Goal: Task Accomplishment & Management: Use online tool/utility

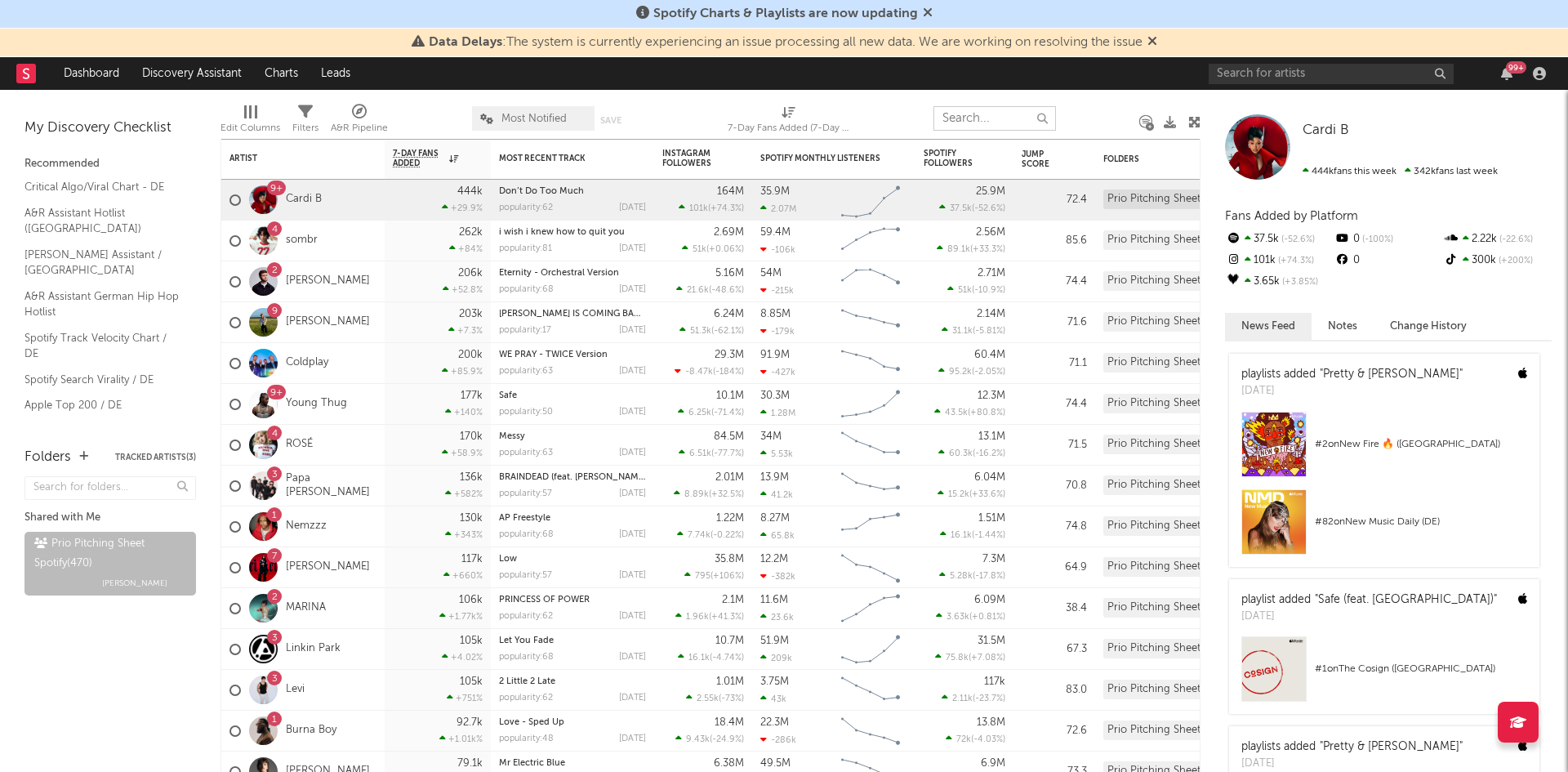
click at [997, 119] on input "text" at bounding box center [994, 119] width 122 height 25
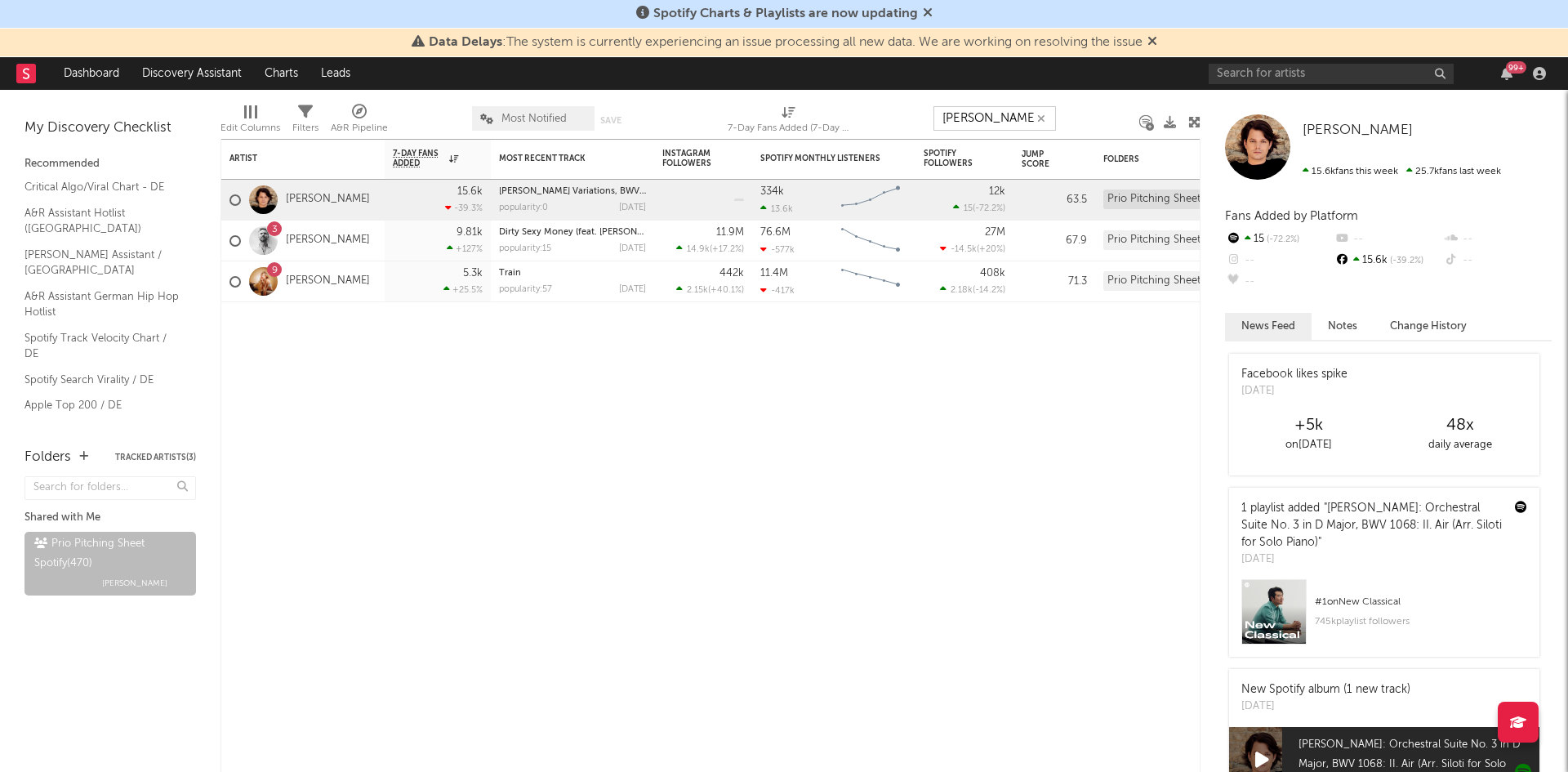
click at [987, 122] on input "[PERSON_NAME]" at bounding box center [994, 119] width 122 height 25
drag, startPoint x: 988, startPoint y: 122, endPoint x: 900, endPoint y: 127, distance: 88.1
click at [900, 127] on div "Edit Columns Filters A&R Pipeline Most Notified Save Save as 7-Day Fans Added (…" at bounding box center [710, 114] width 980 height 49
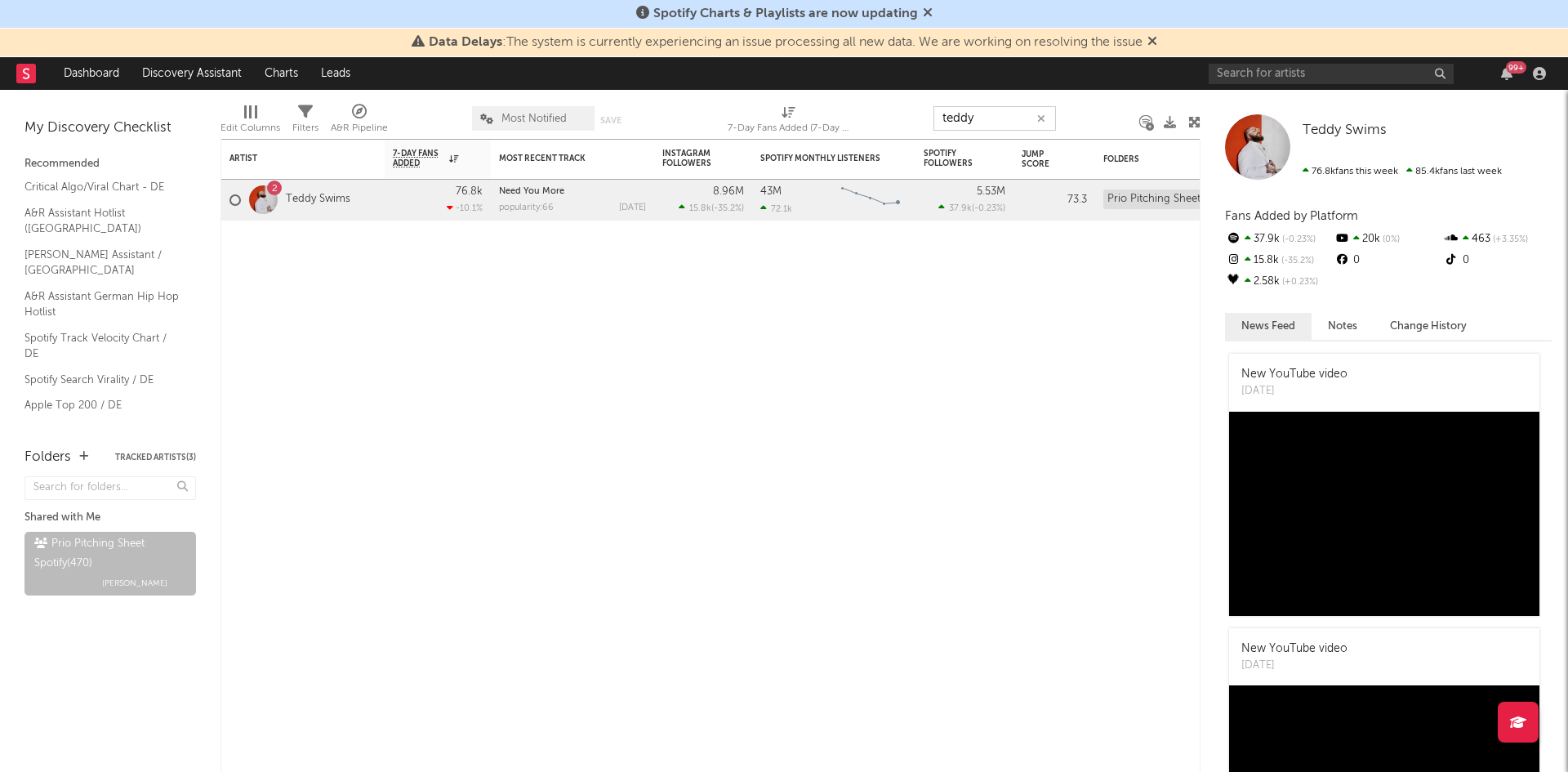
drag, startPoint x: 977, startPoint y: 126, endPoint x: 795, endPoint y: 135, distance: 182.2
click at [870, 129] on div "Edit Columns Filters A&R Pipeline Most Notified Save Save as 7-Day Fans Added (…" at bounding box center [710, 114] width 980 height 49
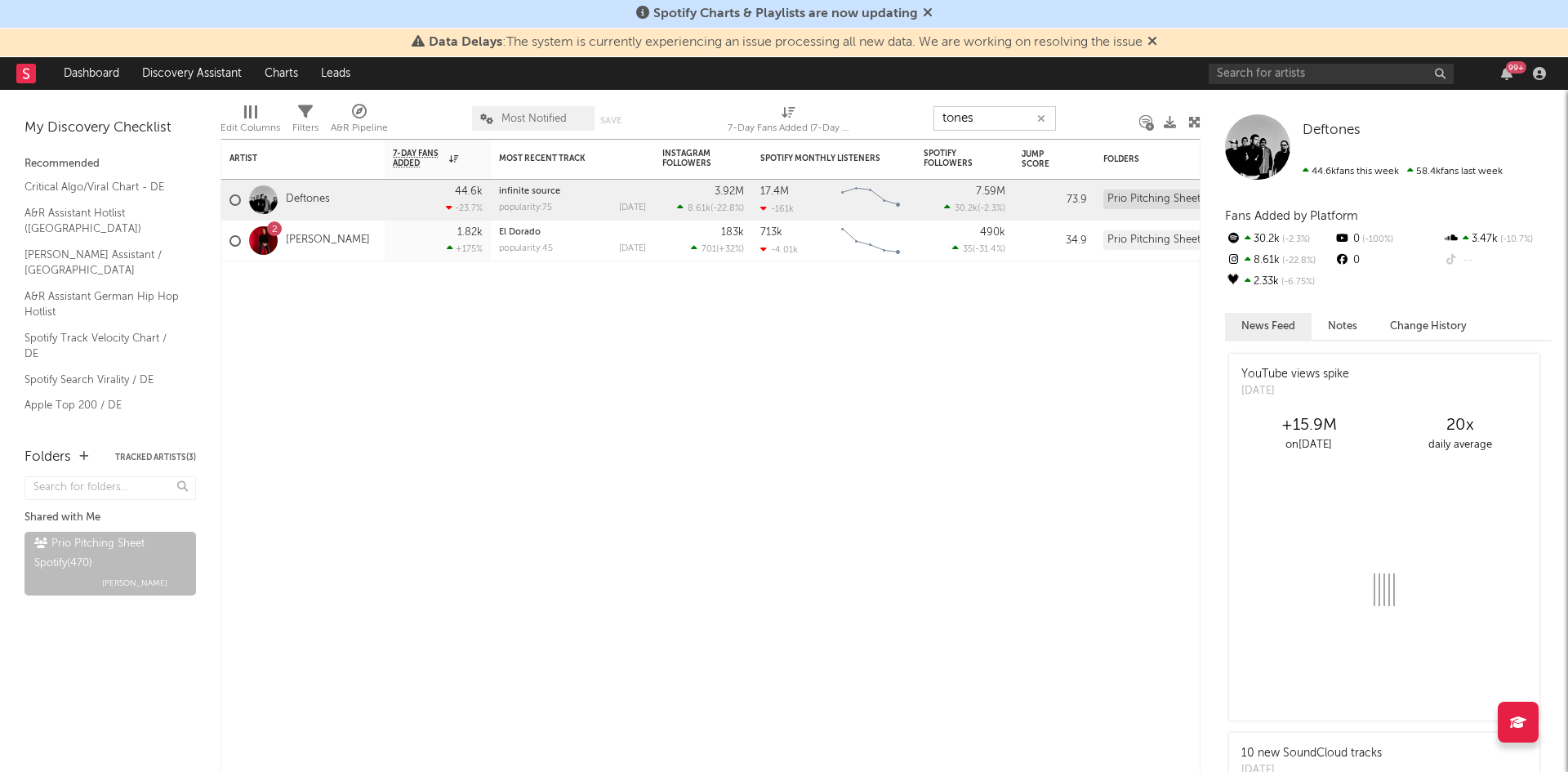
type input "tones"
click at [1266, 74] on input "text" at bounding box center [1331, 74] width 245 height 20
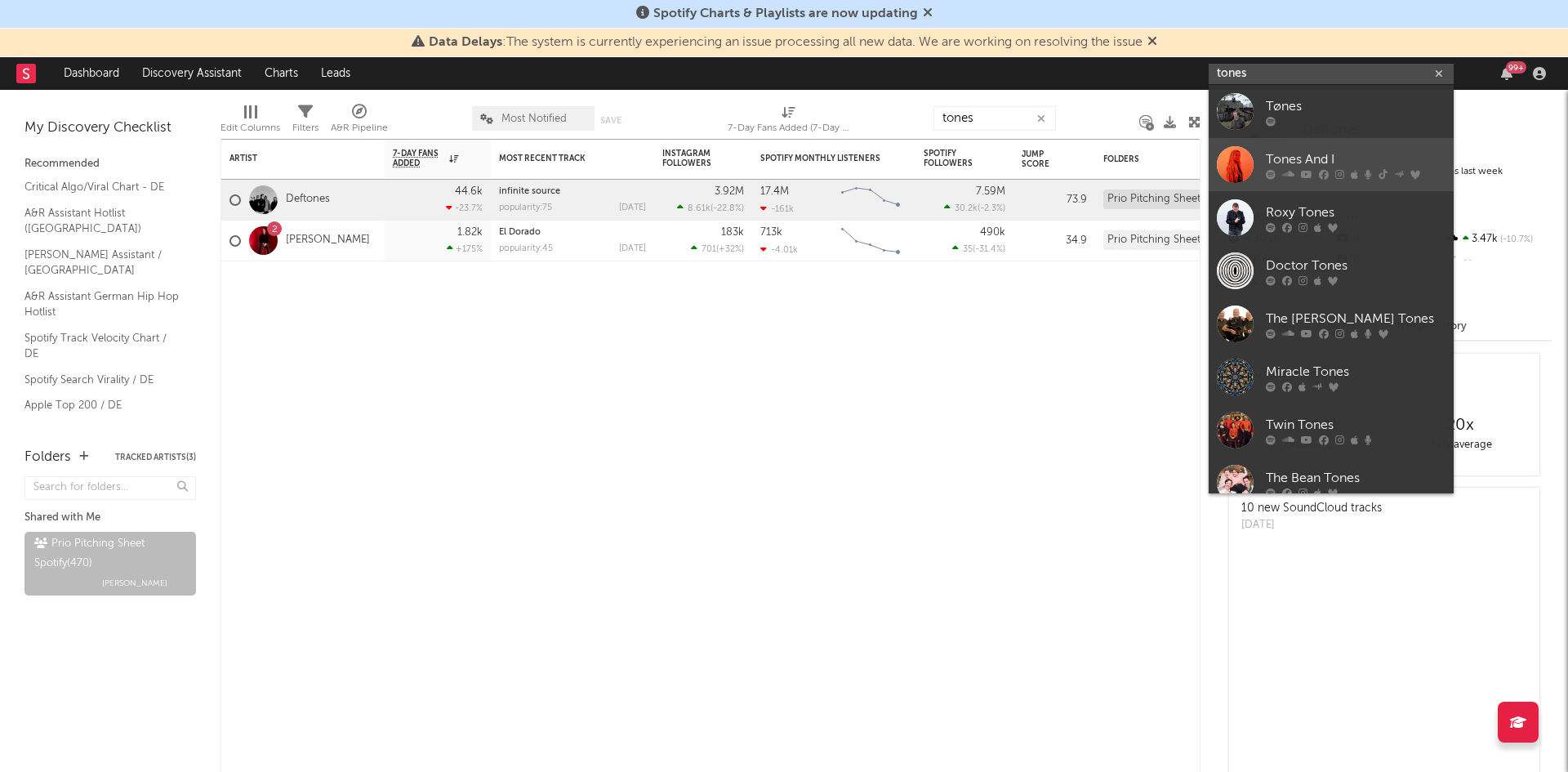
type input "tones"
click at [1303, 148] on link "Tones And I" at bounding box center [1331, 165] width 245 height 53
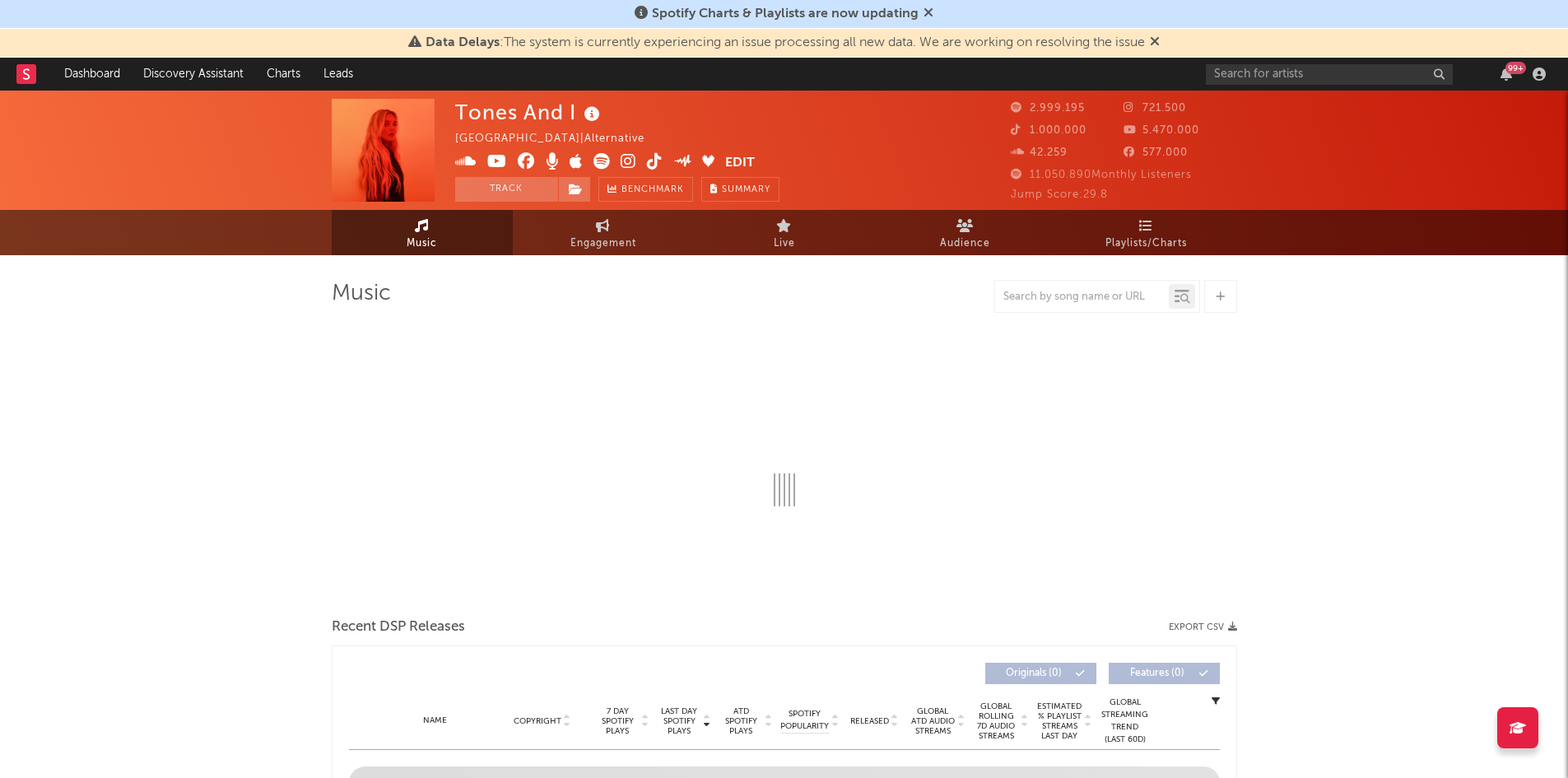
select select "6m"
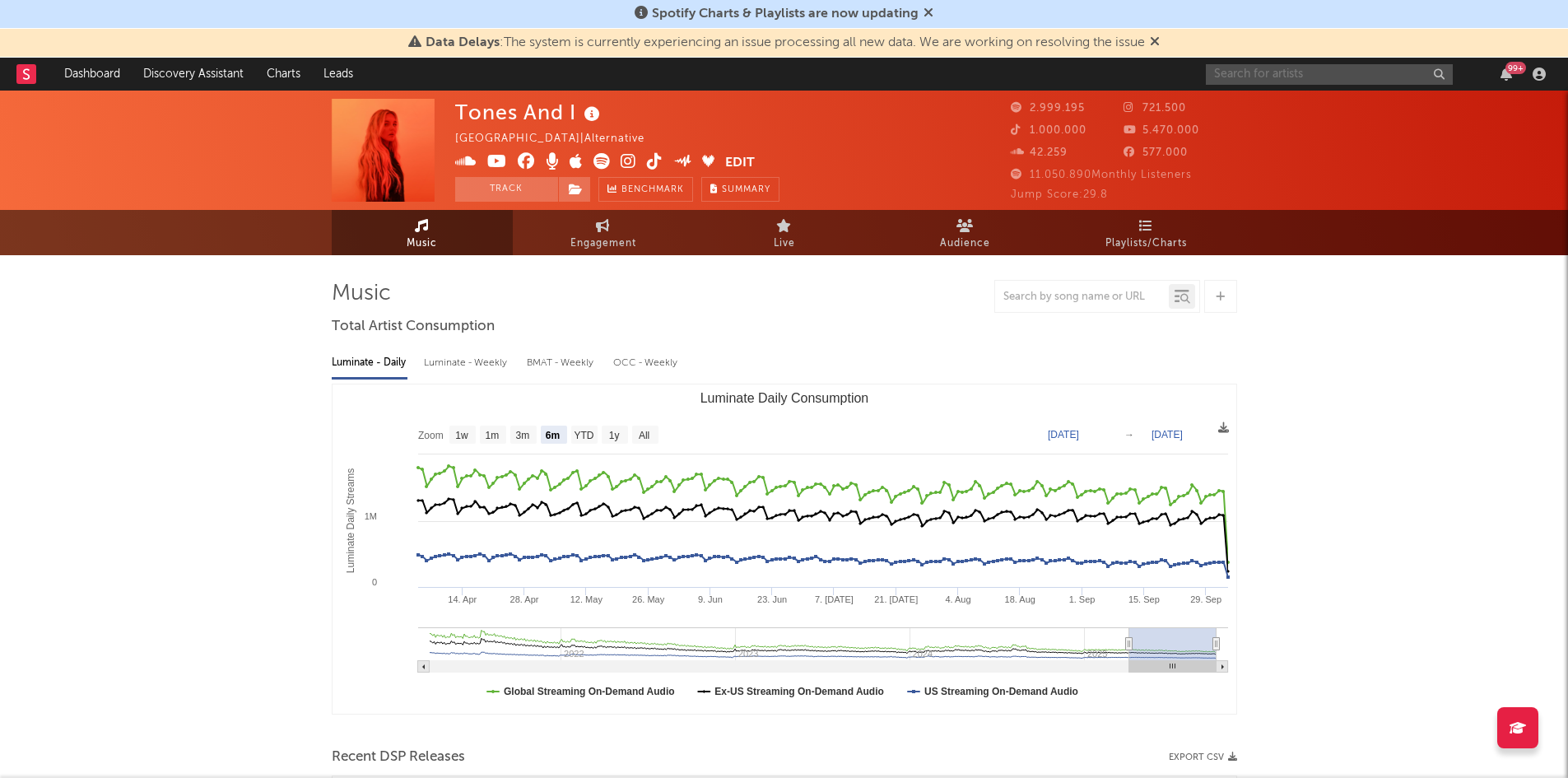
click at [1311, 76] on input "text" at bounding box center [1329, 74] width 247 height 20
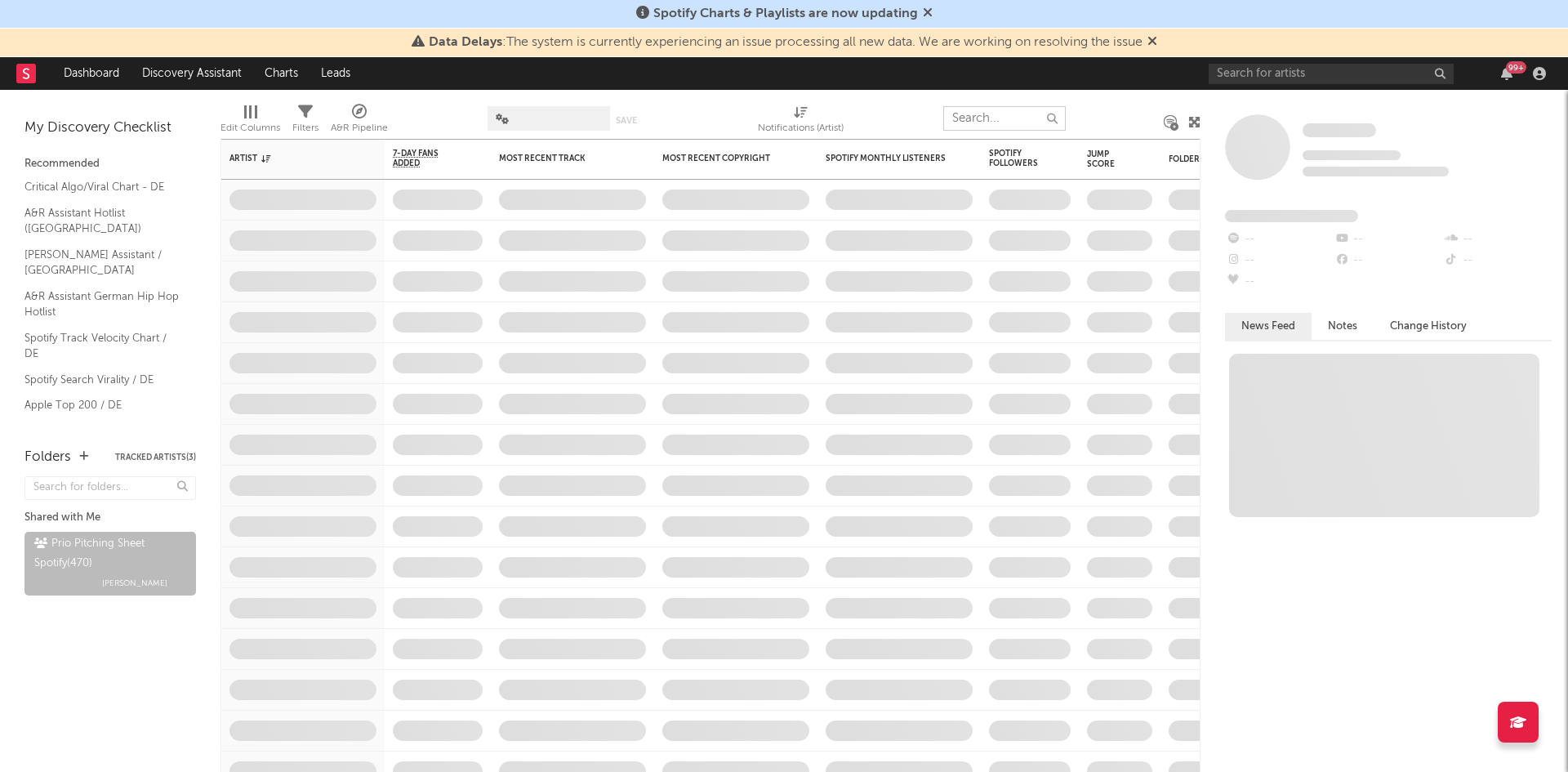
click at [978, 117] on input "text" at bounding box center [1004, 119] width 122 height 25
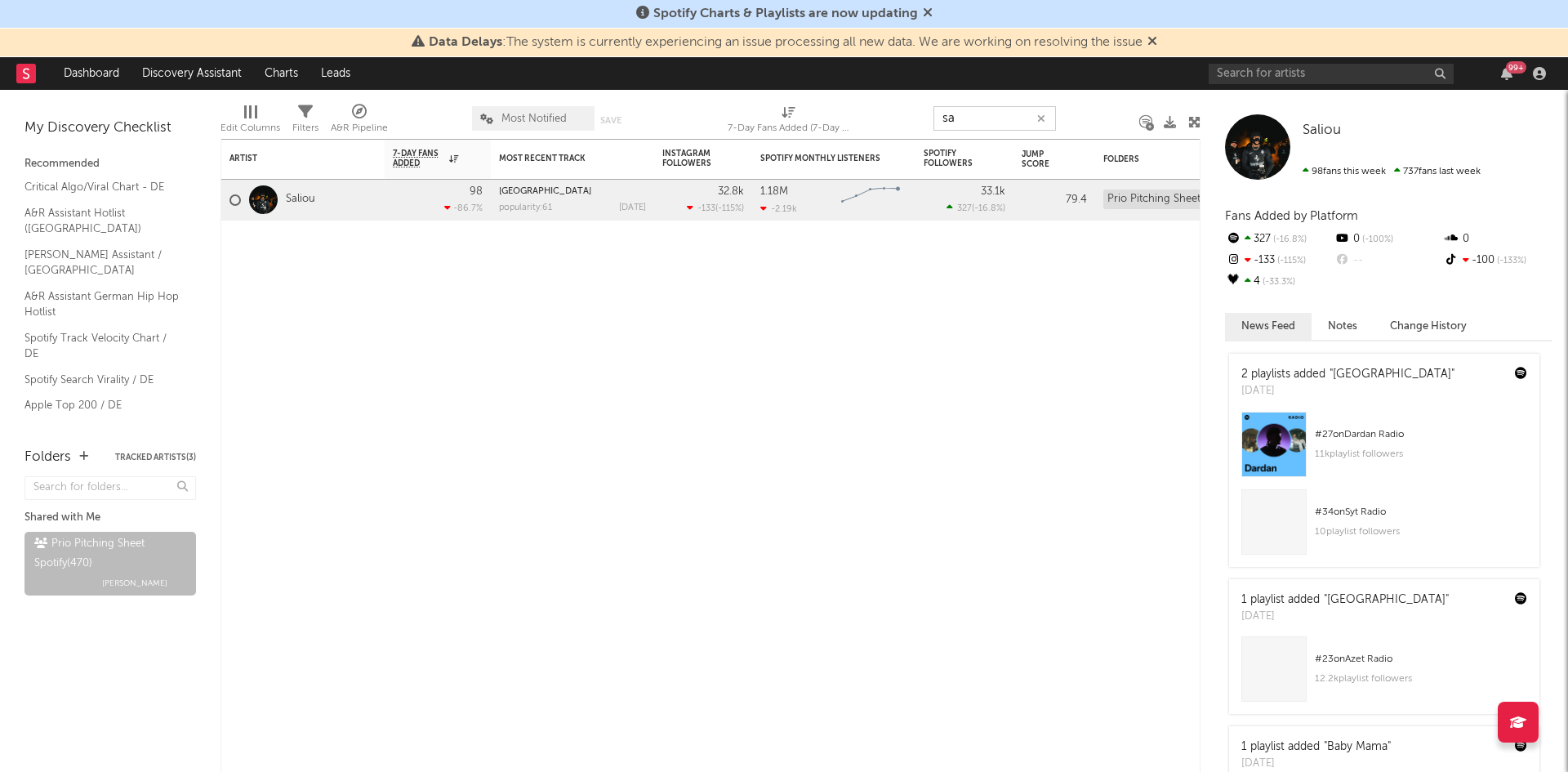
type input "s"
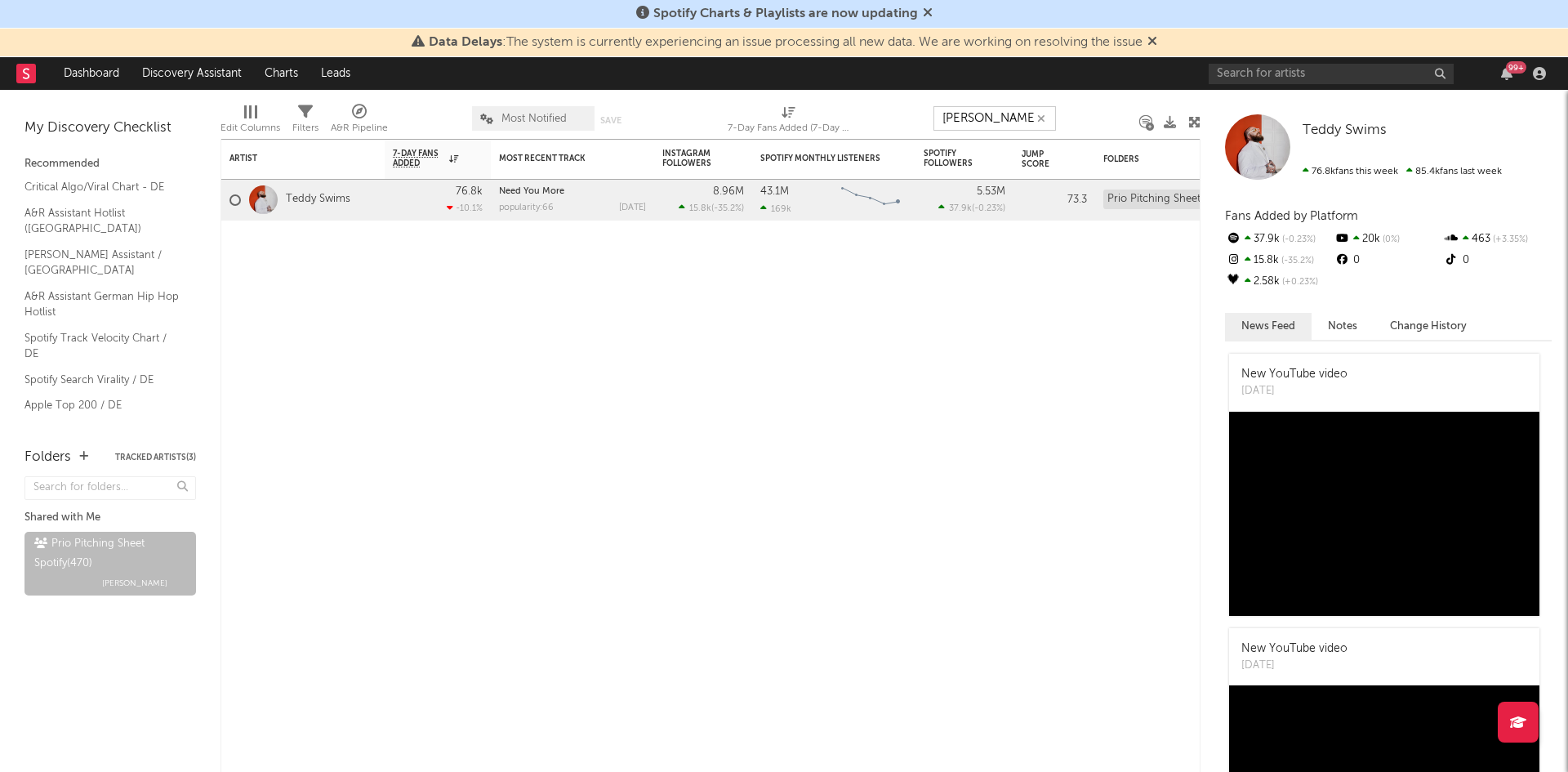
drag, startPoint x: 989, startPoint y: 123, endPoint x: 852, endPoint y: 125, distance: 137.0
click at [899, 125] on div "Edit Columns Filters A&R Pipeline Most Notified Save Save as 7-Day Fans Added (…" at bounding box center [710, 114] width 980 height 49
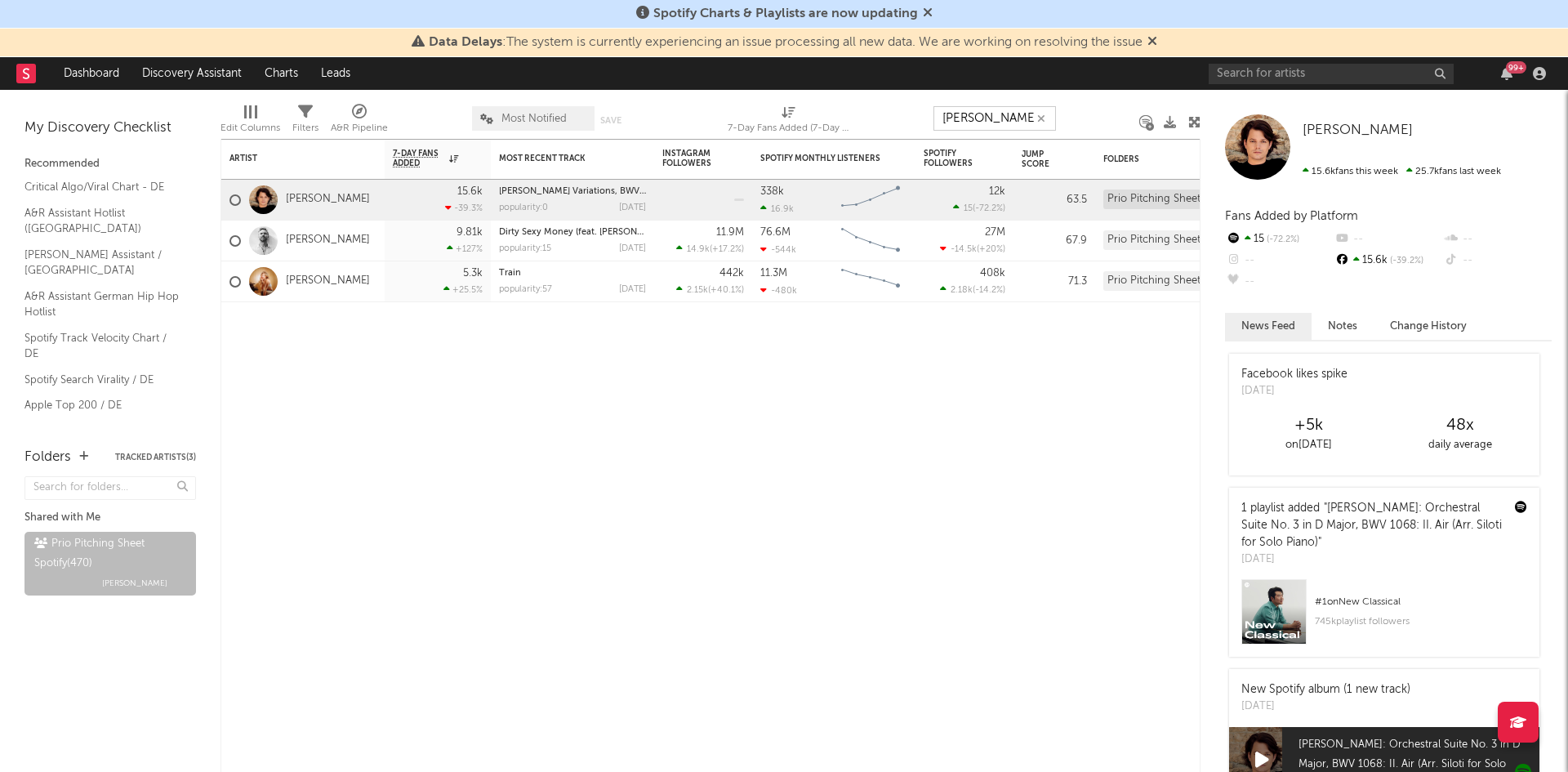
drag, startPoint x: 994, startPoint y: 114, endPoint x: 858, endPoint y: 131, distance: 137.1
click at [885, 124] on div "Edit Columns Filters A&R Pipeline Most Notified Save Save as 7-Day Fans Added (…" at bounding box center [710, 114] width 980 height 49
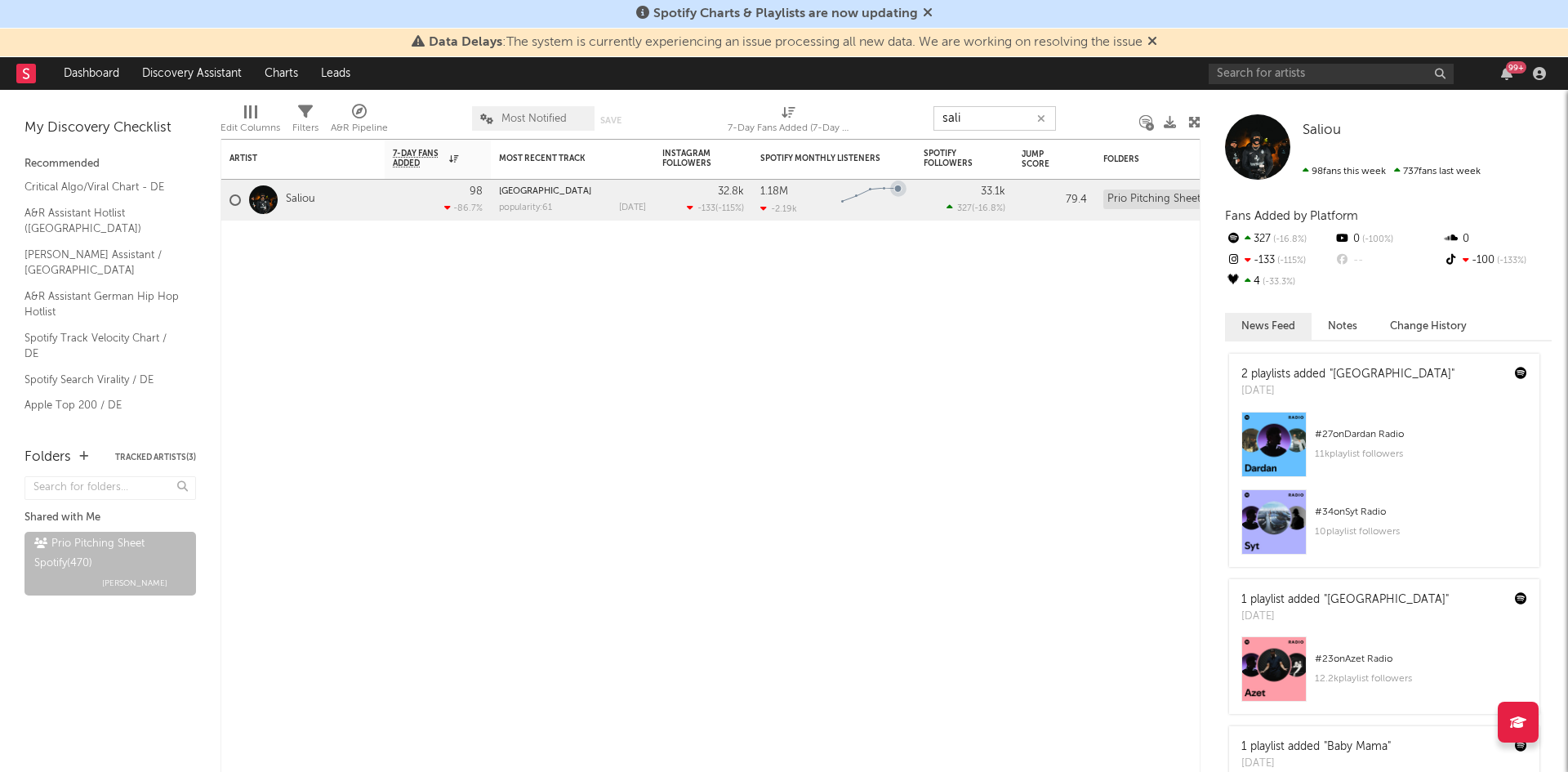
drag, startPoint x: 977, startPoint y: 122, endPoint x: 858, endPoint y: 126, distance: 119.1
click at [858, 126] on div "Edit Columns Filters A&R Pipeline Most Notified Save Save as 7-Day Fans Added (…" at bounding box center [710, 114] width 980 height 49
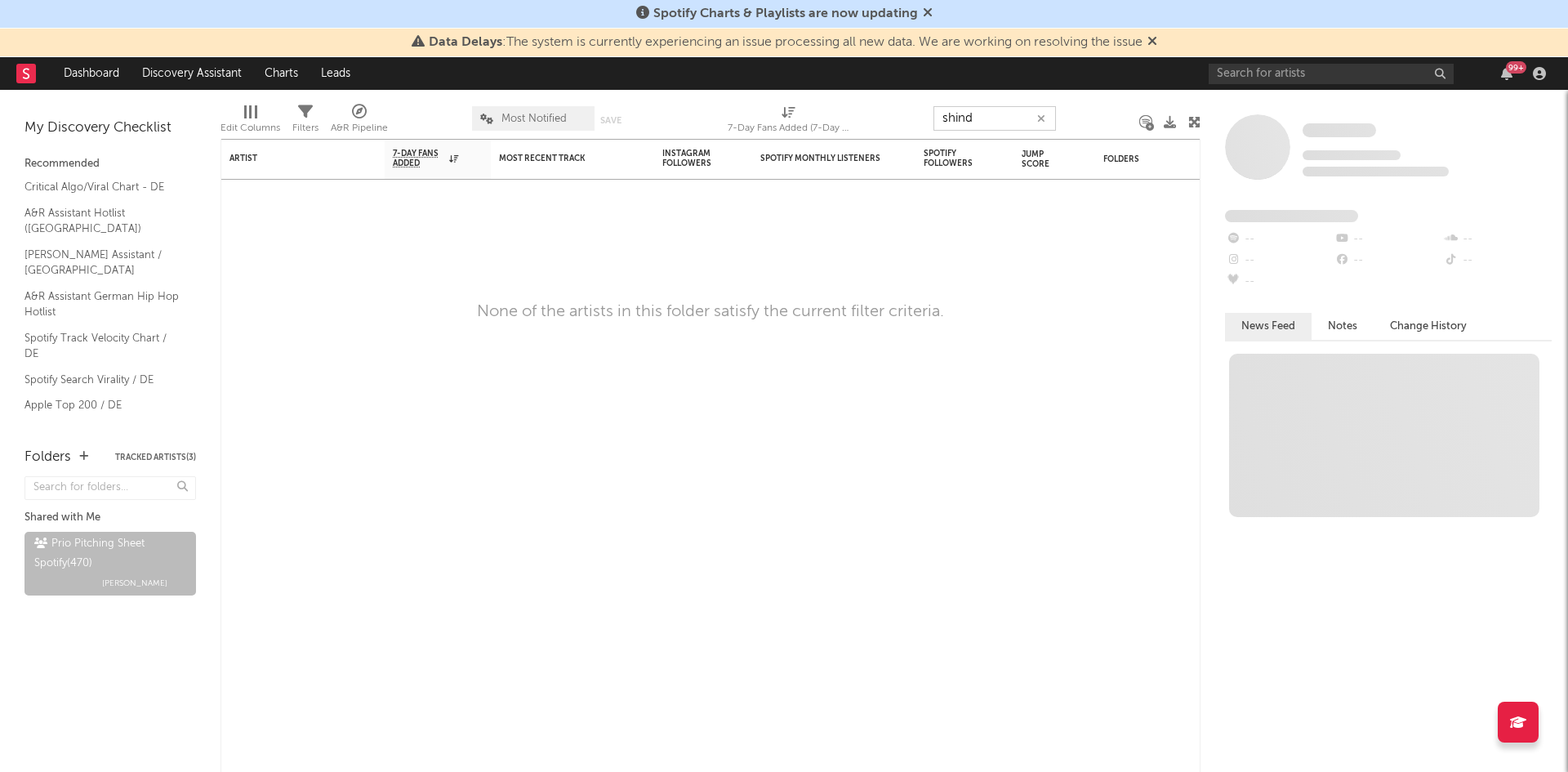
type input "shind"
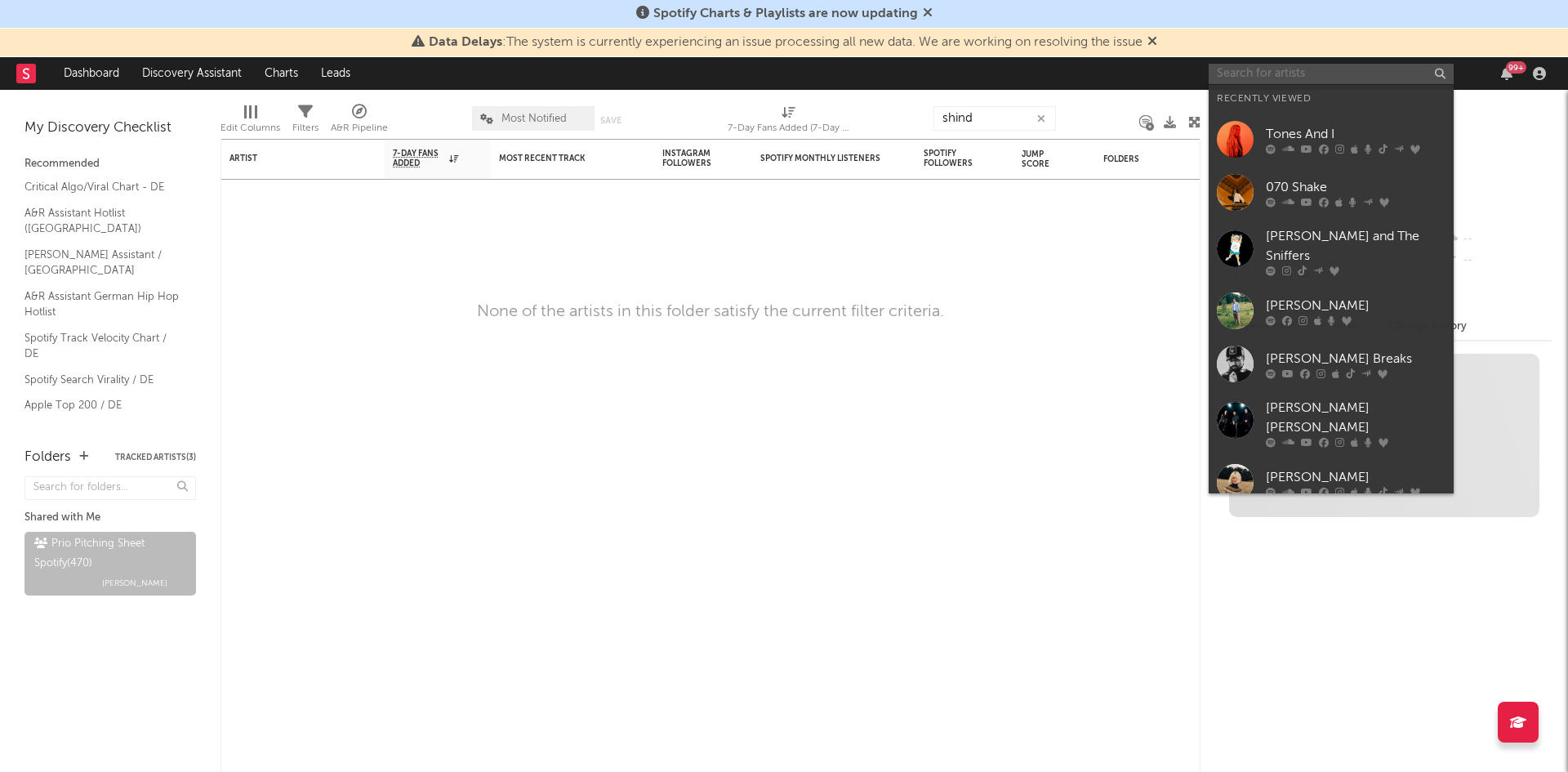
click at [1323, 72] on input "text" at bounding box center [1331, 74] width 245 height 20
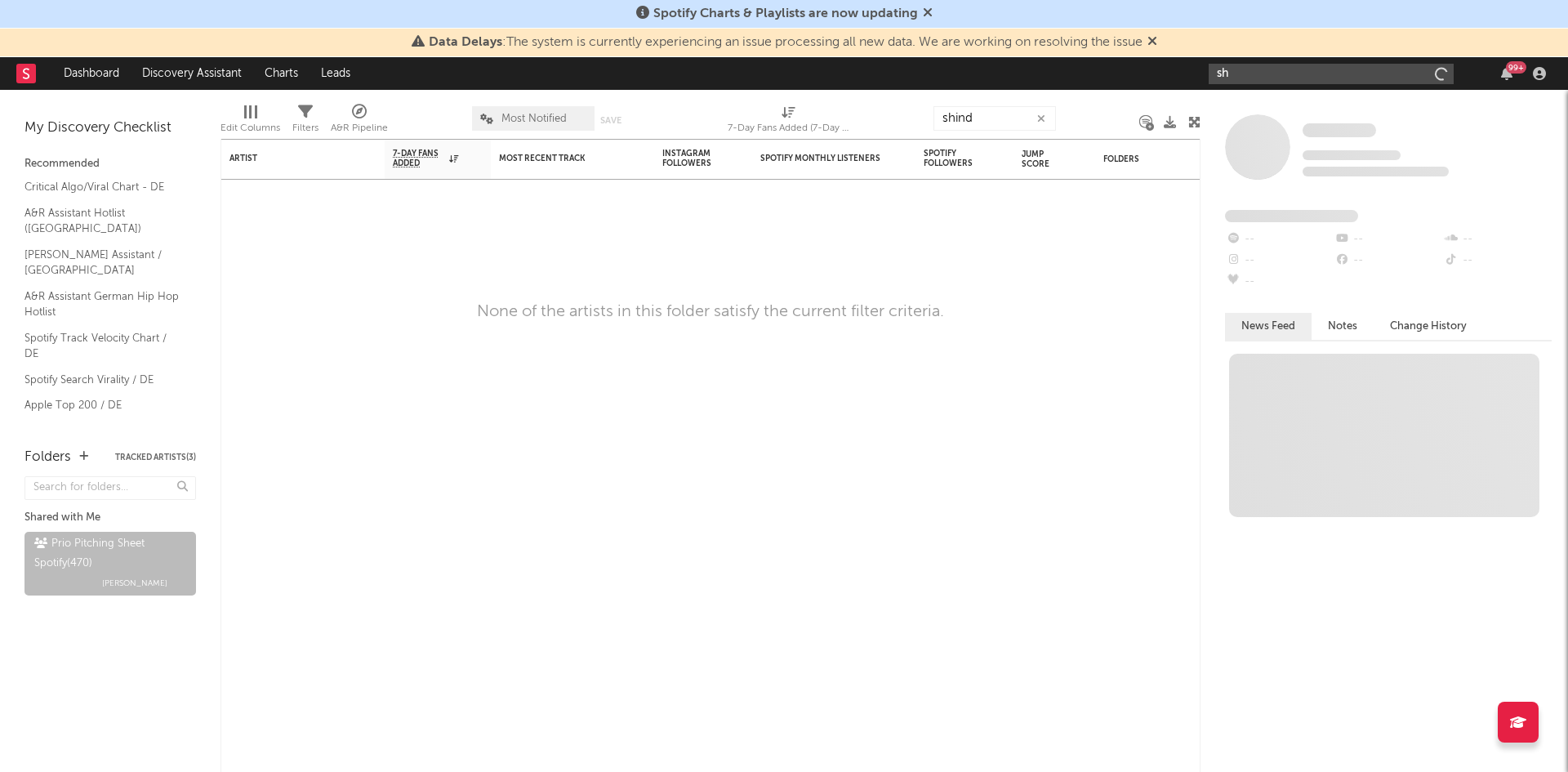
type input "s"
drag, startPoint x: 993, startPoint y: 115, endPoint x: 947, endPoint y: 119, distance: 46.2
click at [947, 119] on input "shind" at bounding box center [994, 119] width 122 height 25
drag, startPoint x: 1030, startPoint y: 108, endPoint x: 869, endPoint y: 122, distance: 161.6
click at [869, 122] on div "Edit Columns Filters A&R Pipeline Most Notified Save Save as 7-Day Fans Added (…" at bounding box center [710, 114] width 980 height 49
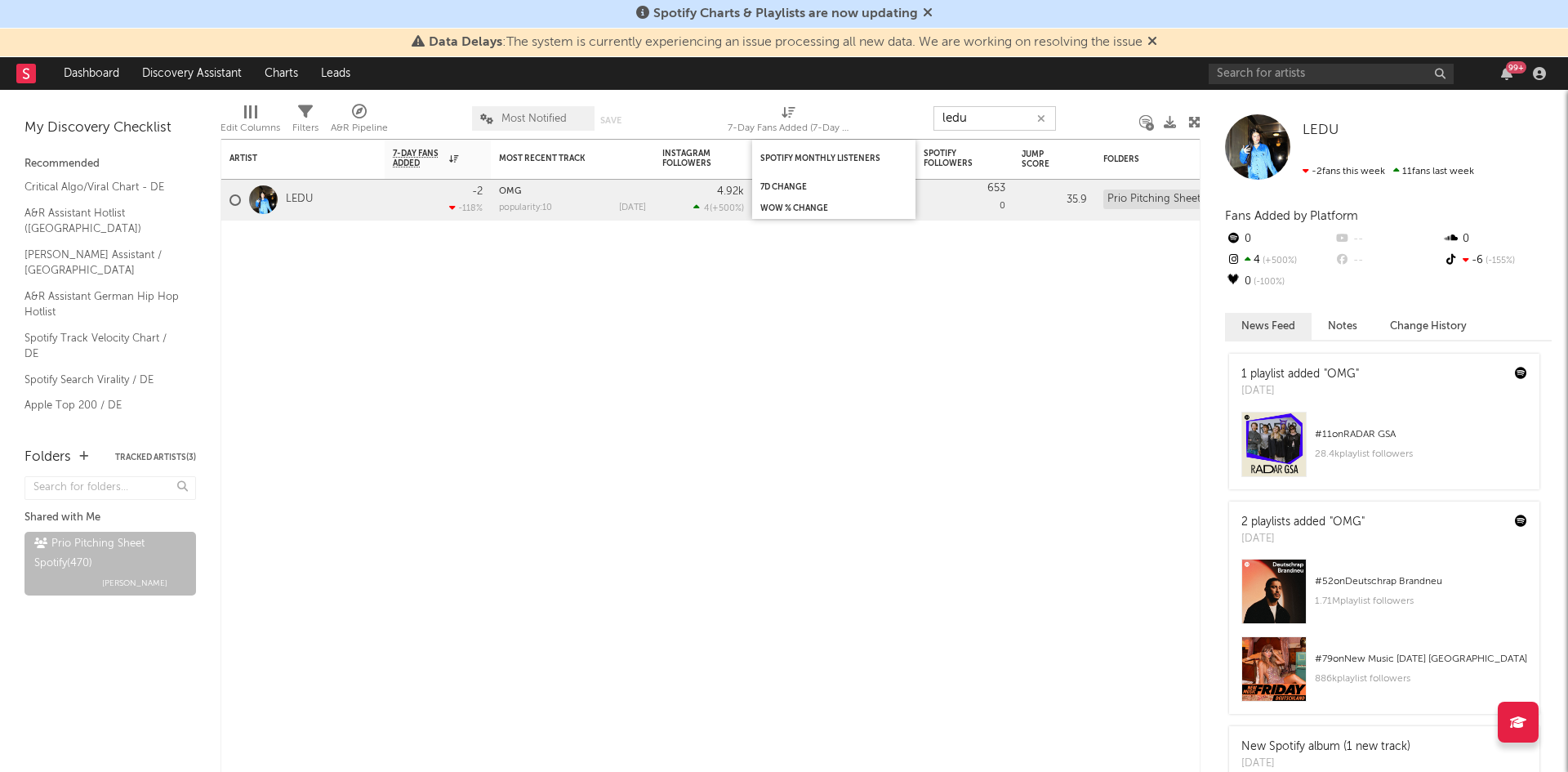
drag, startPoint x: 947, startPoint y: 128, endPoint x: 837, endPoint y: 141, distance: 110.8
click at [857, 138] on div "Edit Columns Filters A&R Pipeline Most Notified Save Save as 7-Day Fans Added (…" at bounding box center [710, 114] width 980 height 49
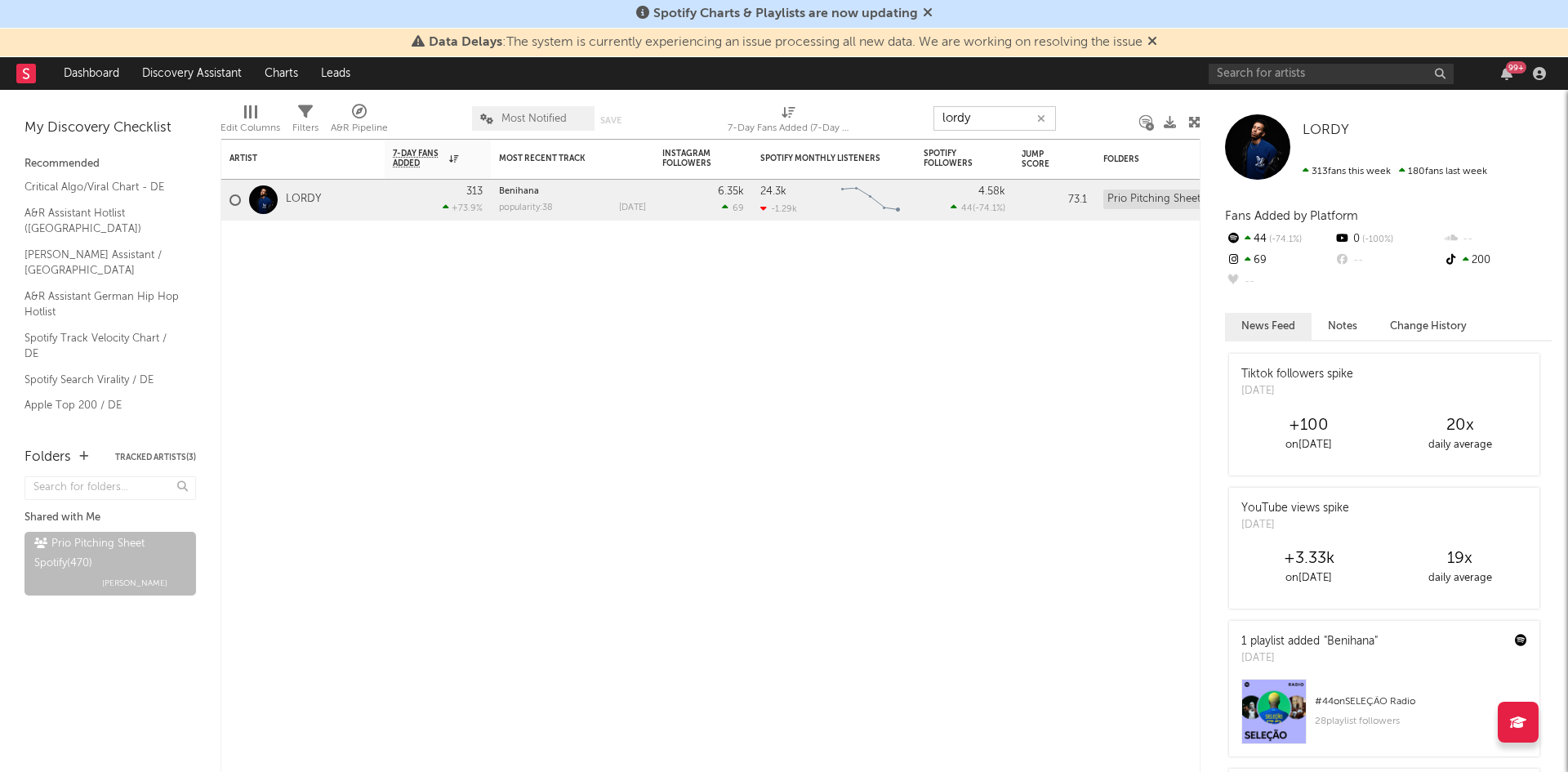
drag, startPoint x: 977, startPoint y: 115, endPoint x: 886, endPoint y: 125, distance: 91.5
click at [886, 125] on div "Edit Columns Filters A&R Pipeline Most Notified Save Save as 7-Day Fans Added (…" at bounding box center [710, 114] width 980 height 49
type input "t"
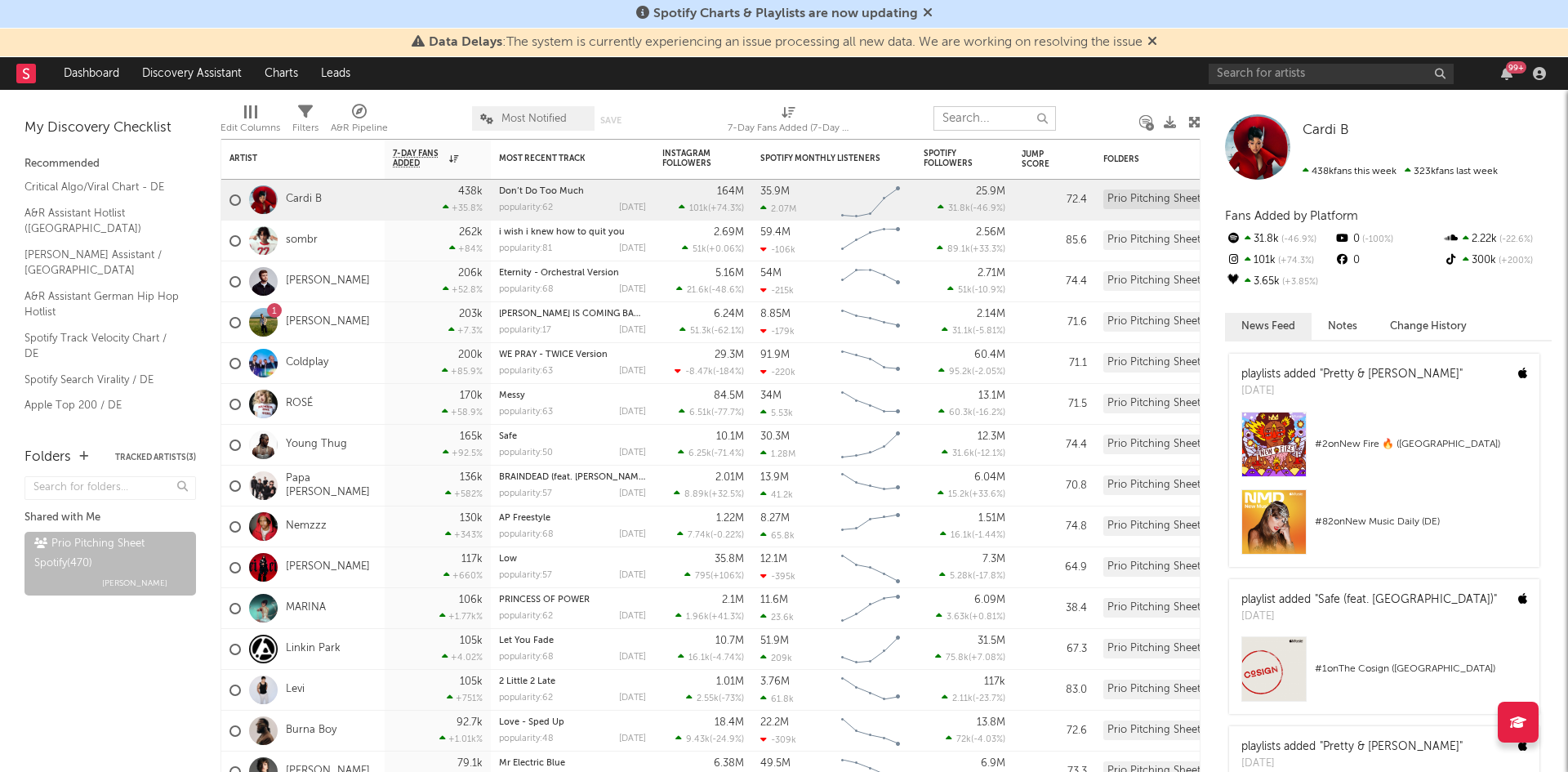
type input "e"
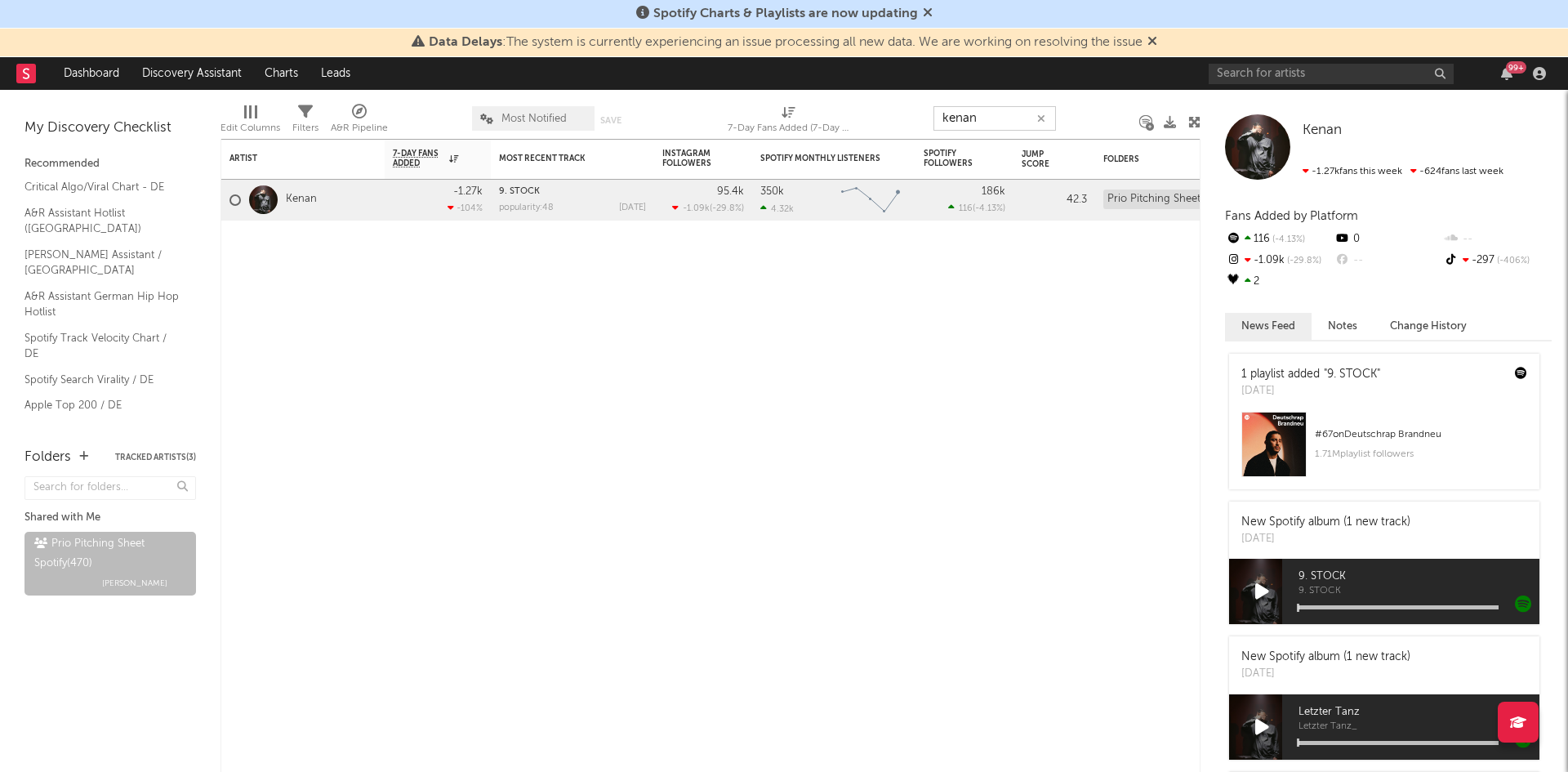
drag, startPoint x: 1007, startPoint y: 119, endPoint x: 852, endPoint y: 128, distance: 155.3
click at [872, 122] on div "Edit Columns Filters A&R Pipeline Most Notified Save Save as 7-Day Fans Added (…" at bounding box center [710, 114] width 980 height 49
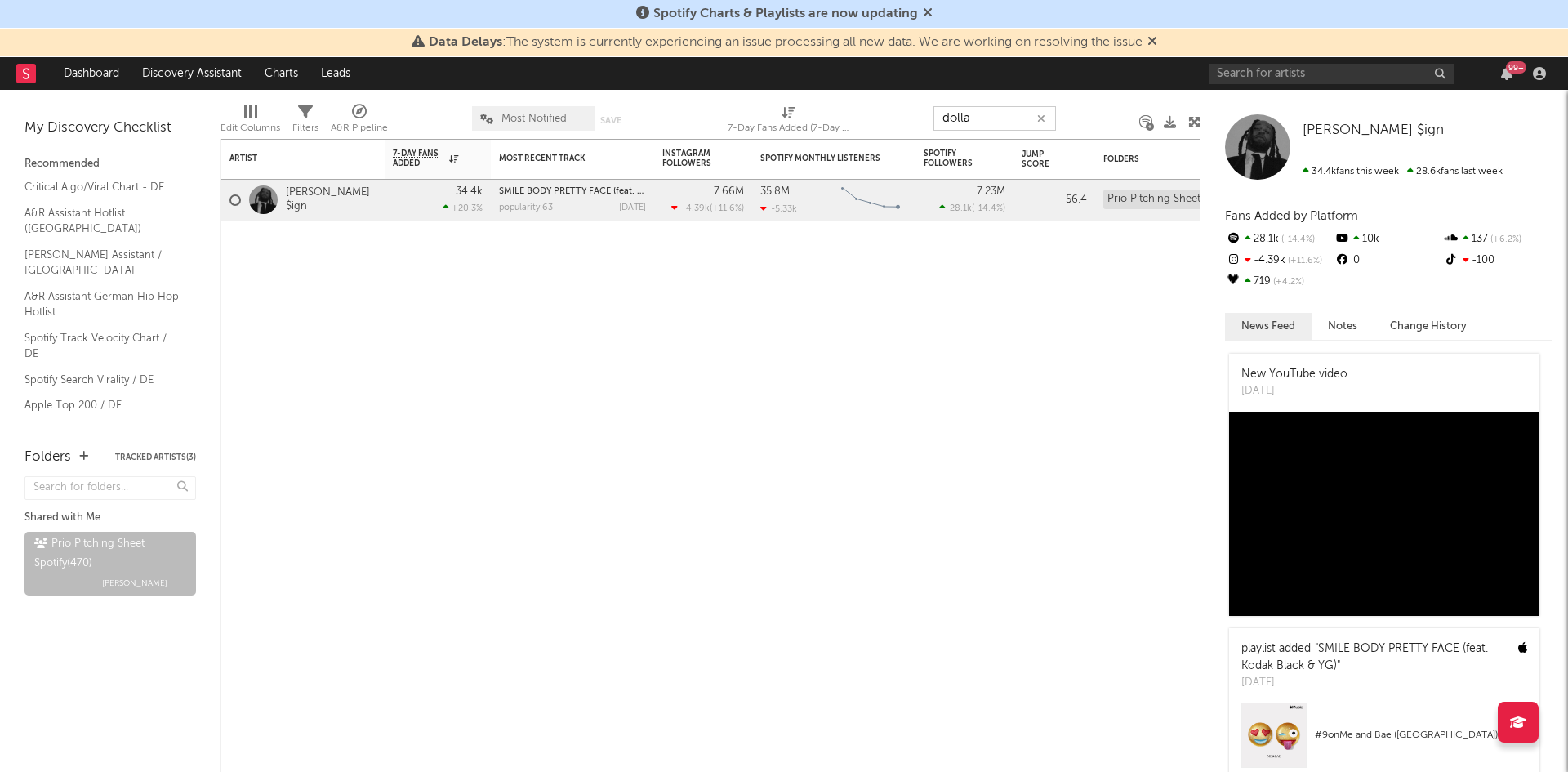
drag, startPoint x: 931, startPoint y: 122, endPoint x: 847, endPoint y: 131, distance: 84.5
click at [869, 130] on div "Edit Columns Filters A&R Pipeline Most Notified Save Save as 7-Day Fans Added (…" at bounding box center [710, 114] width 980 height 49
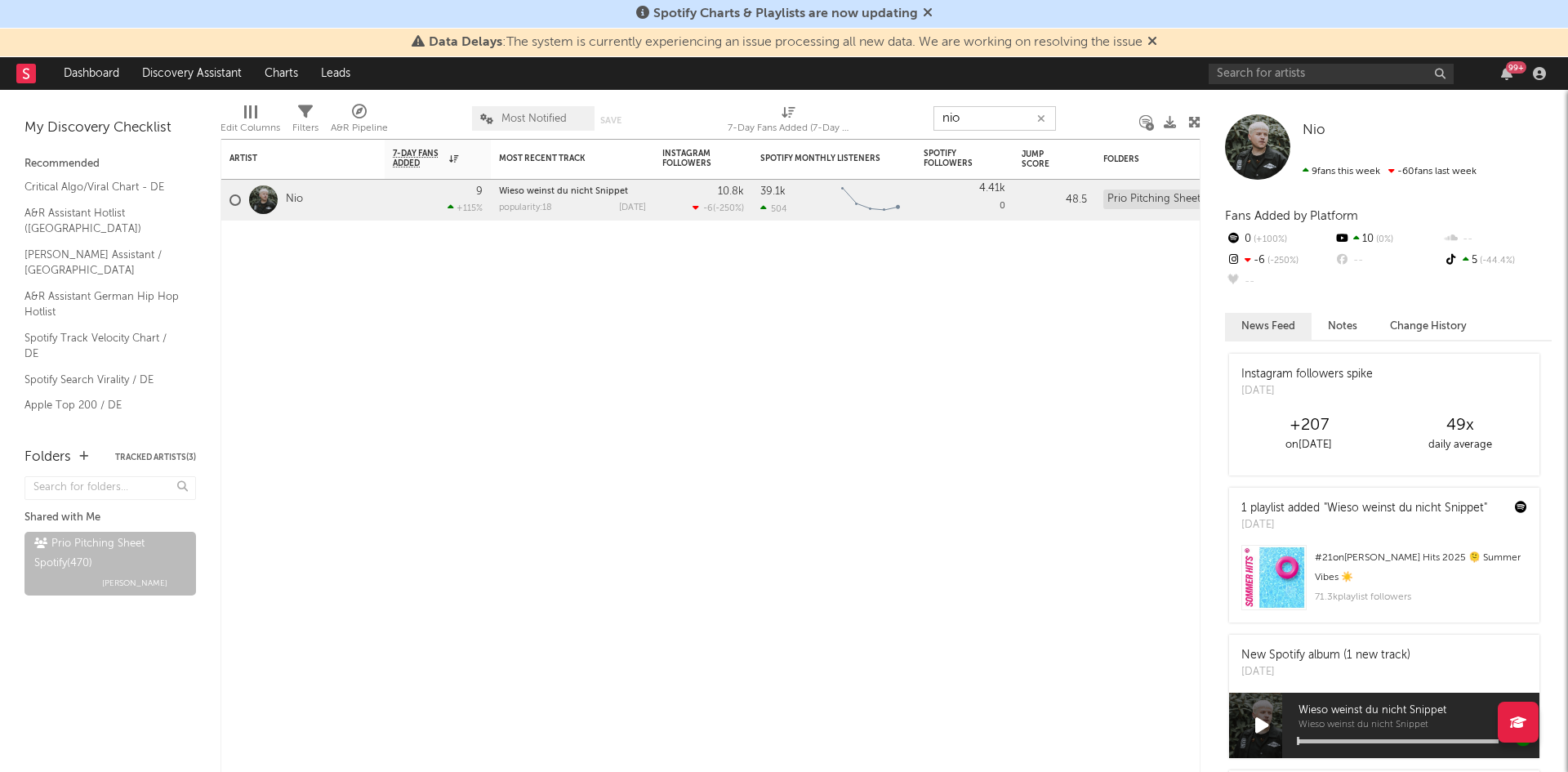
drag, startPoint x: 981, startPoint y: 113, endPoint x: 832, endPoint y: 130, distance: 150.0
click at [882, 121] on div "Edit Columns Filters A&R Pipeline Most Notified Save Save as 7-Day Fans Added (…" at bounding box center [710, 114] width 980 height 49
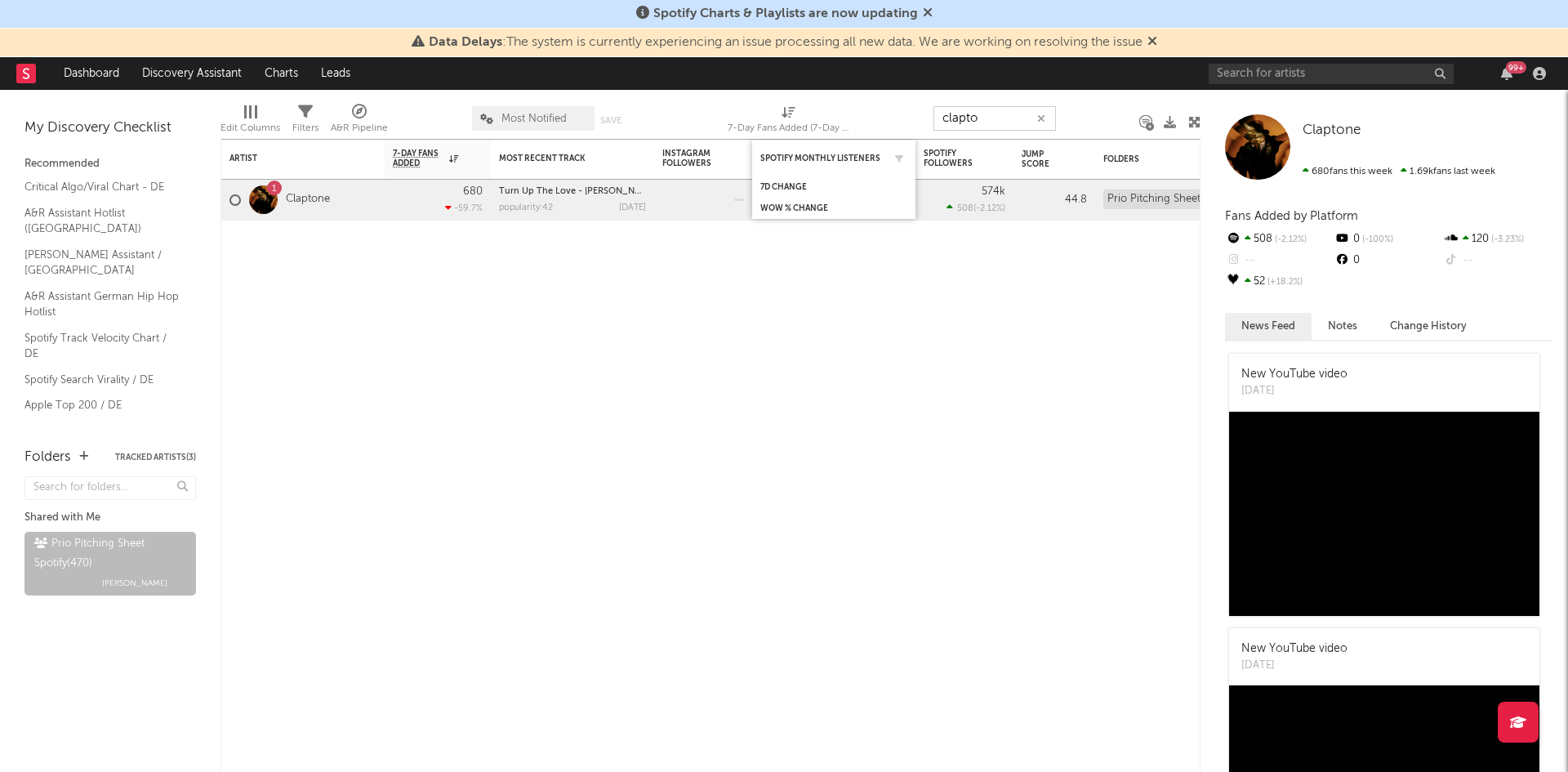
drag, startPoint x: 994, startPoint y: 107, endPoint x: 774, endPoint y: 146, distance: 223.4
click at [785, 143] on div "Artist Notifications 7-Day Fans Added WoW % Change Most Recent Track Popularity…" at bounding box center [710, 431] width 980 height 683
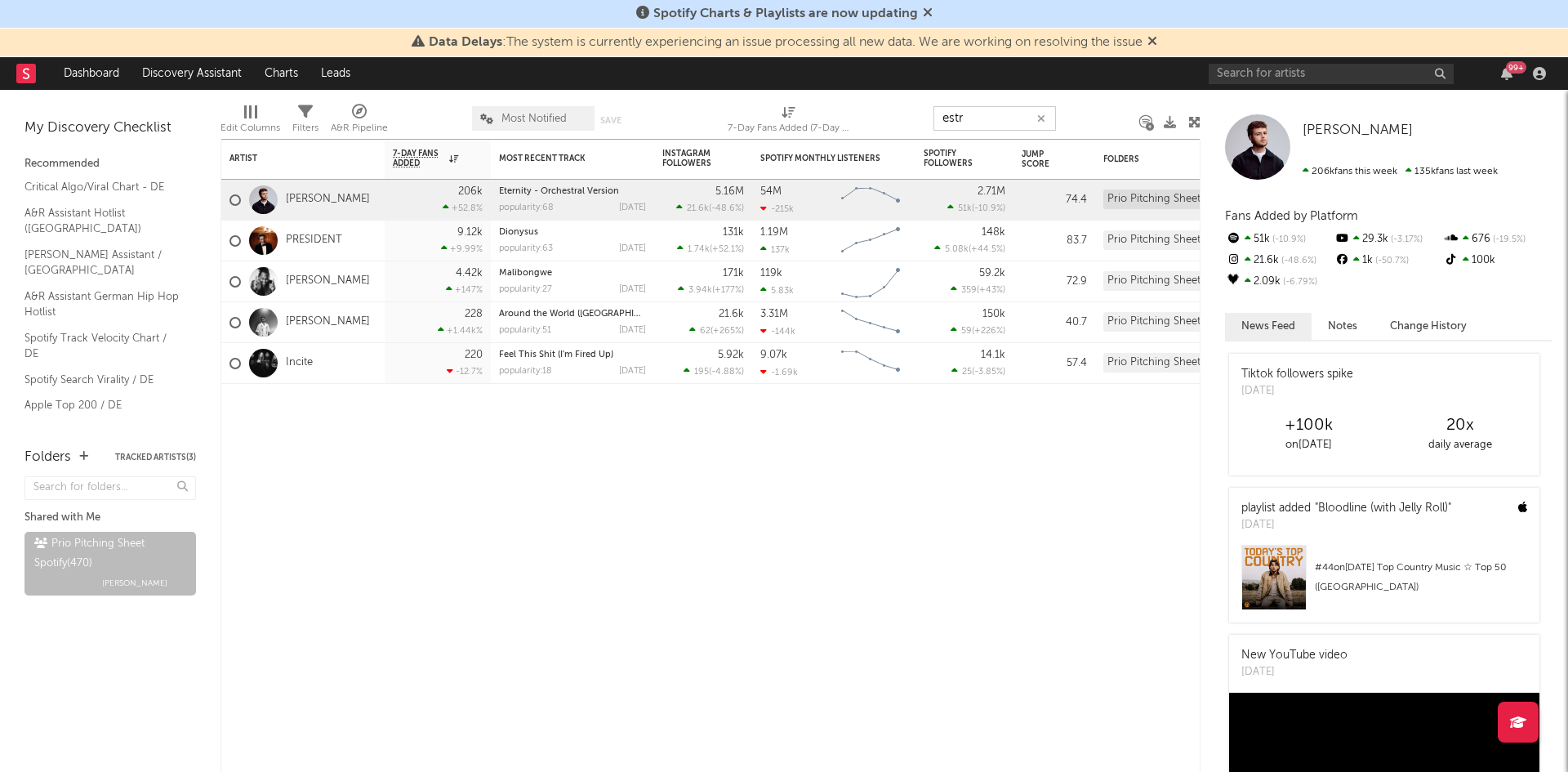
drag, startPoint x: 999, startPoint y: 114, endPoint x: 817, endPoint y: 118, distance: 182.0
click at [900, 125] on div "Edit Columns Filters A&R Pipeline Most Notified Save Save as 7-Day Fans Added (…" at bounding box center [710, 114] width 980 height 49
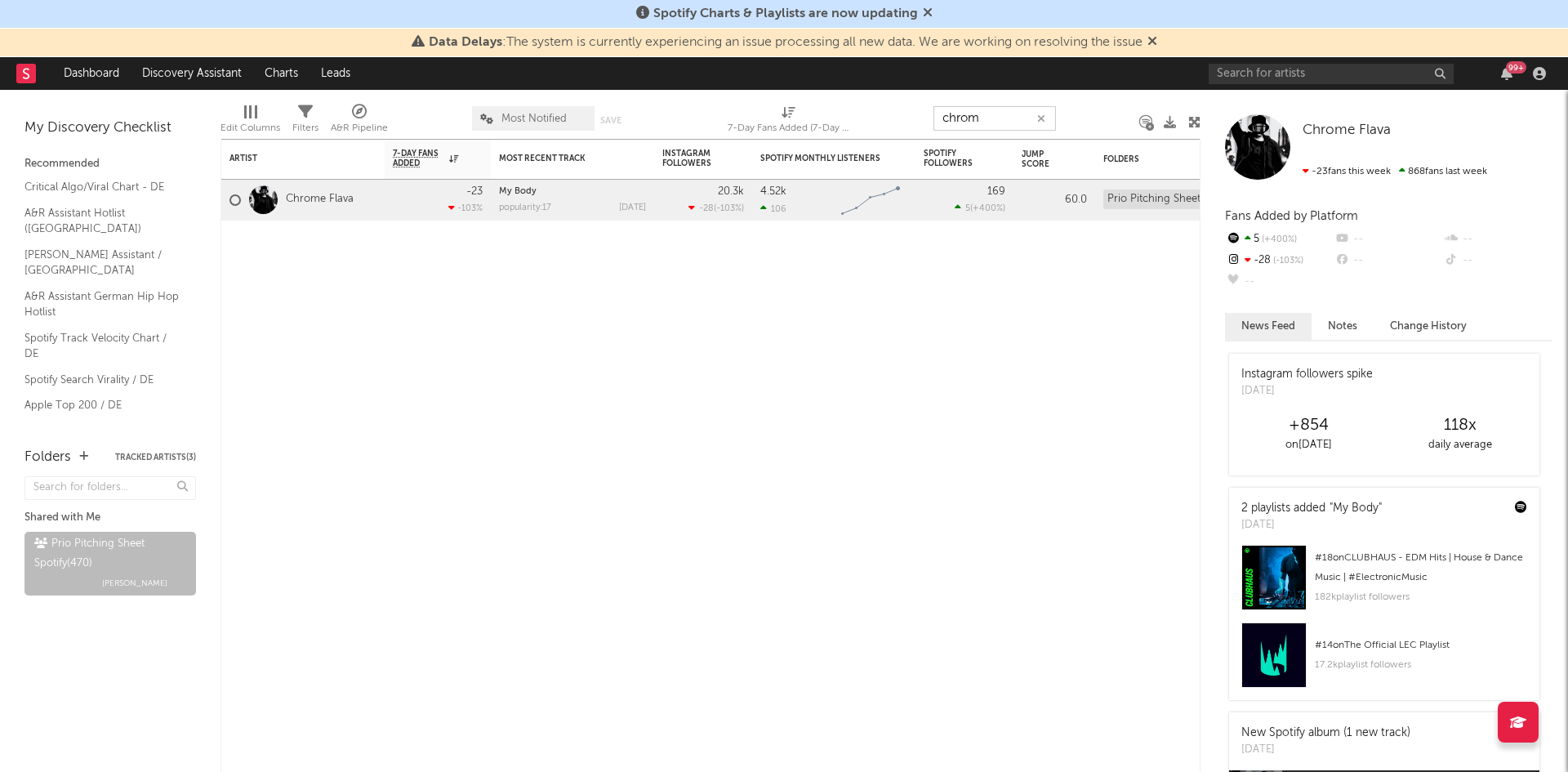
drag, startPoint x: 991, startPoint y: 118, endPoint x: 882, endPoint y: 130, distance: 109.7
click at [882, 130] on div "Edit Columns Filters A&R Pipeline Most Notified Save Save as 7-Day Fans Added (…" at bounding box center [710, 114] width 980 height 49
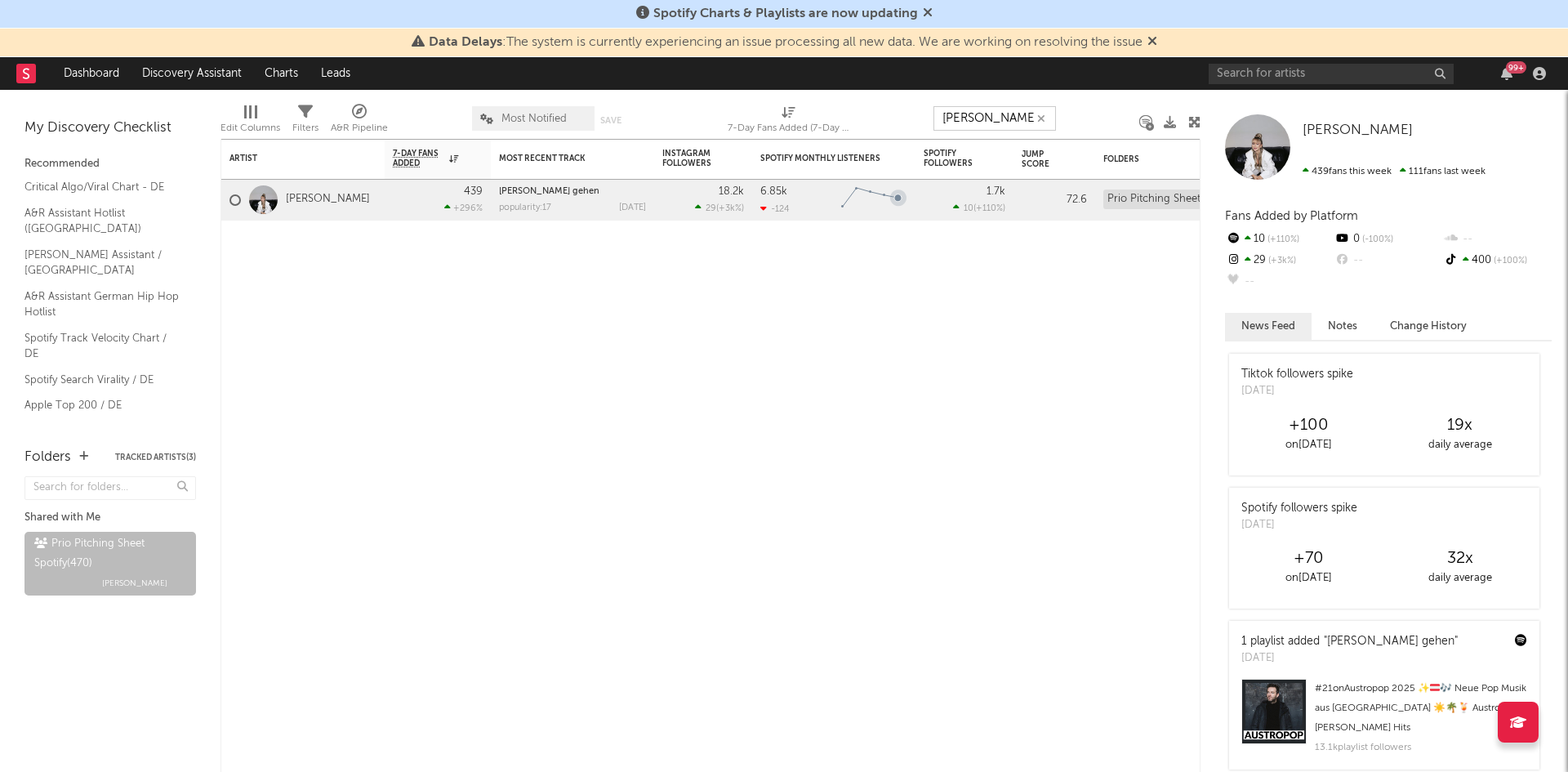
drag, startPoint x: 987, startPoint y: 111, endPoint x: 892, endPoint y: 124, distance: 95.9
click at [910, 122] on div "Edit Columns Filters A&R Pipeline Most Notified Save Save as 7-Day Fans Added (…" at bounding box center [710, 114] width 980 height 49
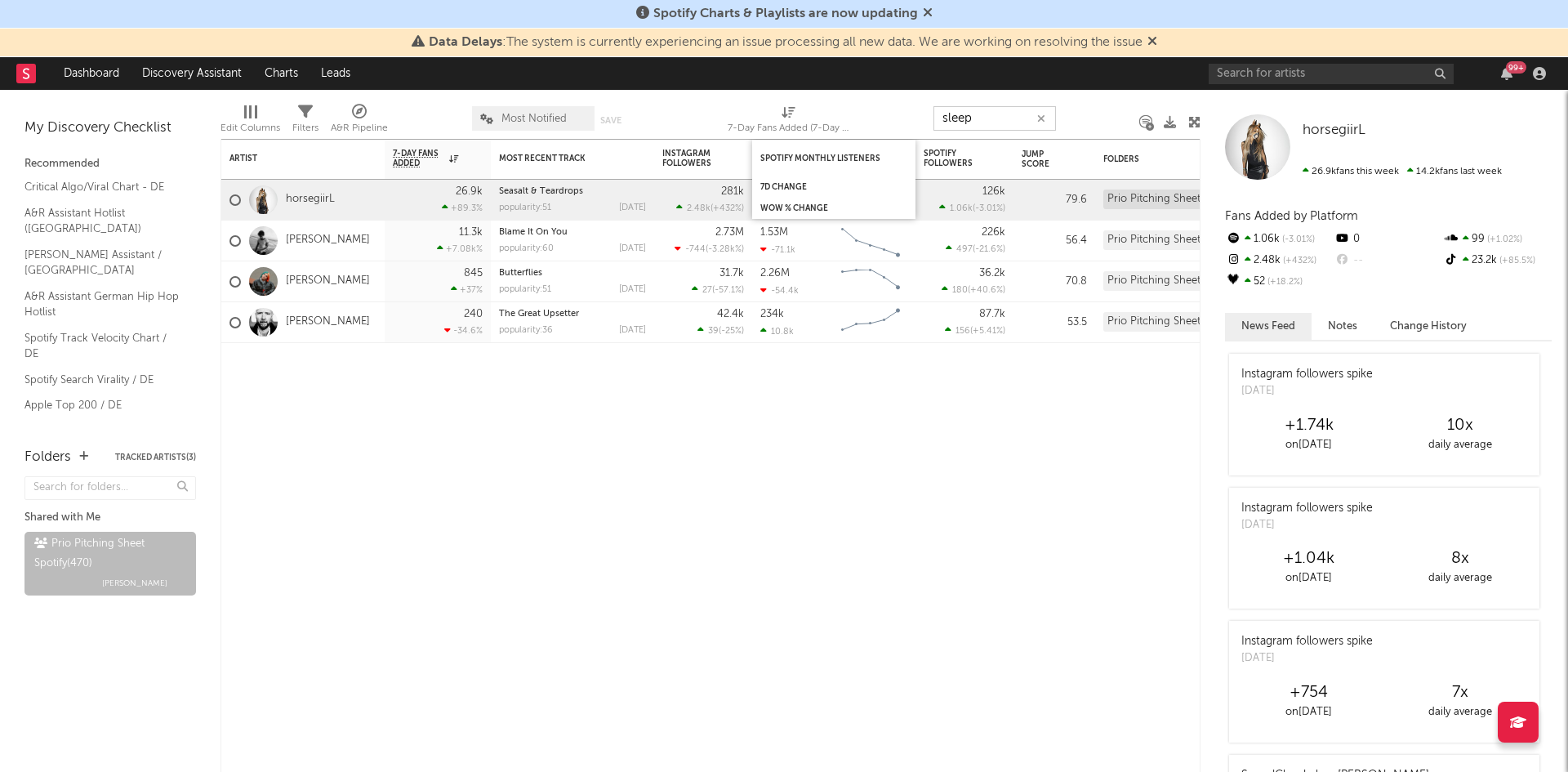
drag, startPoint x: 987, startPoint y: 125, endPoint x: 852, endPoint y: 140, distance: 135.8
click at [904, 130] on div "Edit Columns Filters A&R Pipeline Most Notified Save Save as 7-Day Fans Added (…" at bounding box center [710, 114] width 980 height 49
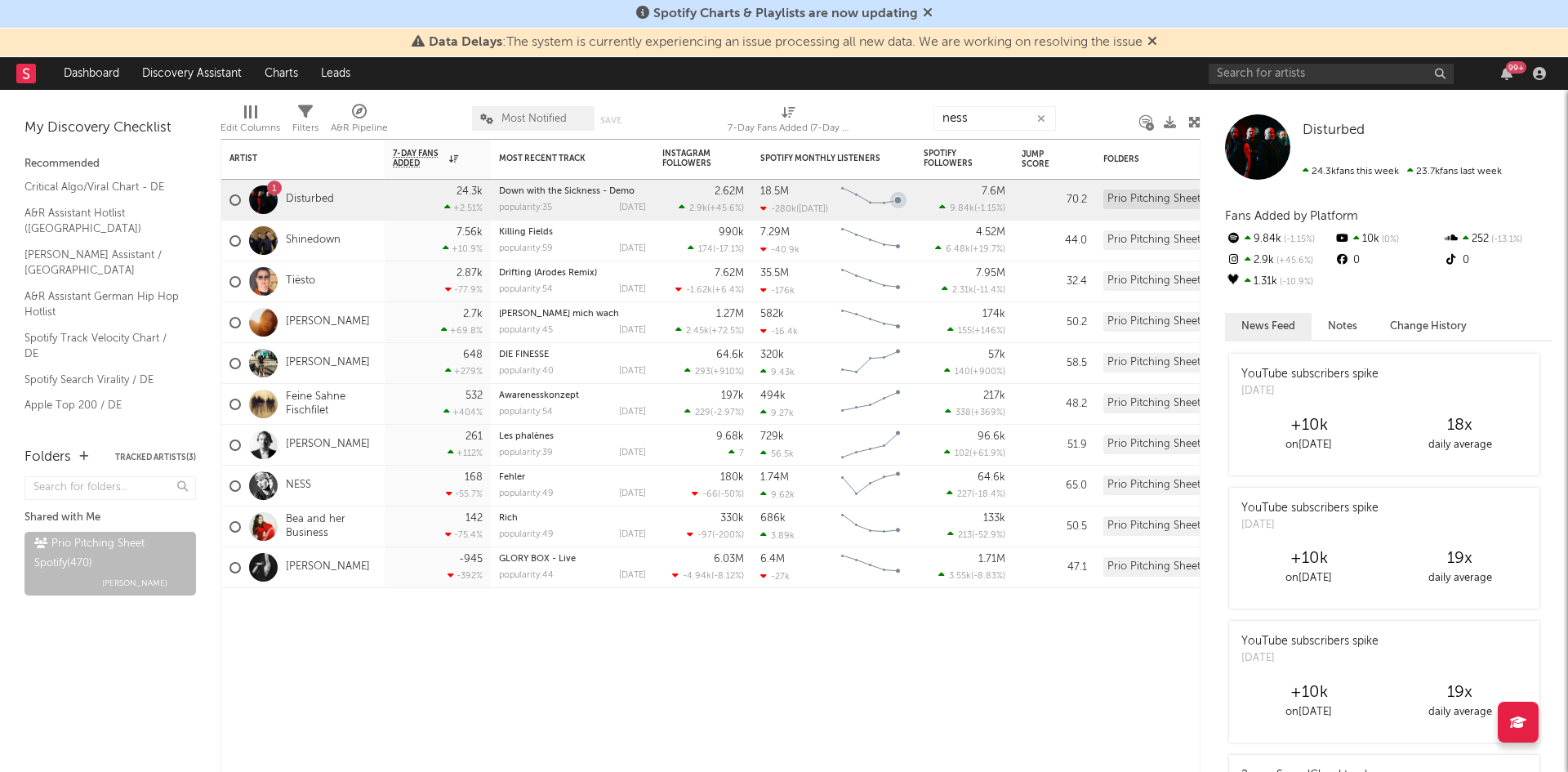
drag, startPoint x: 998, startPoint y: 99, endPoint x: 913, endPoint y: 124, distance: 88.6
click at [896, 124] on div "Edit Columns Filters A&R Pipeline Most Notified Save Save as 7-Day Fans Added (…" at bounding box center [710, 114] width 980 height 49
drag, startPoint x: 968, startPoint y: 122, endPoint x: 708, endPoint y: 146, distance: 261.1
click at [843, 131] on div "Edit Columns Filters A&R Pipeline Most Notified Save Save as 7-Day Fans Added (…" at bounding box center [710, 114] width 980 height 49
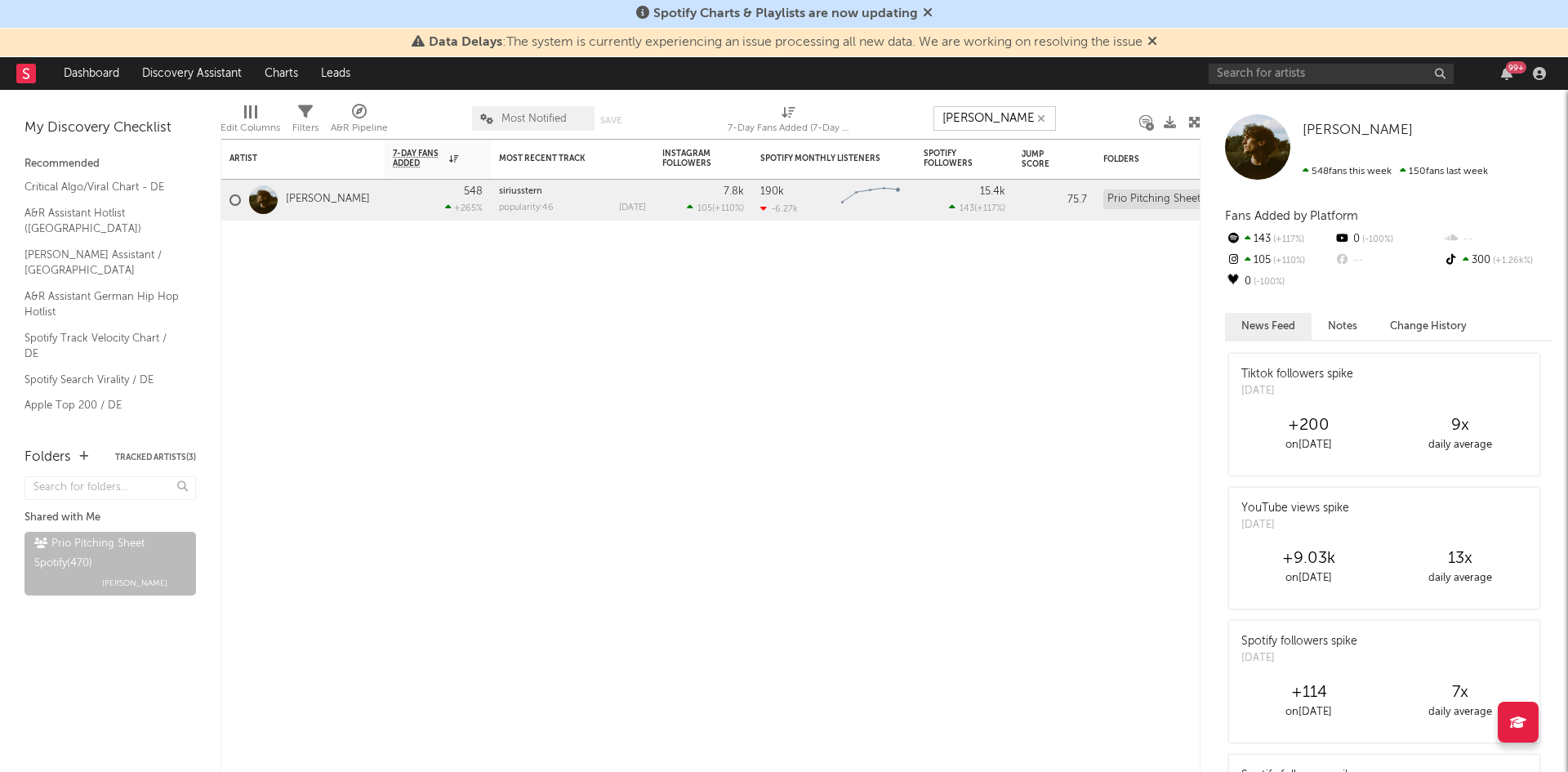
drag, startPoint x: 1009, startPoint y: 109, endPoint x: 812, endPoint y: 119, distance: 197.3
click at [860, 115] on div "Edit Columns Filters A&R Pipeline Most Notified Save Save as 7-Day Fans Added (…" at bounding box center [710, 114] width 980 height 49
type input "o"
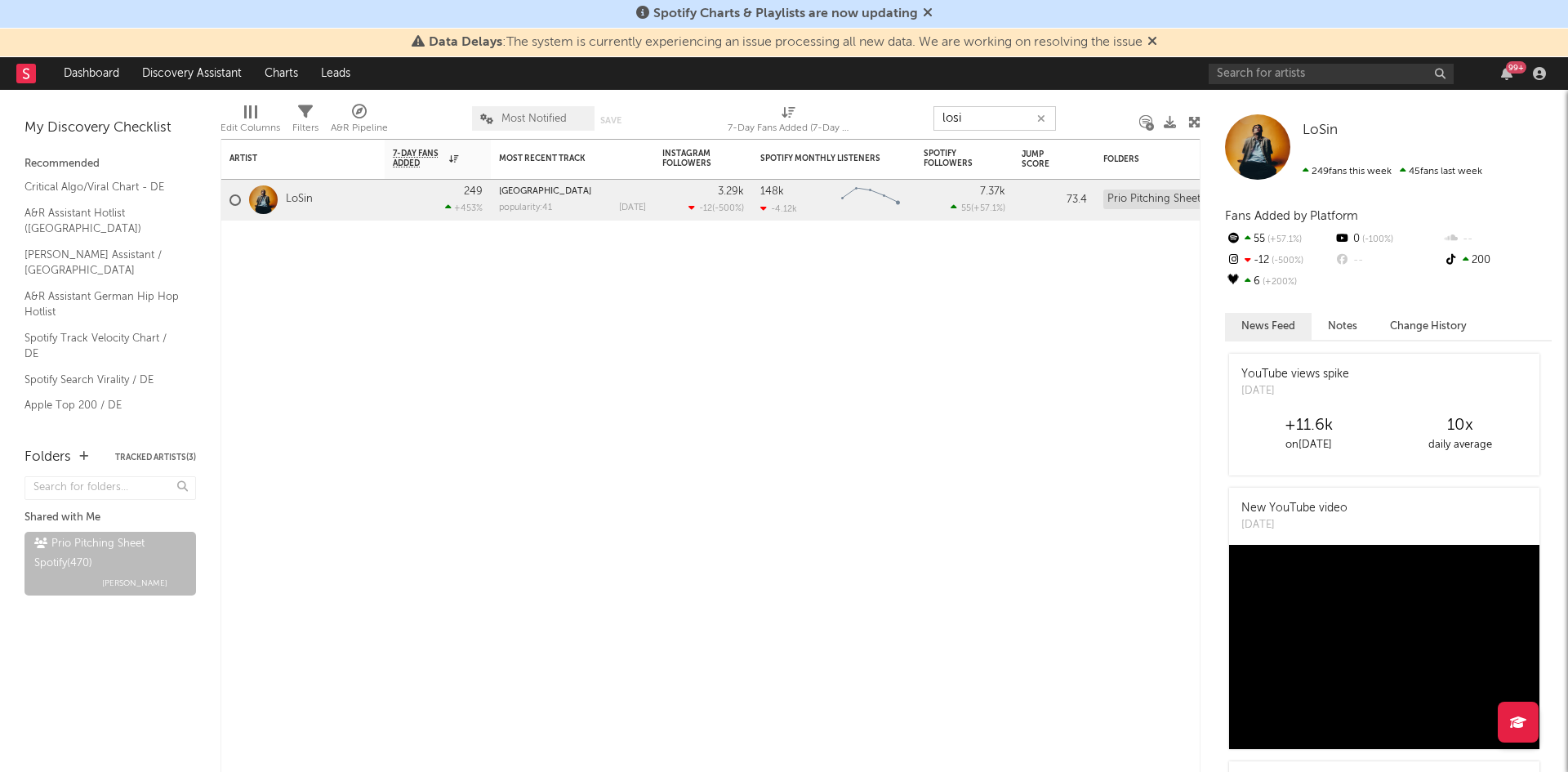
drag, startPoint x: 975, startPoint y: 121, endPoint x: 761, endPoint y: 130, distance: 214.2
click at [897, 130] on div "Edit Columns Filters A&R Pipeline Most Notified Save Save as 7-Day Fans Added (…" at bounding box center [710, 114] width 980 height 49
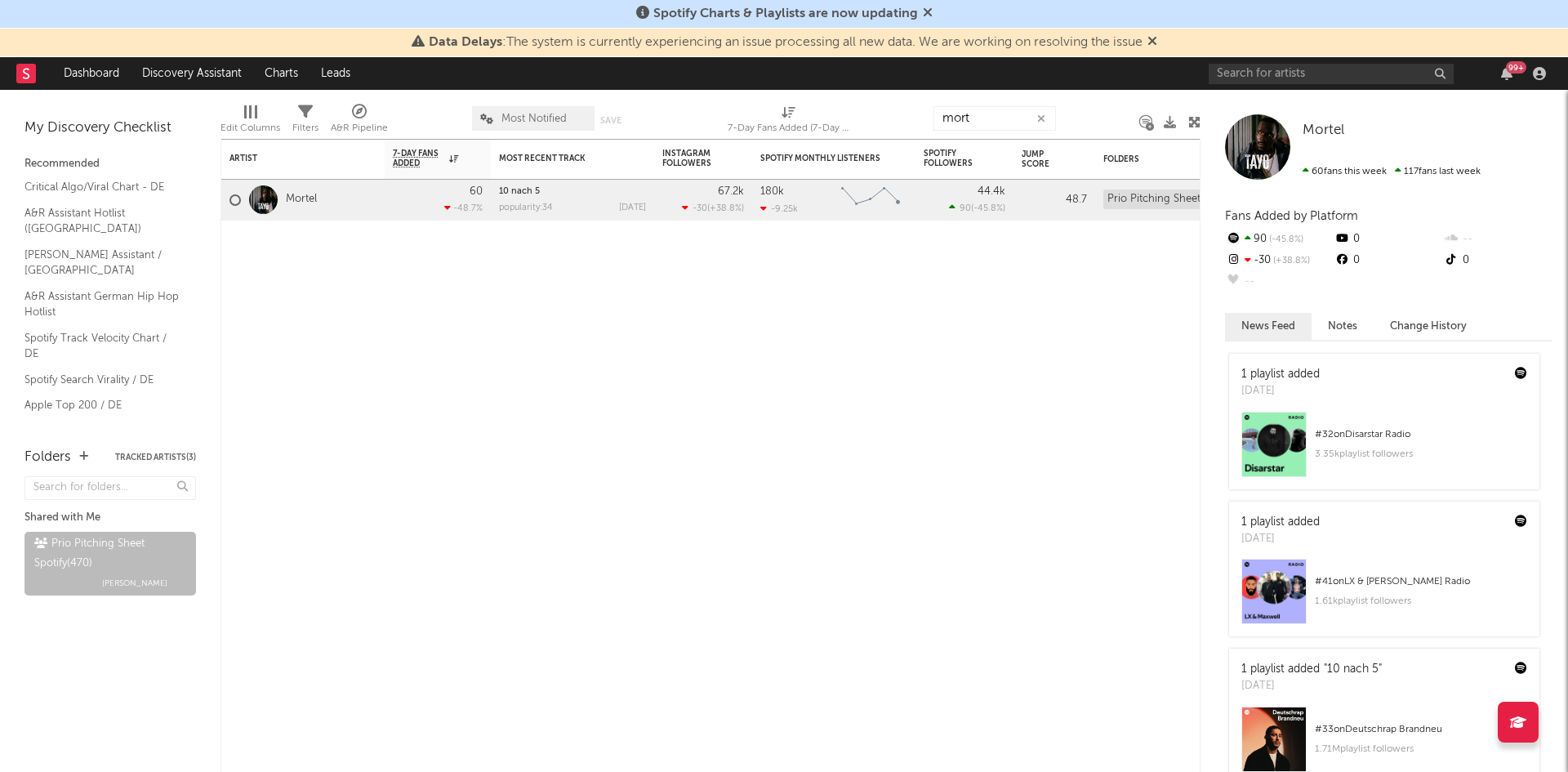
drag, startPoint x: 1002, startPoint y: 98, endPoint x: 998, endPoint y: 119, distance: 21.4
click at [991, 105] on div "mort" at bounding box center [994, 119] width 122 height 40
drag, startPoint x: 998, startPoint y: 119, endPoint x: 719, endPoint y: 154, distance: 281.2
click at [851, 134] on div "Edit Columns Filters A&R Pipeline Most Notified Save Save as 7-Day Fans Added (…" at bounding box center [710, 114] width 980 height 49
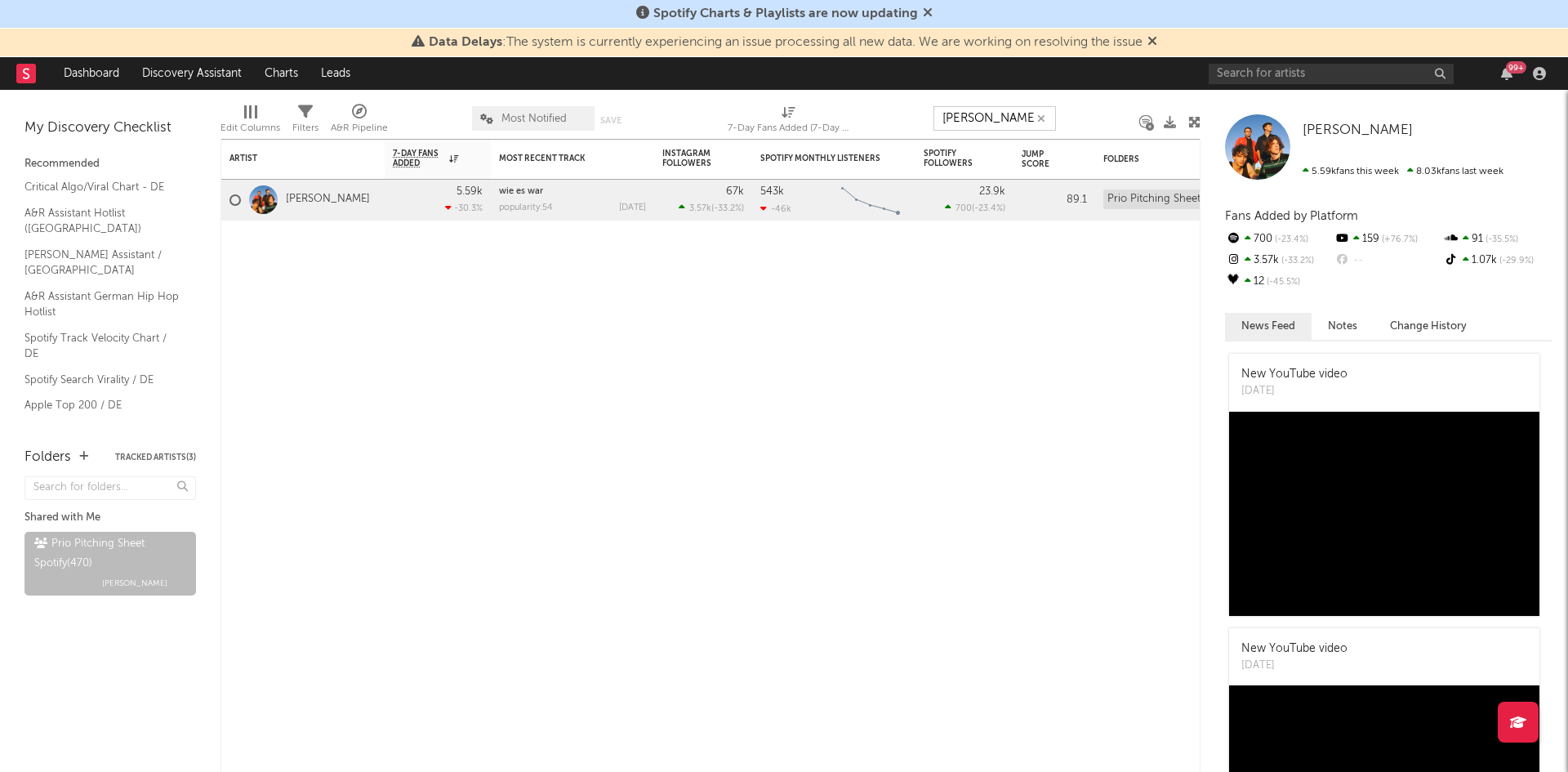
drag, startPoint x: 926, startPoint y: 125, endPoint x: 882, endPoint y: 130, distance: 44.3
click at [882, 130] on div "Edit Columns Filters A&R Pipeline Most Notified Save Save as 7-Day Fans Added (…" at bounding box center [710, 114] width 980 height 49
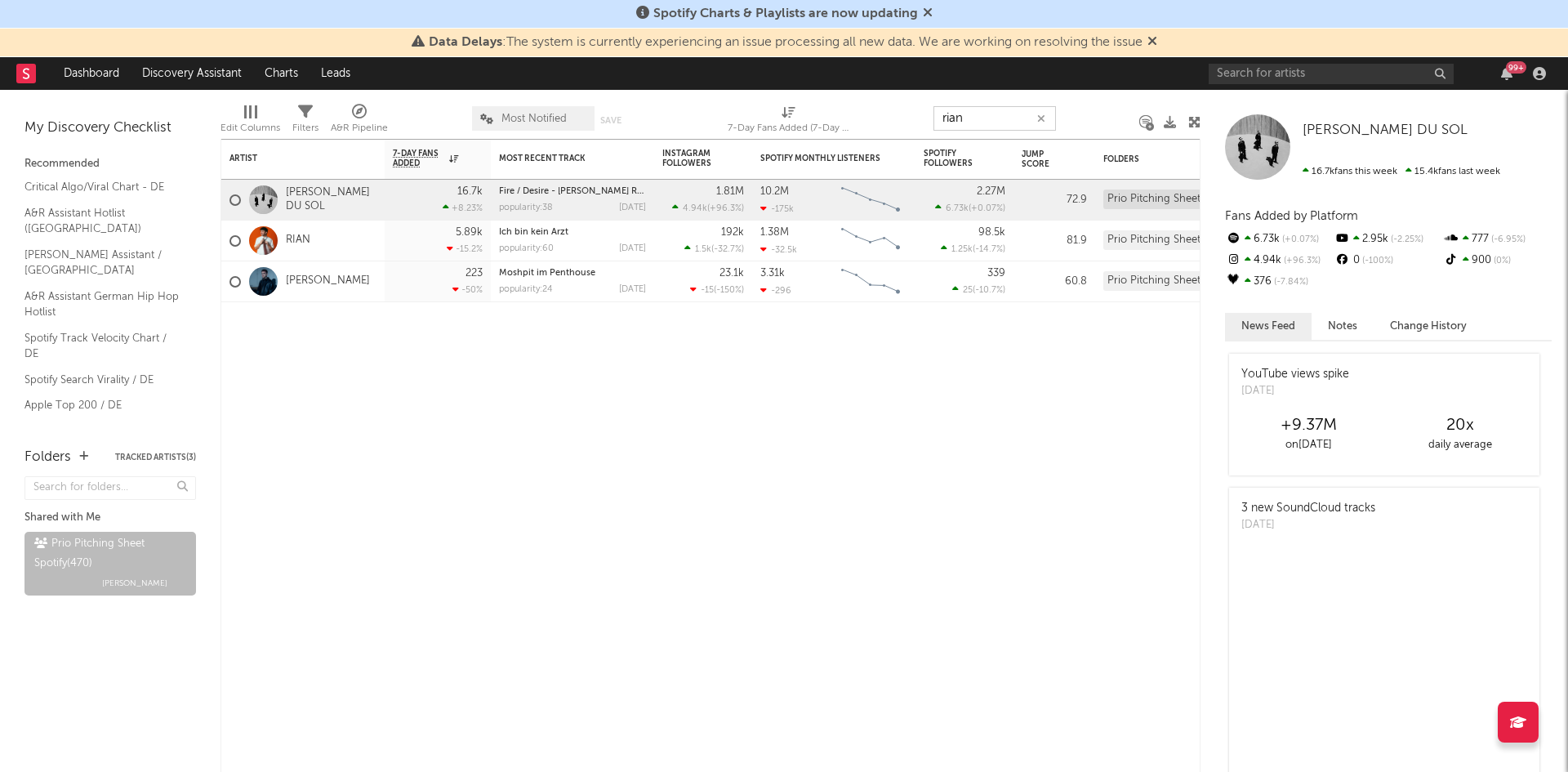
drag, startPoint x: 965, startPoint y: 115, endPoint x: 774, endPoint y: 112, distance: 191.0
click at [852, 105] on div "Edit Columns Filters A&R Pipeline Most Notified Save Save as 7-Day Fans Added (…" at bounding box center [710, 114] width 980 height 49
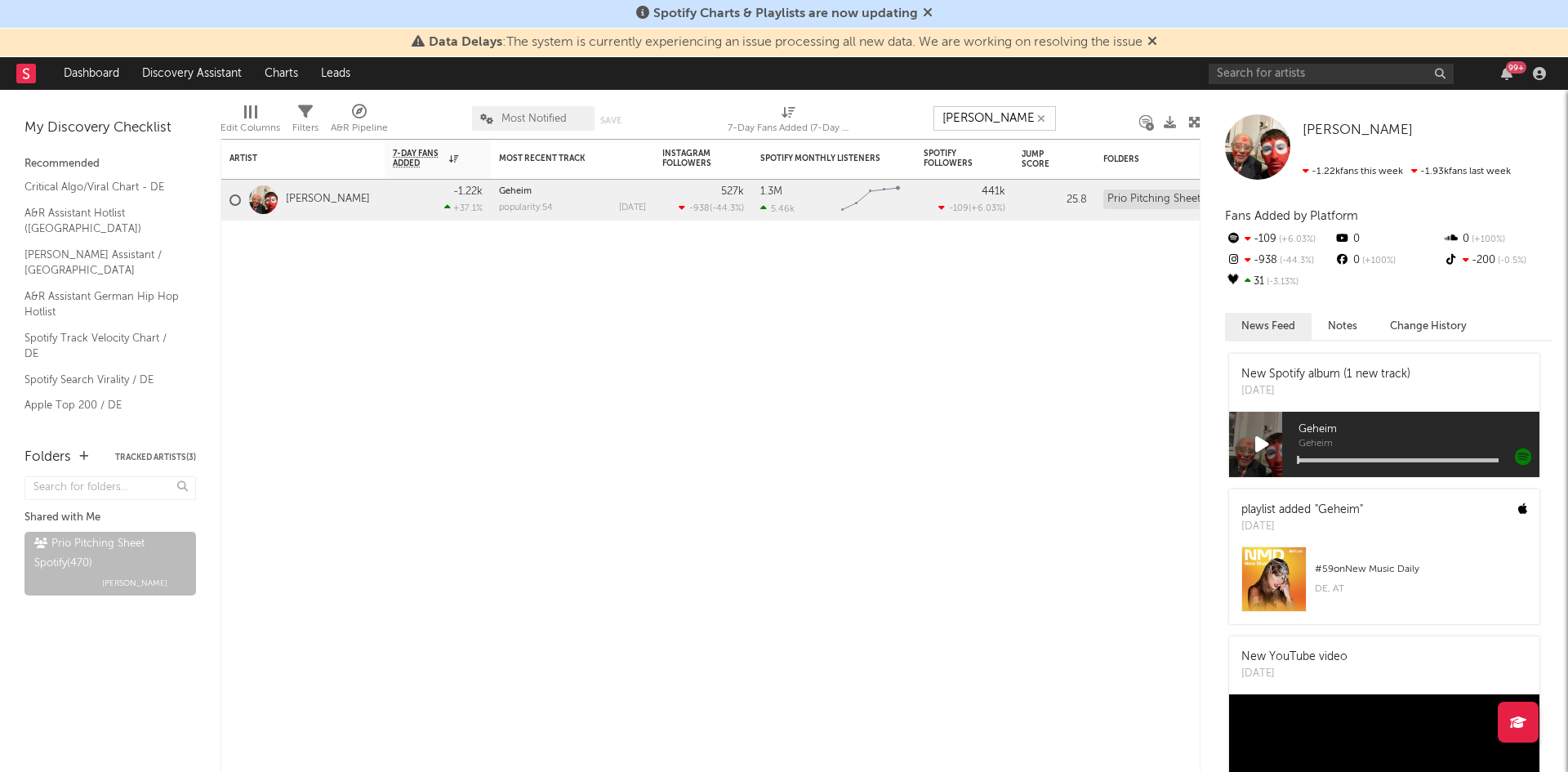
drag, startPoint x: 946, startPoint y: 119, endPoint x: 813, endPoint y: 138, distance: 134.4
click at [893, 126] on div "Edit Columns Filters A&R Pipeline Most Notified Save Save as 7-Day Fans Added (…" at bounding box center [710, 114] width 980 height 49
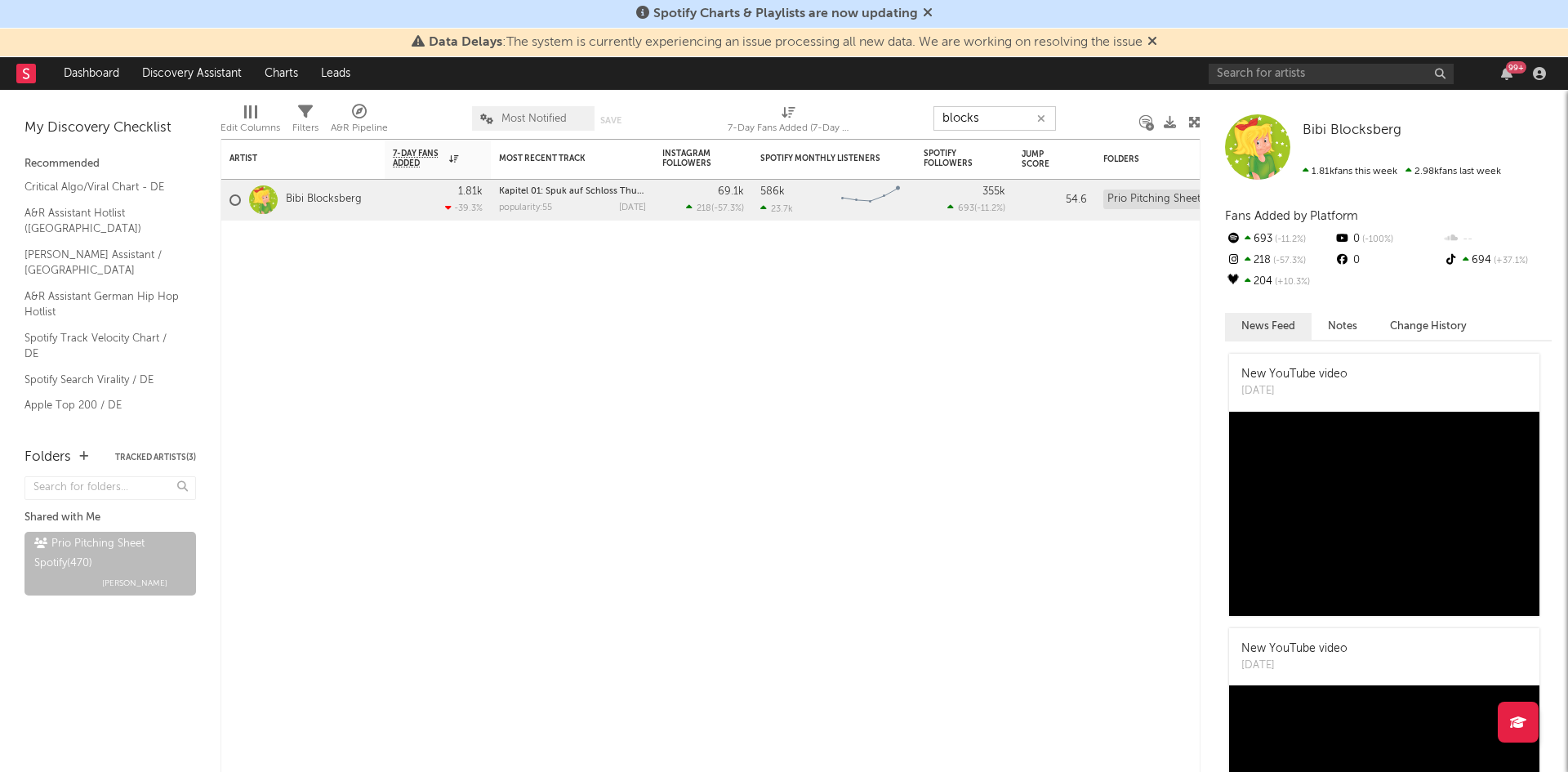
drag, startPoint x: 1011, startPoint y: 108, endPoint x: 687, endPoint y: 137, distance: 325.3
click at [846, 120] on div "Edit Columns Filters A&R Pipeline Most Notified Save Save as 7-Day Fans Added (…" at bounding box center [710, 114] width 980 height 49
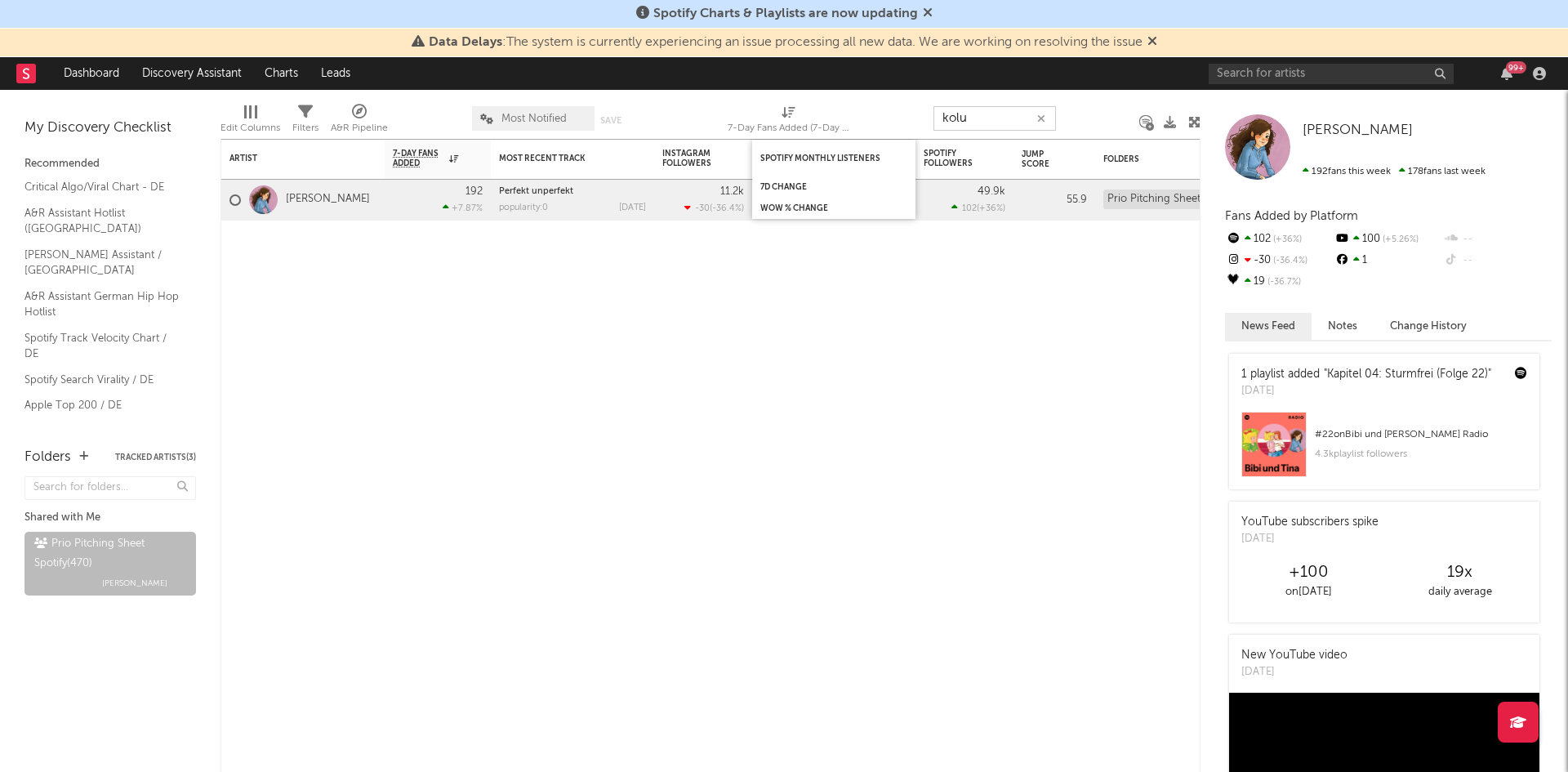
drag, startPoint x: 992, startPoint y: 121, endPoint x: 832, endPoint y: 141, distance: 161.2
click at [901, 130] on div "Edit Columns Filters A&R Pipeline Most Notified Save Save as 7-Day Fans Added (…" at bounding box center [710, 114] width 980 height 49
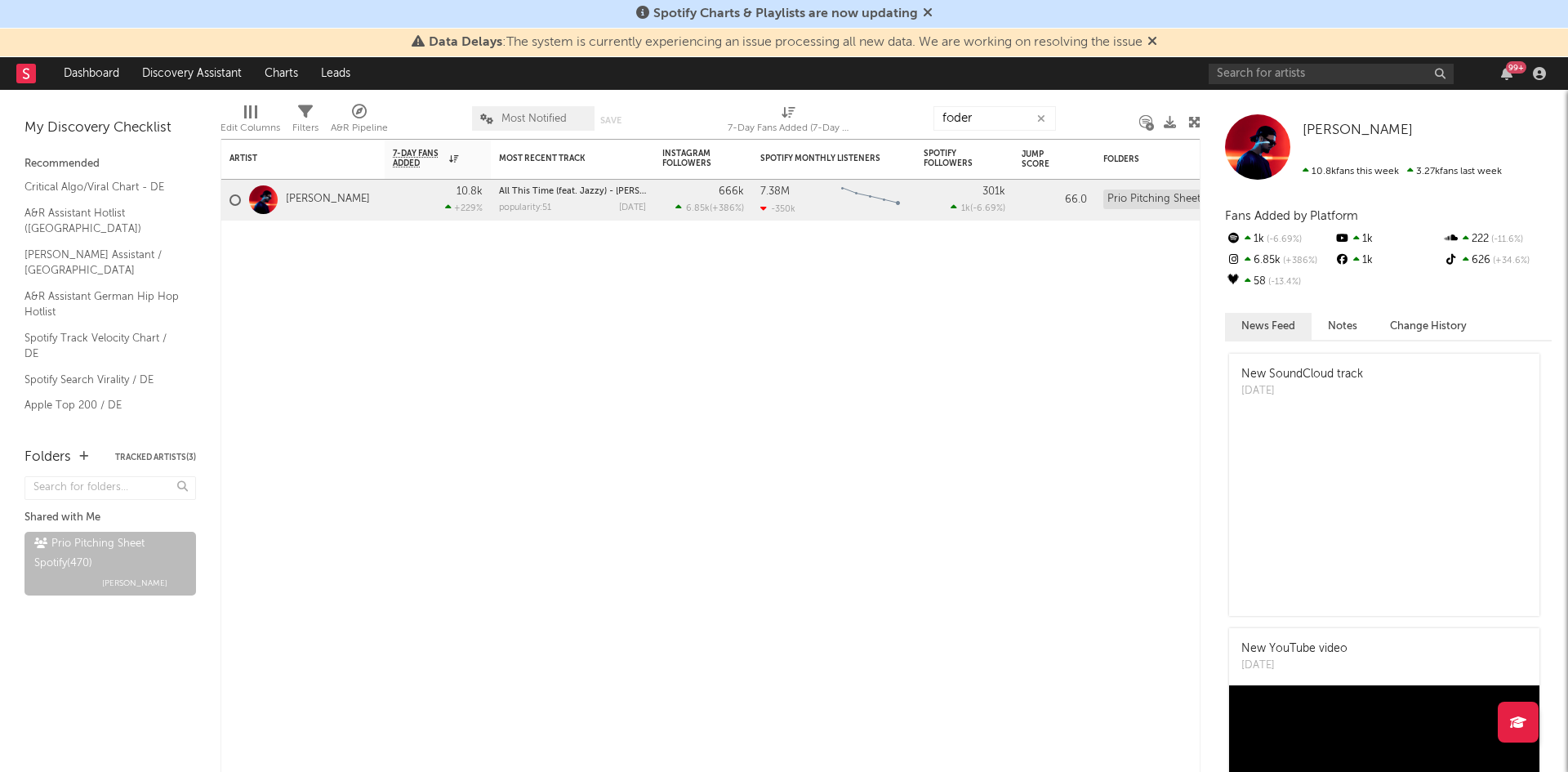
drag, startPoint x: 998, startPoint y: 137, endPoint x: 961, endPoint y: 126, distance: 38.6
click at [931, 141] on div "Artist Notifications 7-Day Fans Added WoW % Change Most Recent Track Popularity…" at bounding box center [710, 431] width 980 height 683
drag, startPoint x: 976, startPoint y: 121, endPoint x: 863, endPoint y: 123, distance: 113.0
click at [863, 123] on div "Edit Columns Filters A&R Pipeline Most Notified Save Save as 7-Day Fans Added (…" at bounding box center [710, 114] width 980 height 49
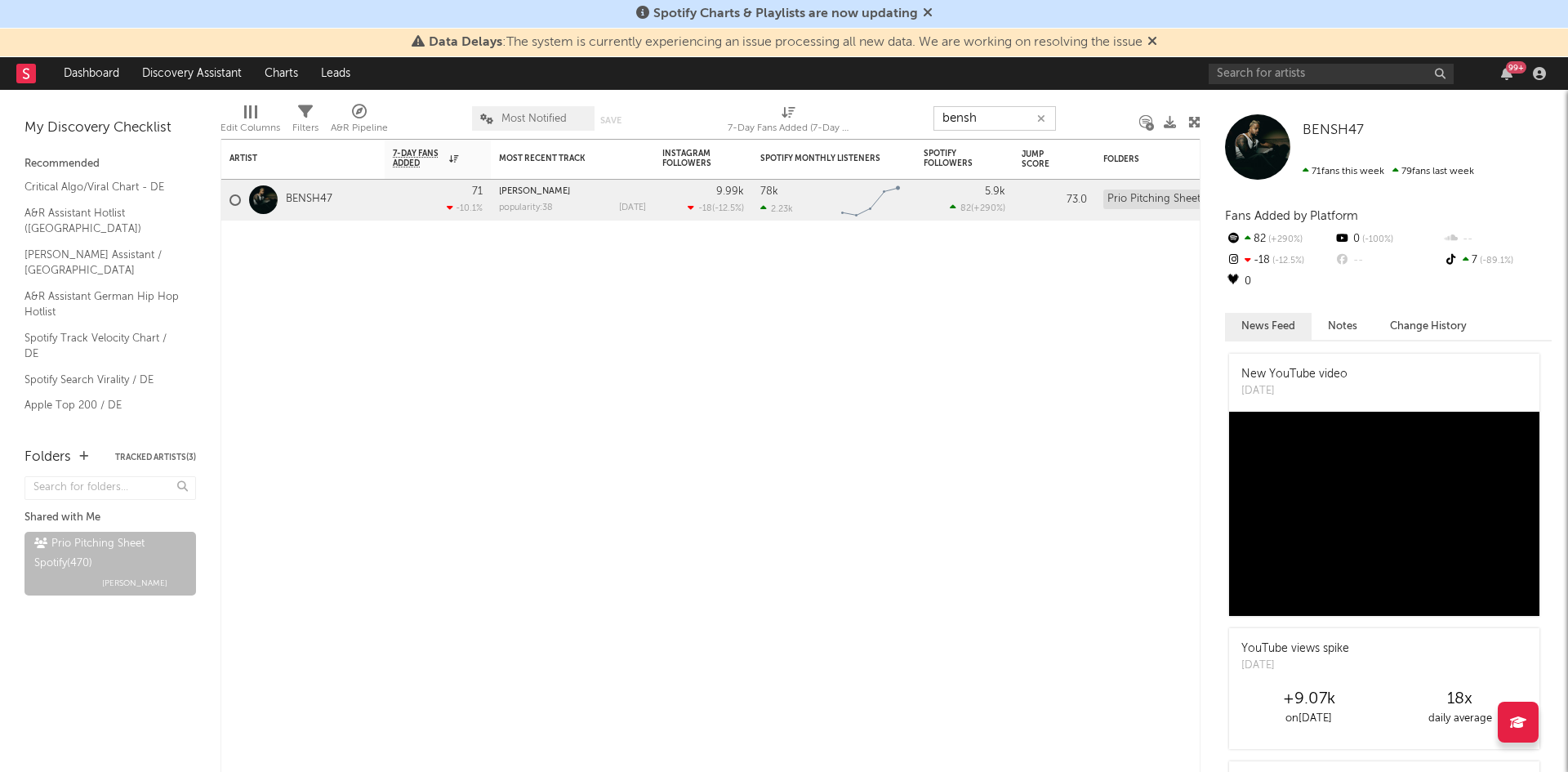
drag, startPoint x: 1009, startPoint y: 115, endPoint x: 727, endPoint y: 127, distance: 282.3
click at [823, 131] on div "Edit Columns Filters A&R Pipeline Most Notified Save Save as 7-Day Fans Added (…" at bounding box center [710, 114] width 980 height 49
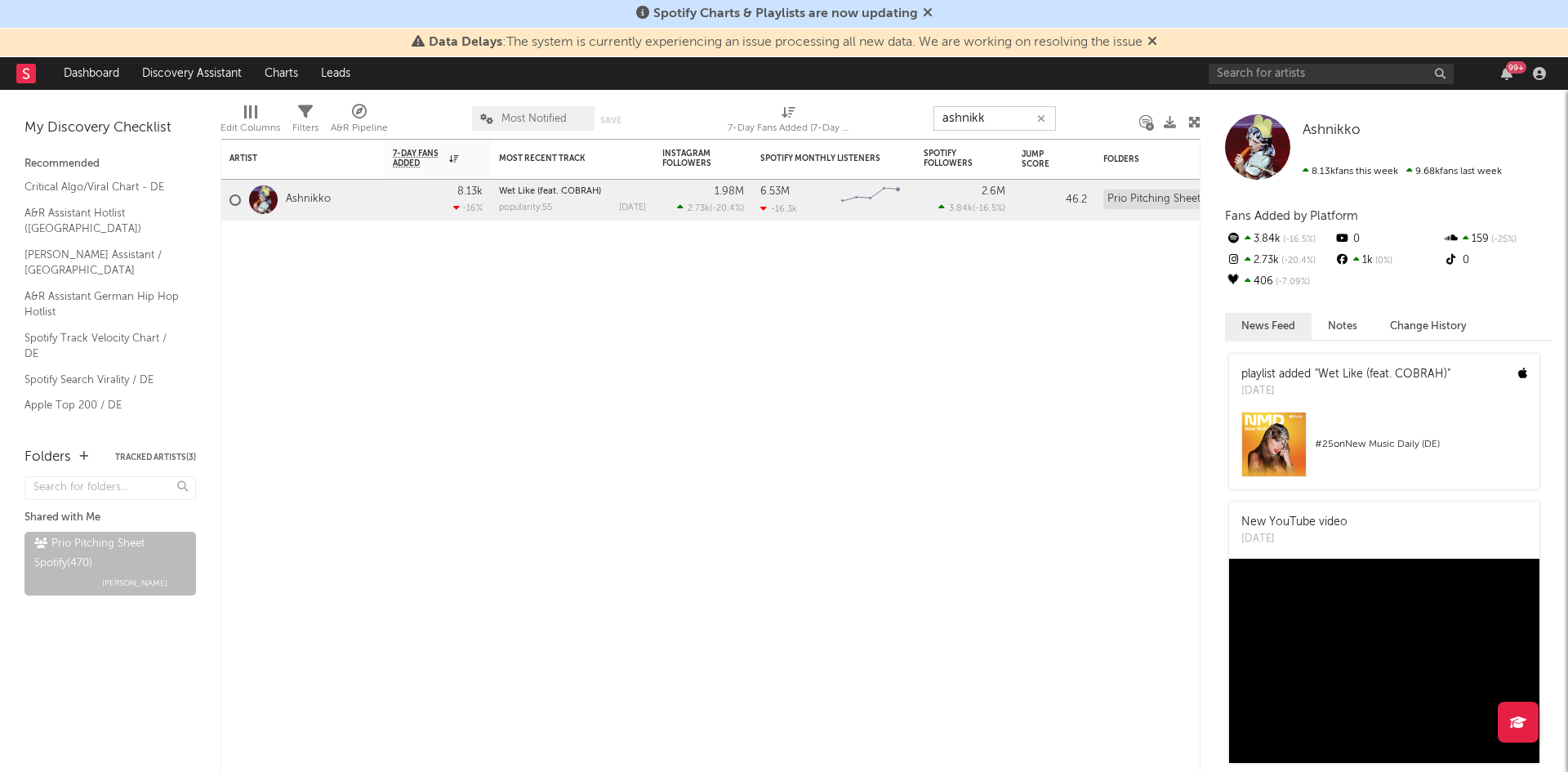
drag, startPoint x: 993, startPoint y: 114, endPoint x: 805, endPoint y: 131, distance: 188.8
click at [900, 123] on div "Edit Columns Filters A&R Pipeline Most Notified Save Save as 7-Day Fans Added (…" at bounding box center [710, 114] width 980 height 49
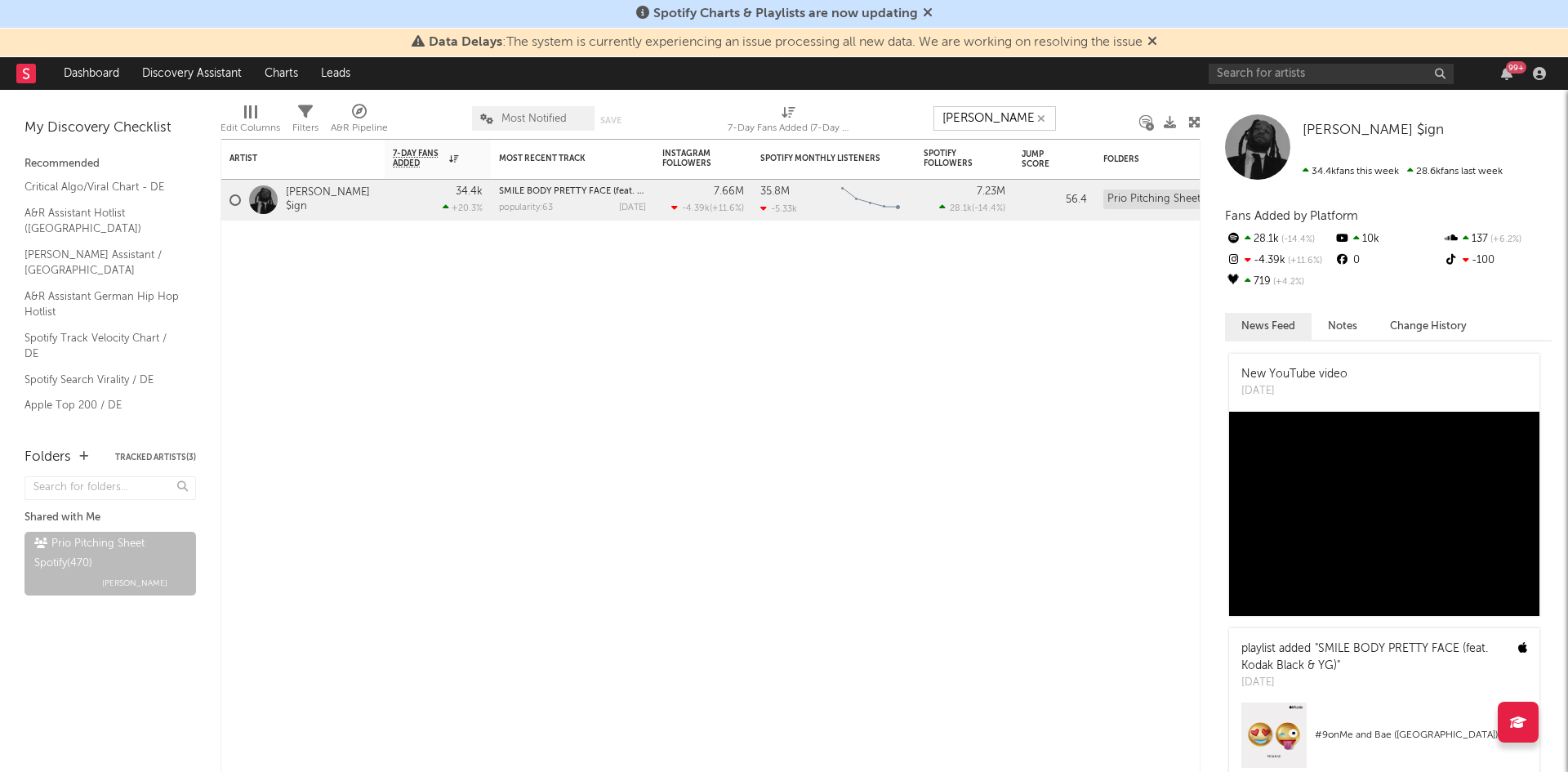
drag, startPoint x: 993, startPoint y: 119, endPoint x: 897, endPoint y: 130, distance: 96.6
click at [939, 125] on input "[PERSON_NAME]" at bounding box center [994, 119] width 122 height 25
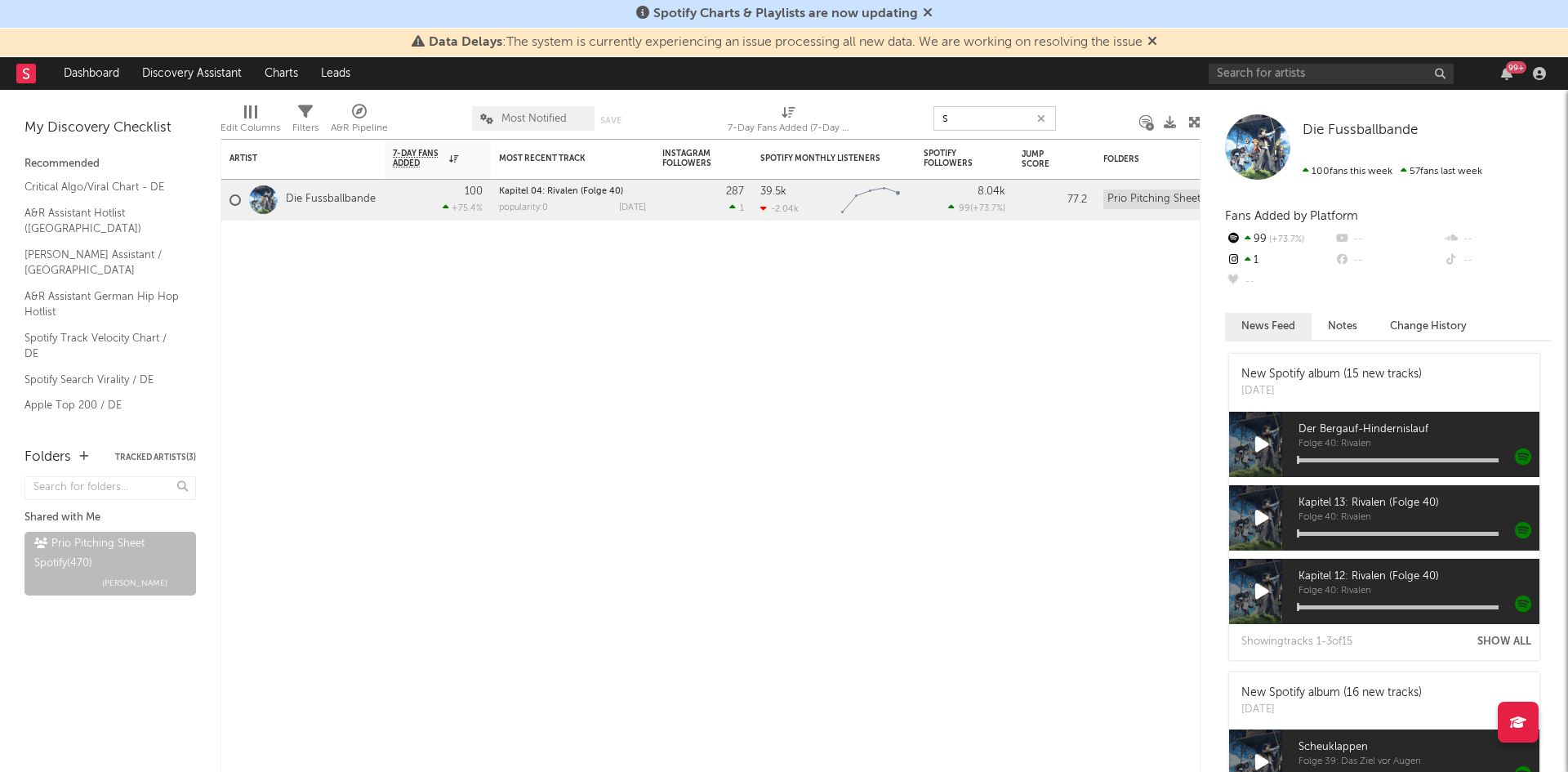
drag, startPoint x: 977, startPoint y: 116, endPoint x: 818, endPoint y: 137, distance: 160.4
click at [834, 136] on div "Edit Columns Filters A&R Pipeline Most Notified Save Save as 7-Day Fans Added (…" at bounding box center [710, 114] width 980 height 49
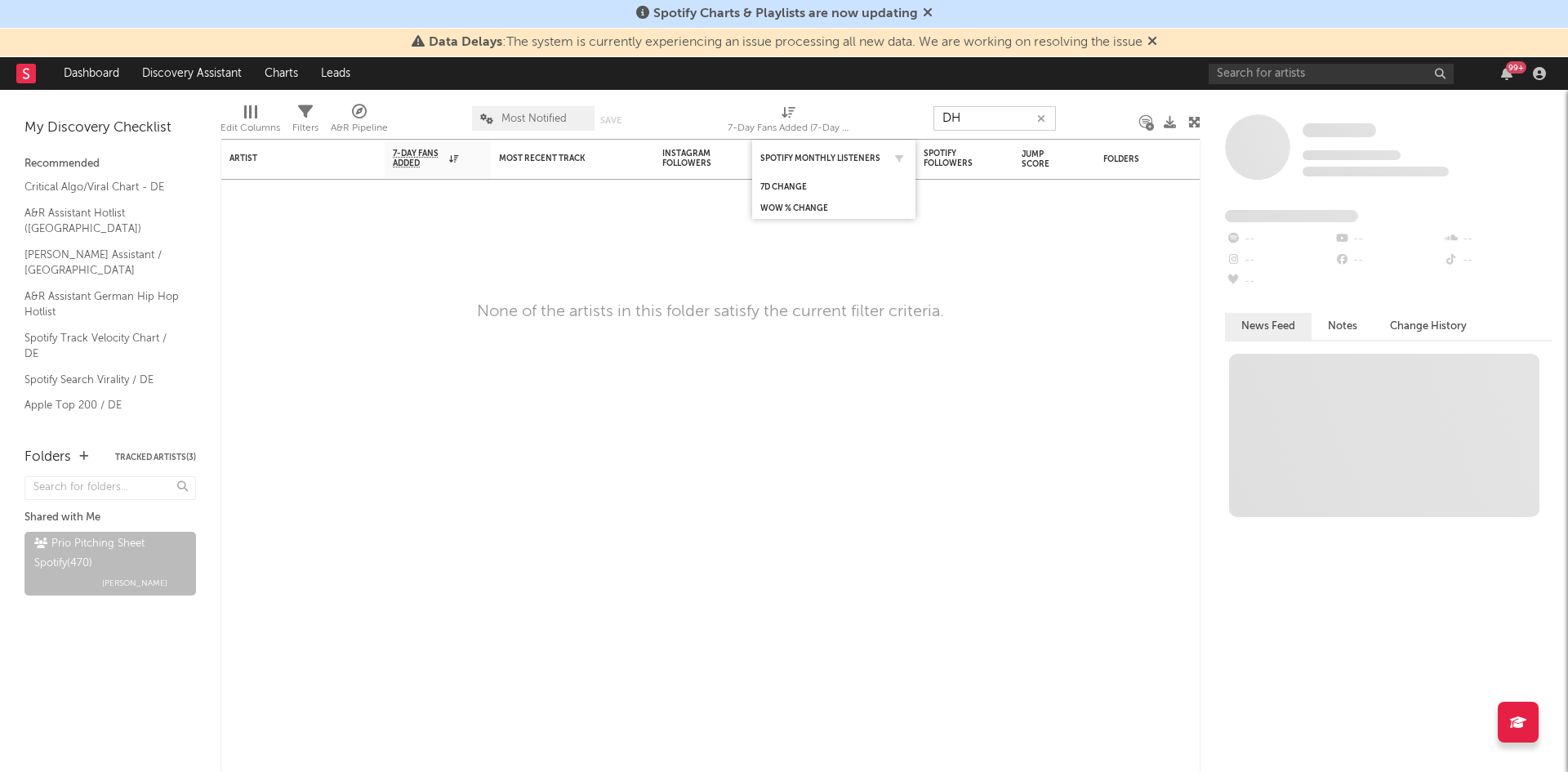
type input "D"
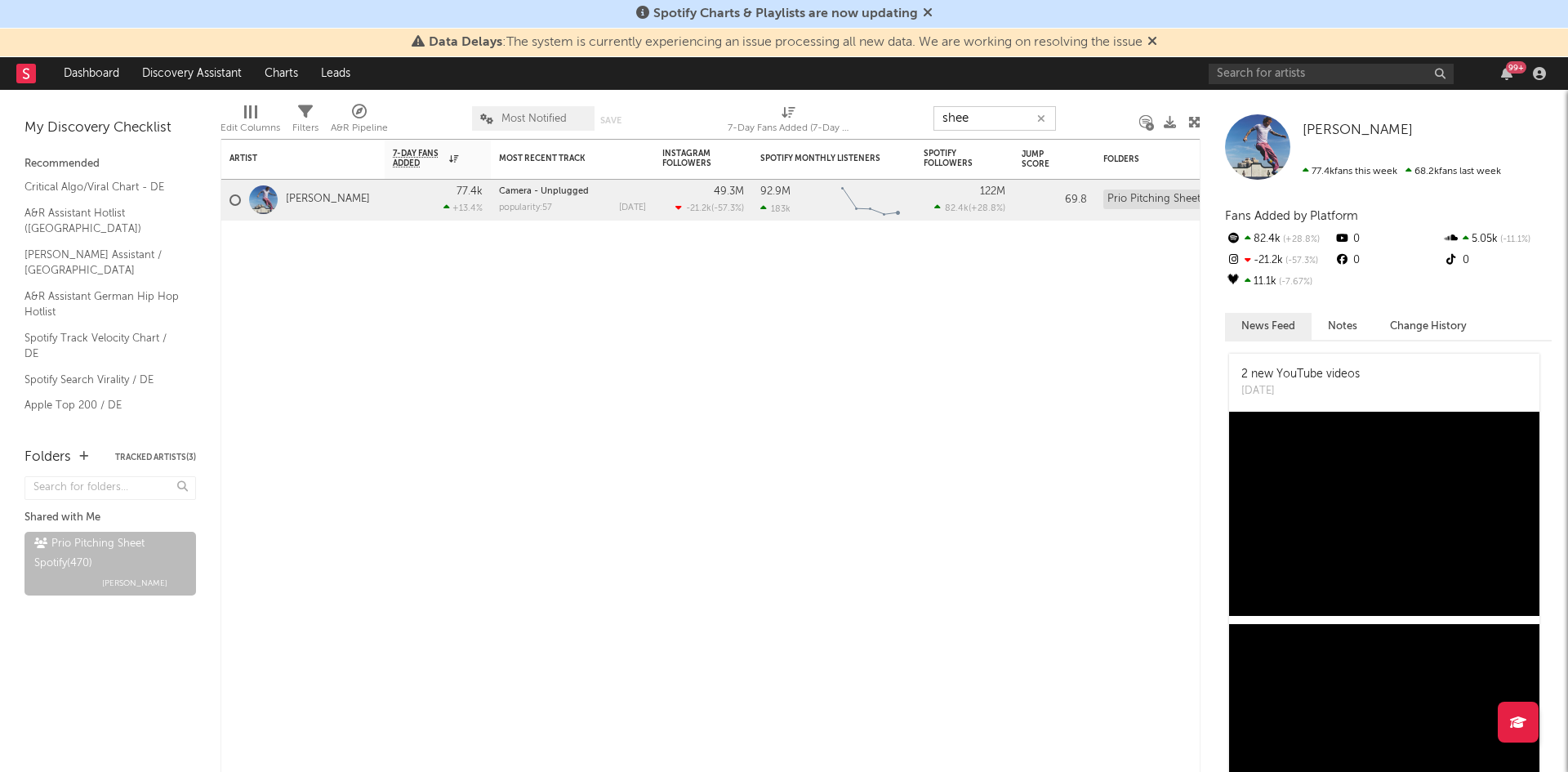
click at [977, 121] on input "shee" at bounding box center [994, 119] width 122 height 25
click at [886, 130] on div "Edit Columns Filters A&R Pipeline Most Notified Save Save as 7-Day Fans Added (…" at bounding box center [710, 114] width 980 height 49
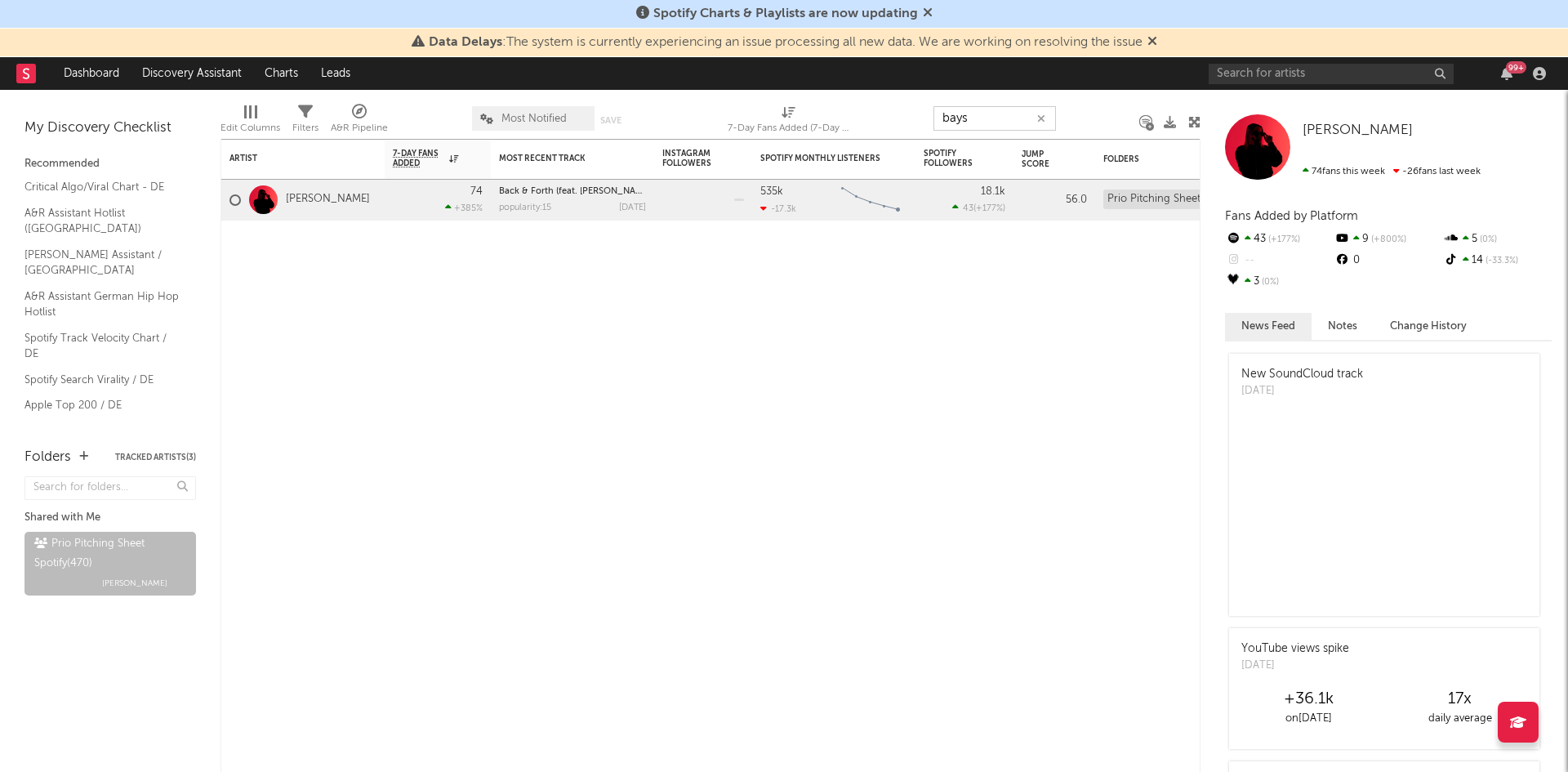
drag, startPoint x: 967, startPoint y: 117, endPoint x: 871, endPoint y: 122, distance: 96.1
click at [876, 122] on div "Edit Columns Filters A&R Pipeline Most Notified Save Save as 7-Day Fans Added (…" at bounding box center [710, 114] width 980 height 49
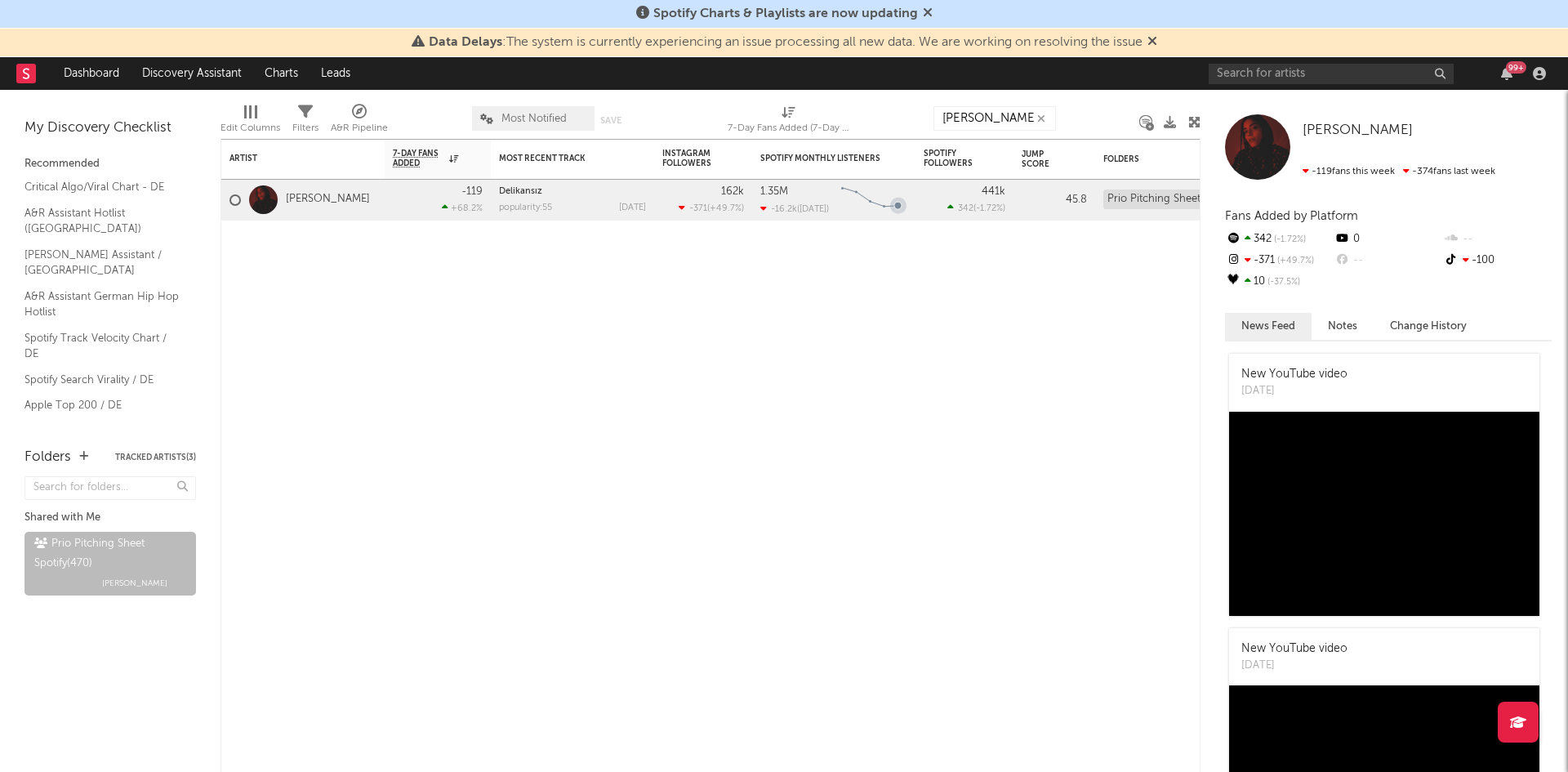
drag, startPoint x: 991, startPoint y: 106, endPoint x: 843, endPoint y: 113, distance: 148.2
click at [843, 113] on div "Edit Columns Filters A&R Pipeline Most Notified Save Save as 7-Day Fans Added (…" at bounding box center [710, 114] width 980 height 49
drag, startPoint x: 971, startPoint y: 125, endPoint x: 992, endPoint y: 120, distance: 21.6
click at [972, 124] on input "[PERSON_NAME]" at bounding box center [994, 119] width 122 height 25
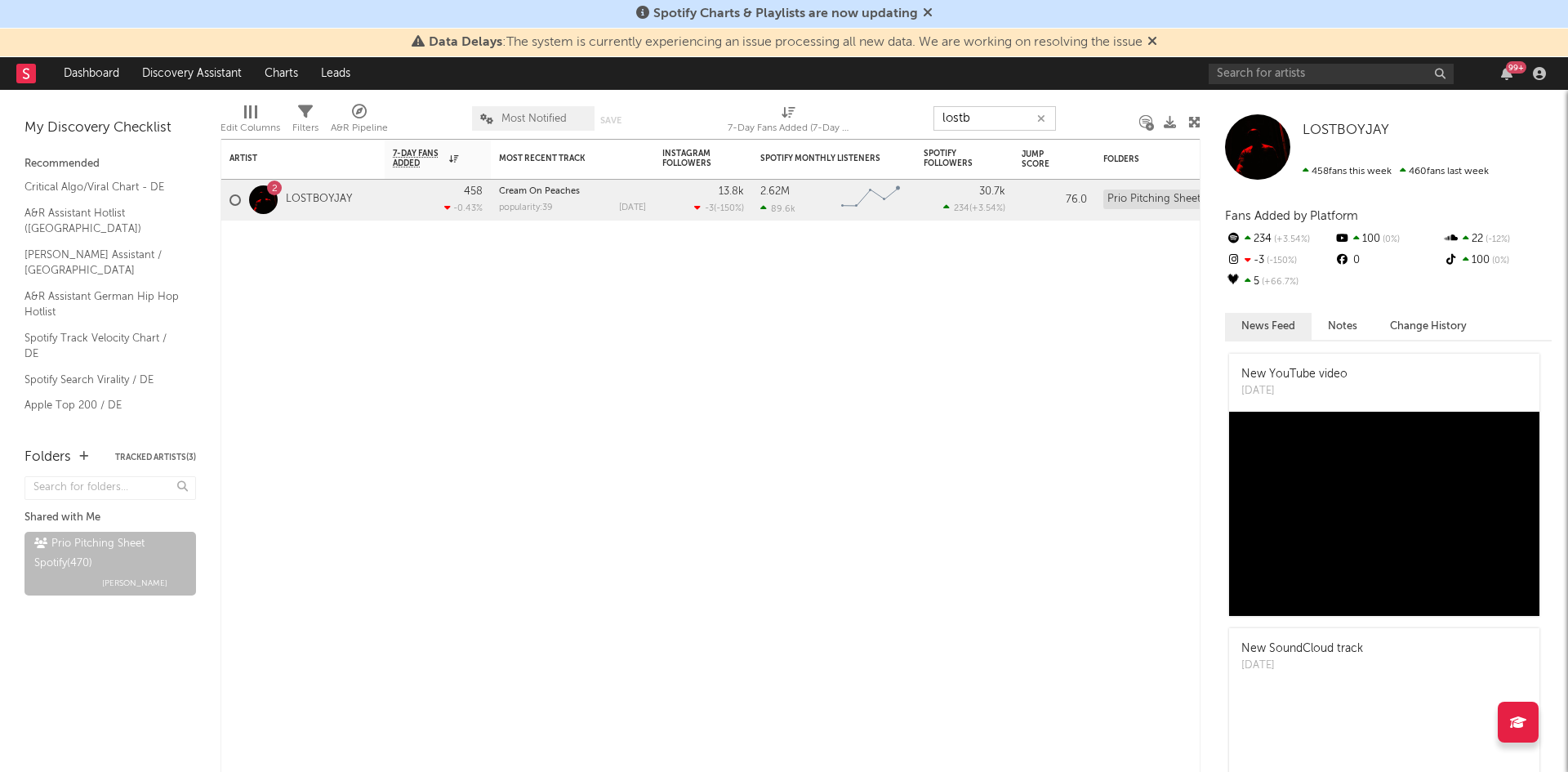
drag, startPoint x: 994, startPoint y: 118, endPoint x: 886, endPoint y: 122, distance: 108.1
click at [908, 120] on div "Edit Columns Filters A&R Pipeline Most Notified Save Save as 7-Day Fans Added (…" at bounding box center [710, 114] width 980 height 49
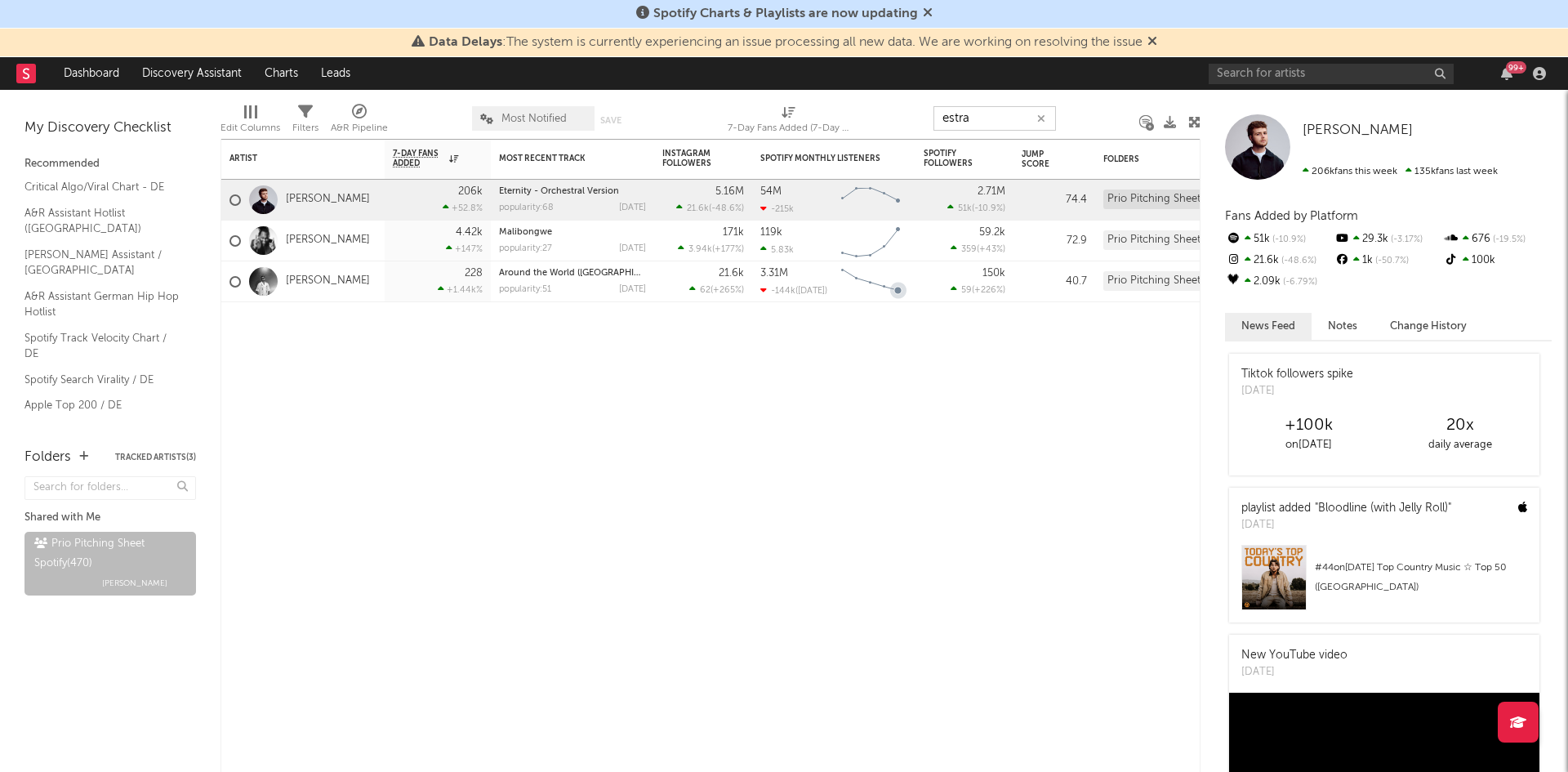
drag, startPoint x: 986, startPoint y: 119, endPoint x: 813, endPoint y: 131, distance: 173.4
click at [919, 118] on div "Edit Columns Filters A&R Pipeline Most Notified Save Save as 7-Day Fans Added (…" at bounding box center [710, 114] width 980 height 49
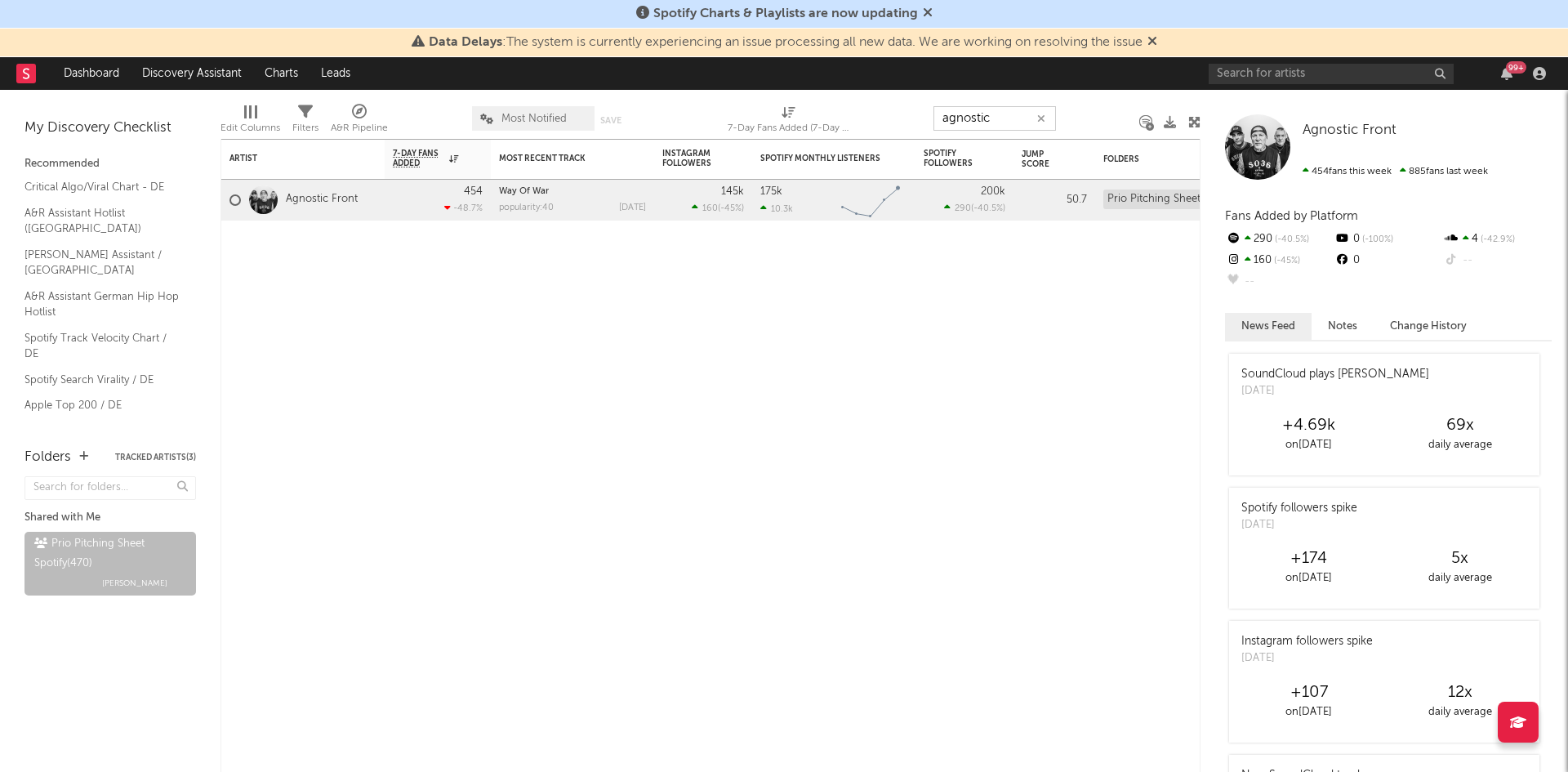
drag, startPoint x: 1014, startPoint y: 111, endPoint x: 728, endPoint y: 137, distance: 287.2
click at [830, 130] on div "Edit Columns Filters A&R Pipeline Most Notified Save Save as 7-Day Fans Added (…" at bounding box center [710, 114] width 980 height 49
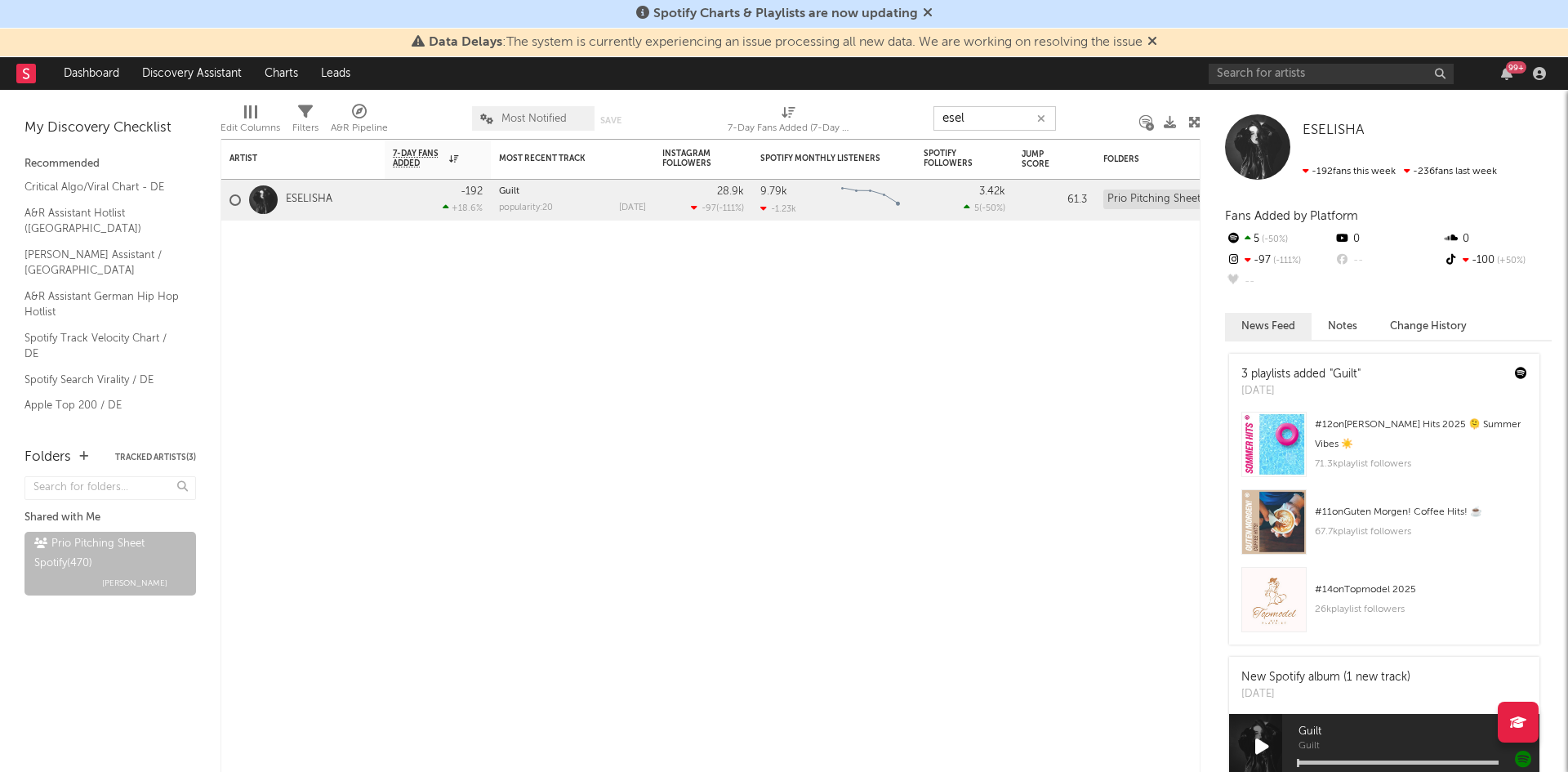
drag, startPoint x: 989, startPoint y: 122, endPoint x: 853, endPoint y: 127, distance: 136.1
click at [881, 127] on div "Edit Columns Filters A&R Pipeline Most Notified Save Save as 7-Day Fans Added (…" at bounding box center [710, 114] width 980 height 49
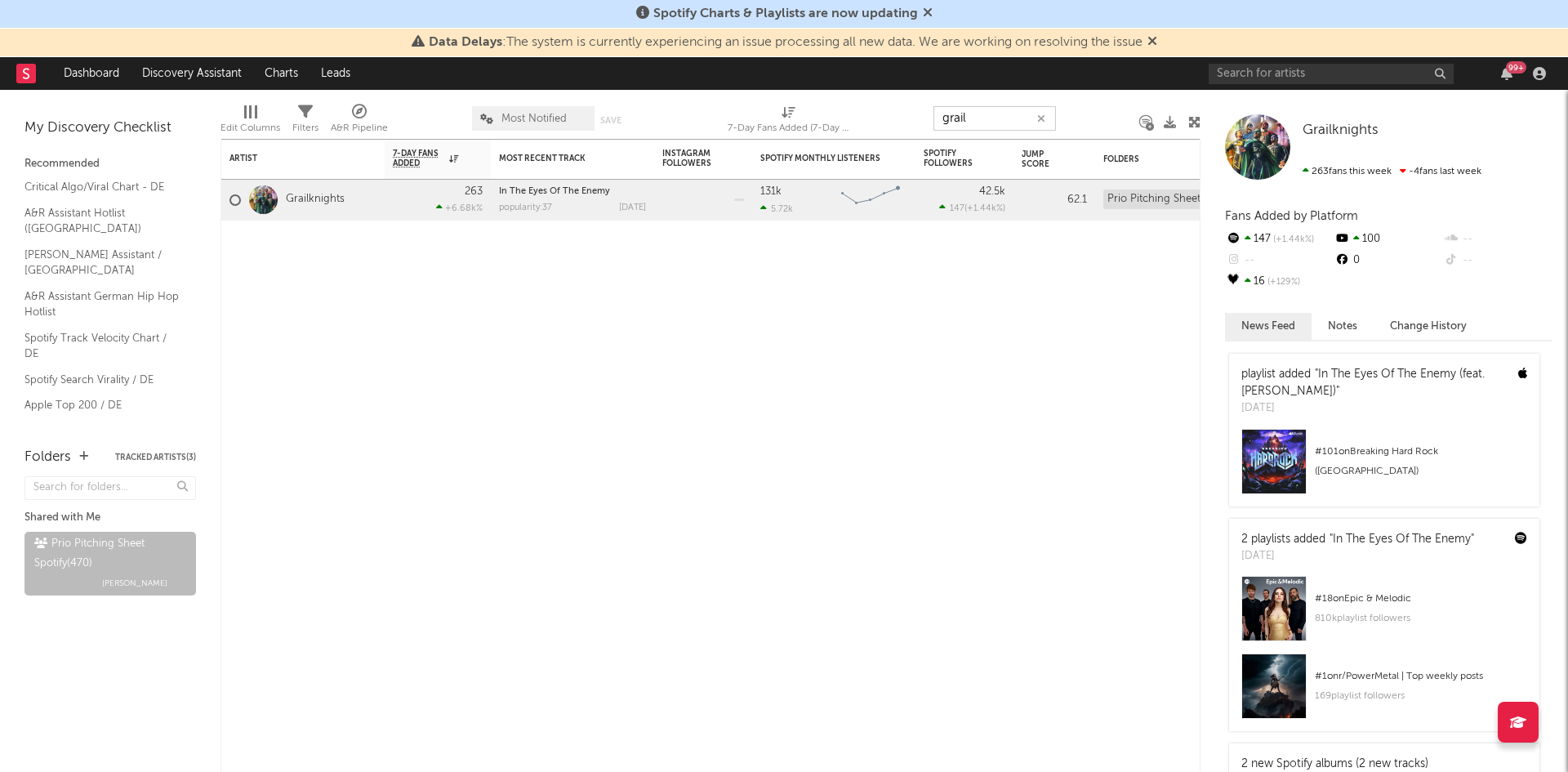
drag, startPoint x: 987, startPoint y: 119, endPoint x: 785, endPoint y: 134, distance: 202.6
click at [861, 132] on div "Edit Columns Filters A&R Pipeline Most Notified Save Save as 7-Day Fans Added (…" at bounding box center [710, 114] width 980 height 49
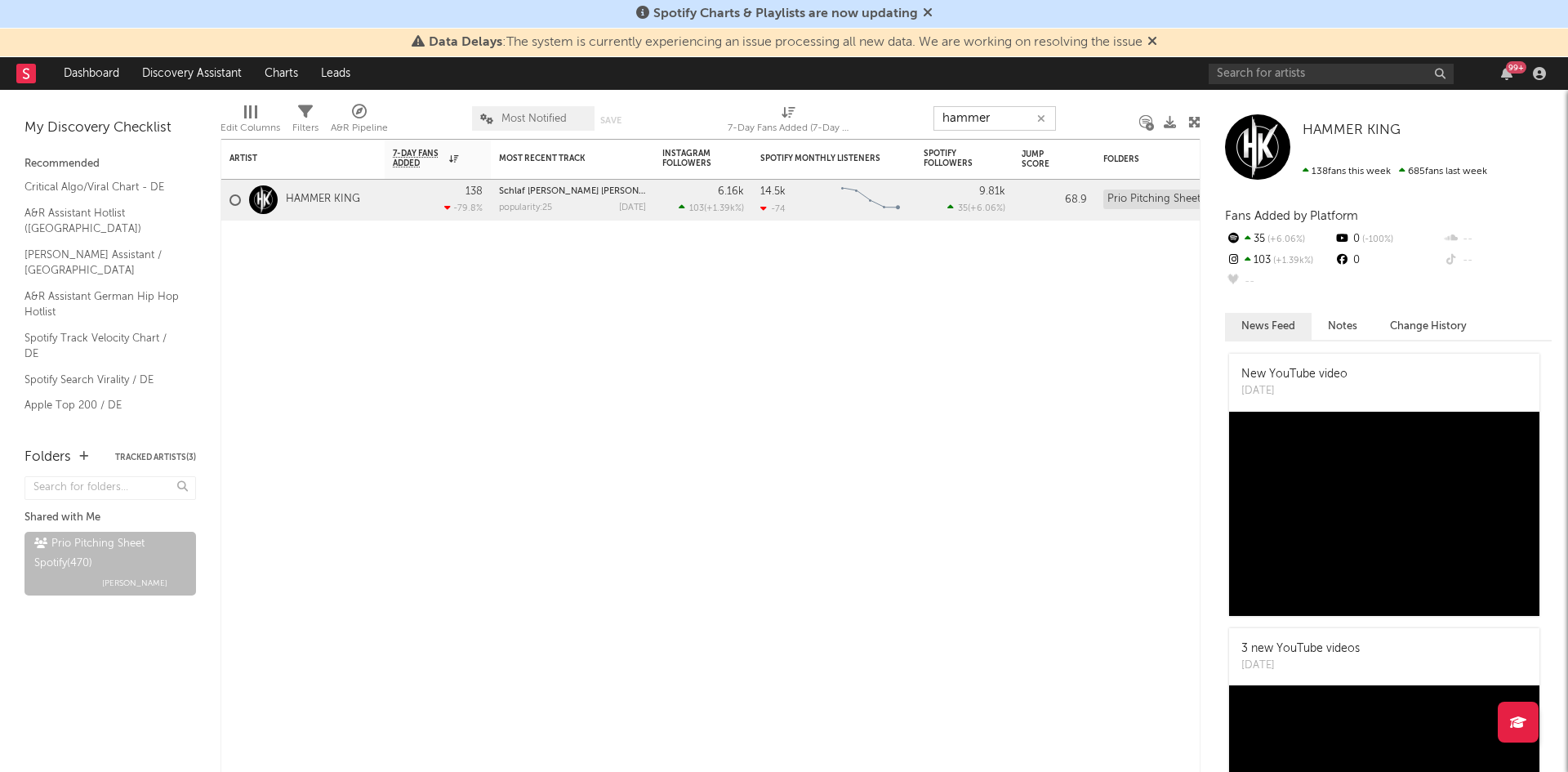
drag, startPoint x: 998, startPoint y: 113, endPoint x: 810, endPoint y: 131, distance: 188.9
click at [840, 125] on div "Edit Columns Filters A&R Pipeline Most Notified Save Save as 7-Day Fans Added (…" at bounding box center [710, 114] width 980 height 49
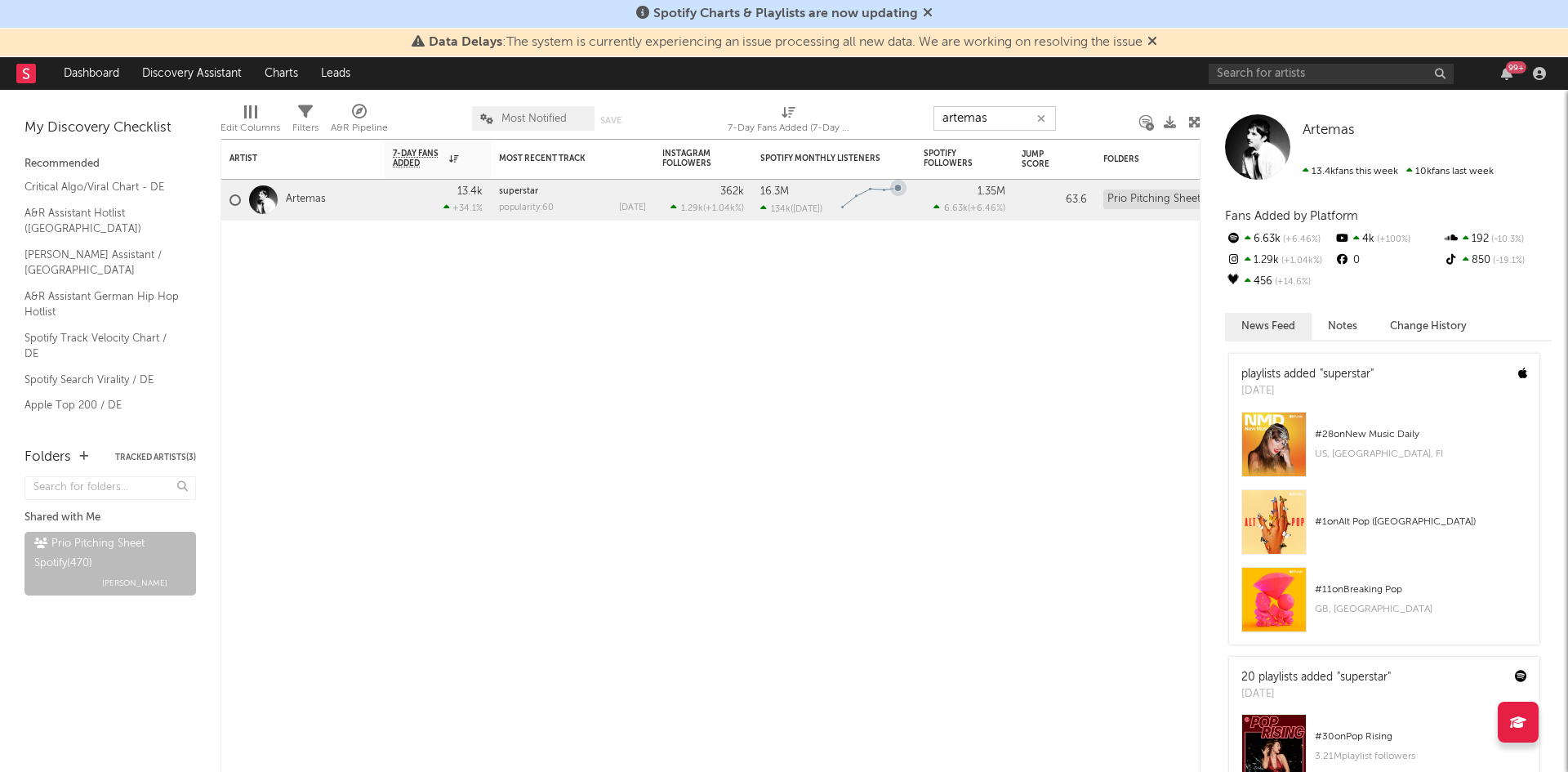
drag, startPoint x: 1006, startPoint y: 110, endPoint x: 856, endPoint y: 115, distance: 150.1
click at [856, 115] on div "Edit Columns Filters A&R Pipeline Most Notified Save Save as 7-Day Fans Added (…" at bounding box center [710, 114] width 980 height 49
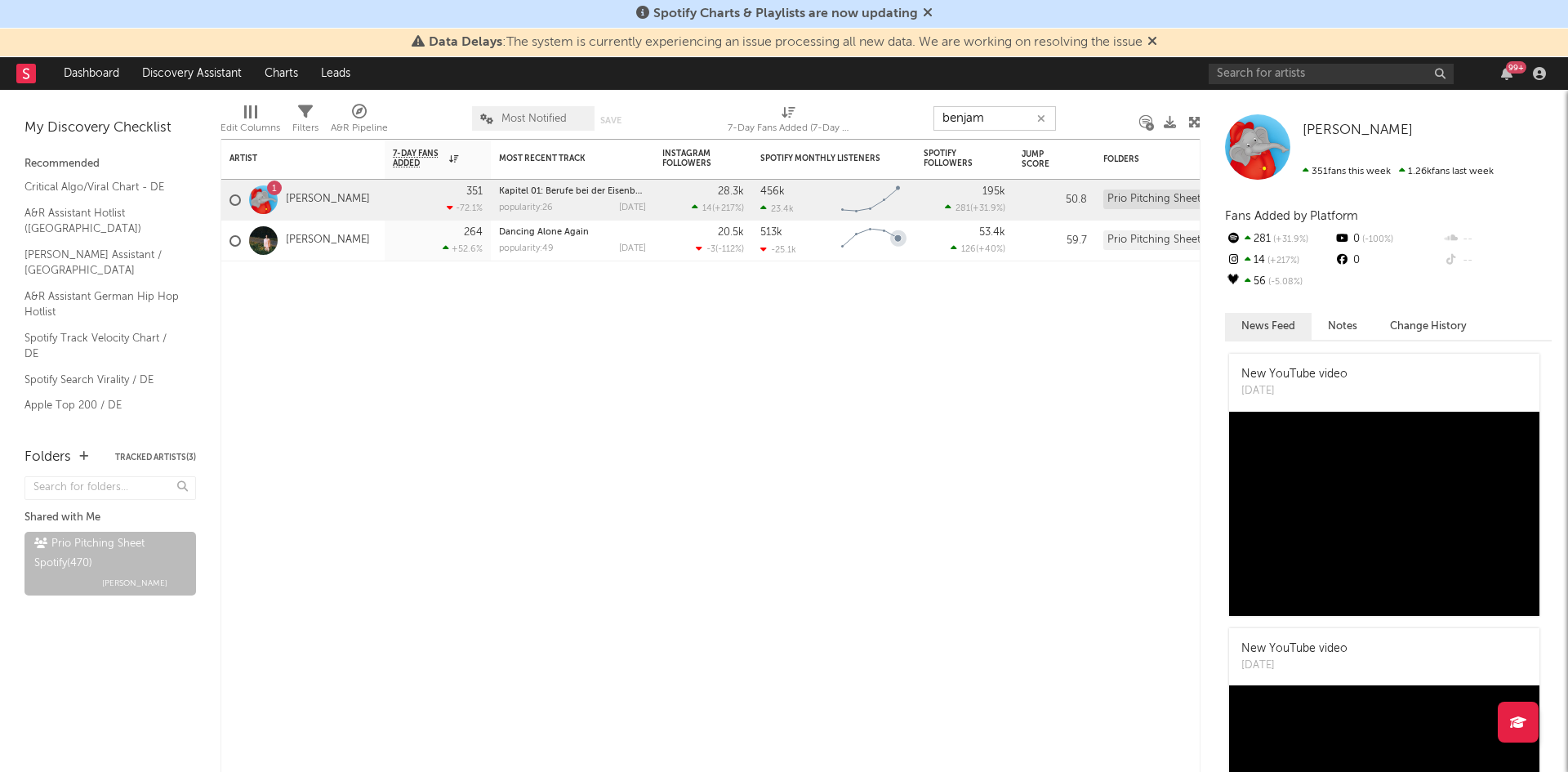
click at [854, 122] on div "Edit Columns Filters A&R Pipeline Most Notified Save Save as 7-Day Fans Added (…" at bounding box center [710, 114] width 980 height 49
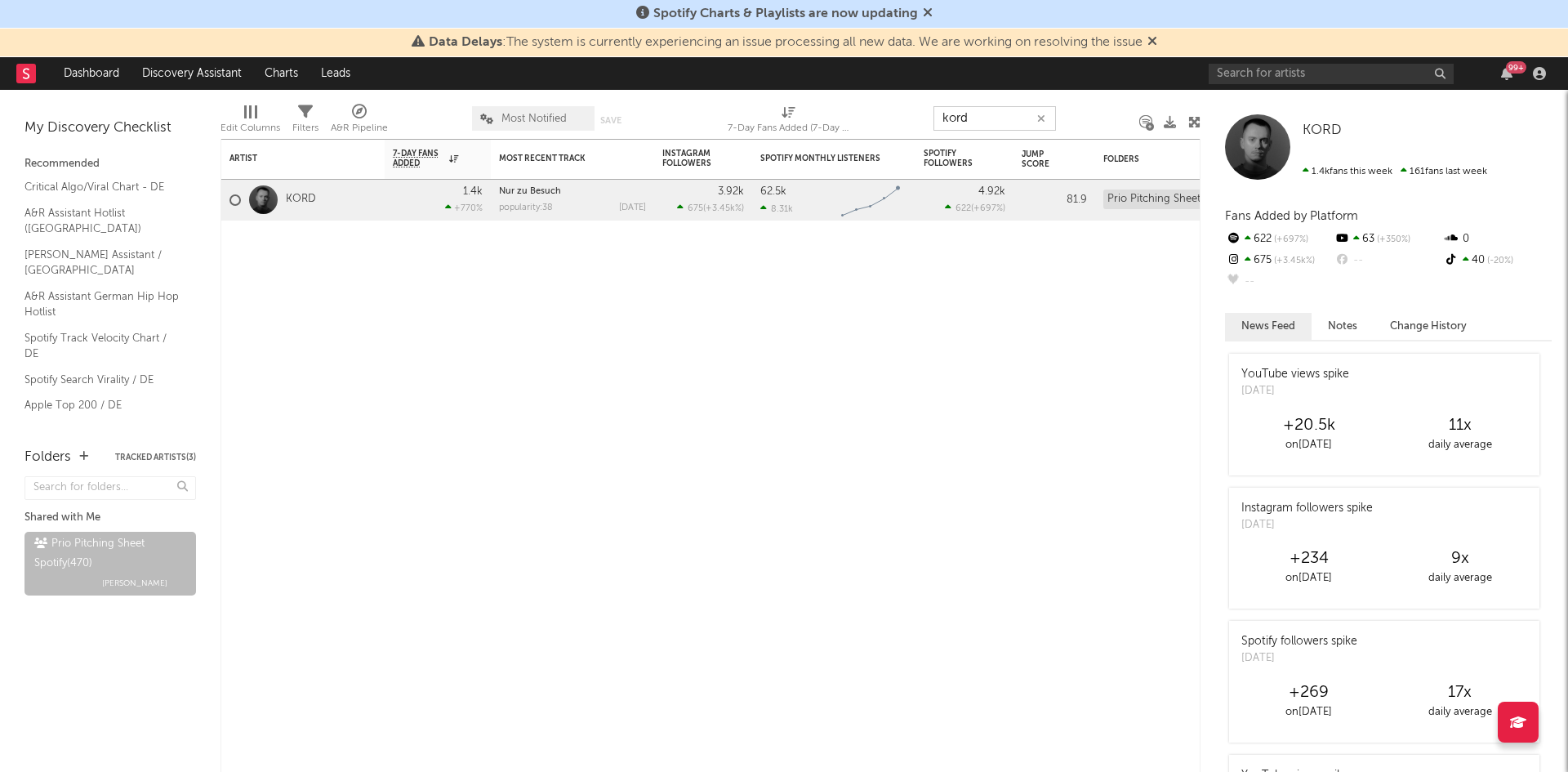
drag, startPoint x: 996, startPoint y: 121, endPoint x: 756, endPoint y: 134, distance: 240.4
click at [838, 131] on div "Edit Columns Filters A&R Pipeline Most Notified Save Save as 7-Day Fans Added (…" at bounding box center [710, 114] width 980 height 49
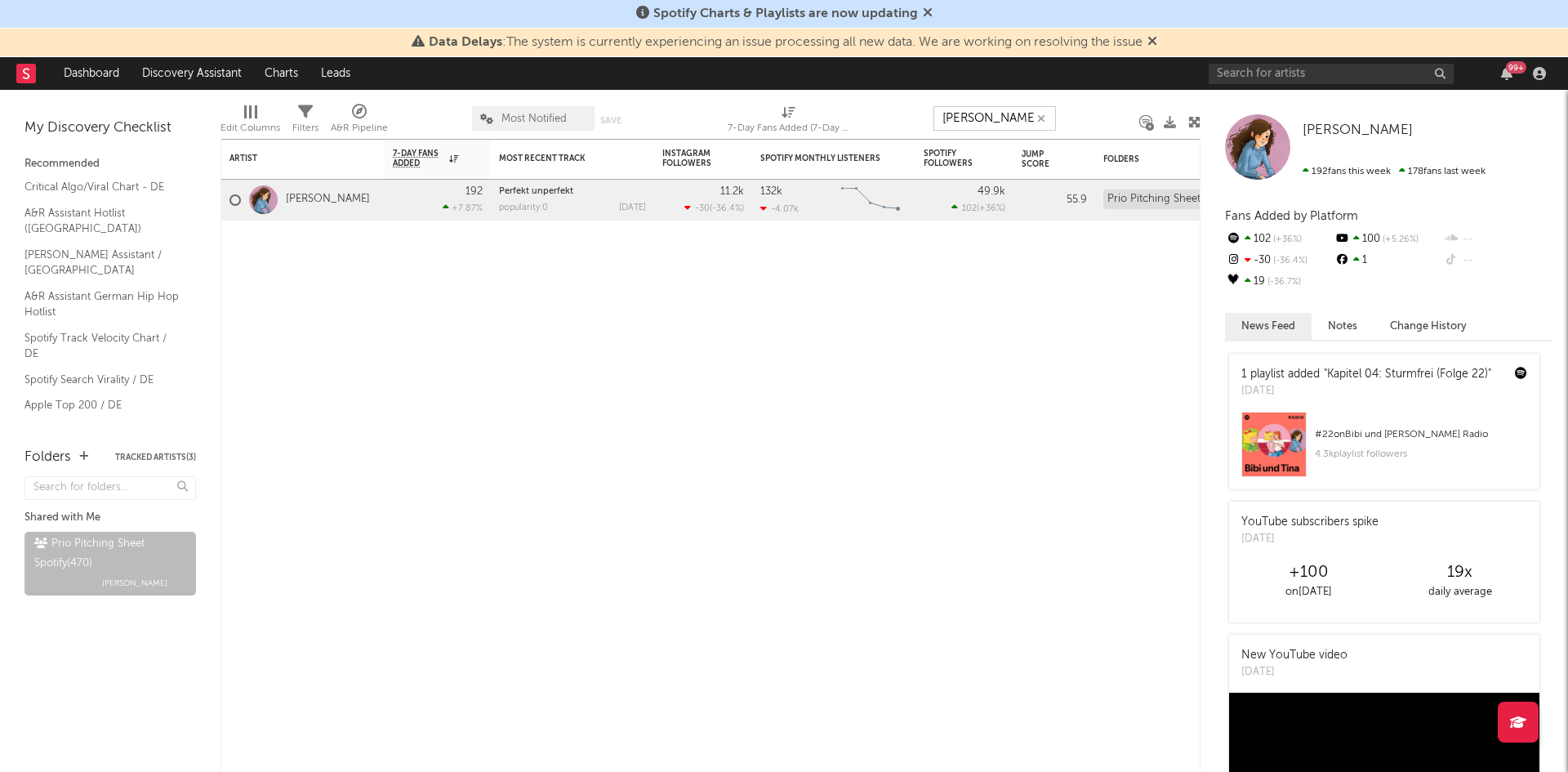
drag, startPoint x: 954, startPoint y: 112, endPoint x: 576, endPoint y: 134, distance: 378.6
click at [795, 130] on div "Edit Columns Filters A&R Pipeline Most Notified Save Save as 7-Day Fans Added (…" at bounding box center [710, 114] width 980 height 49
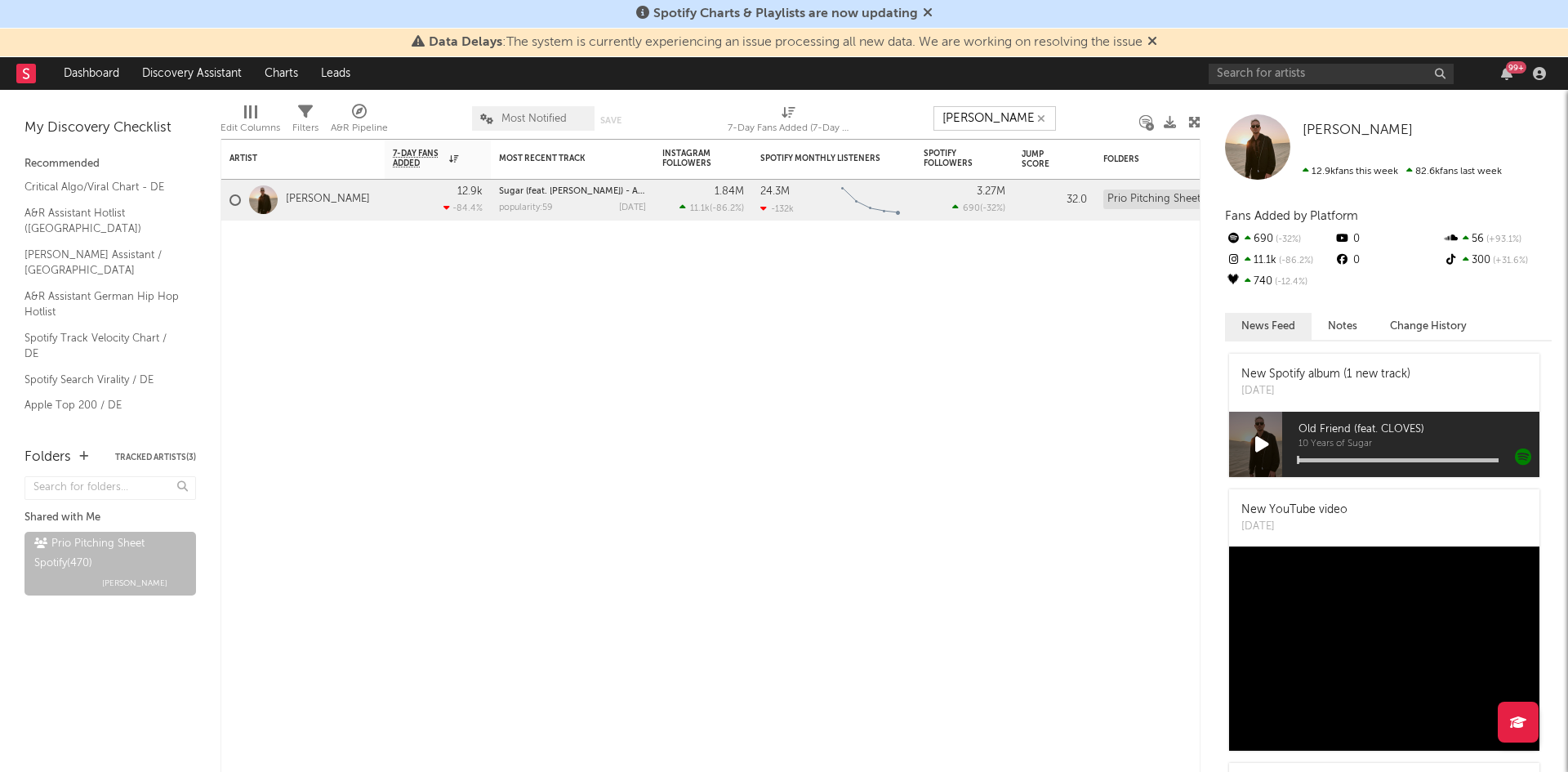
drag, startPoint x: 982, startPoint y: 115, endPoint x: 869, endPoint y: 116, distance: 113.0
click at [891, 116] on div "Edit Columns Filters A&R Pipeline Most Notified Save Save as 7-Day Fans Added (…" at bounding box center [710, 114] width 980 height 49
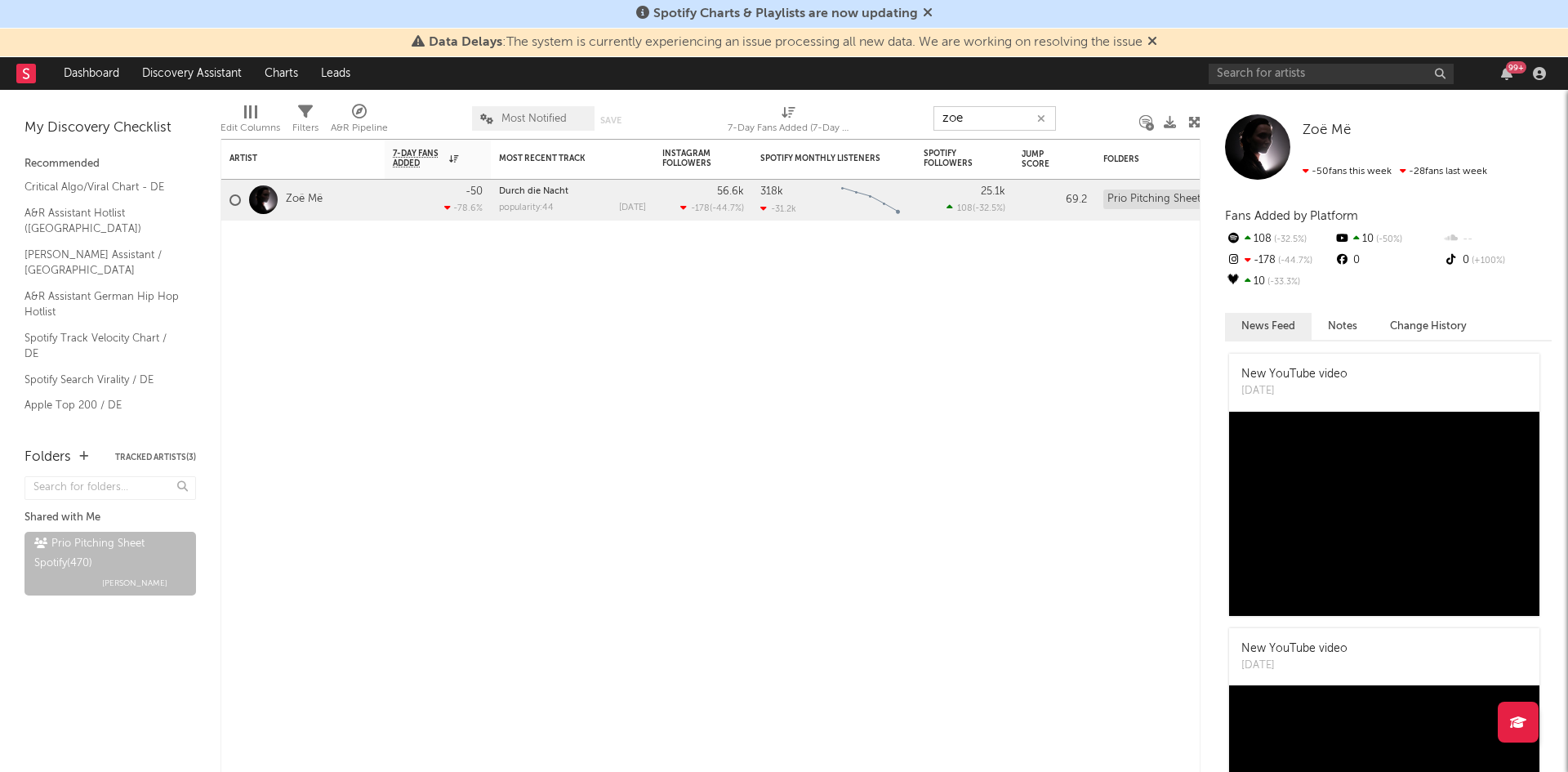
drag, startPoint x: 1006, startPoint y: 115, endPoint x: 691, endPoint y: 121, distance: 315.1
click at [807, 118] on div "Edit Columns Filters A&R Pipeline Most Notified Save Save as 7-Day Fans Added (…" at bounding box center [710, 114] width 980 height 49
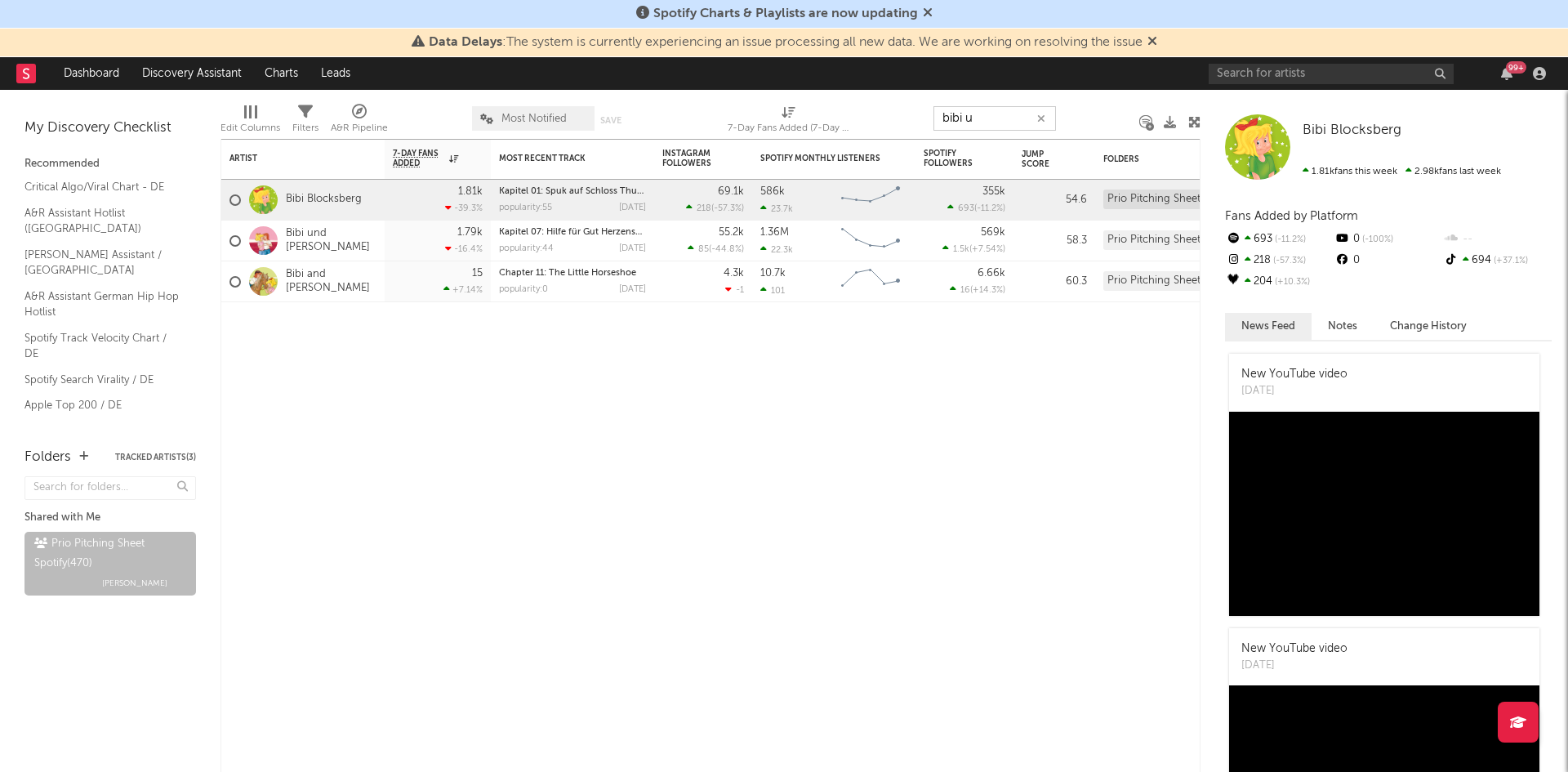
drag, startPoint x: 940, startPoint y: 114, endPoint x: 660, endPoint y: 128, distance: 280.3
click at [819, 127] on div "Edit Columns Filters A&R Pipeline Most Notified Save Save as 7-Day Fans Added (…" at bounding box center [710, 114] width 980 height 49
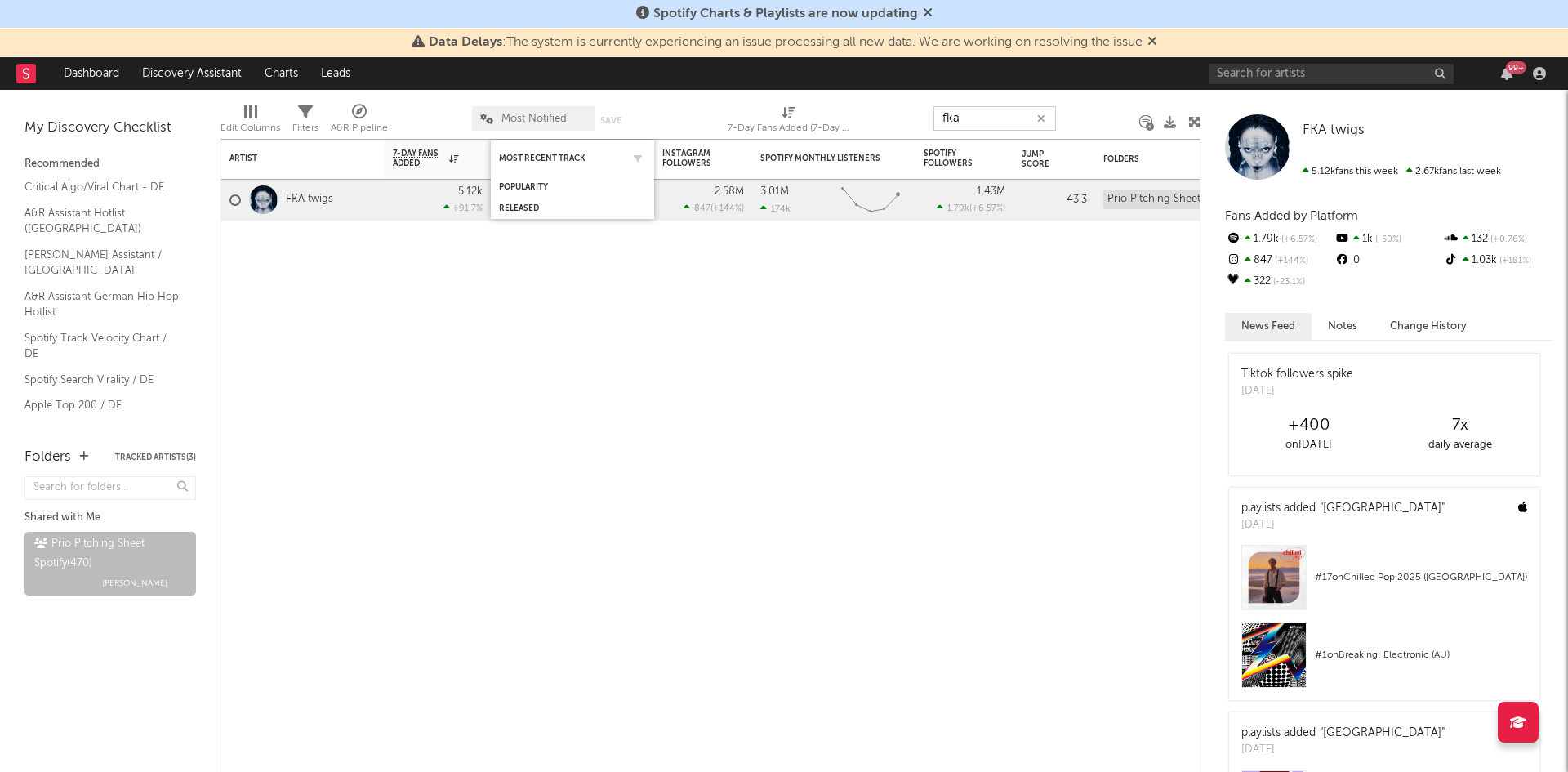
drag, startPoint x: 977, startPoint y: 119, endPoint x: 590, endPoint y: 152, distance: 388.4
click at [879, 130] on div "Edit Columns Filters A&R Pipeline Most Notified Save Save as 7-Day Fans Added (…" at bounding box center [710, 114] width 980 height 49
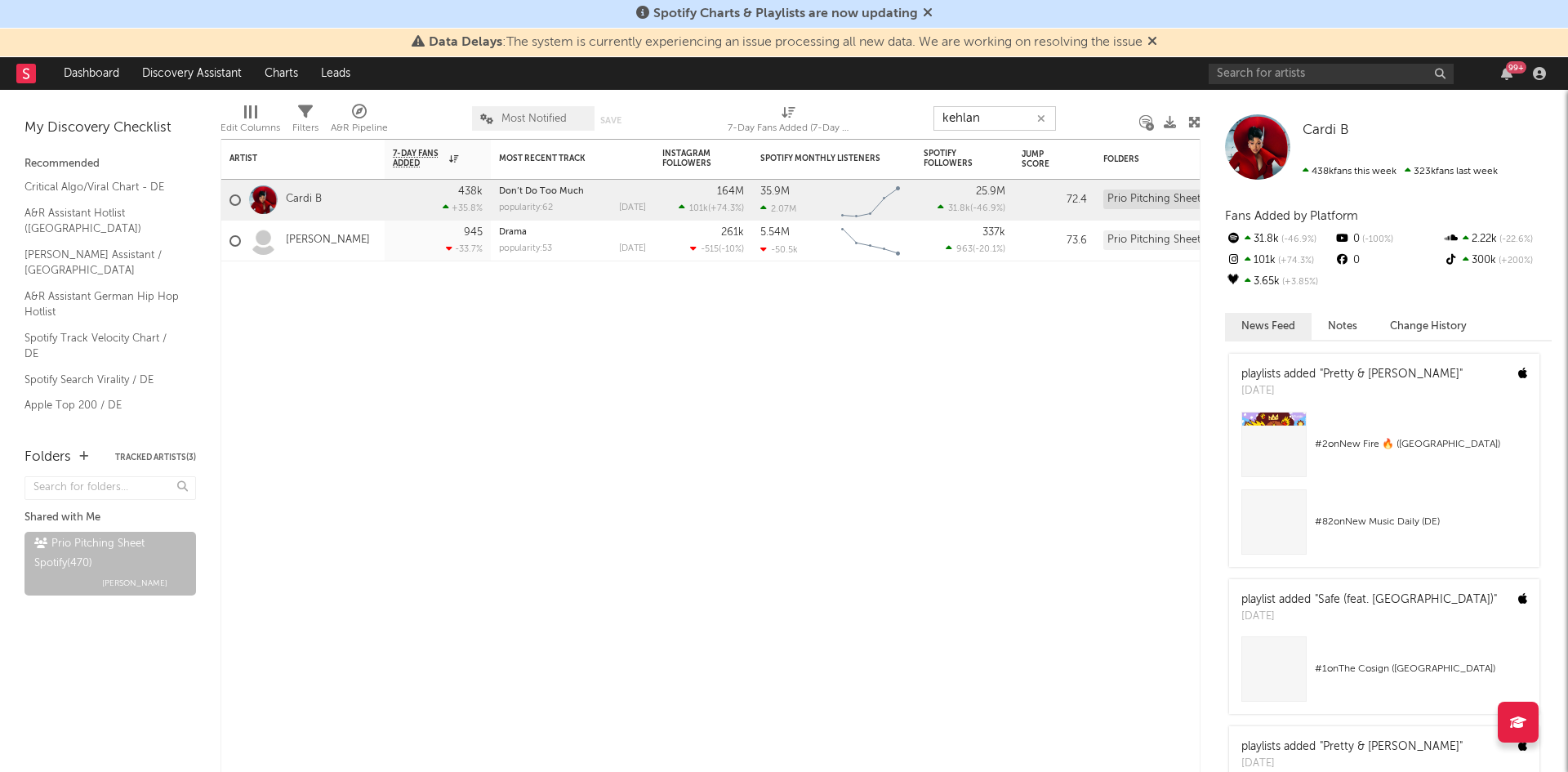
type input "a"
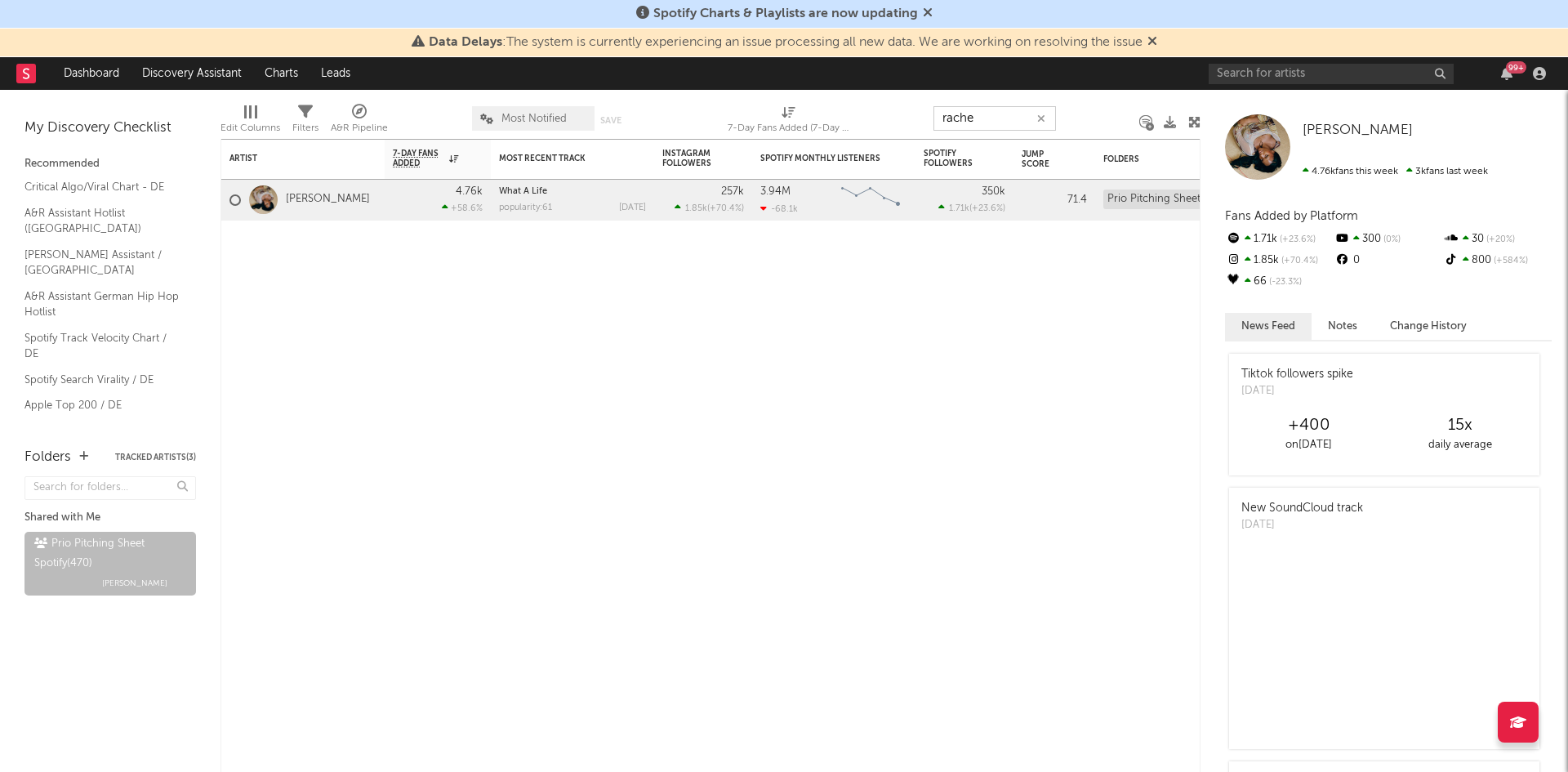
click at [886, 122] on div "Edit Columns Filters A&R Pipeline Most Notified Save Save as 7-Day Fans Added (…" at bounding box center [710, 114] width 980 height 49
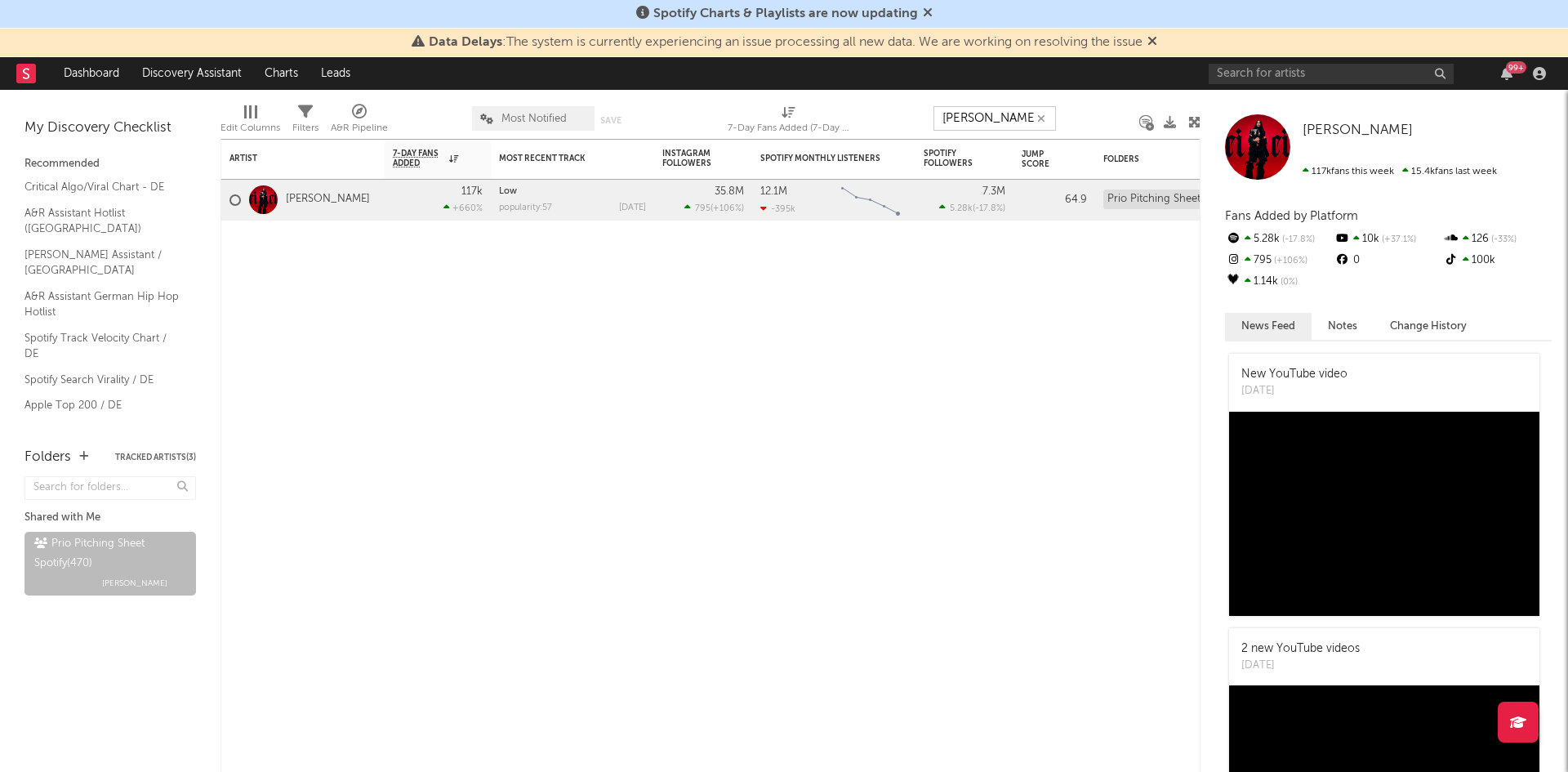
click at [904, 119] on div "Edit Columns Filters A&R Pipeline Most Notified Save Save as 7-Day Fans Added (…" at bounding box center [710, 114] width 980 height 49
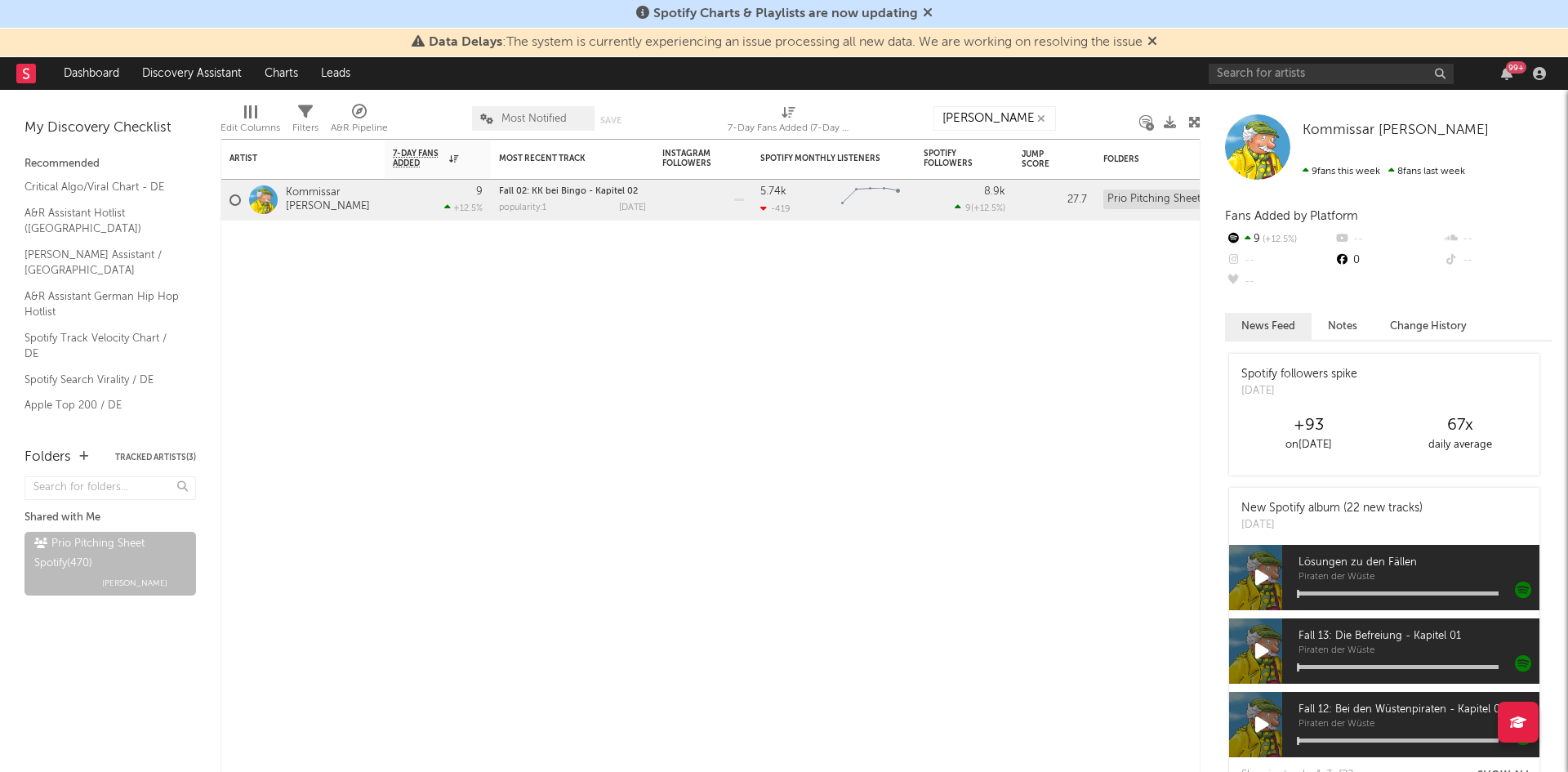
drag, startPoint x: 919, startPoint y: 117, endPoint x: 836, endPoint y: 132, distance: 84.3
click at [856, 128] on div "Edit Columns Filters A&R Pipeline Most Notified Save Save as 7-Day Fans Added (…" at bounding box center [710, 114] width 980 height 49
click at [942, 120] on input "[PERSON_NAME]" at bounding box center [994, 119] width 122 height 25
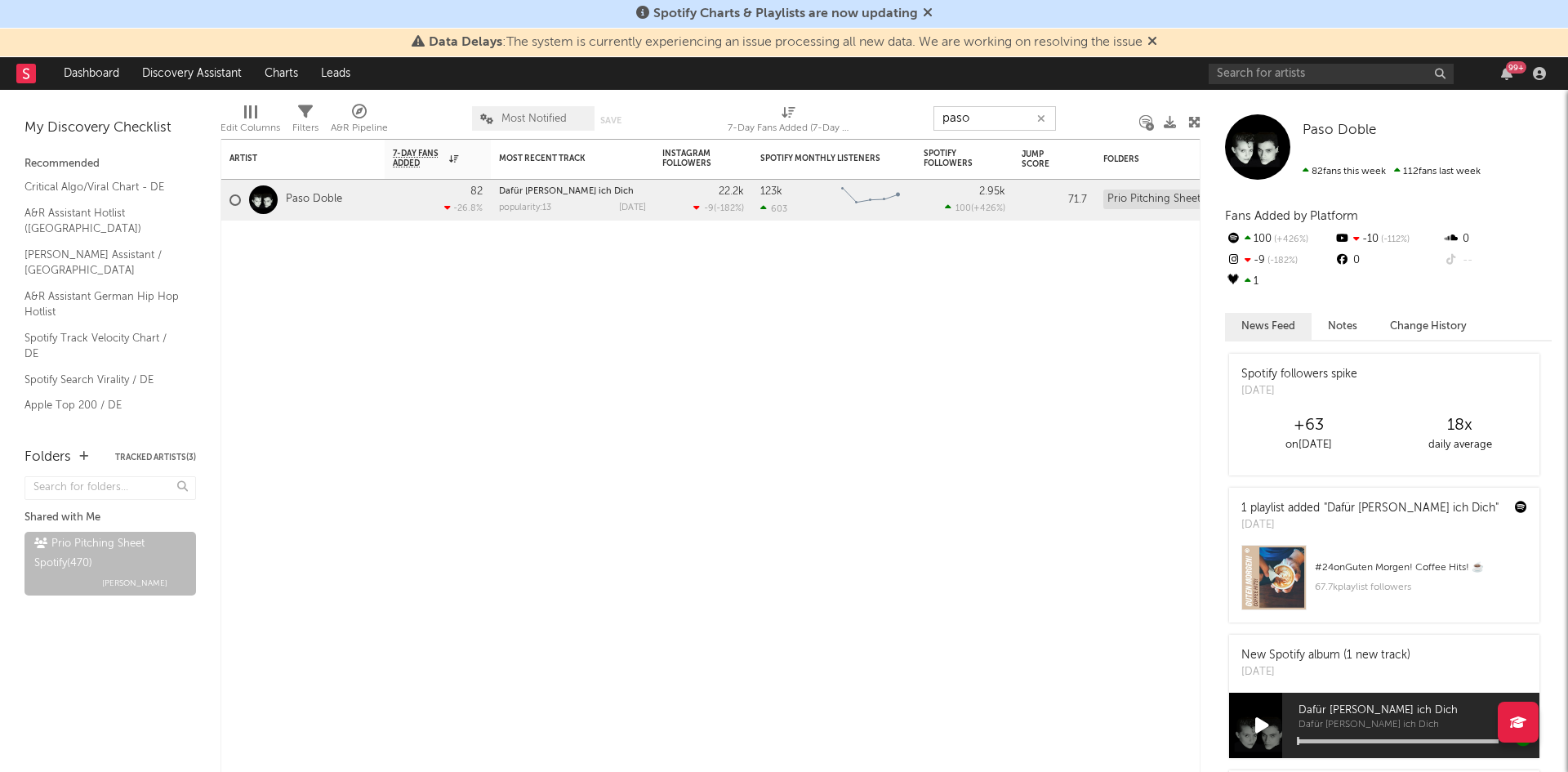
drag, startPoint x: 997, startPoint y: 117, endPoint x: 897, endPoint y: 127, distance: 100.5
click at [897, 127] on div "Edit Columns Filters A&R Pipeline Most Notified Save Save as 7-Day Fans Added (…" at bounding box center [710, 114] width 980 height 49
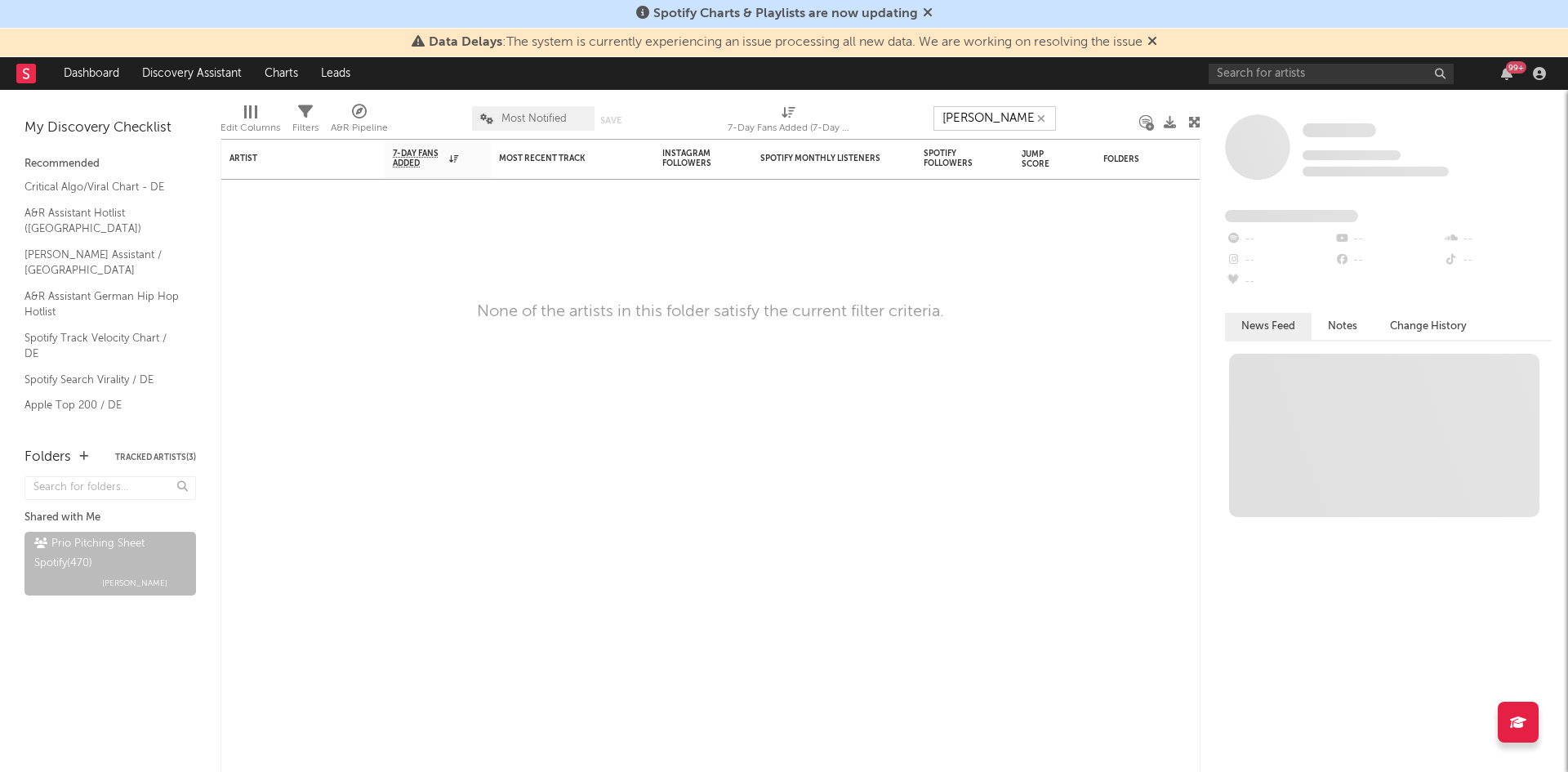
type input "[PERSON_NAME]"
click at [1346, 72] on input "text" at bounding box center [1331, 74] width 245 height 20
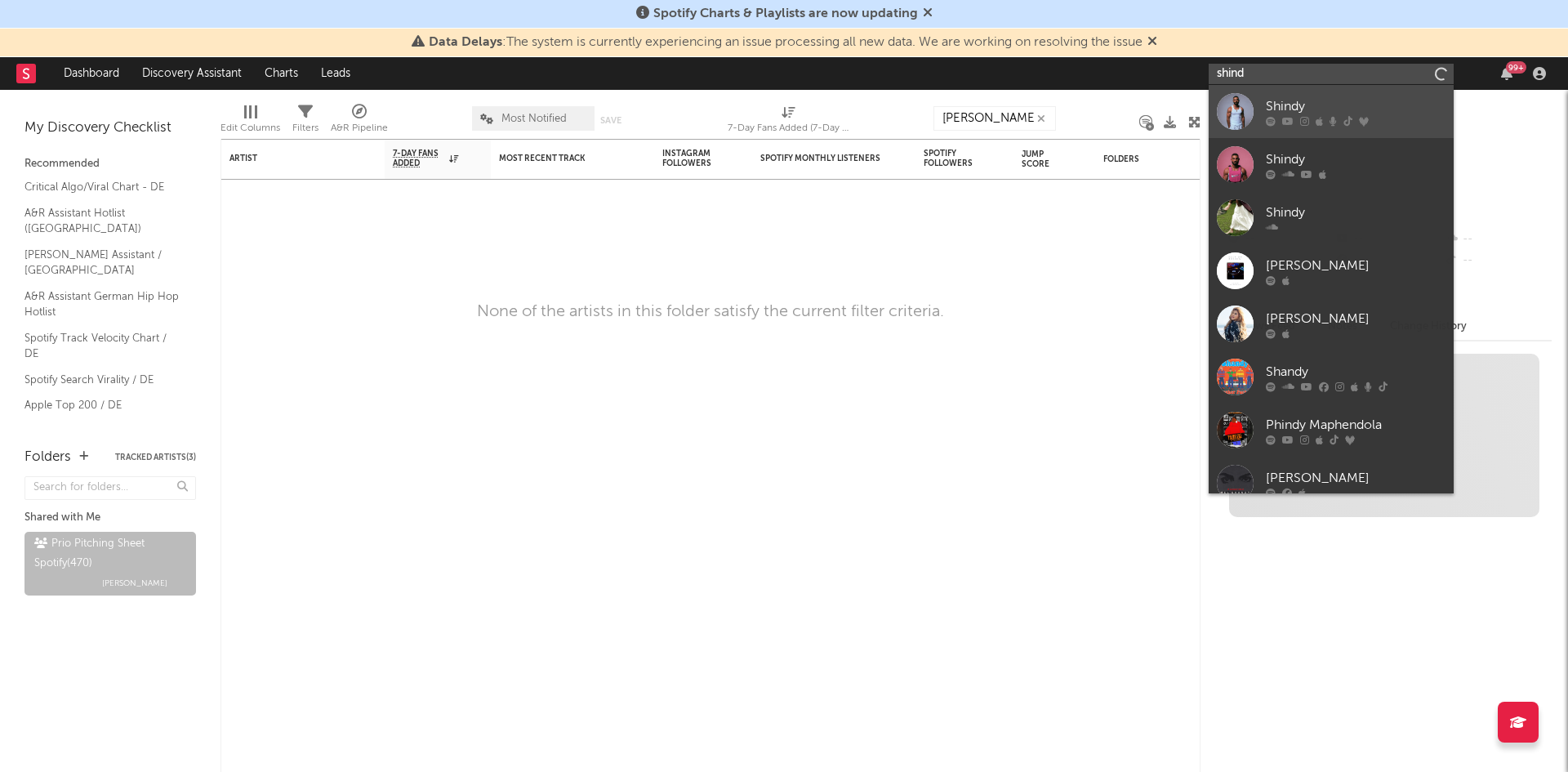
type input "shind"
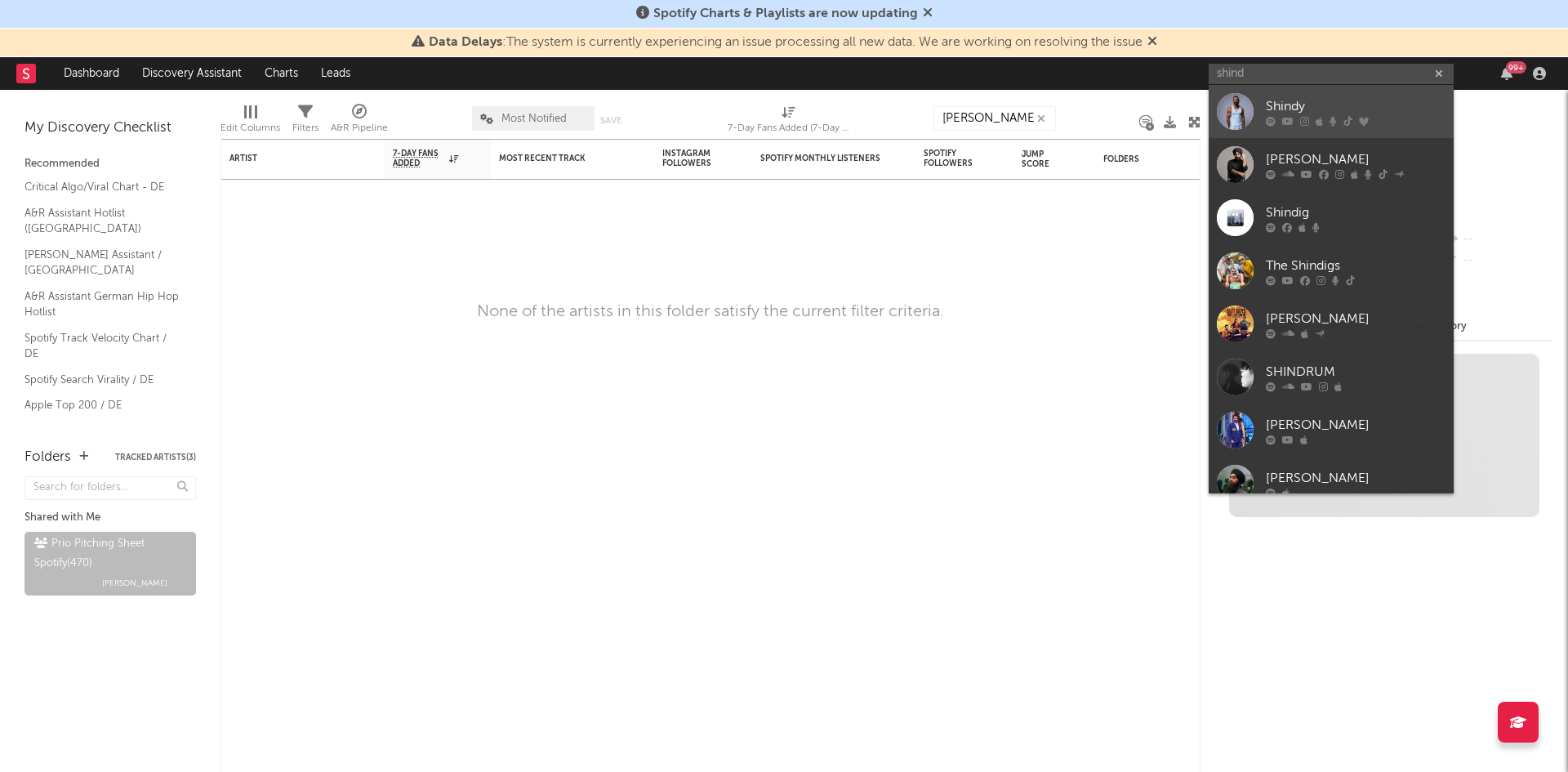
click at [1273, 96] on link "Shindy" at bounding box center [1331, 111] width 245 height 53
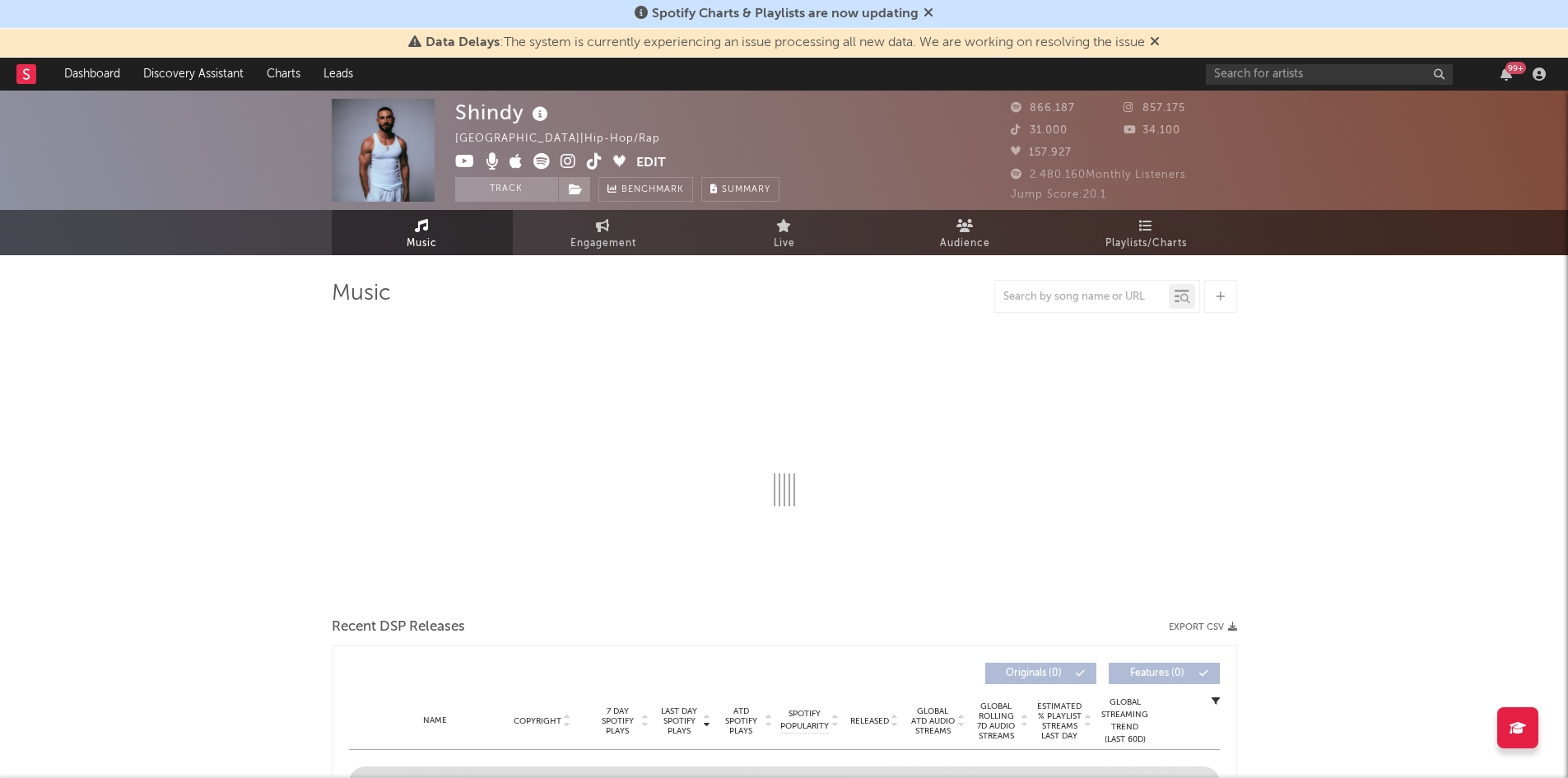
select select "6m"
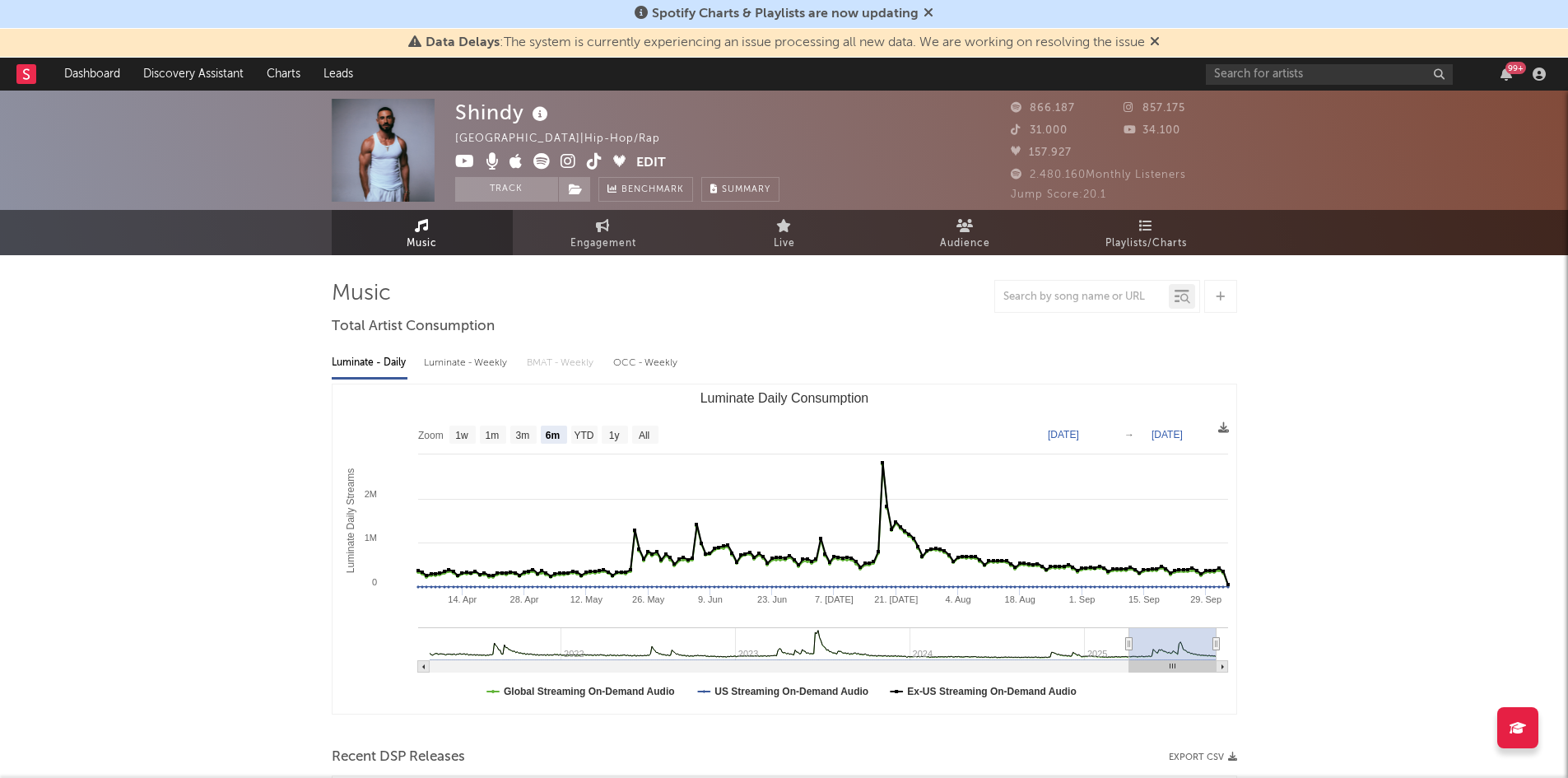
select select "6m"
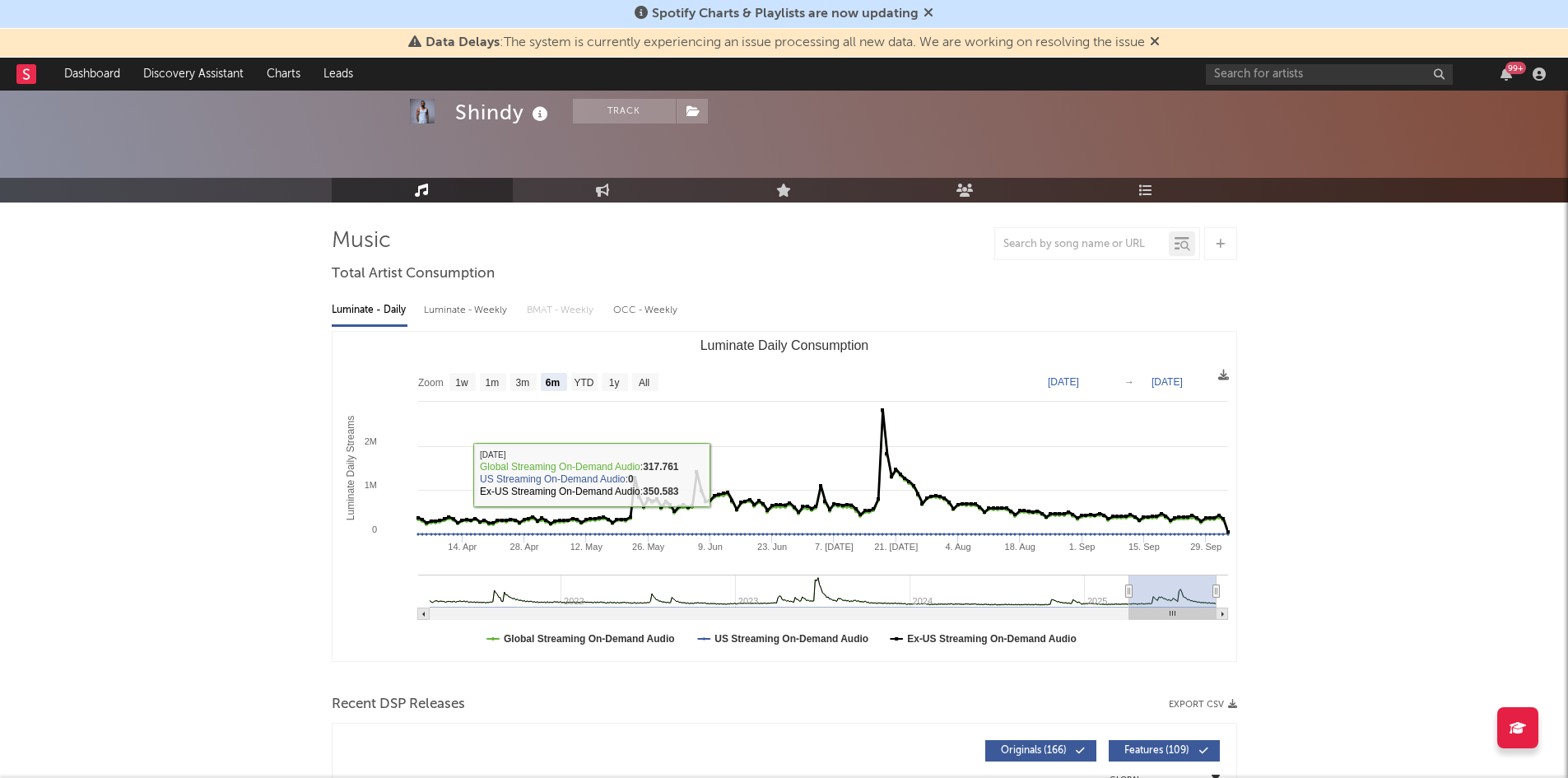
scroll to position [82, 0]
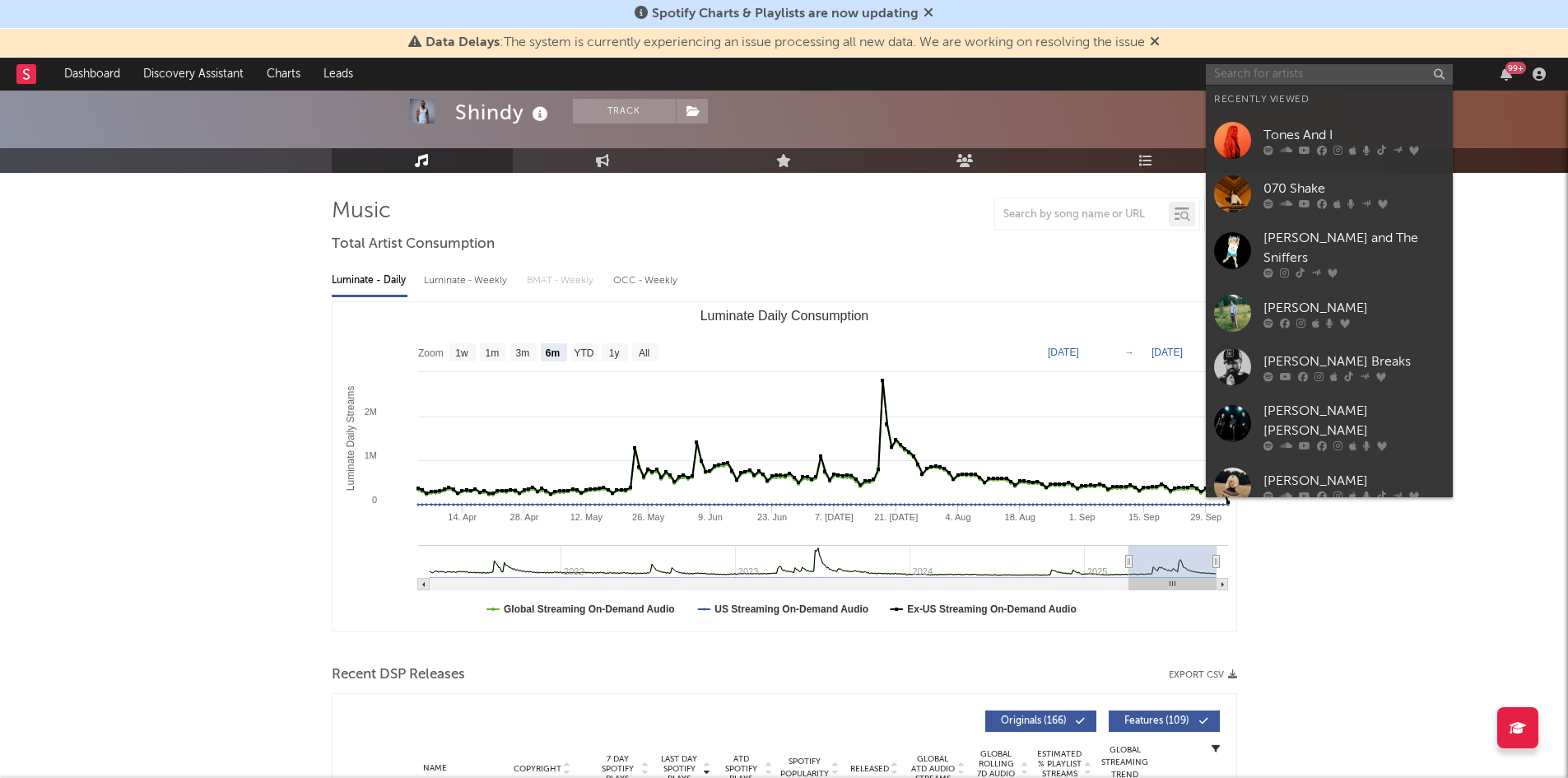
click at [1291, 80] on input "text" at bounding box center [1329, 74] width 247 height 20
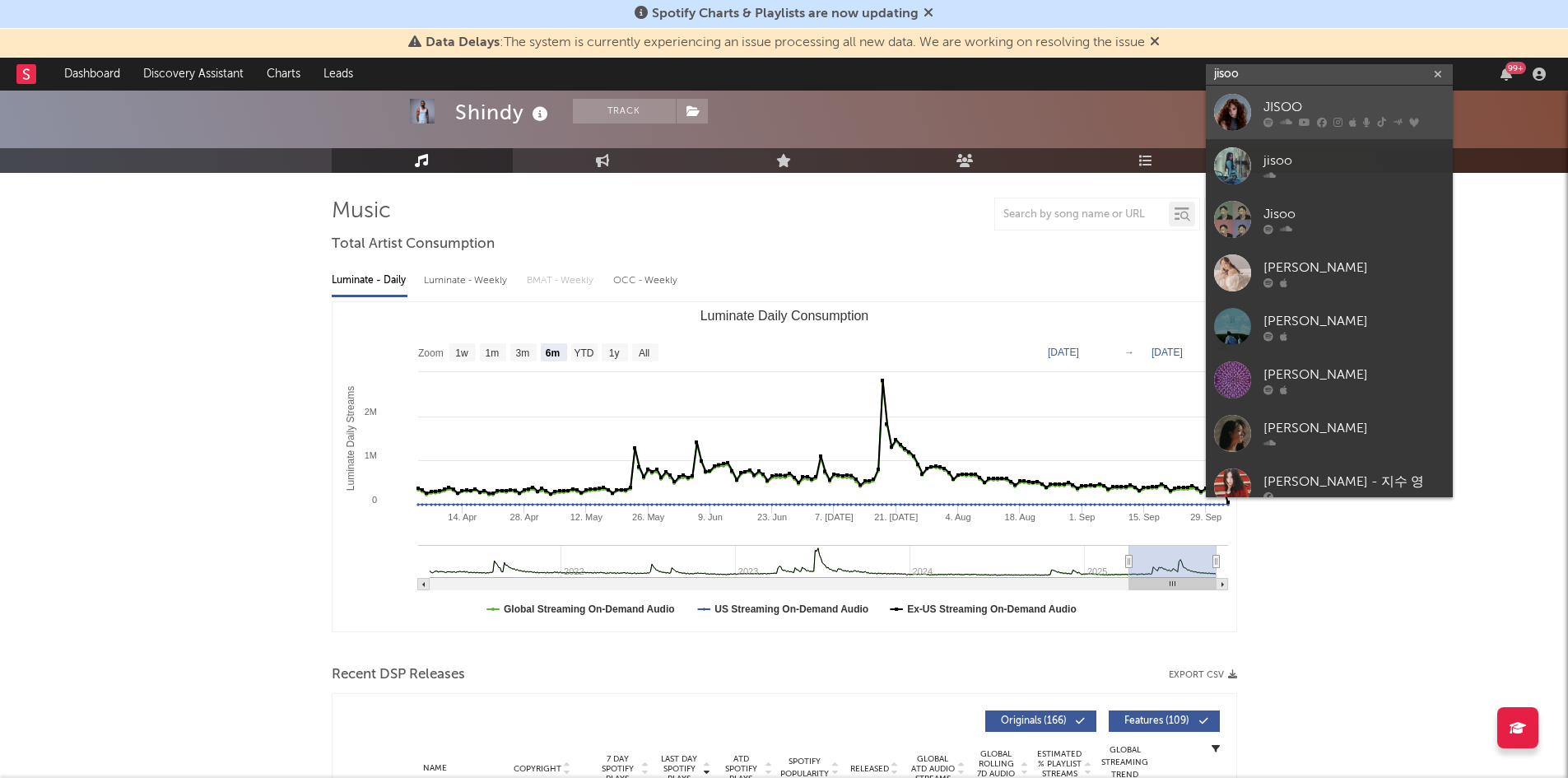
type input "jisoo"
click at [1298, 106] on div "JISOO" at bounding box center [1354, 107] width 181 height 19
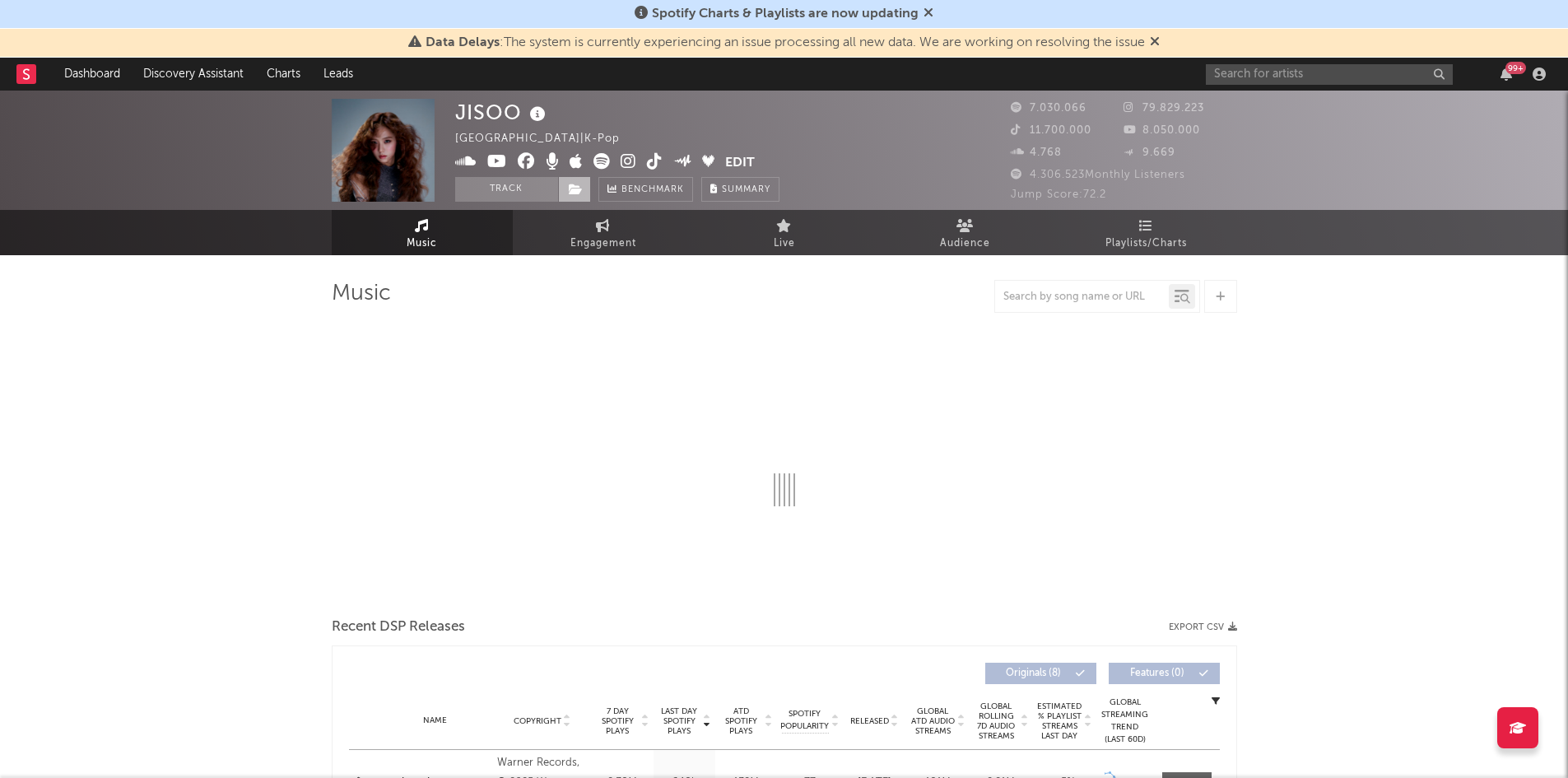
click at [572, 191] on icon at bounding box center [576, 189] width 14 height 11
select select "6m"
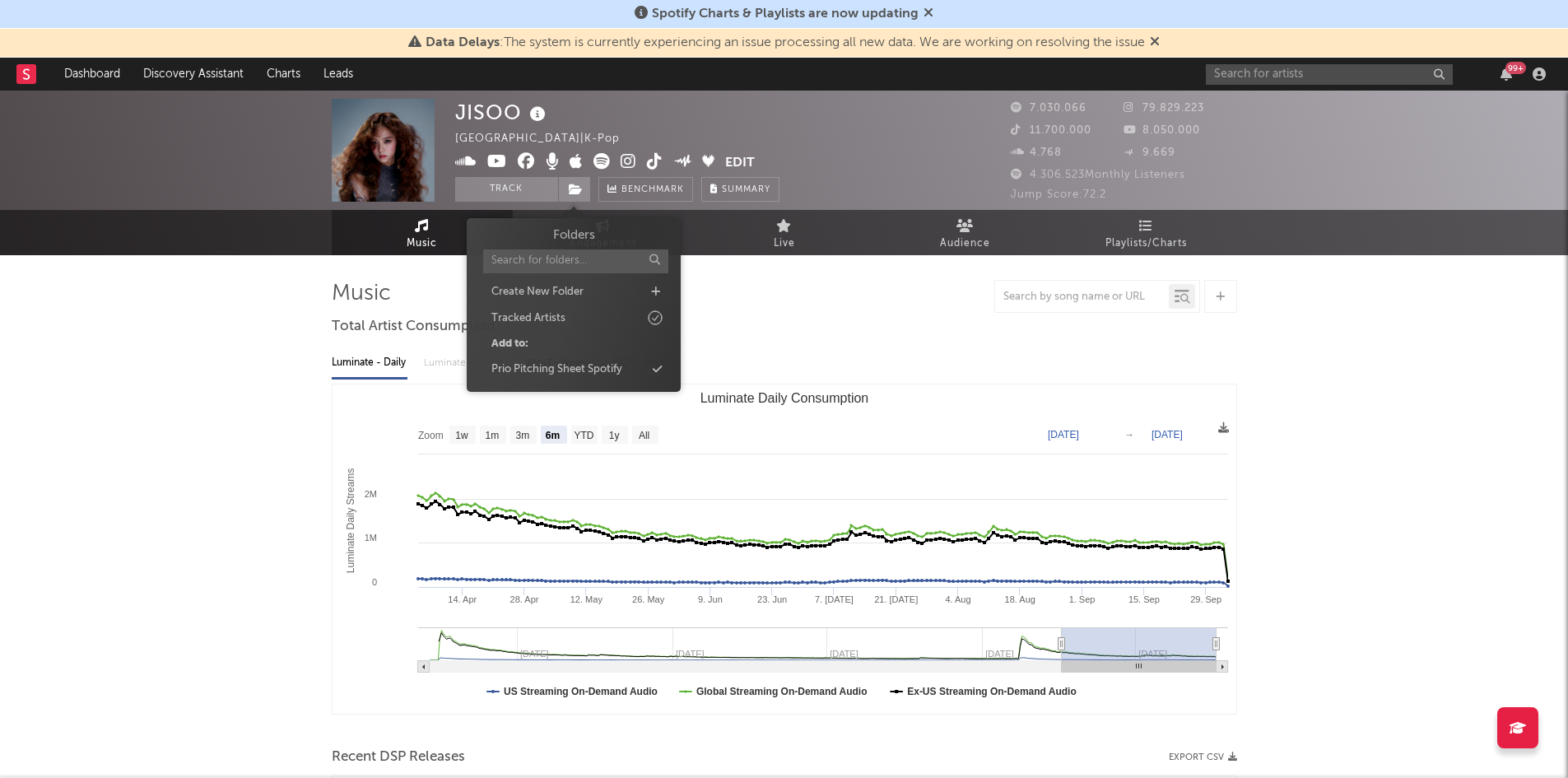
click at [603, 358] on div "Folders Create New Folder Tracked Artists Add to: Prio Pitching Sheet Spotify" at bounding box center [574, 303] width 190 height 153
click at [607, 373] on div "Prio Pitching Sheet Spotify" at bounding box center [556, 370] width 131 height 17
click at [1232, 84] on input "text" at bounding box center [1329, 74] width 247 height 20
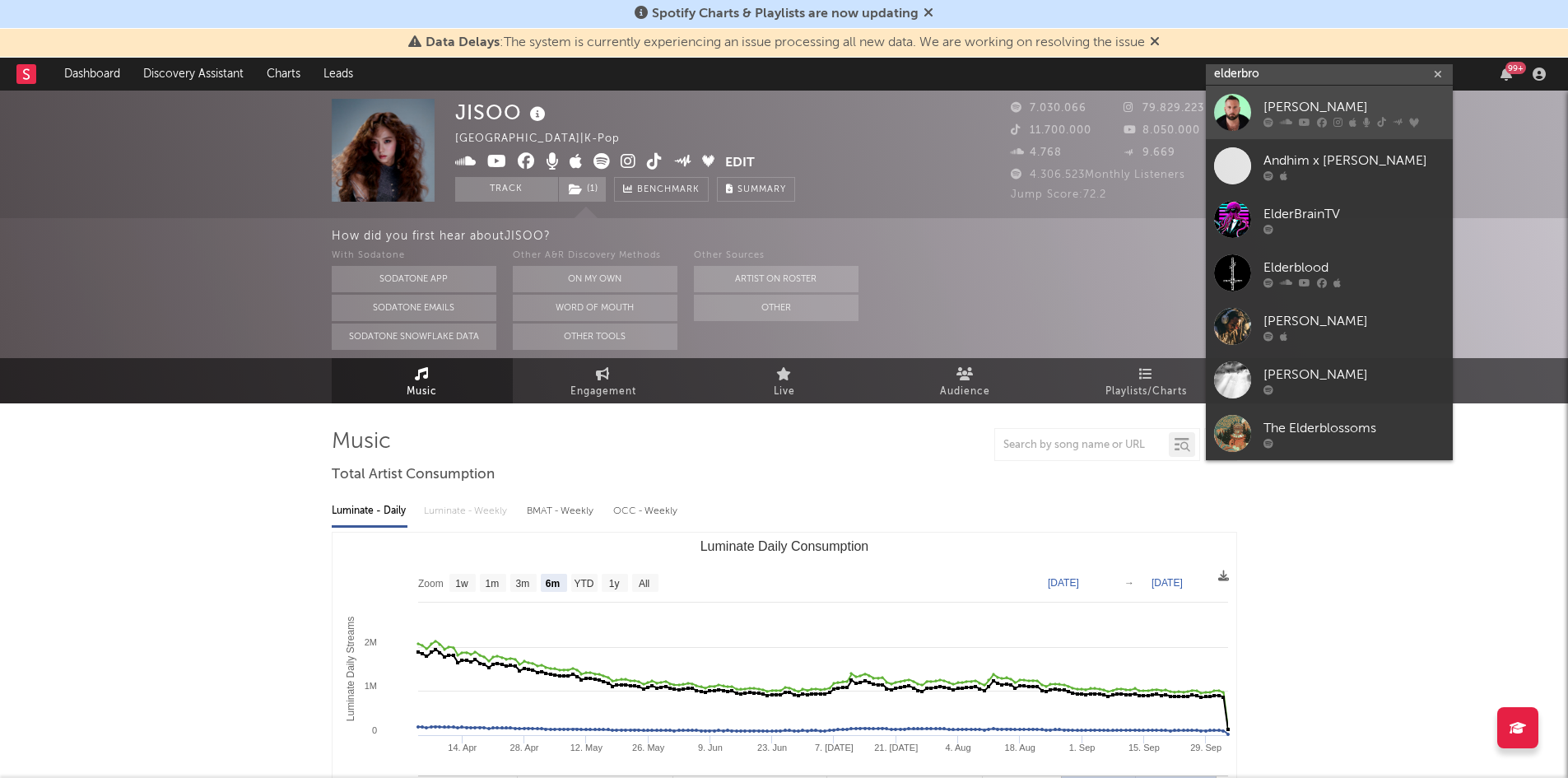
type input "elderbro"
click at [1328, 99] on div "[PERSON_NAME]" at bounding box center [1354, 107] width 181 height 19
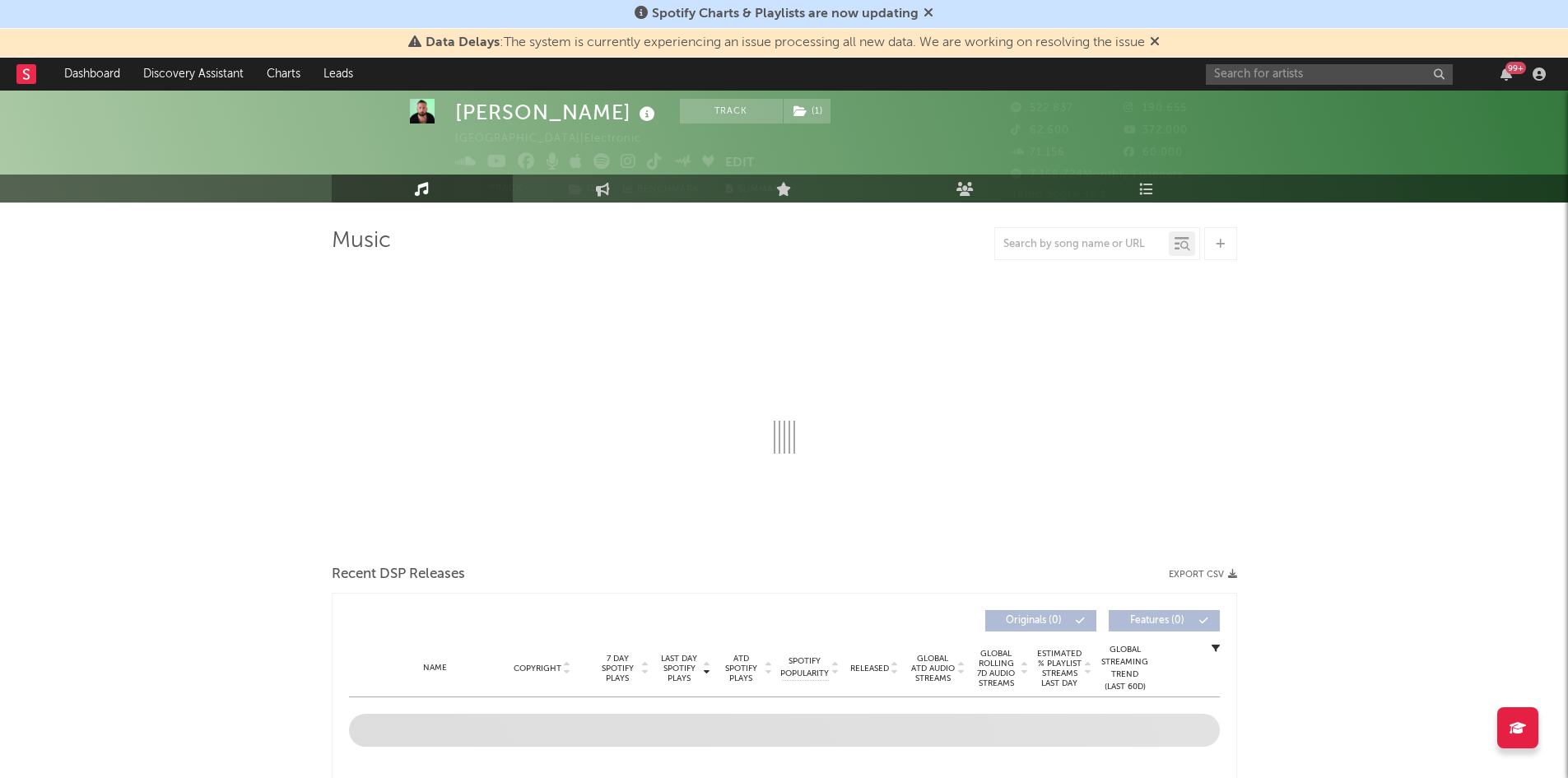
scroll to position [82, 0]
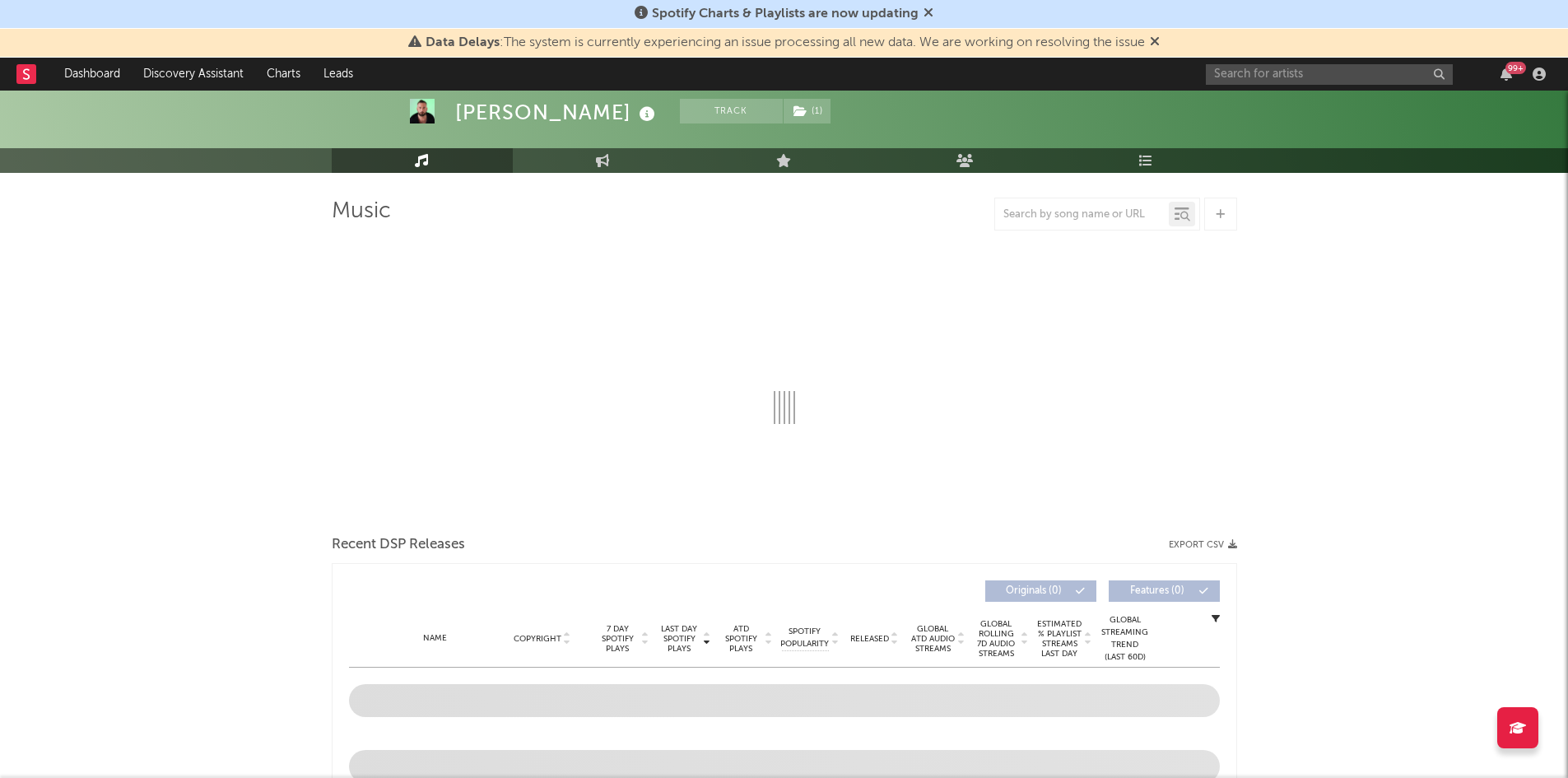
select select "6m"
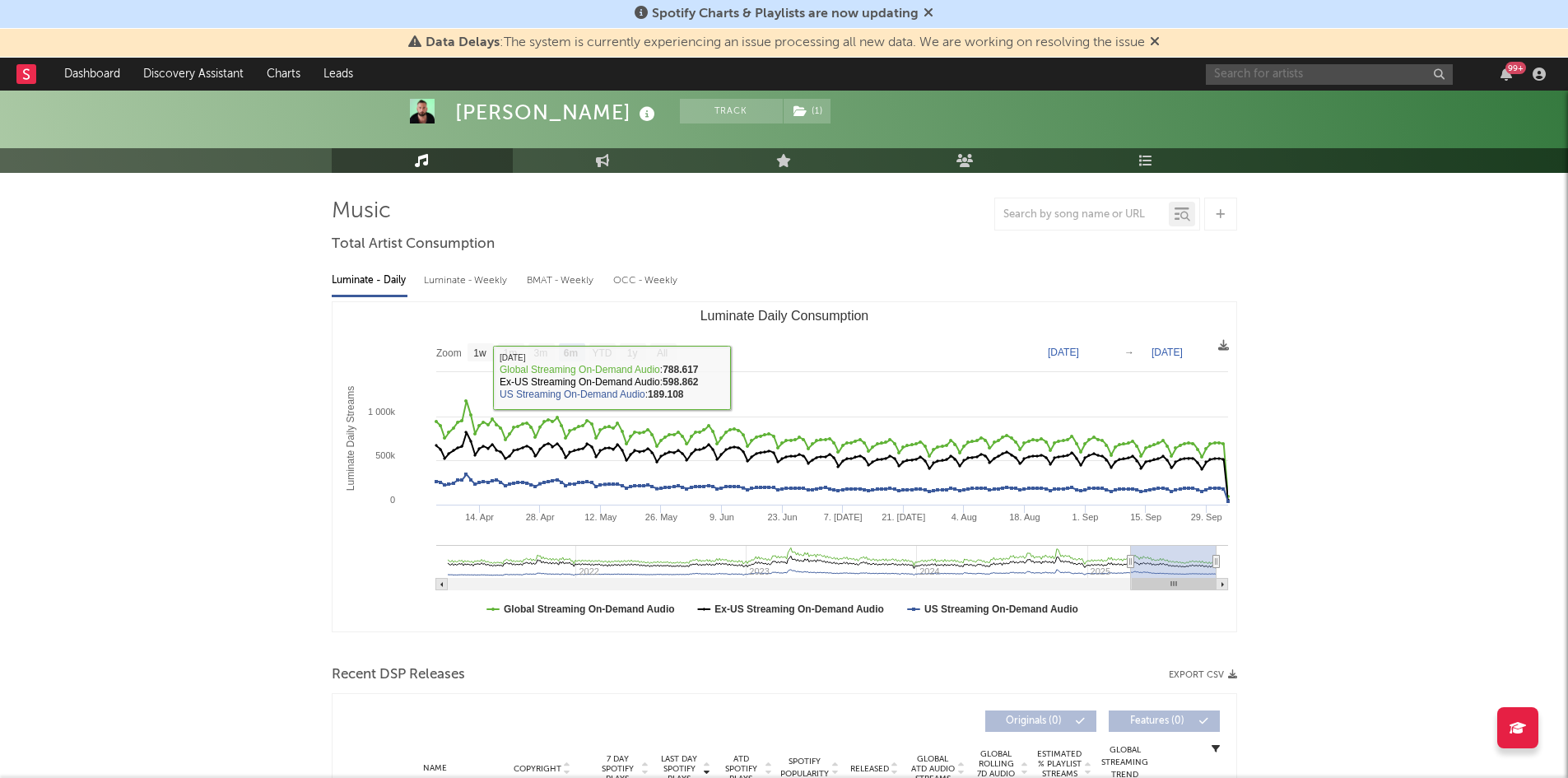
click at [1327, 76] on input "text" at bounding box center [1329, 74] width 247 height 20
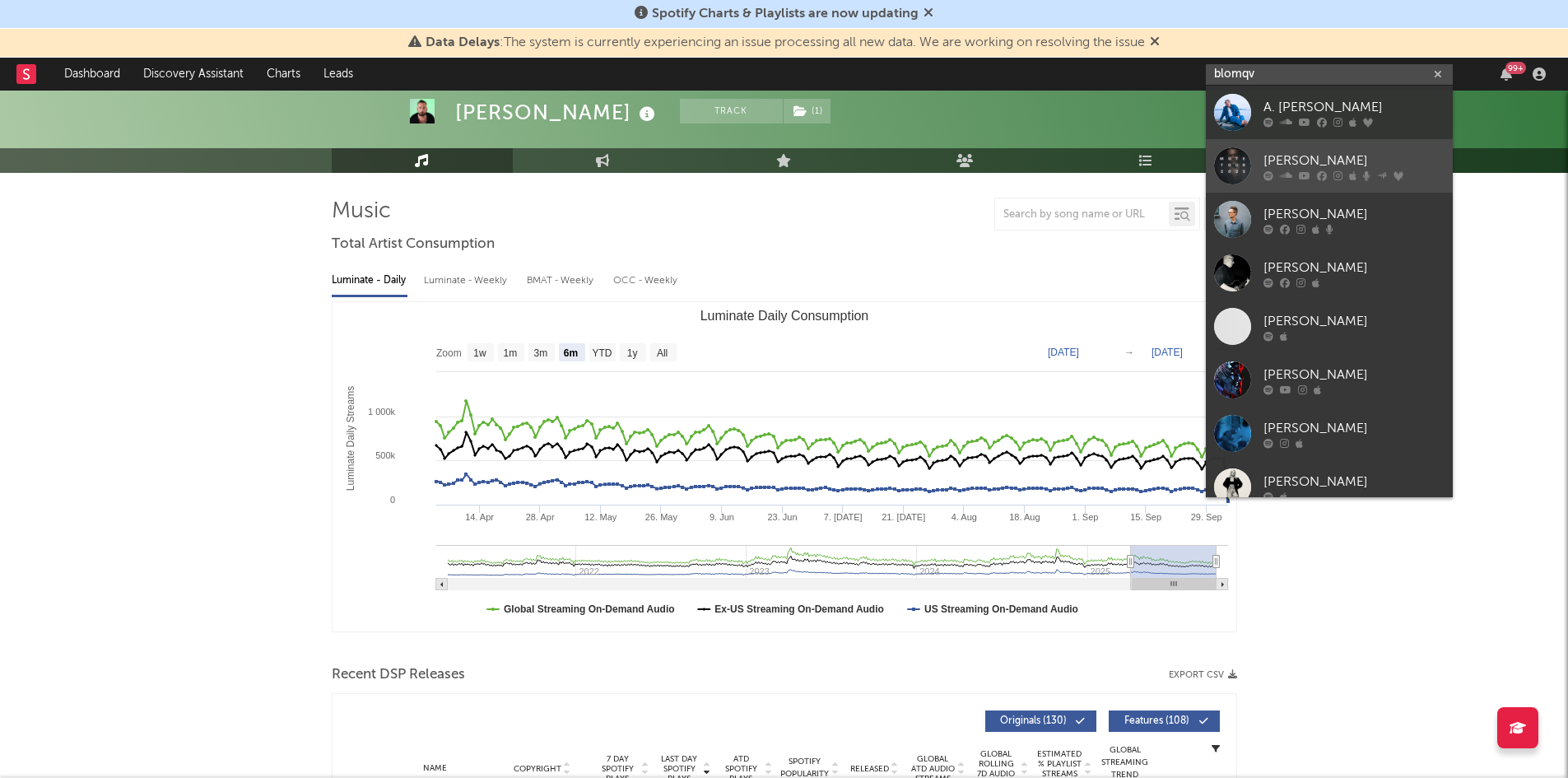
type input "blomqv"
click at [1306, 153] on div "[PERSON_NAME]" at bounding box center [1354, 160] width 181 height 19
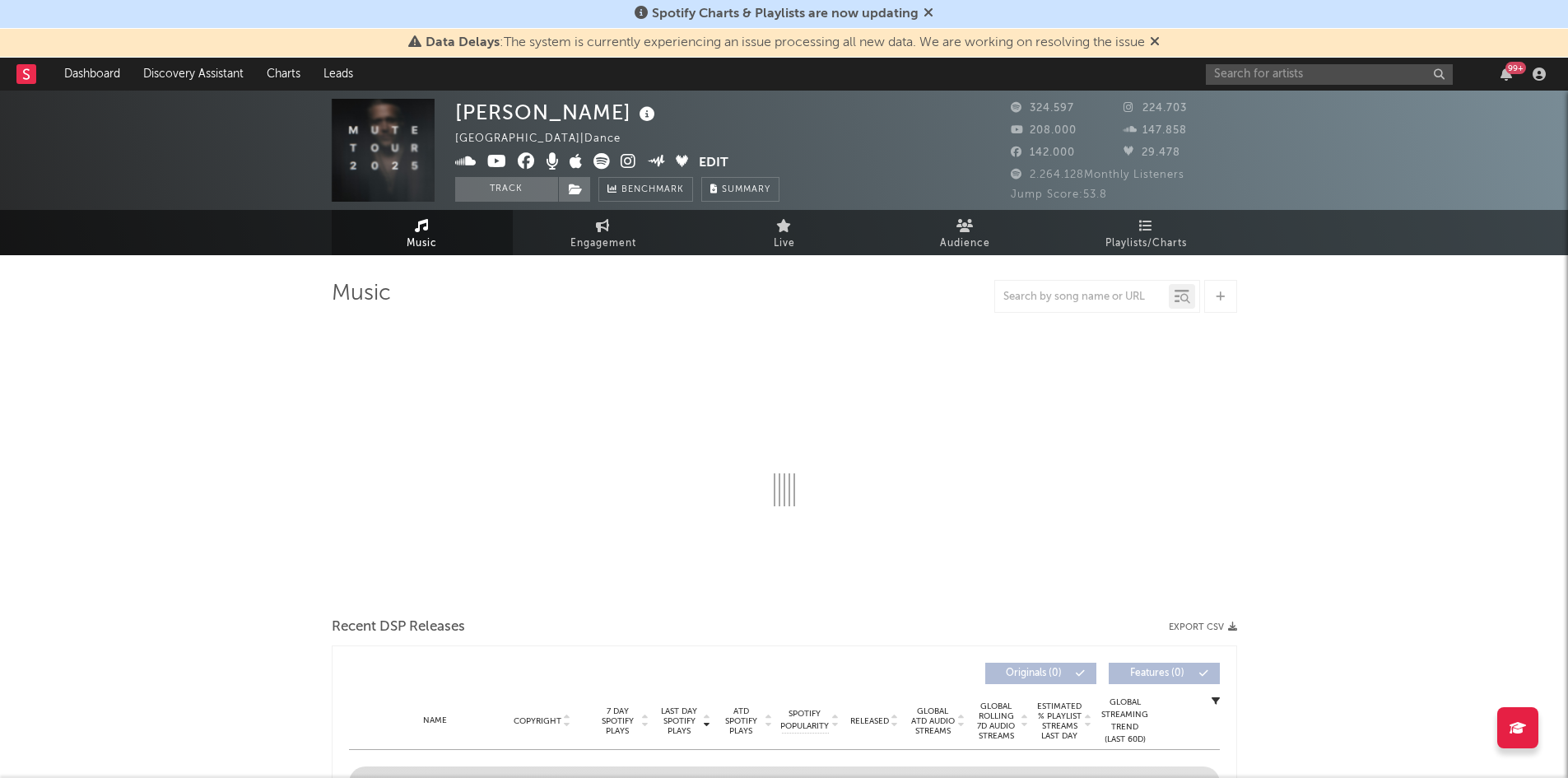
select select "6m"
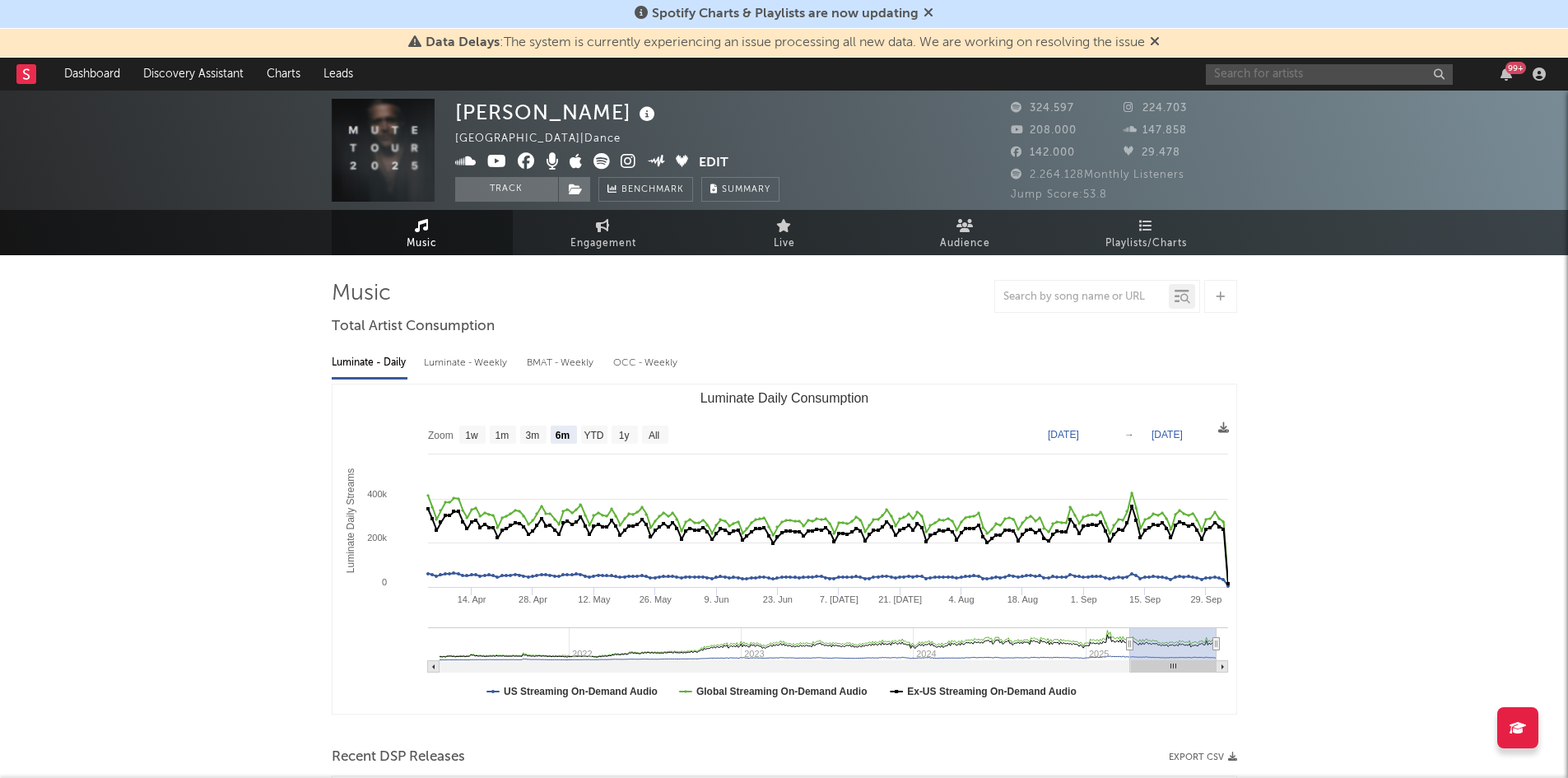
click at [1263, 70] on input "text" at bounding box center [1329, 74] width 247 height 20
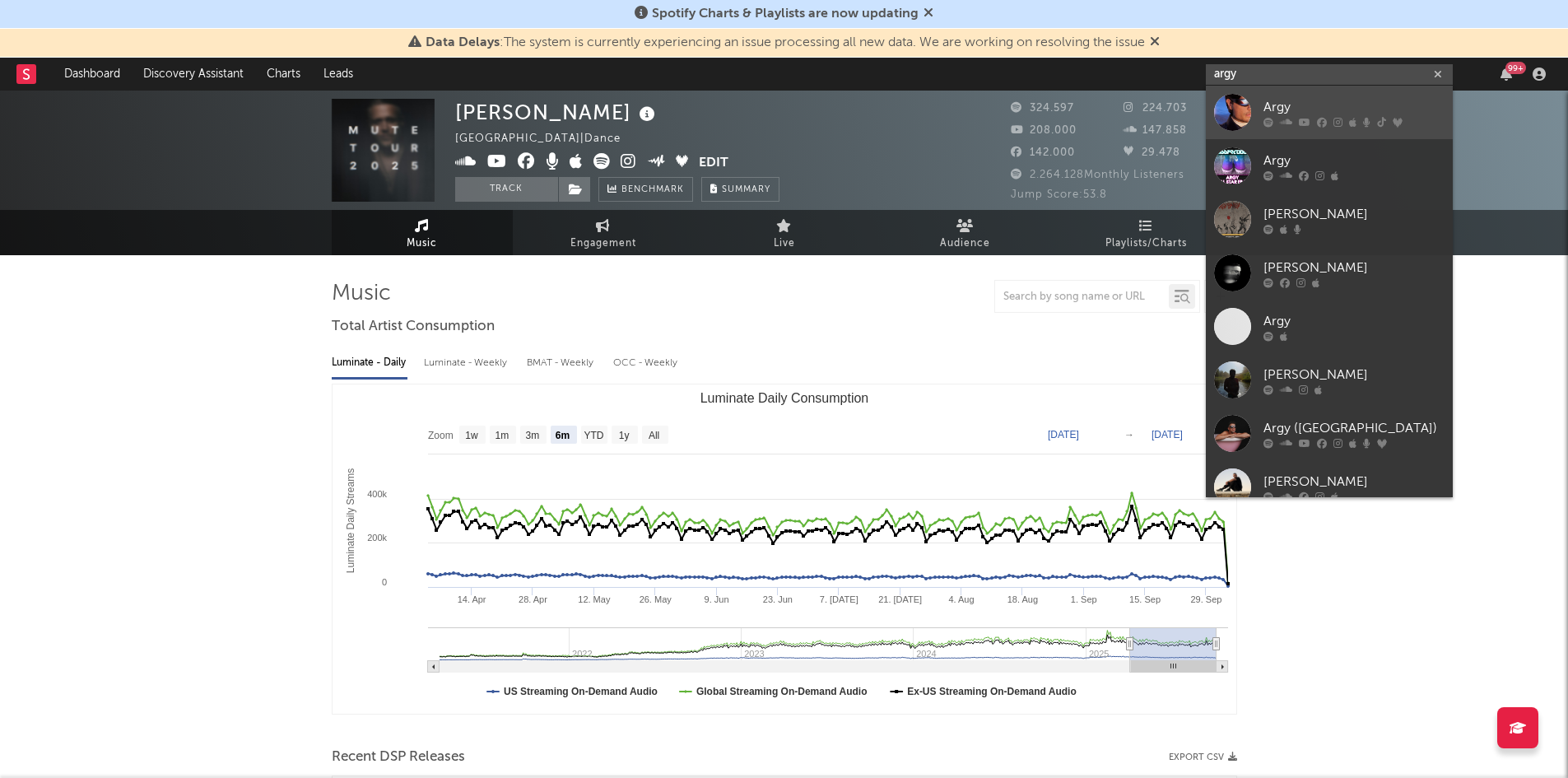
type input "argy"
click at [1284, 111] on div "Argy" at bounding box center [1354, 107] width 181 height 19
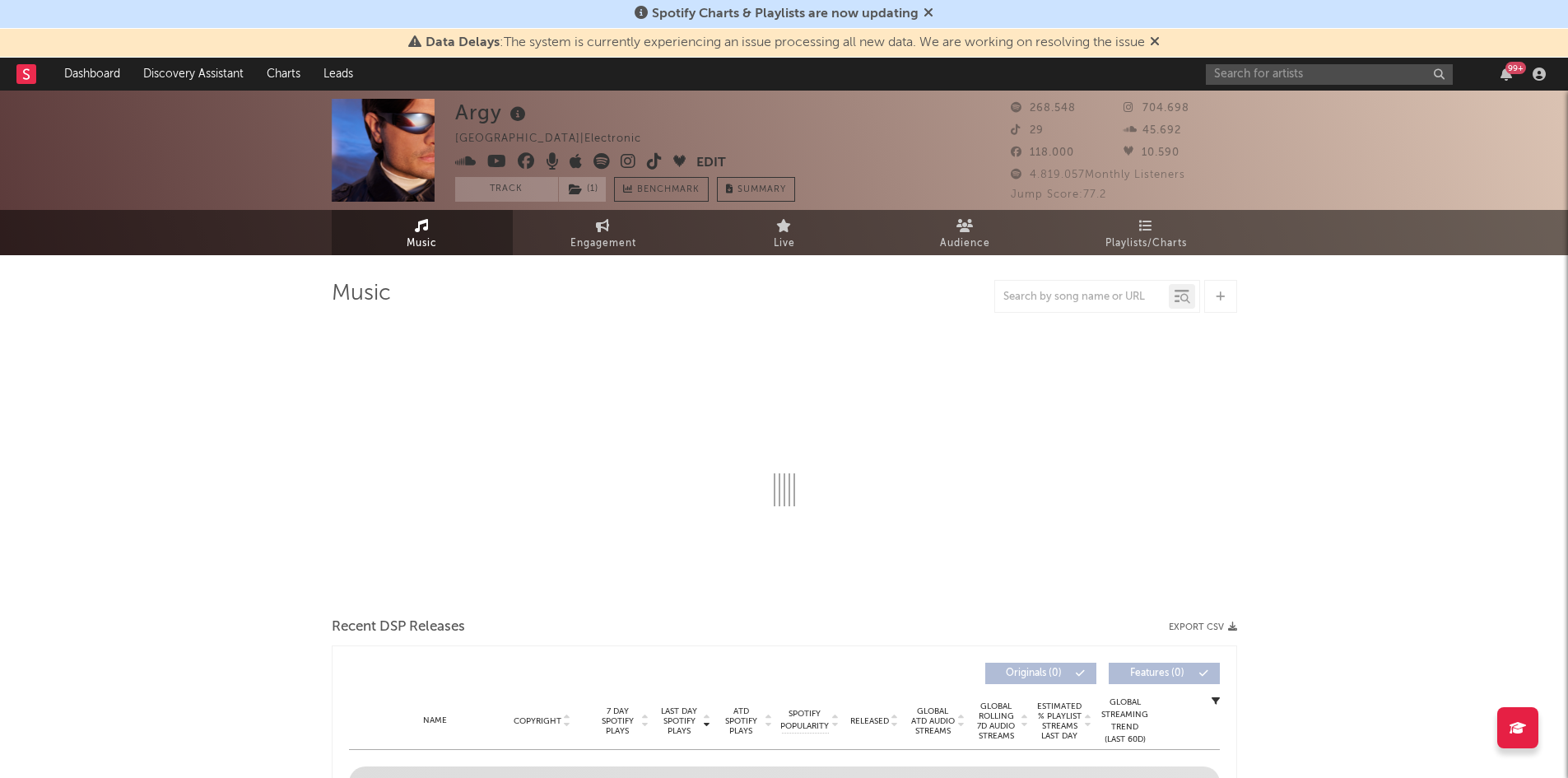
select select "6m"
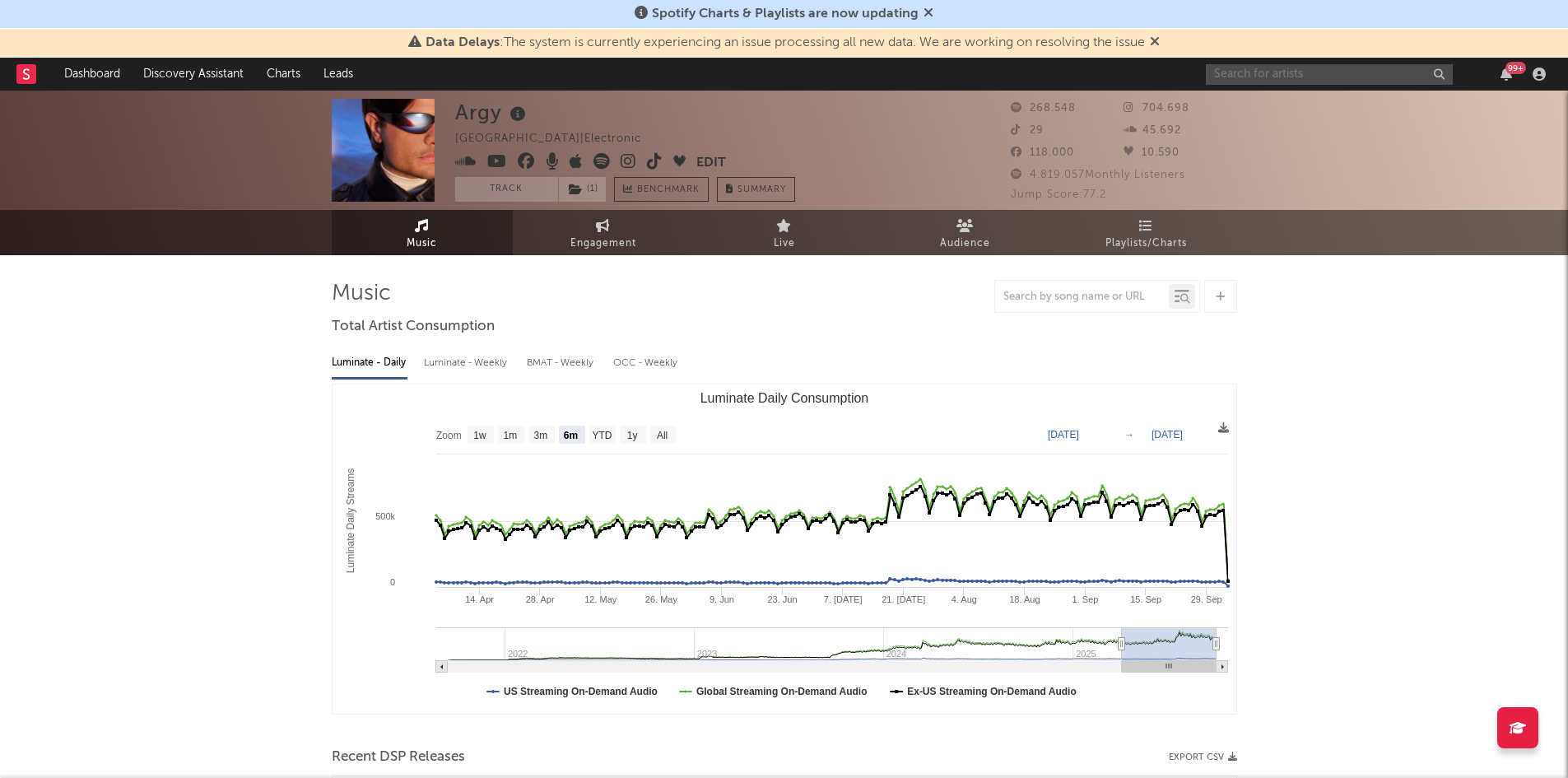
click at [1300, 77] on input "text" at bounding box center [1329, 74] width 247 height 20
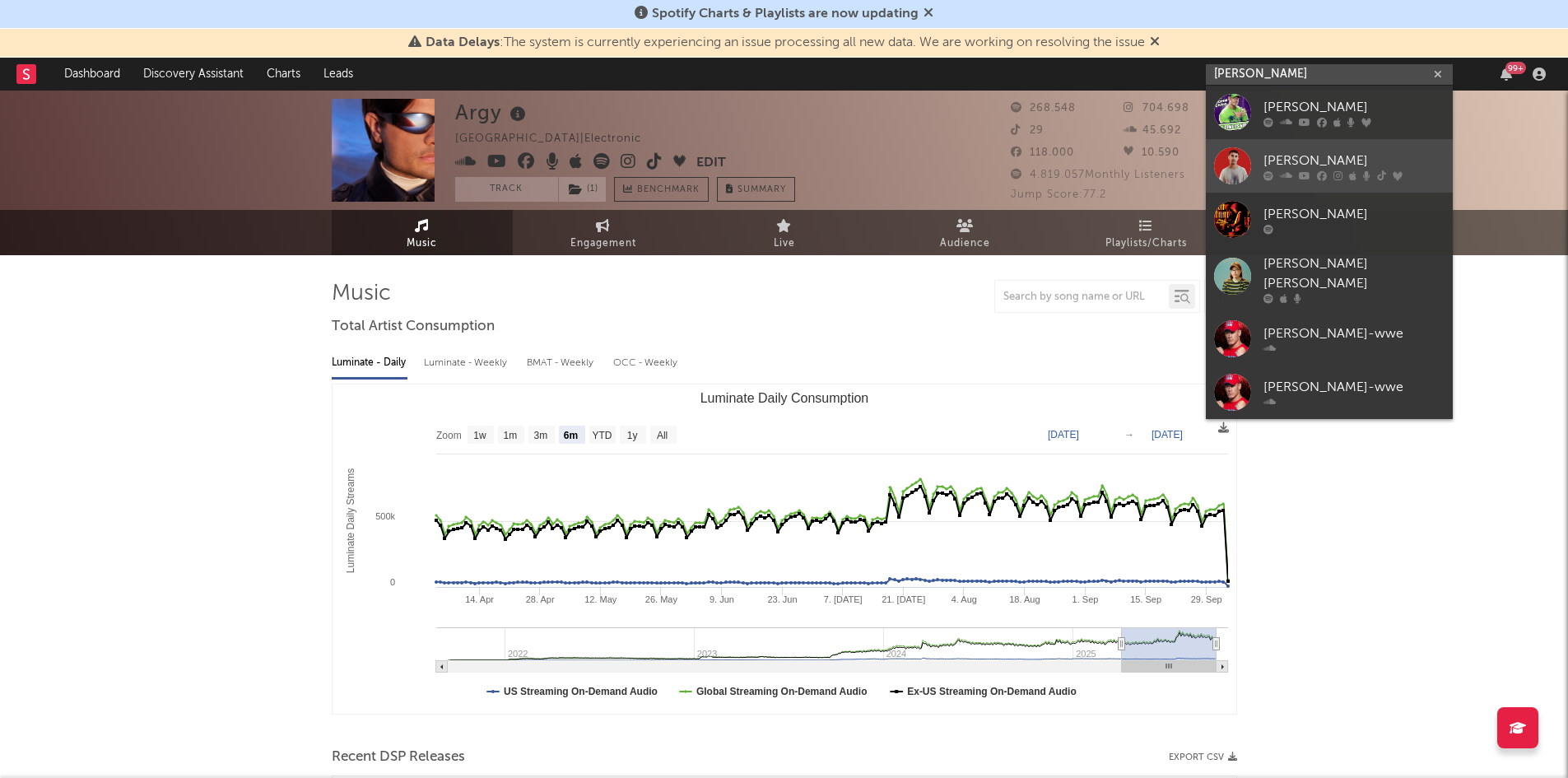
type input "[PERSON_NAME]"
drag, startPoint x: 1357, startPoint y: 163, endPoint x: 1344, endPoint y: 175, distance: 17.7
click at [1357, 163] on div "[PERSON_NAME]" at bounding box center [1354, 160] width 181 height 19
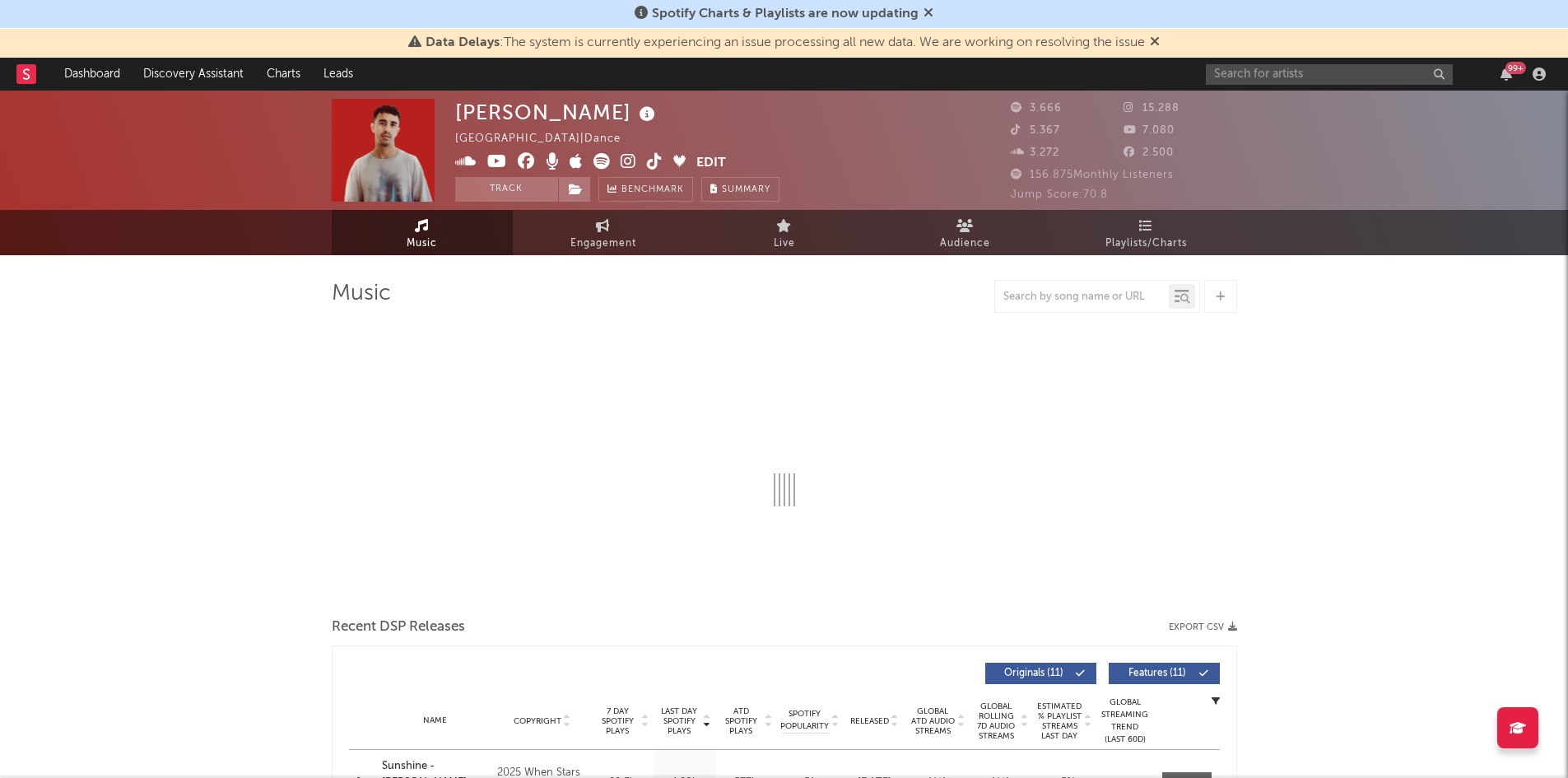
select select "1w"
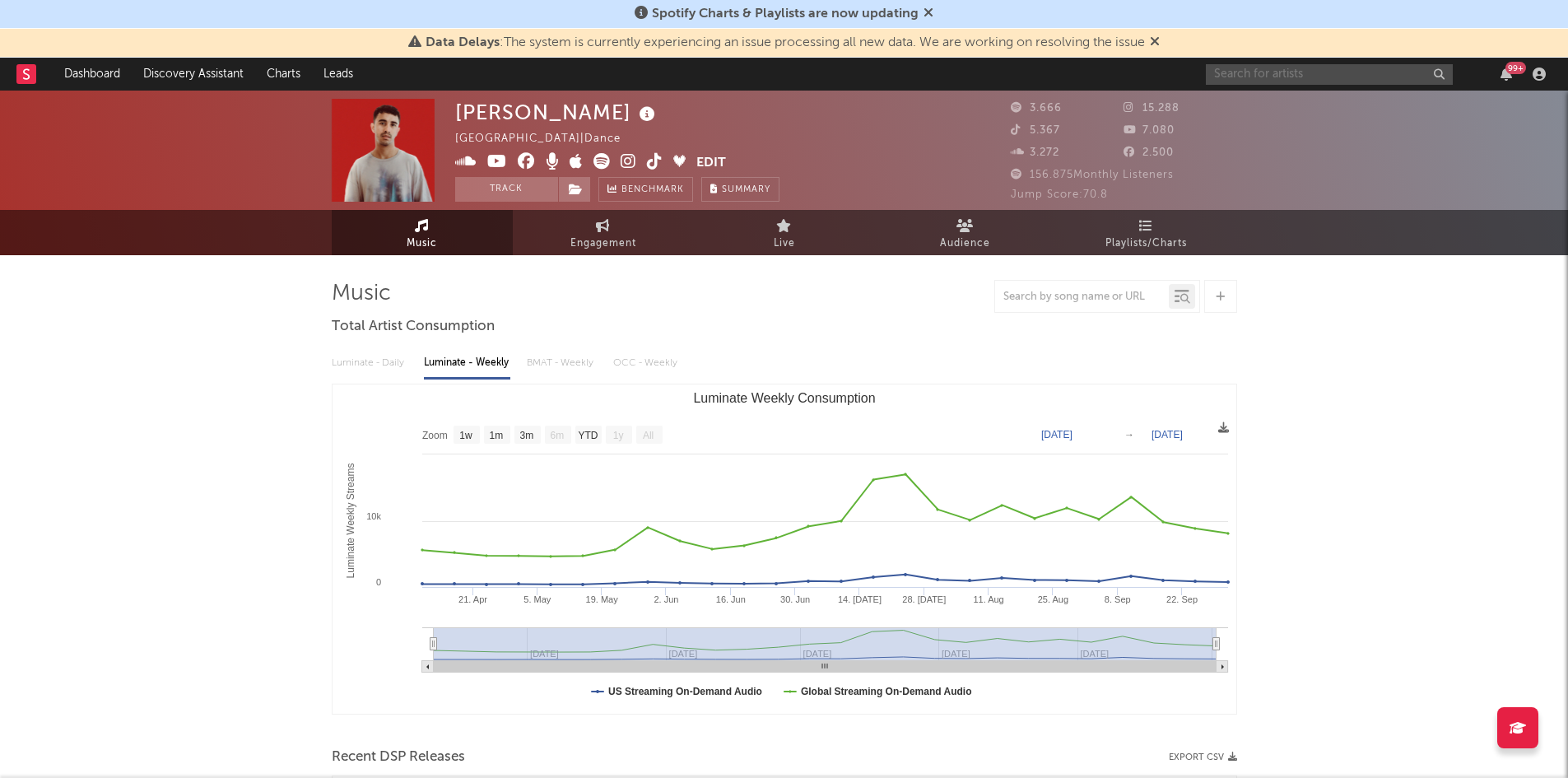
click at [1294, 69] on input "text" at bounding box center [1329, 74] width 247 height 20
type input "not for rad"
click at [1369, 108] on div "Not for Radio" at bounding box center [1354, 107] width 181 height 19
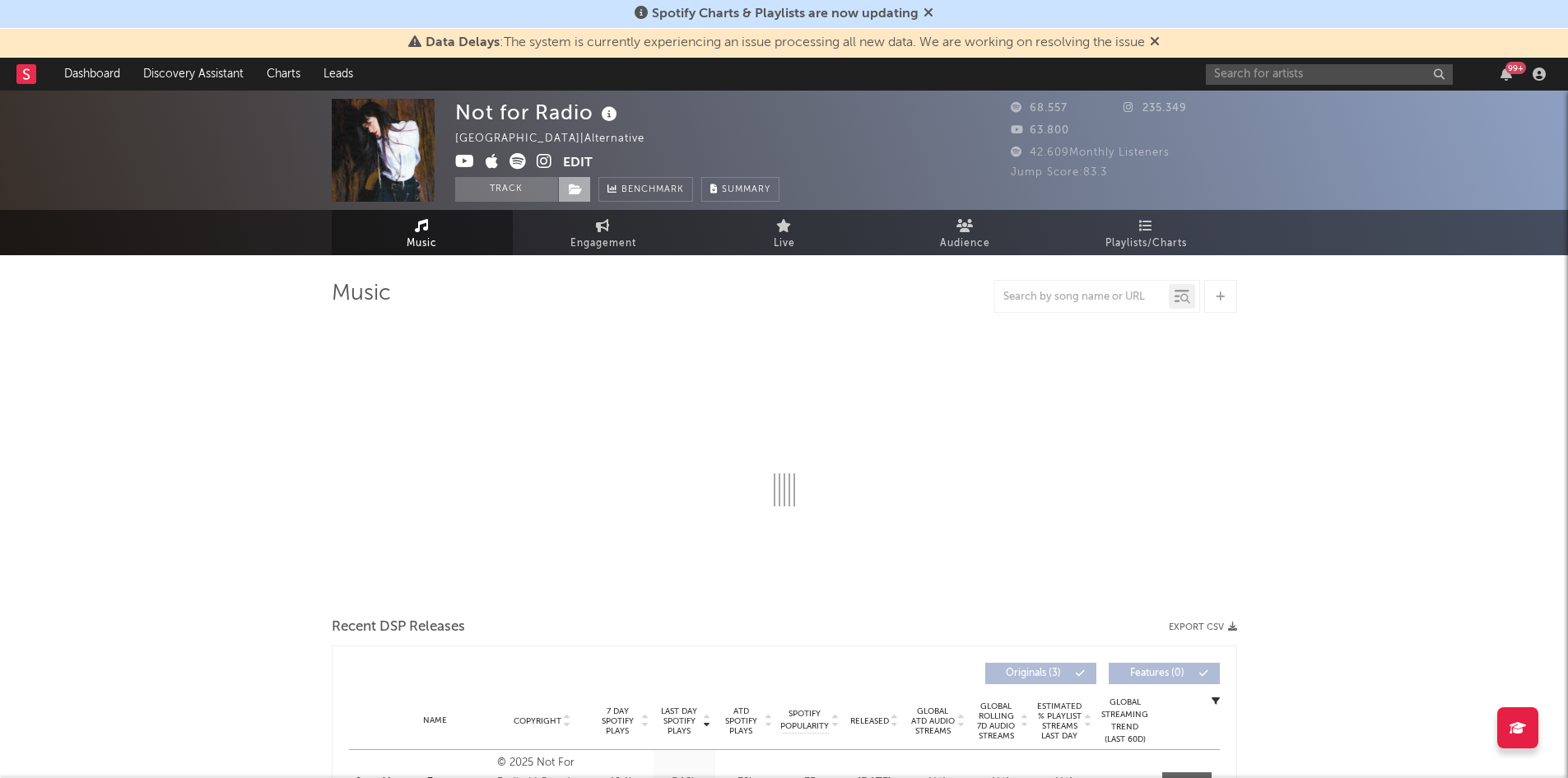
click at [583, 192] on span at bounding box center [575, 189] width 33 height 25
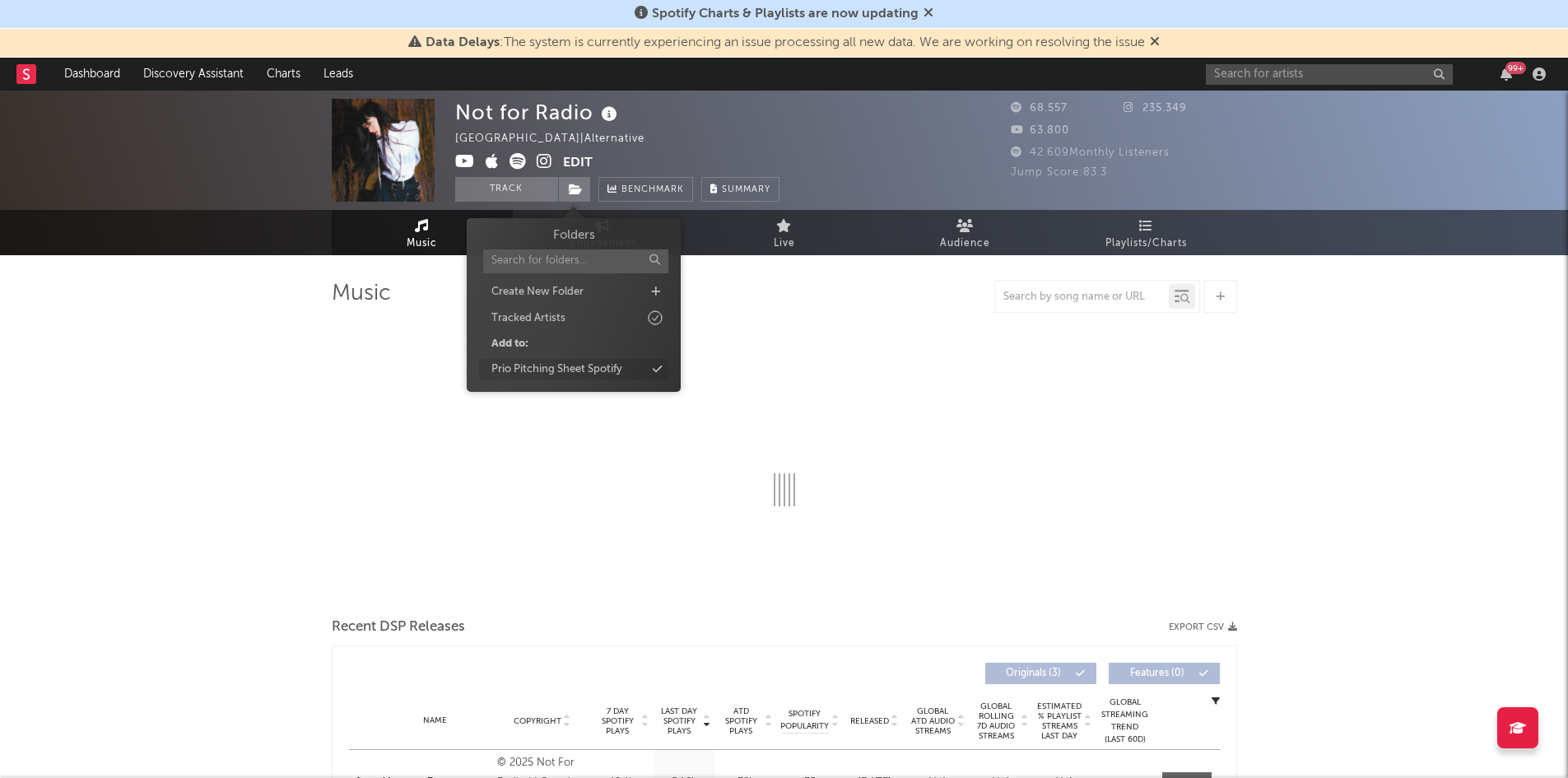
click at [620, 369] on div "Prio Pitching Sheet Spotify" at bounding box center [556, 370] width 131 height 17
select select "1w"
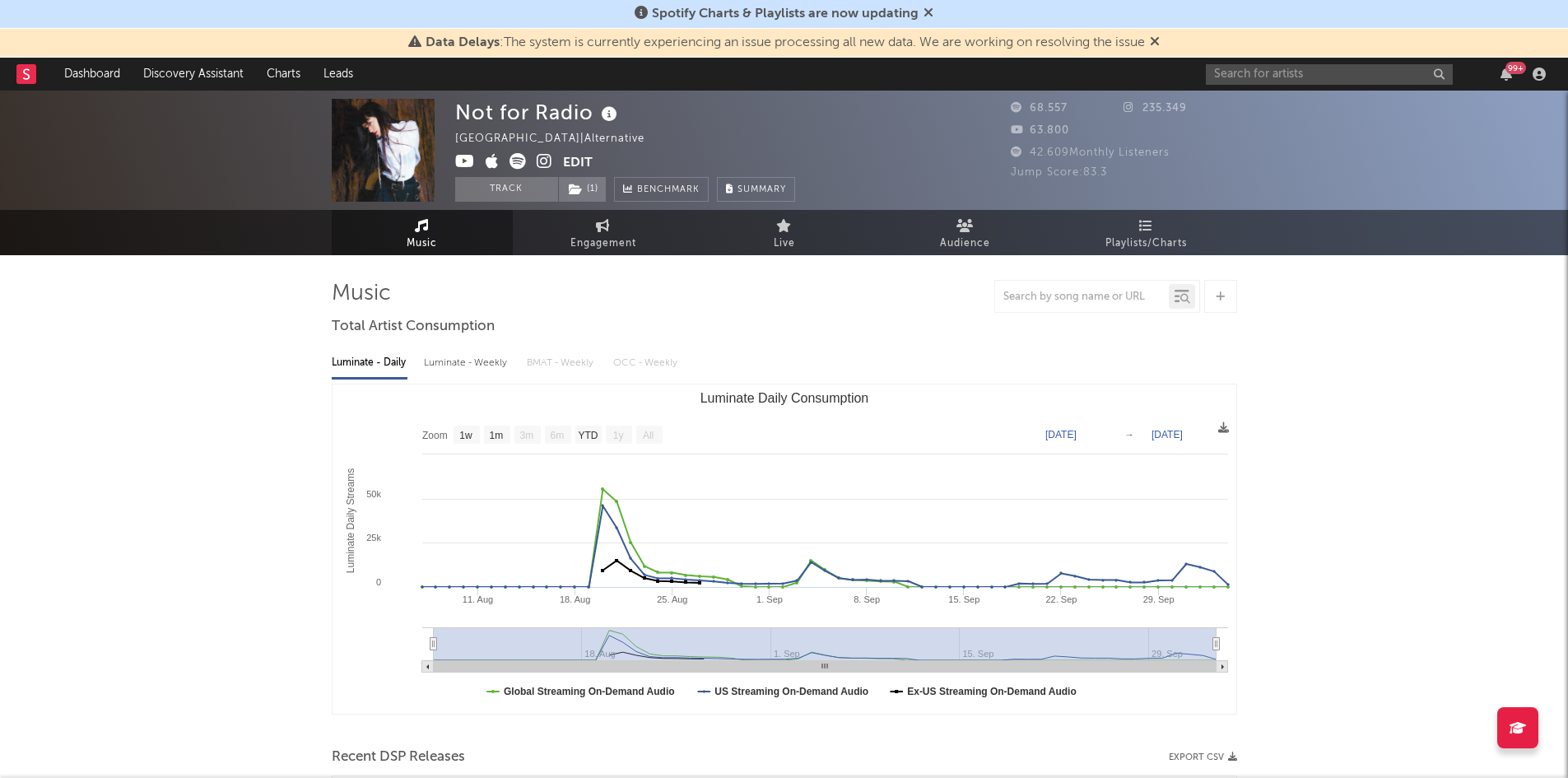
drag, startPoint x: 1243, startPoint y: 45, endPoint x: 1246, endPoint y: 57, distance: 12.4
click at [1245, 52] on div "Data Delays : The system is currently experiencing an issue processing all new …" at bounding box center [784, 43] width 1568 height 29
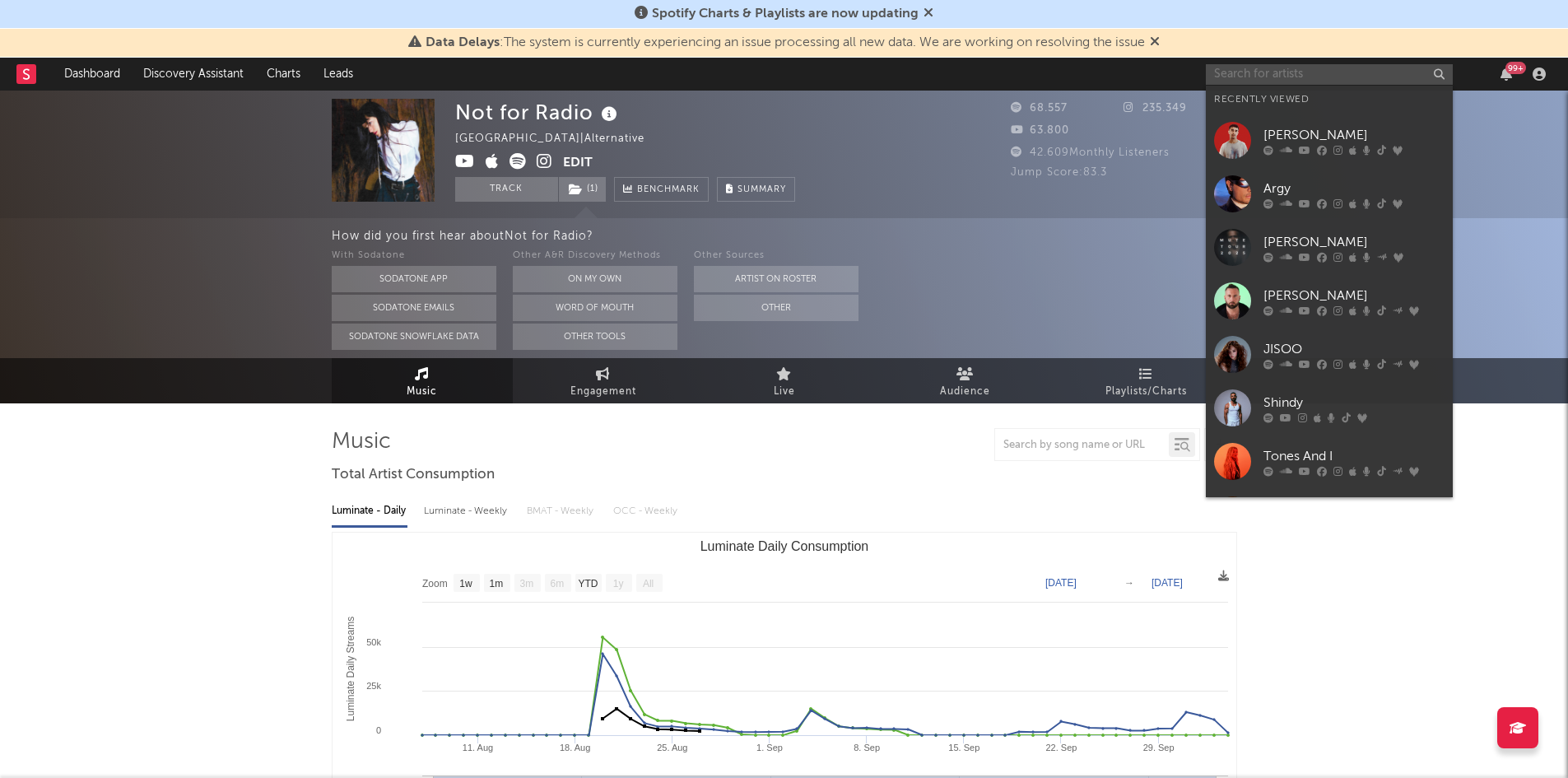
click at [1251, 69] on input "text" at bounding box center [1329, 74] width 247 height 20
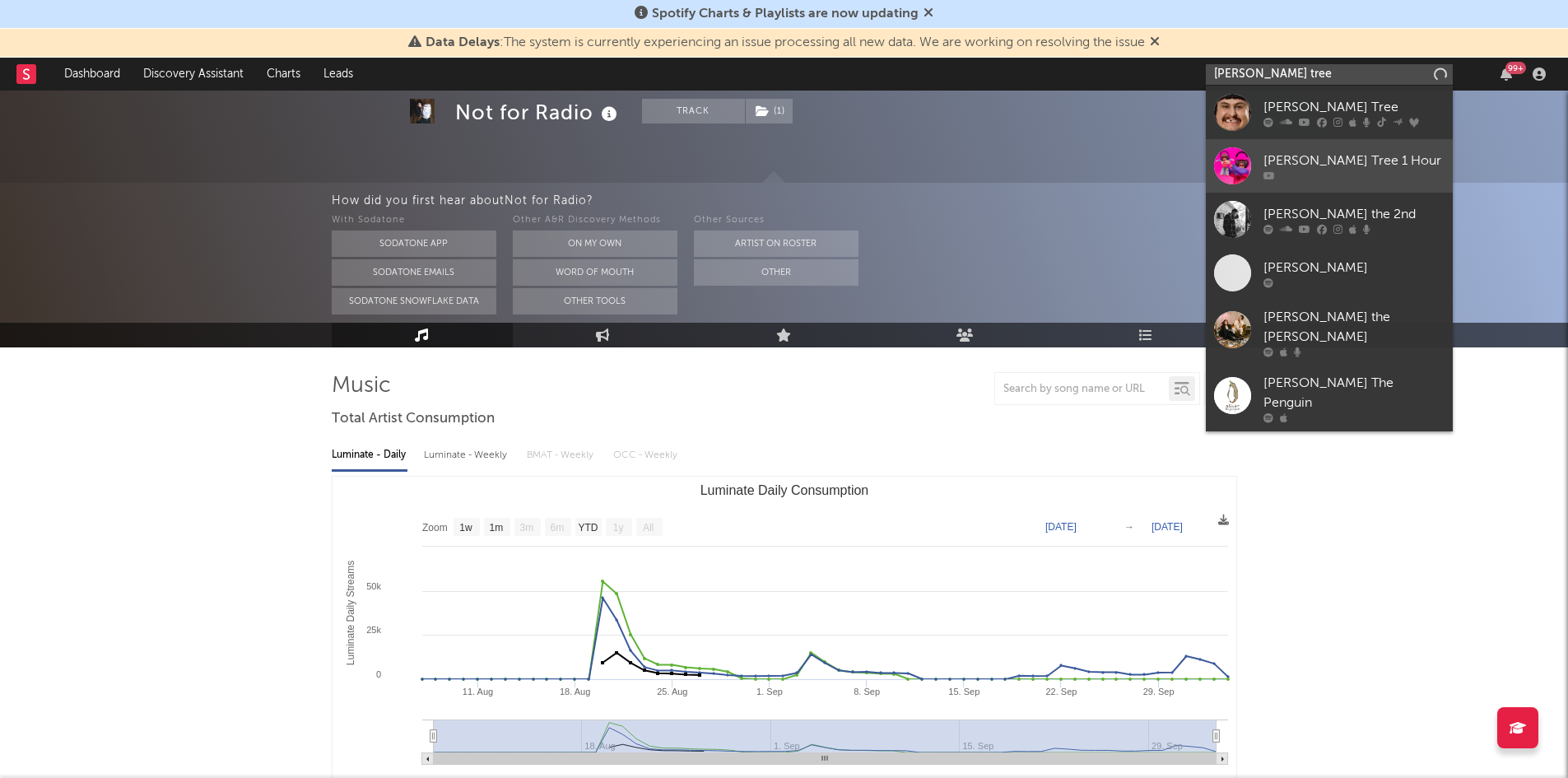
scroll to position [82, 0]
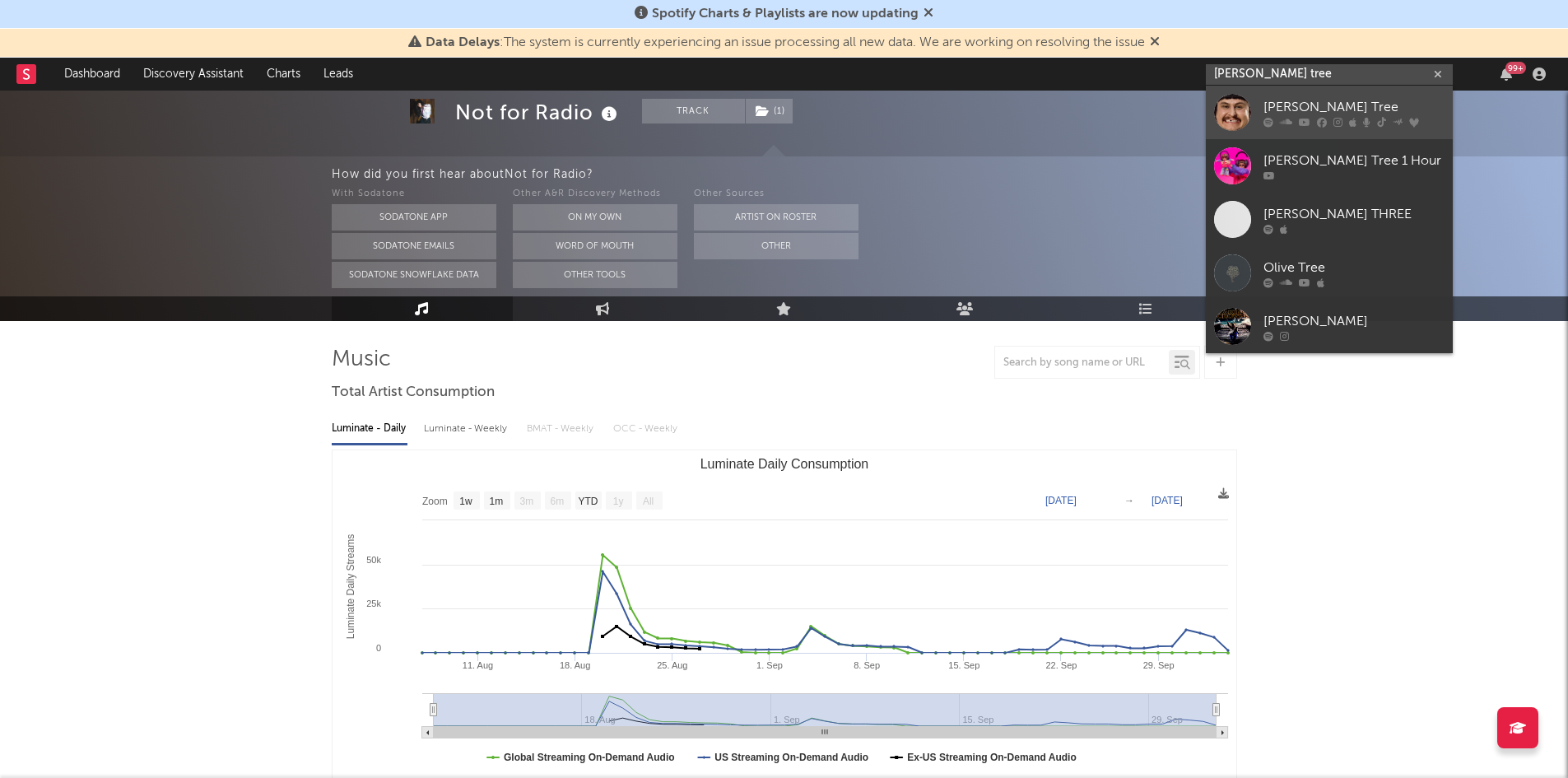
type input "[PERSON_NAME] tree"
click at [1295, 99] on div "[PERSON_NAME] Tree" at bounding box center [1354, 107] width 181 height 19
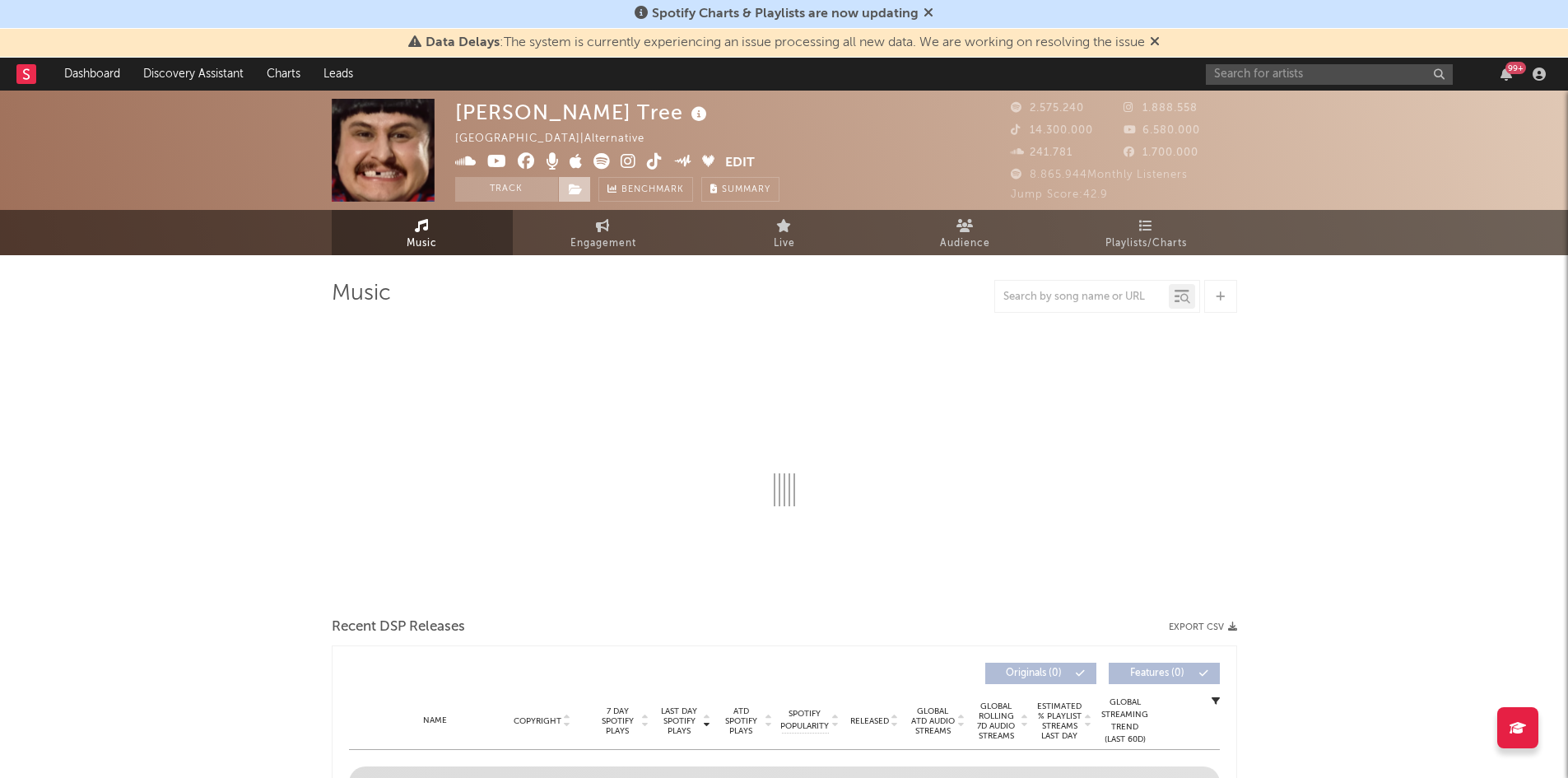
click at [579, 194] on icon at bounding box center [576, 189] width 14 height 11
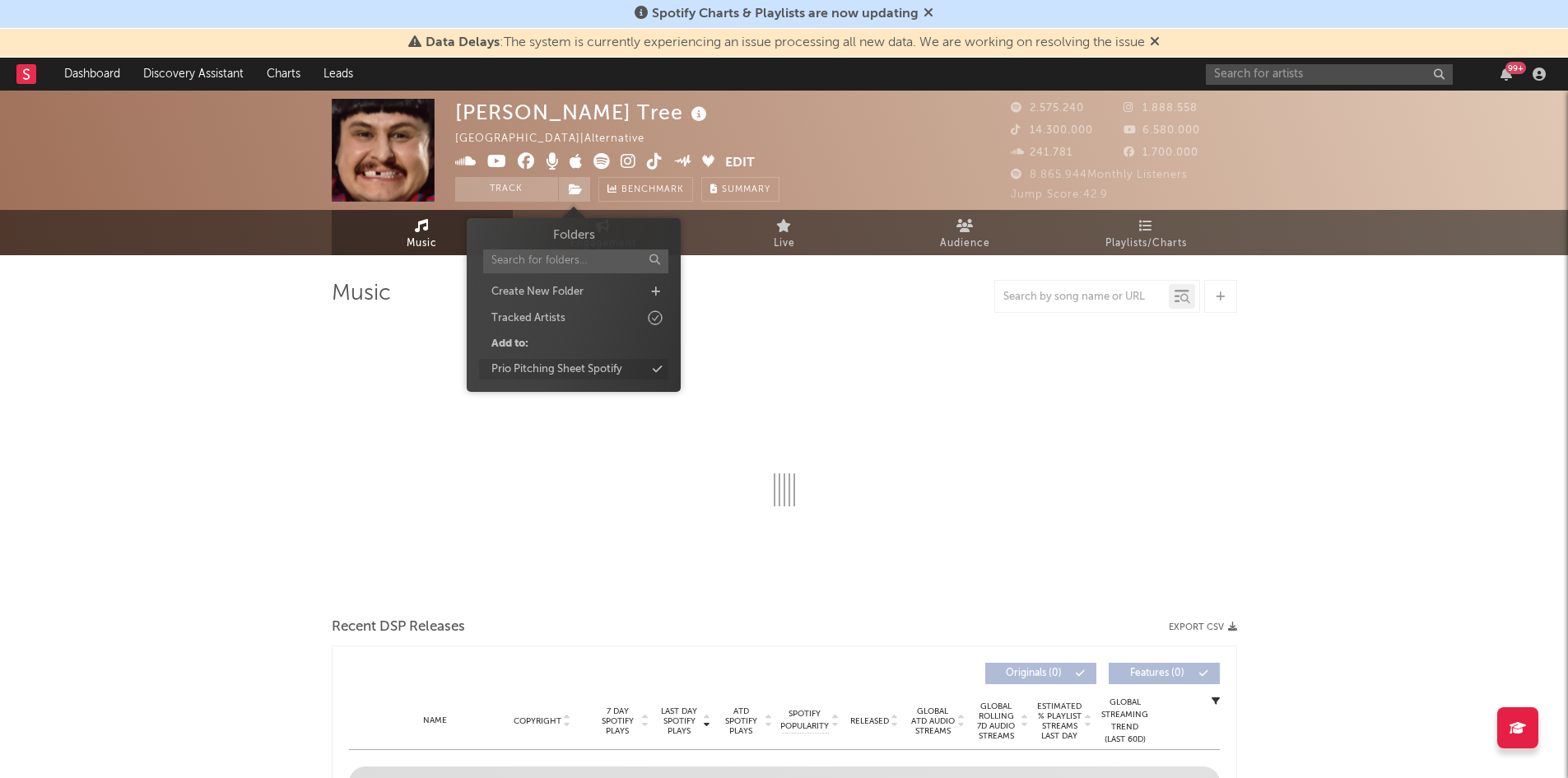
click at [639, 369] on div "Prio Pitching Sheet Spotify" at bounding box center [574, 370] width 190 height 21
select select "6m"
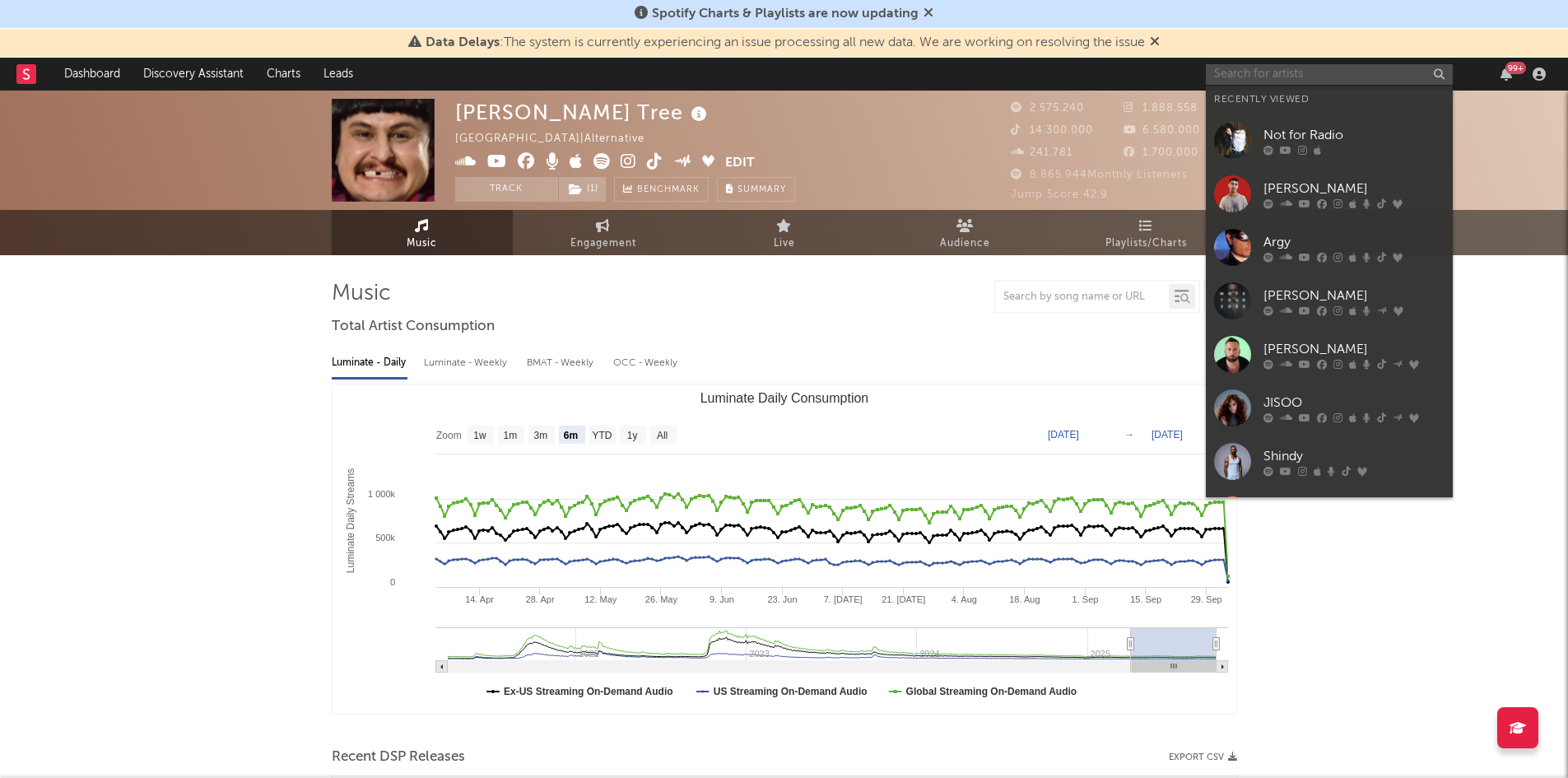
click at [1276, 67] on input "text" at bounding box center [1329, 74] width 247 height 20
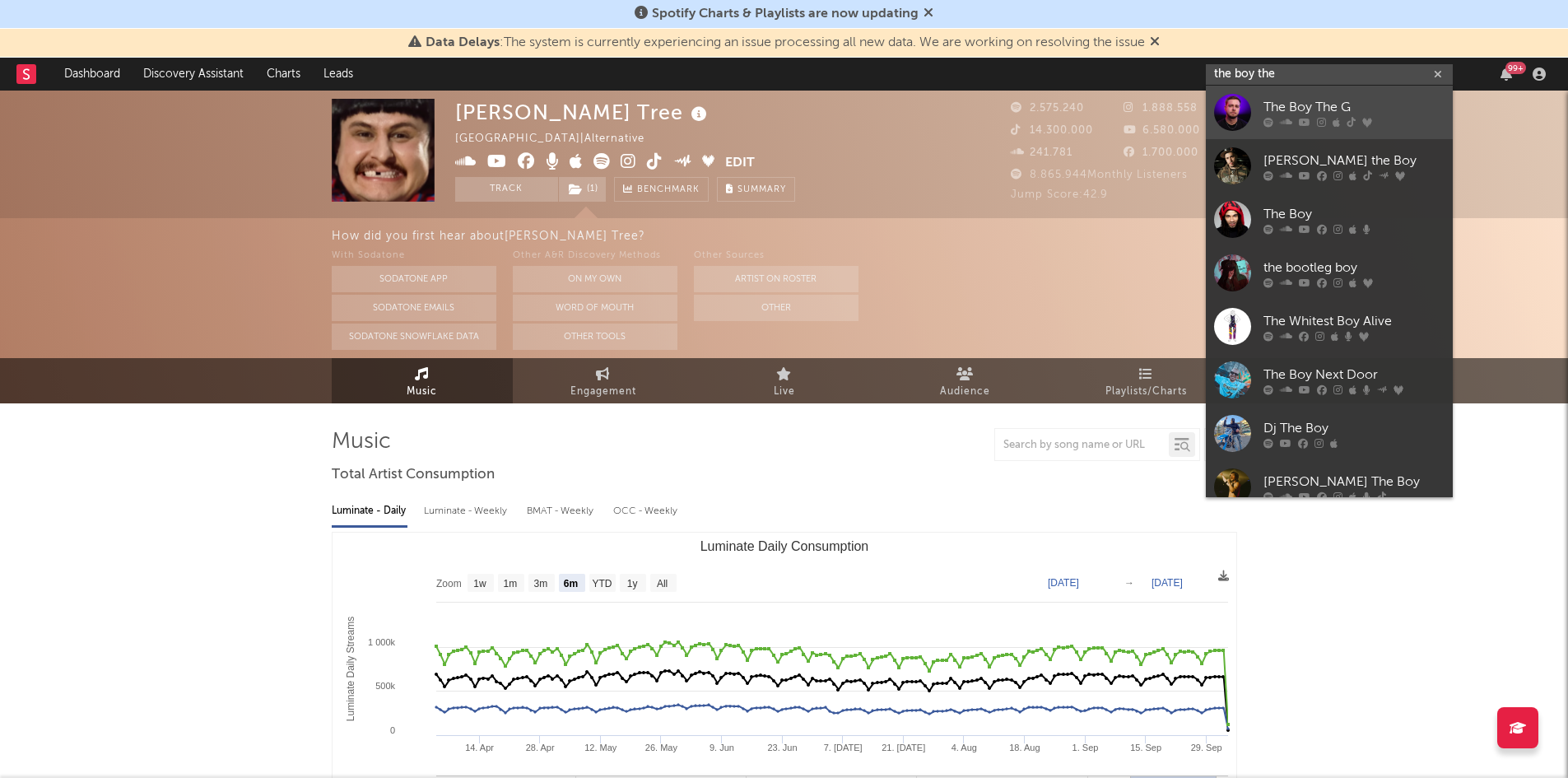
type input "the boy the"
click at [1324, 105] on div "The Boy The G" at bounding box center [1354, 107] width 181 height 19
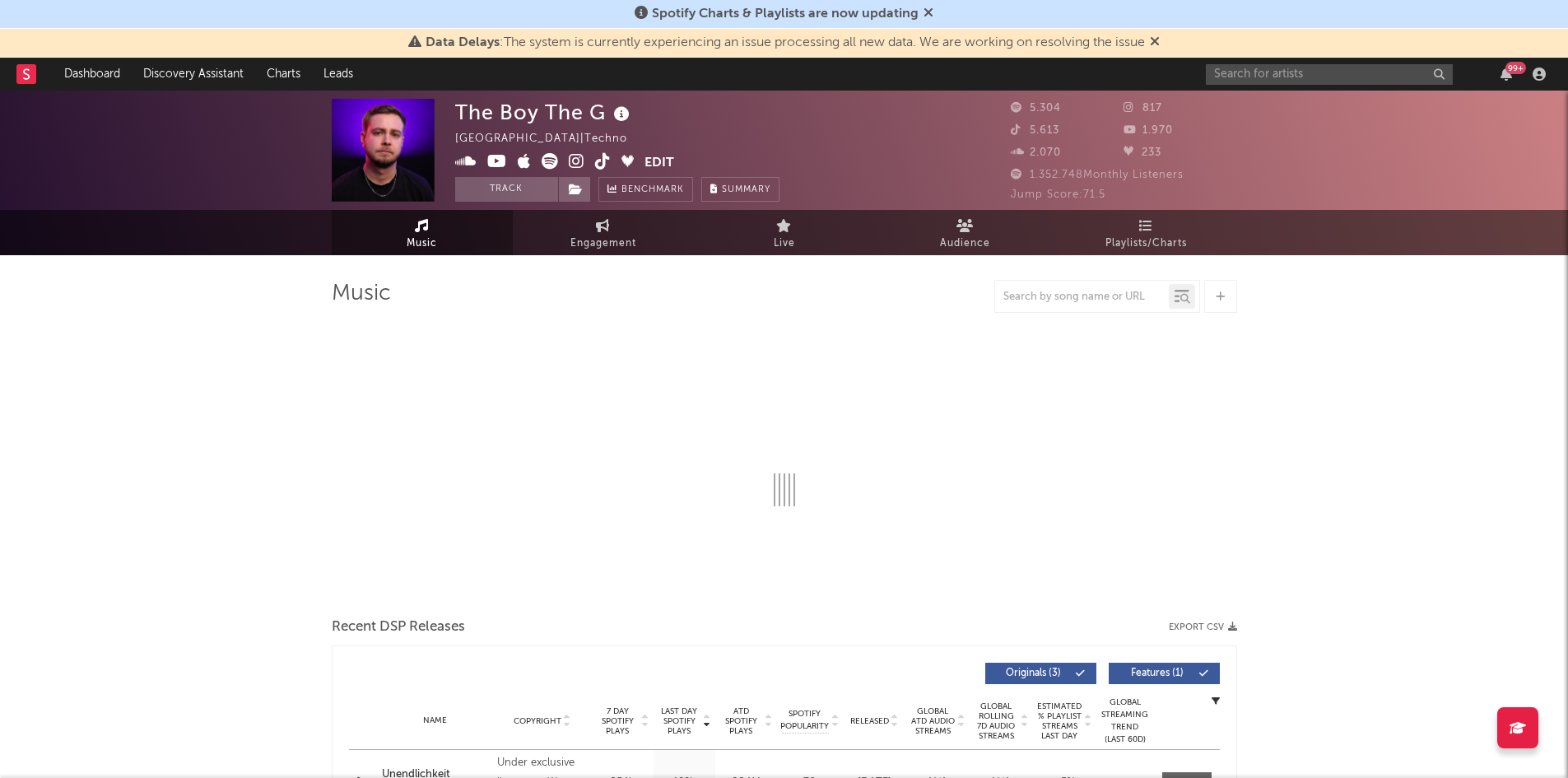
select select "6m"
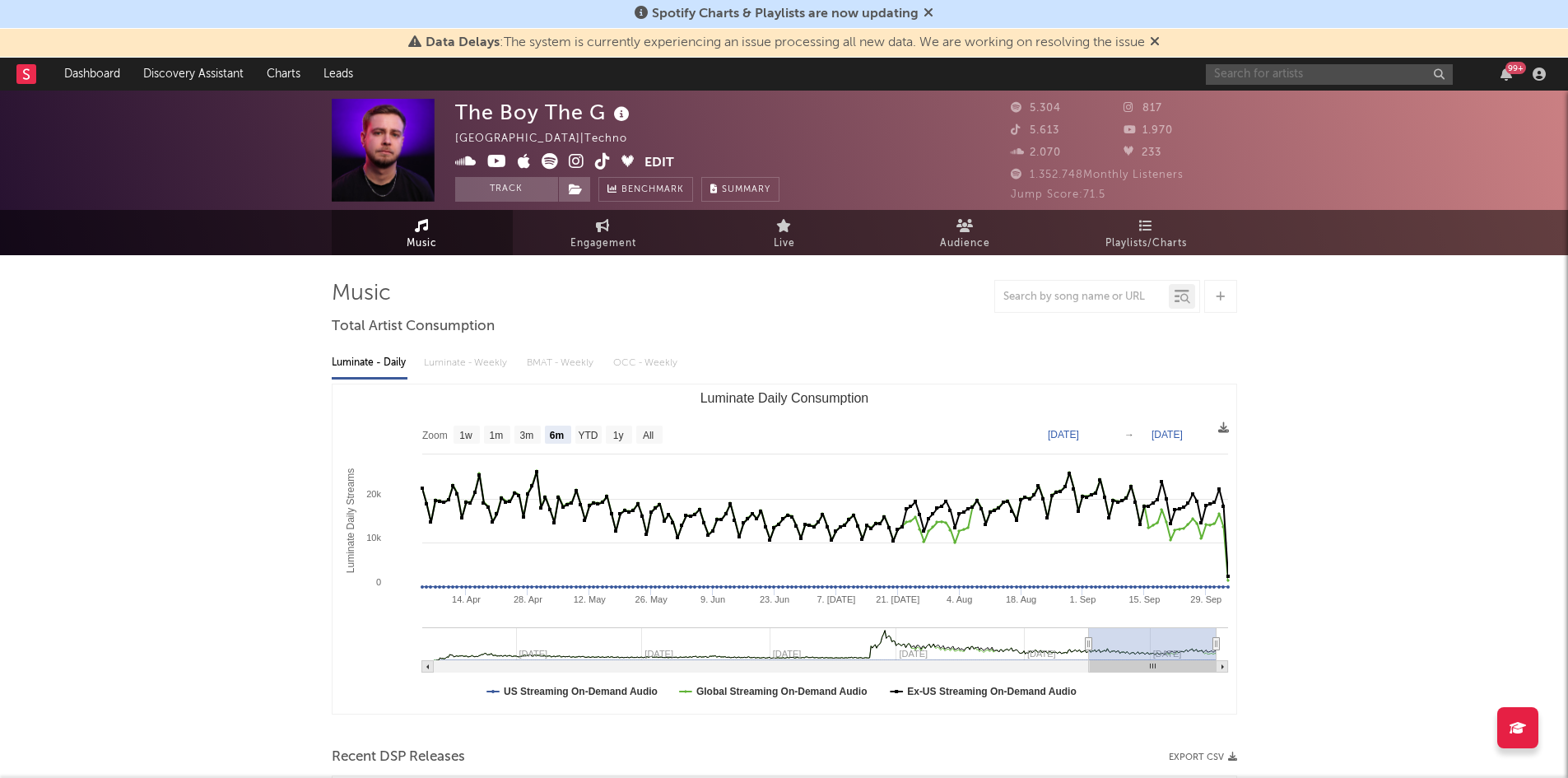
click at [1276, 79] on input "text" at bounding box center [1329, 74] width 247 height 20
type input "c"
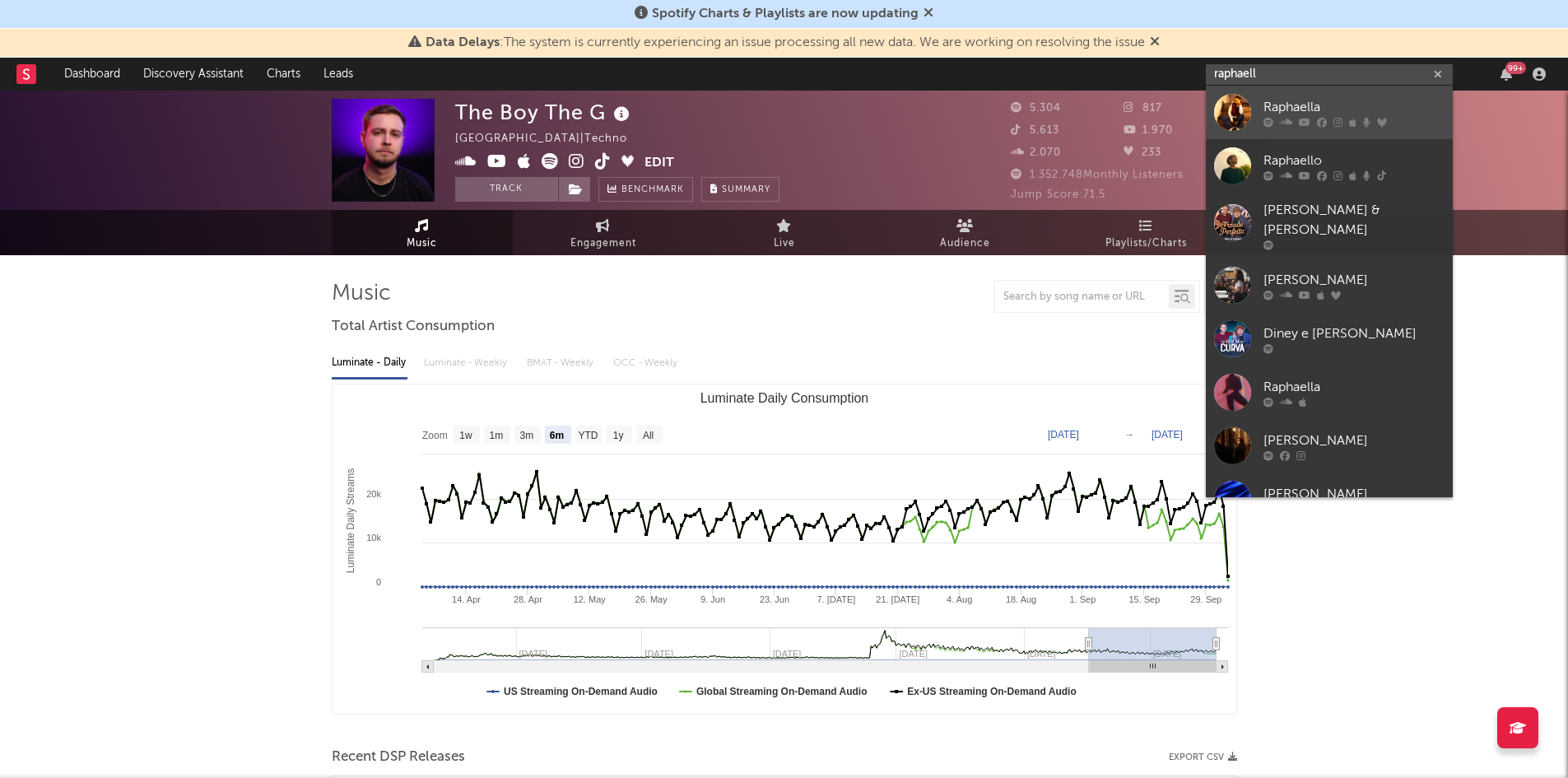
type input "raphaell"
click at [1330, 107] on div "Raphaella" at bounding box center [1354, 107] width 181 height 19
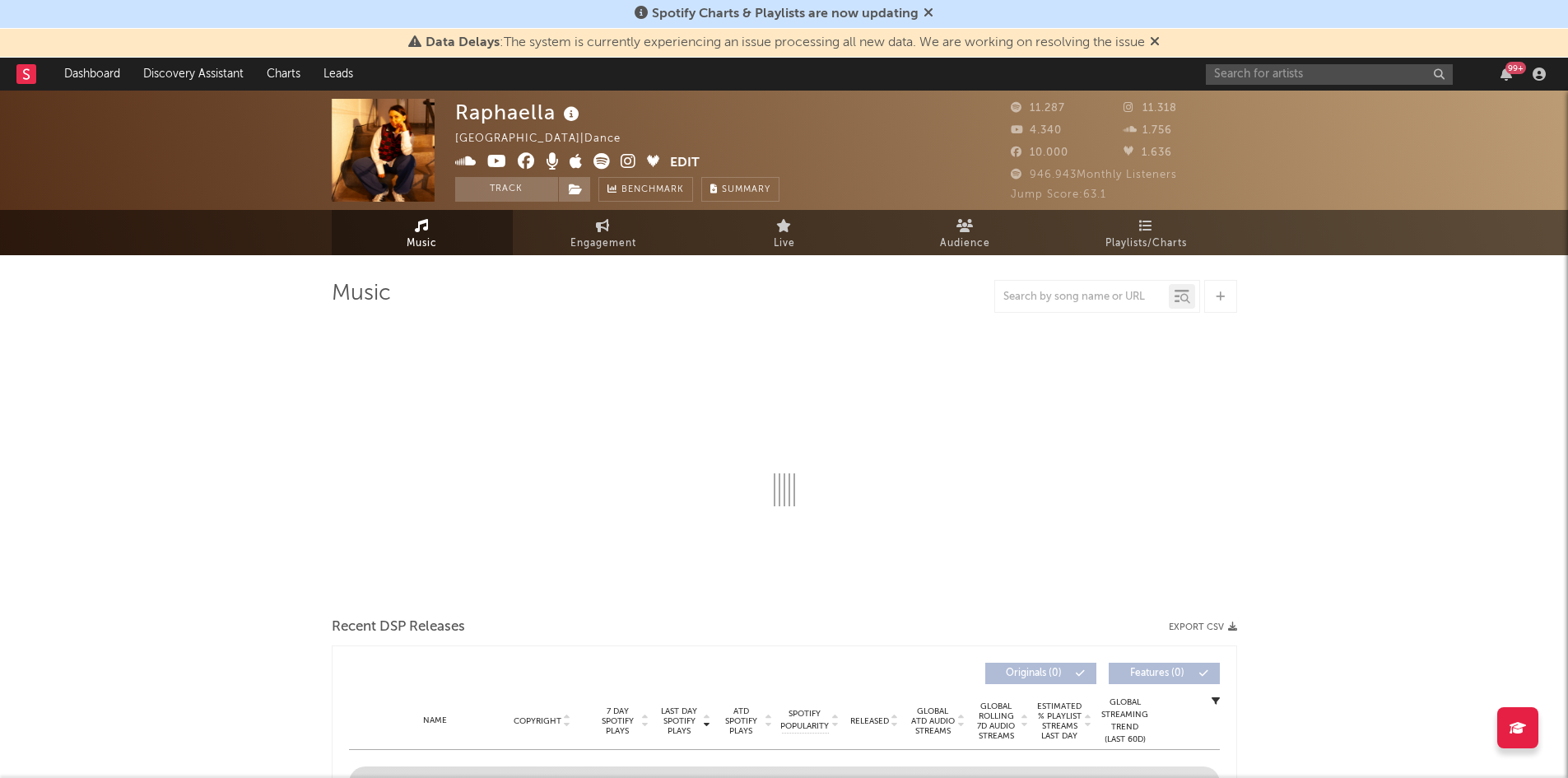
select select "6m"
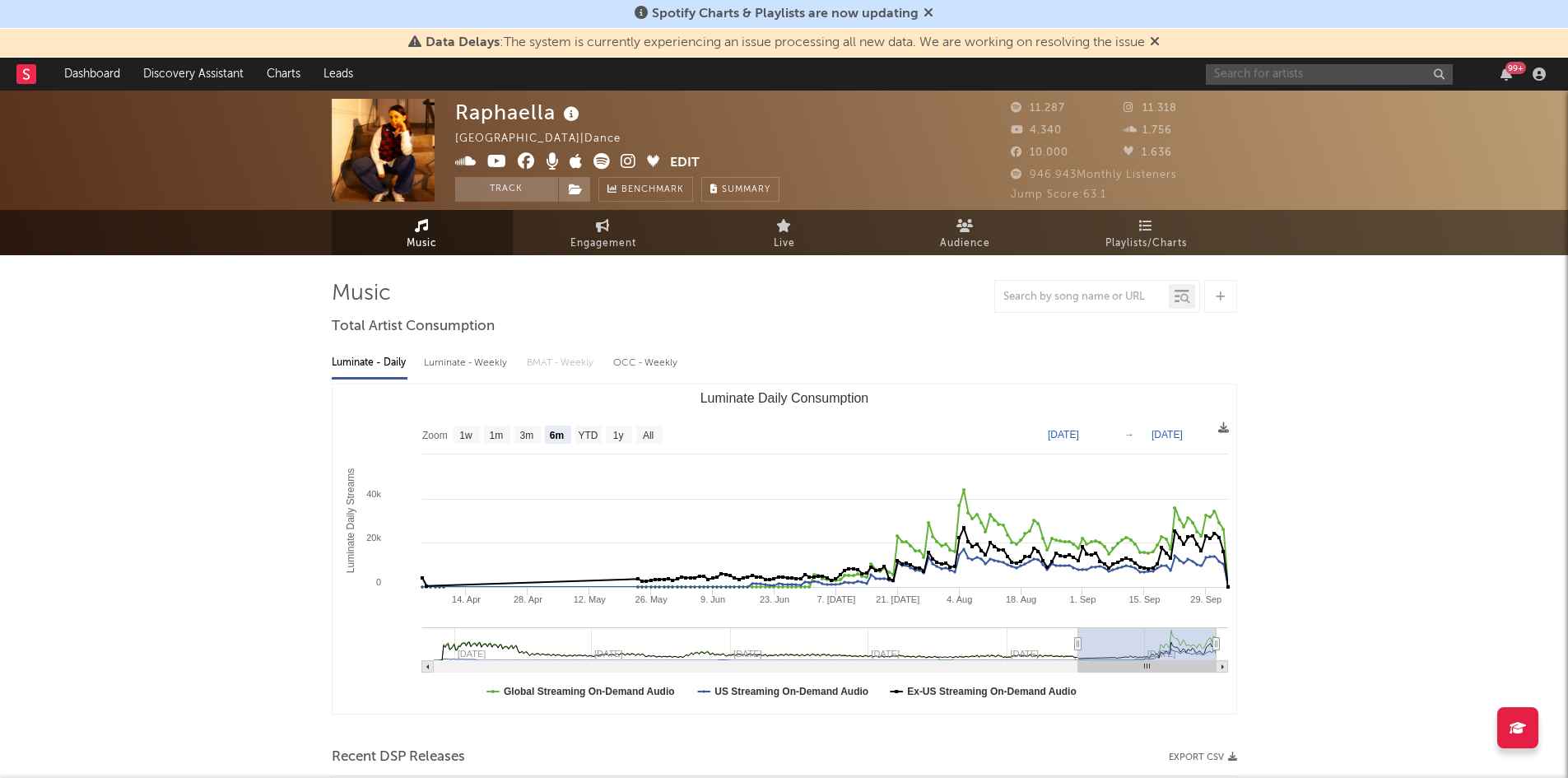
click at [1251, 69] on input "text" at bounding box center [1329, 74] width 247 height 20
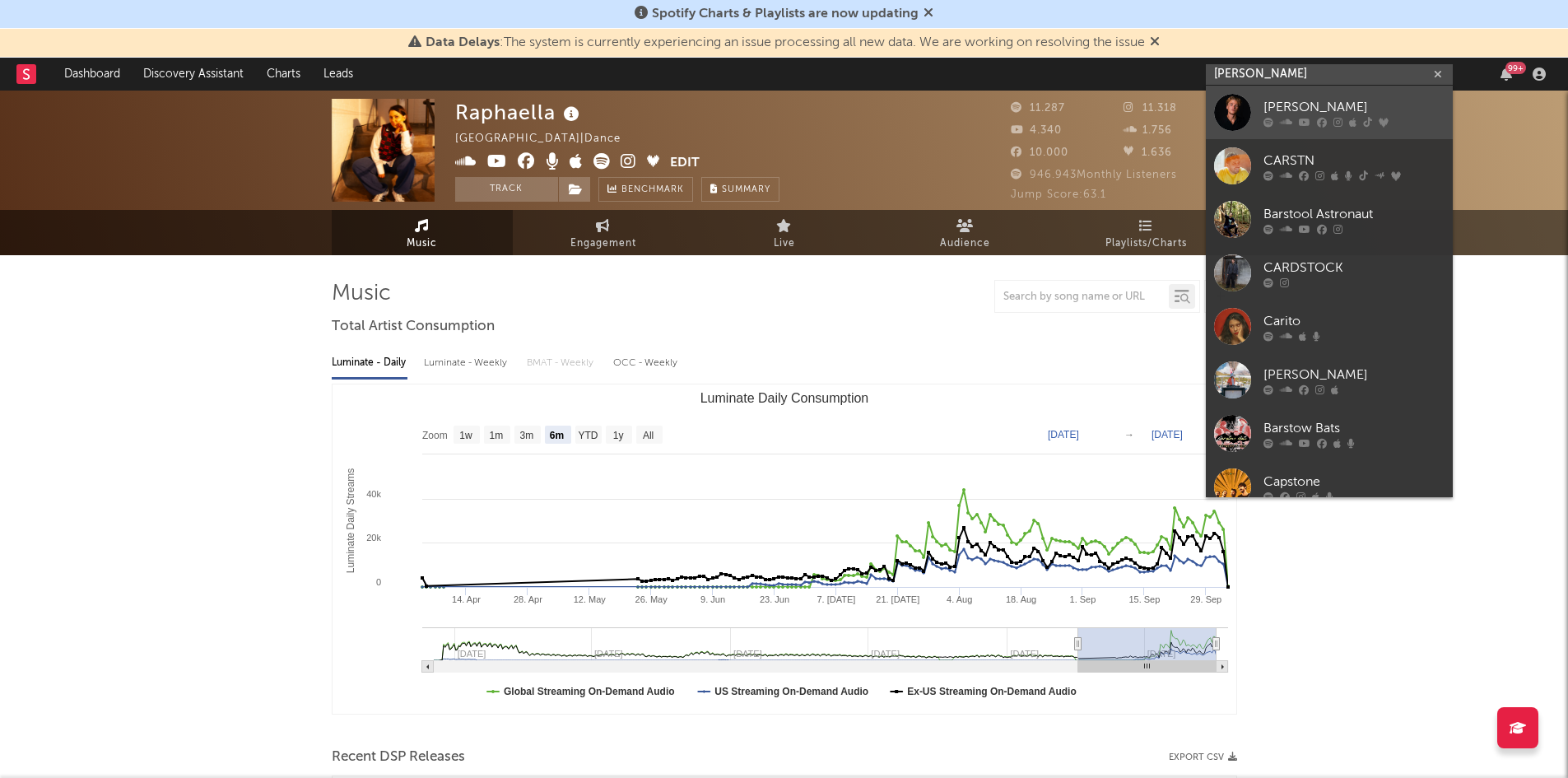
type input "[PERSON_NAME]"
click at [1335, 91] on link "[PERSON_NAME]" at bounding box center [1329, 112] width 247 height 54
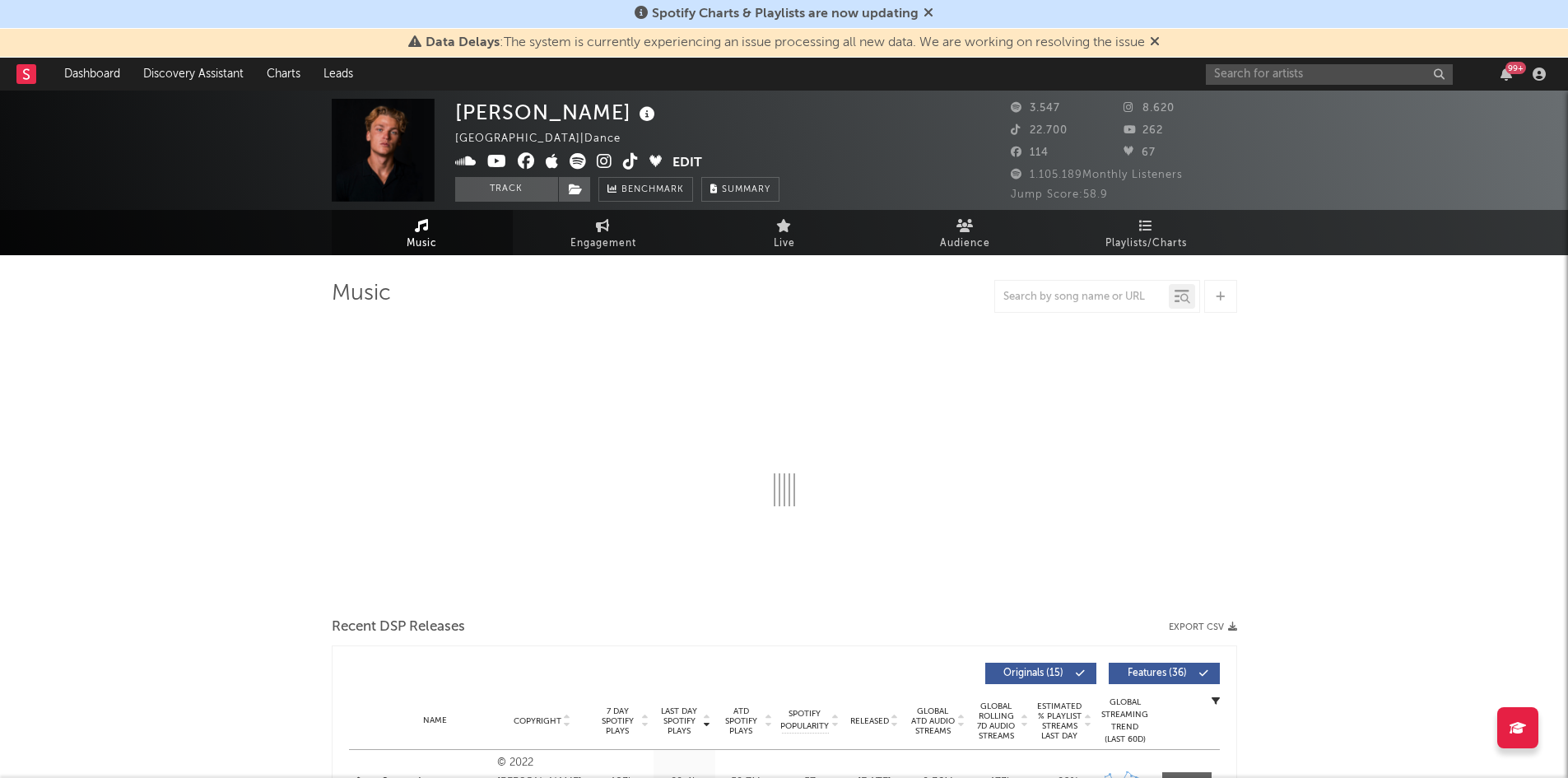
select select "6m"
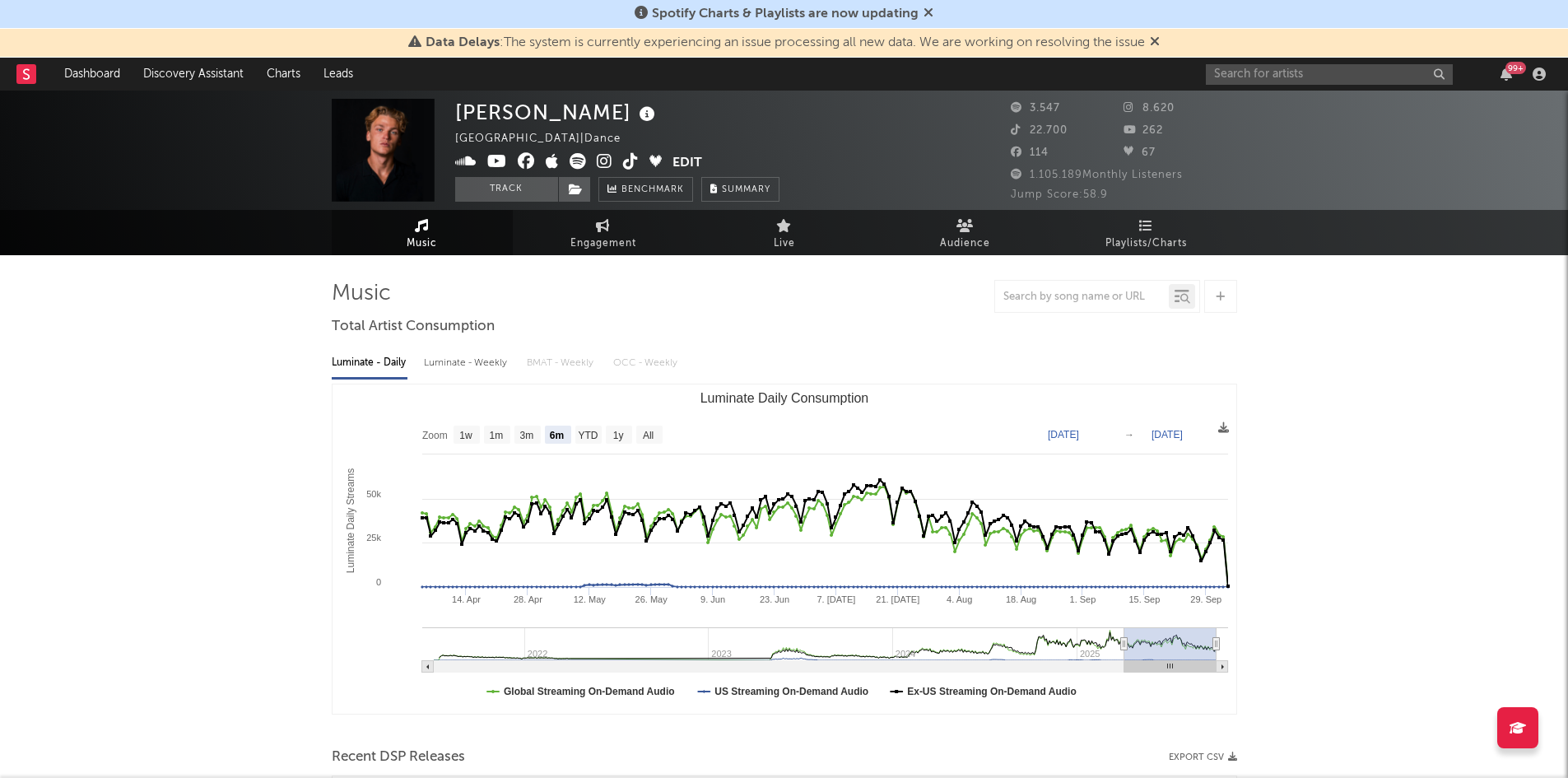
click at [1283, 60] on div "99 +" at bounding box center [1379, 74] width 346 height 33
click at [1283, 74] on input "text" at bounding box center [1329, 74] width 247 height 20
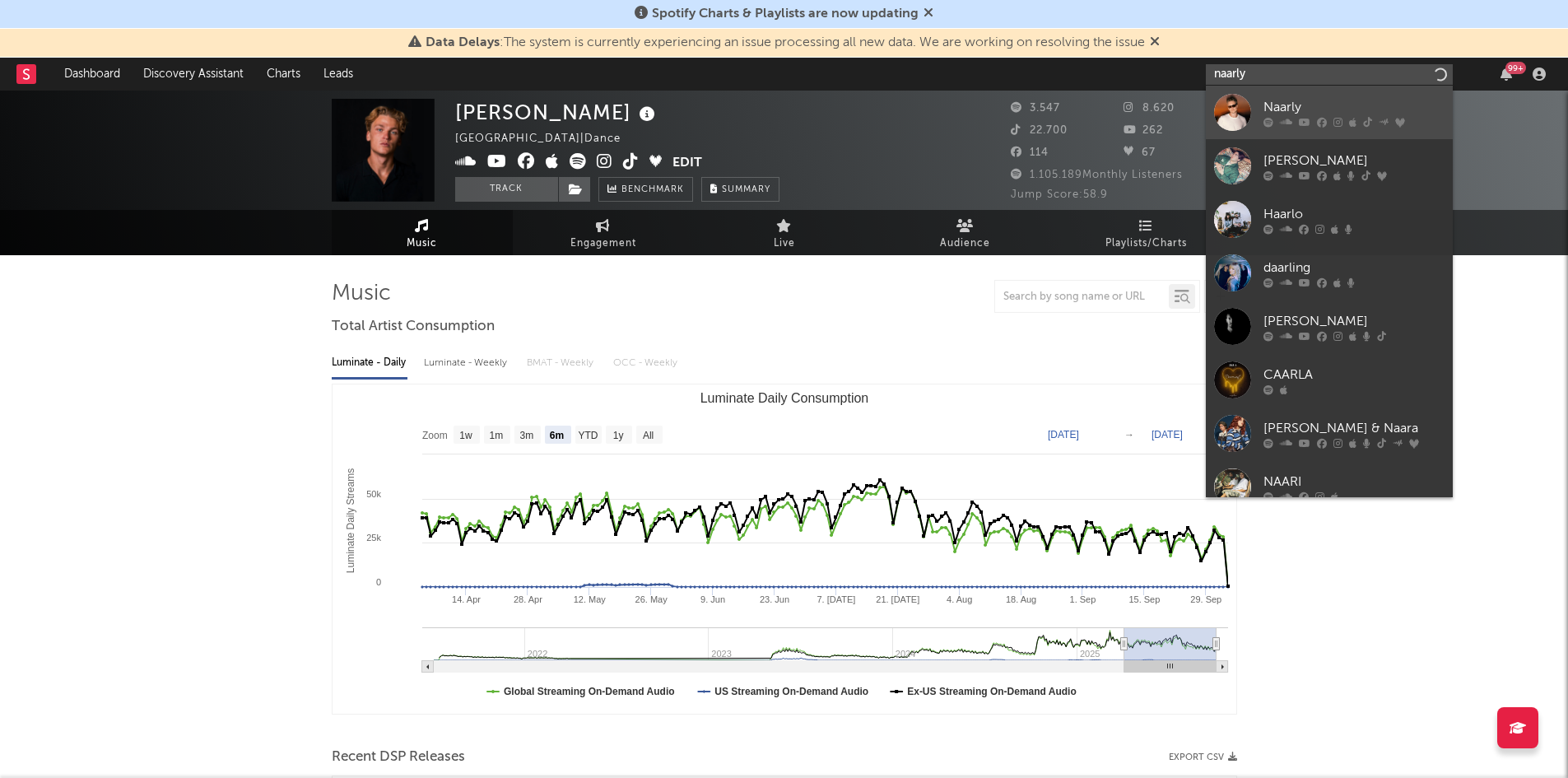
type input "naarly"
click at [1296, 101] on div "Naarly" at bounding box center [1354, 107] width 181 height 19
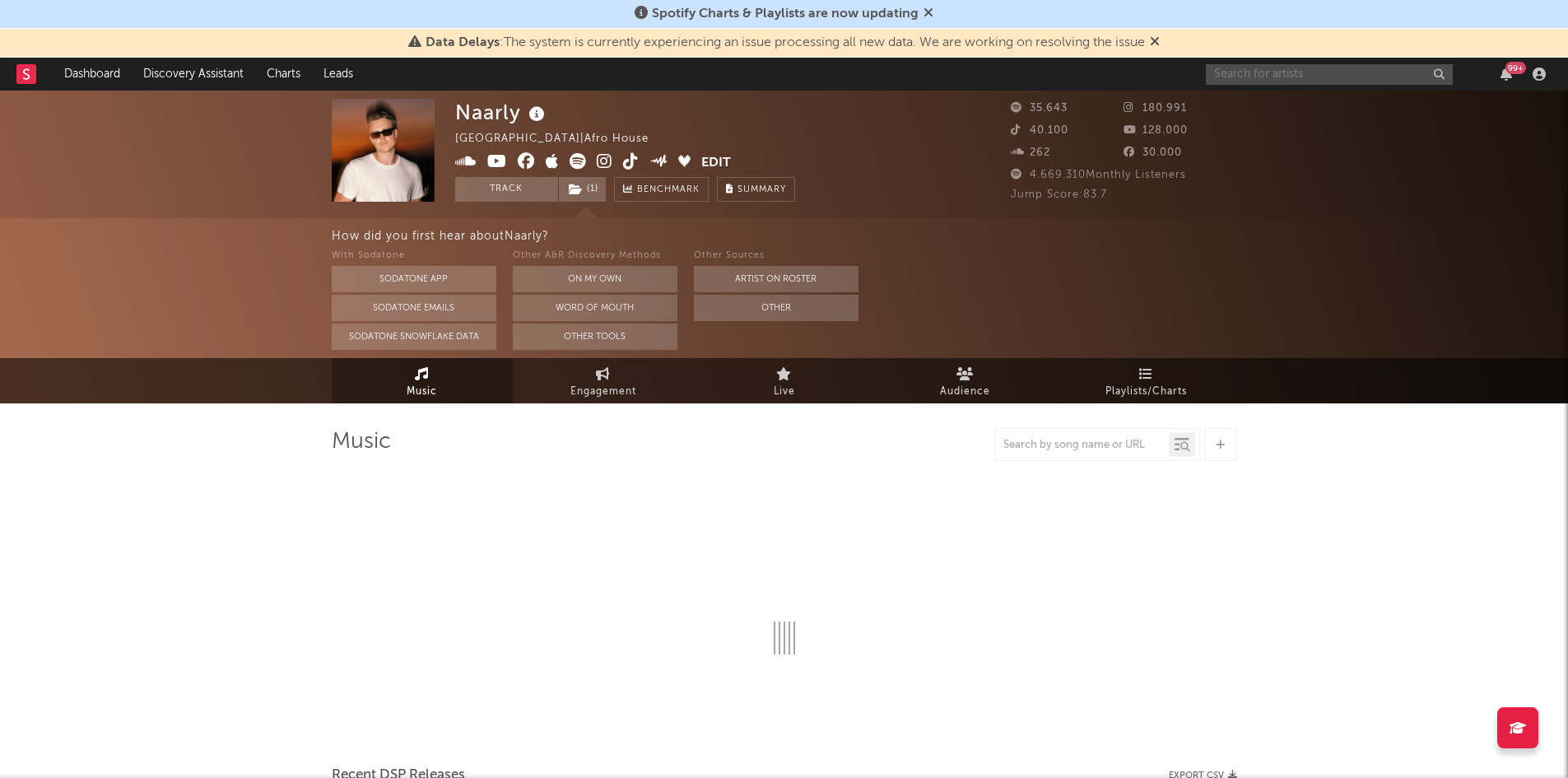
click at [1287, 74] on input "text" at bounding box center [1329, 74] width 247 height 20
type input "[PERSON_NAME]"
select select "6m"
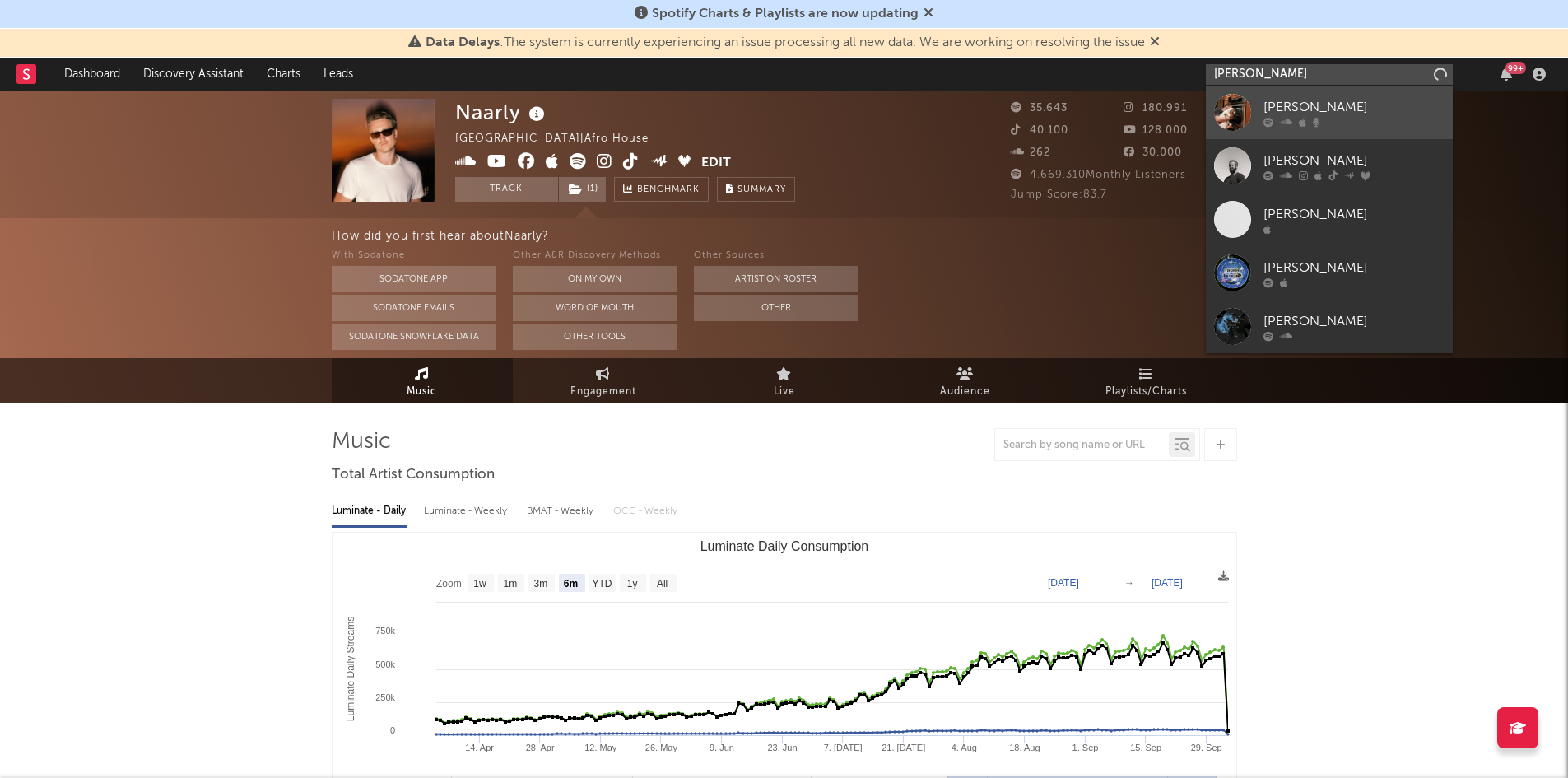
type input "[PERSON_NAME]"
click at [1286, 110] on div "[PERSON_NAME]" at bounding box center [1354, 107] width 181 height 19
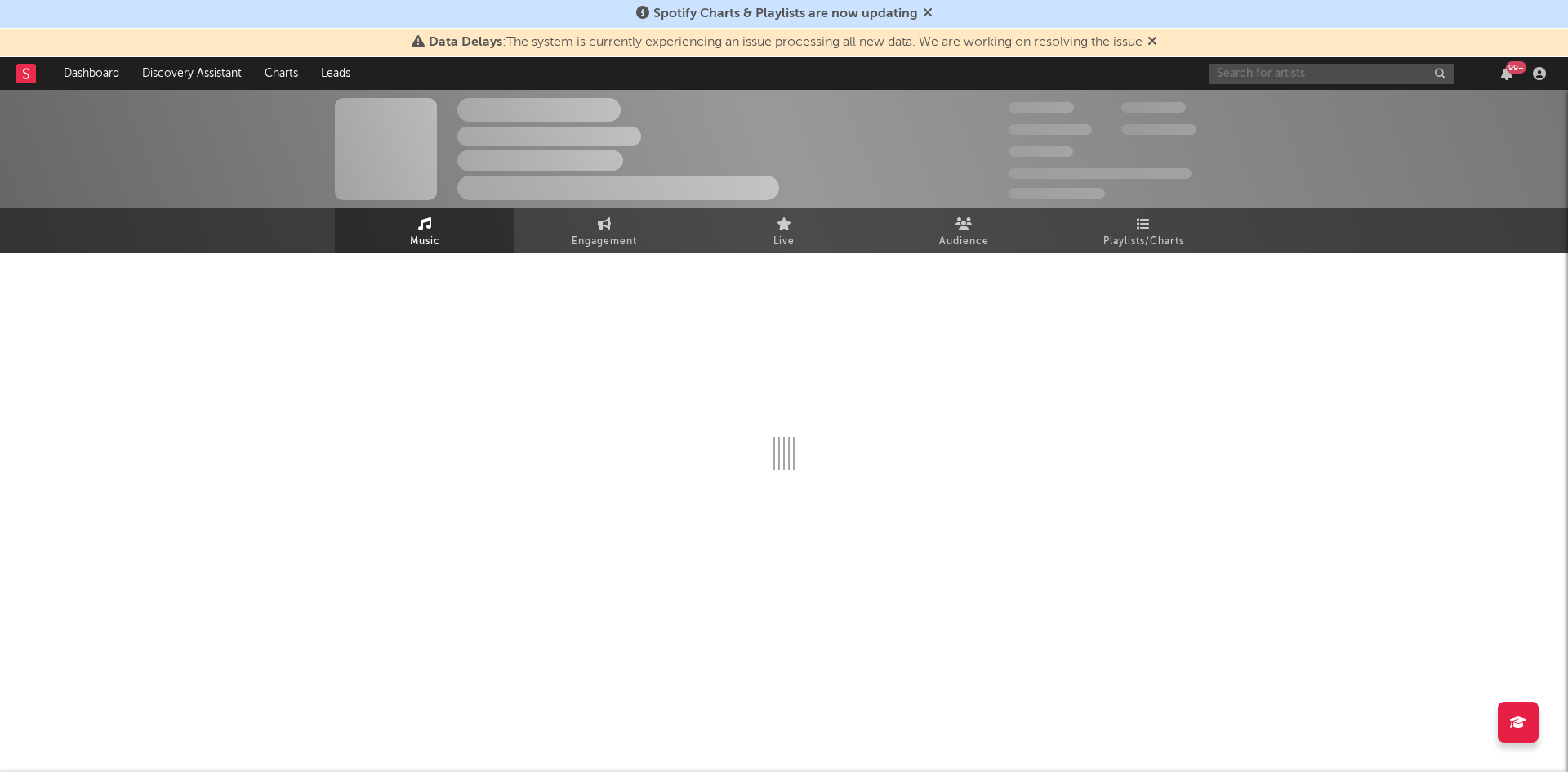
click at [1303, 76] on input "text" at bounding box center [1331, 74] width 245 height 20
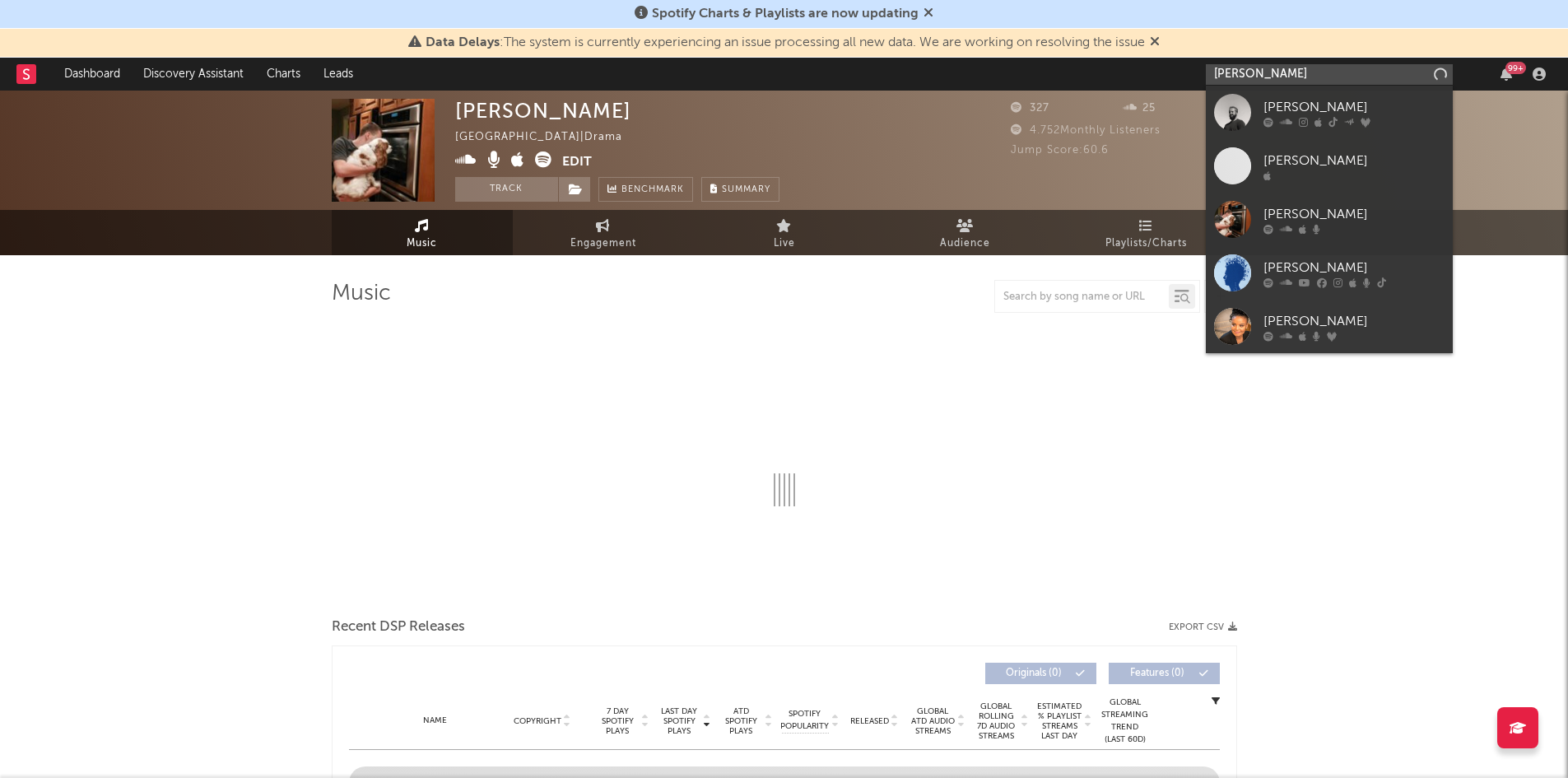
type input "[PERSON_NAME]"
select select "6m"
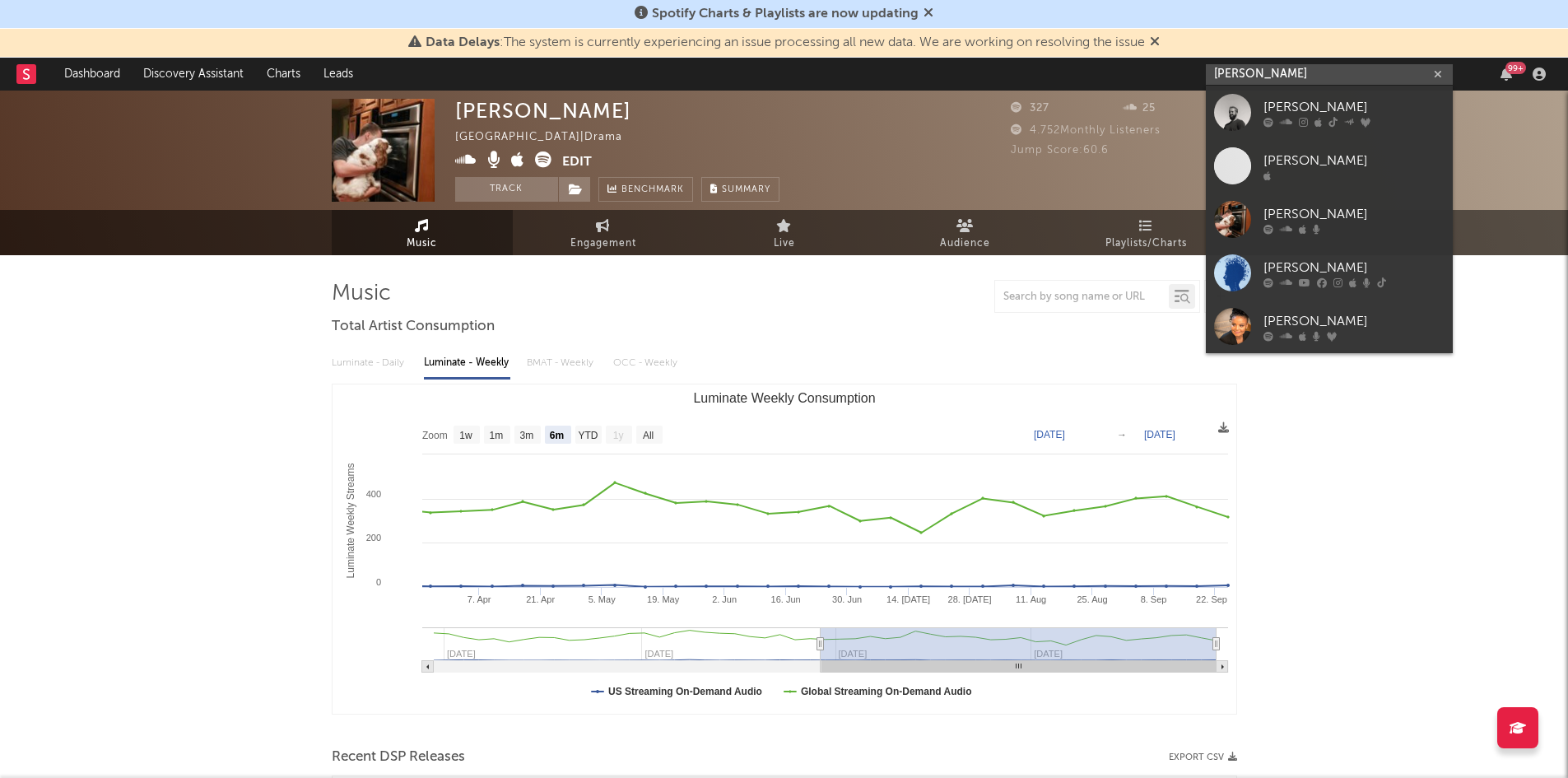
type input "[PERSON_NAME]"
click at [1305, 104] on div "[PERSON_NAME]" at bounding box center [1354, 107] width 181 height 19
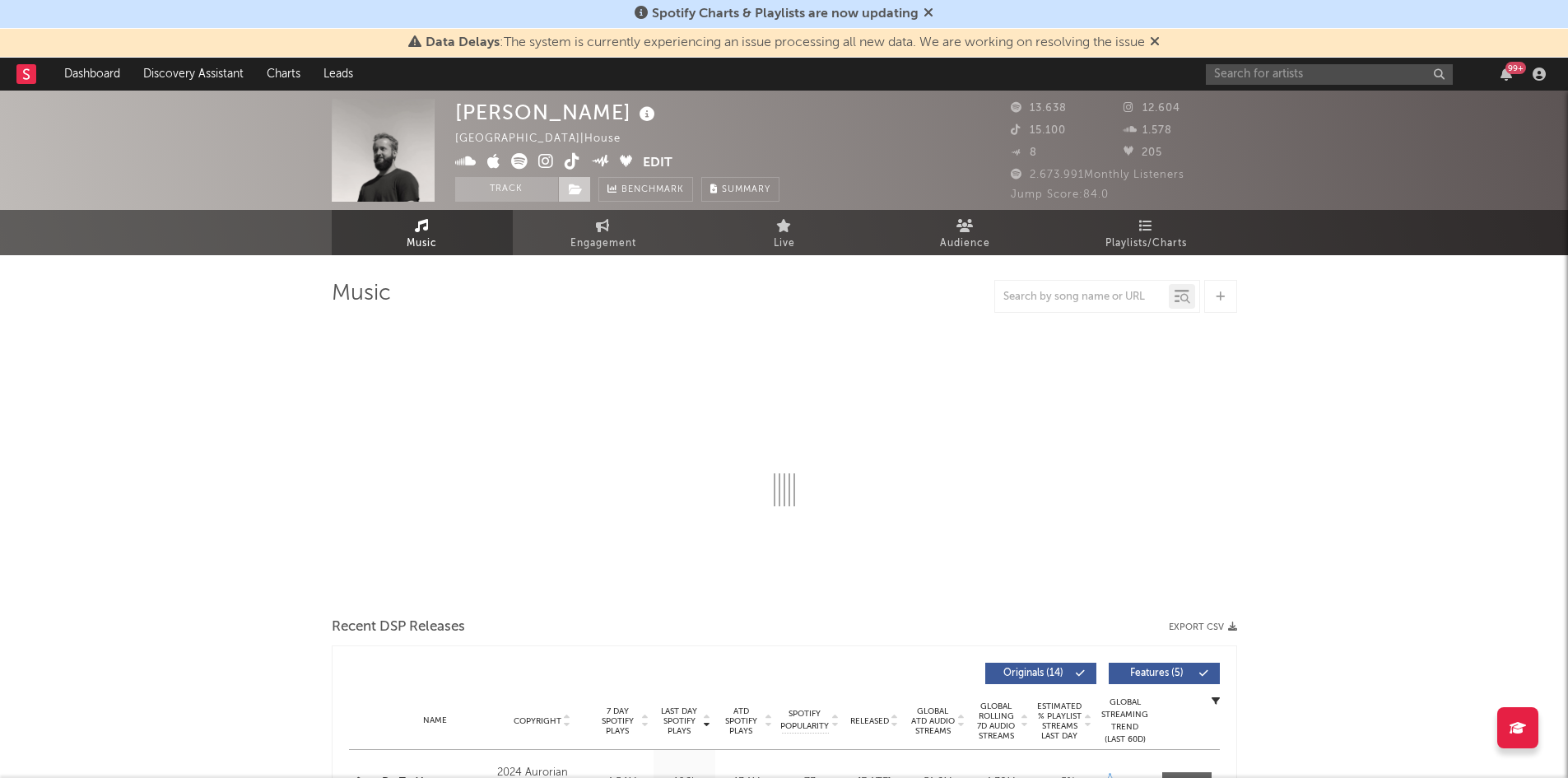
click at [569, 187] on icon at bounding box center [576, 189] width 14 height 11
select select "6m"
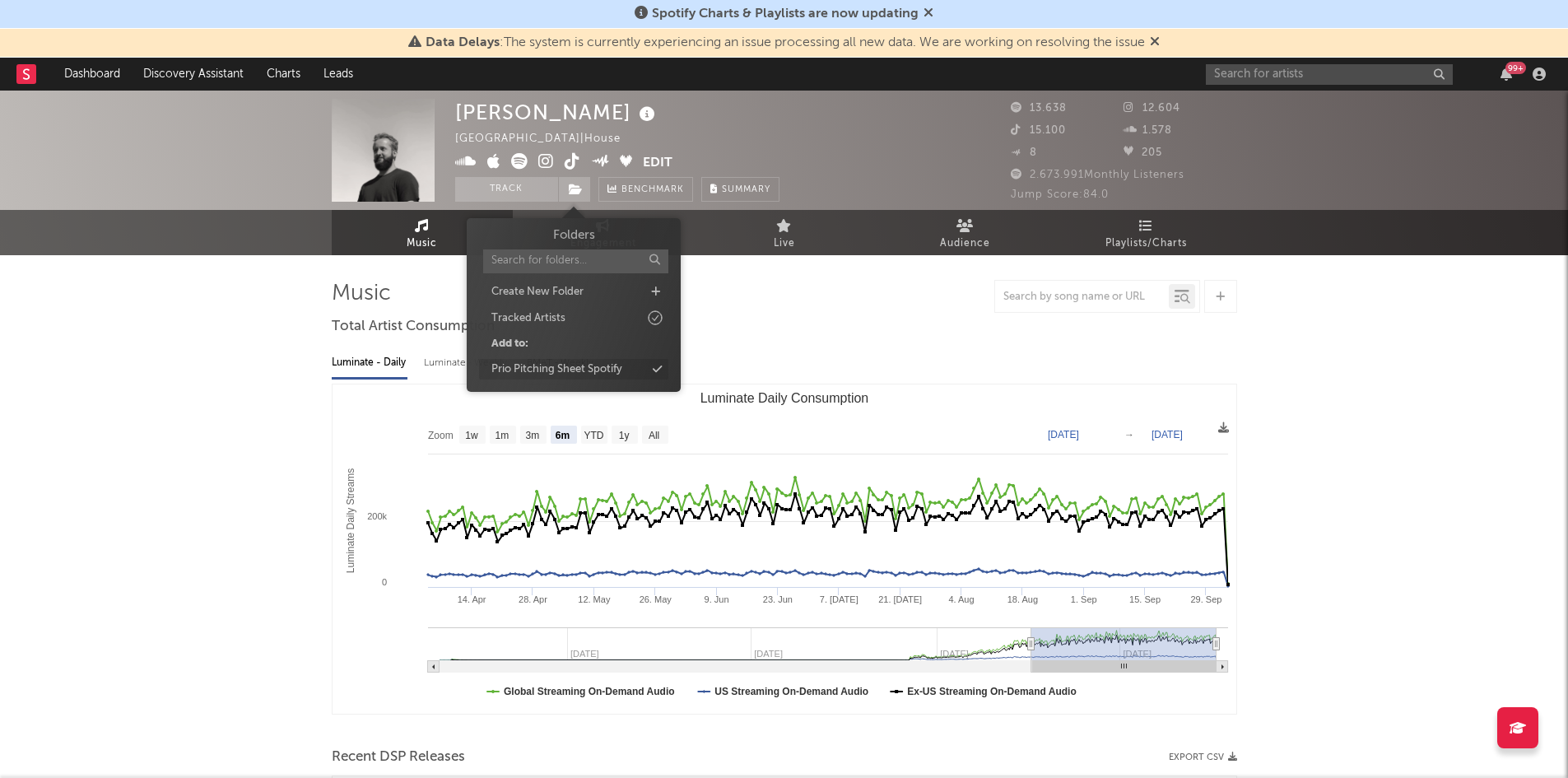
click at [643, 361] on div "Prio Pitching Sheet Spotify" at bounding box center [574, 370] width 190 height 21
click at [1240, 75] on input "text" at bounding box center [1329, 74] width 247 height 20
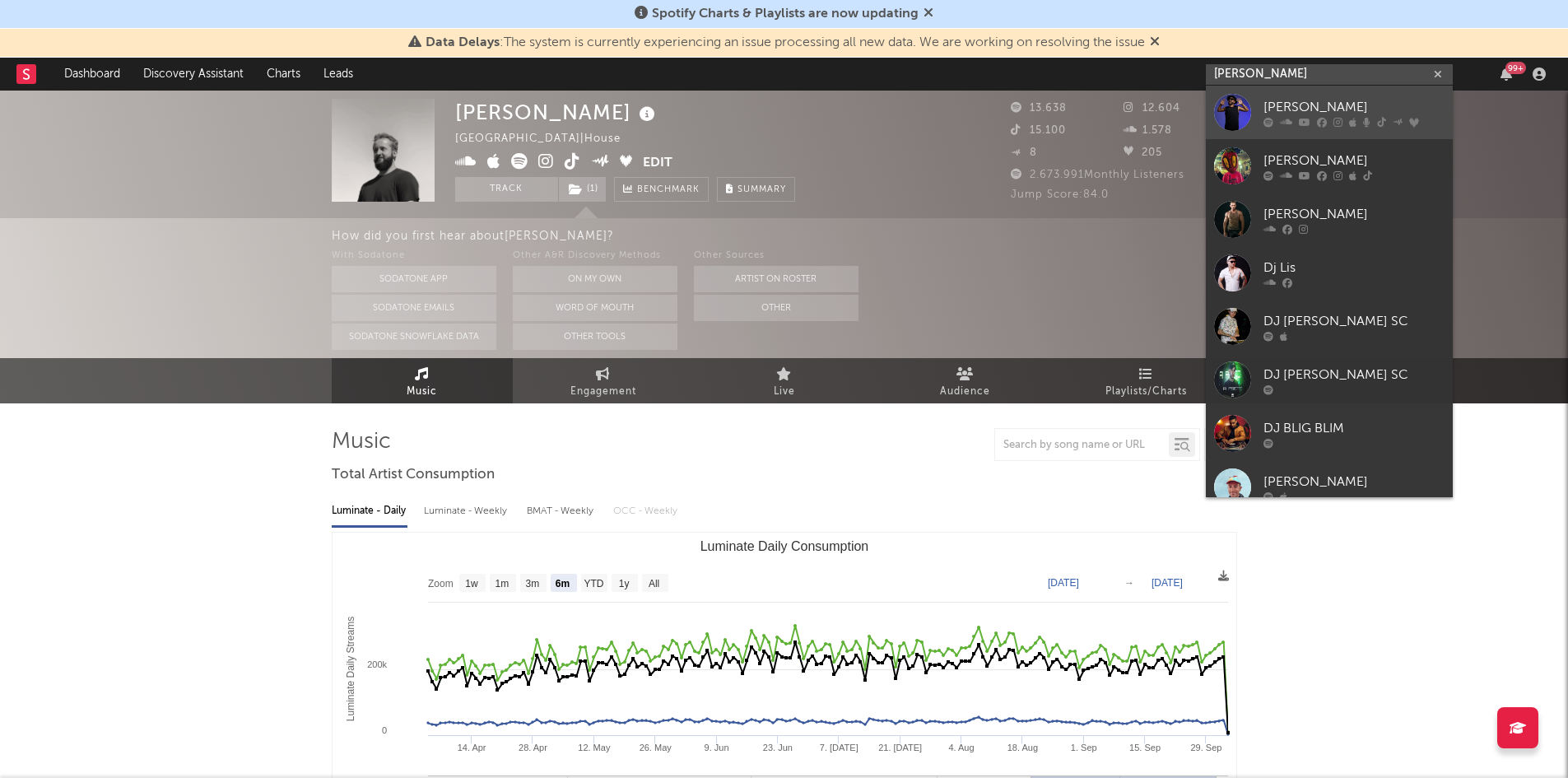
type input "[PERSON_NAME]"
click at [1320, 115] on div "[PERSON_NAME]" at bounding box center [1354, 107] width 181 height 19
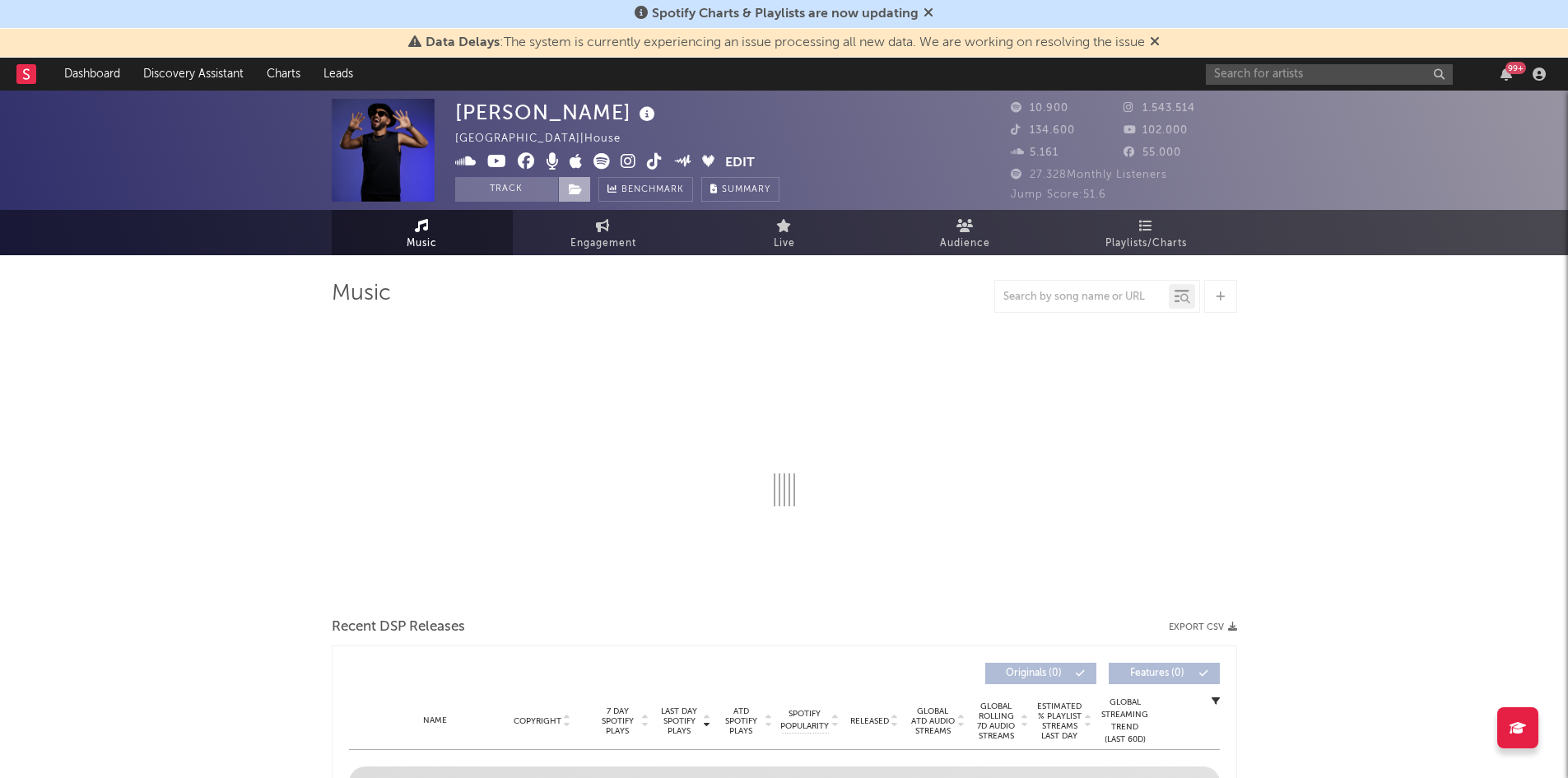
click at [585, 196] on span at bounding box center [575, 189] width 33 height 25
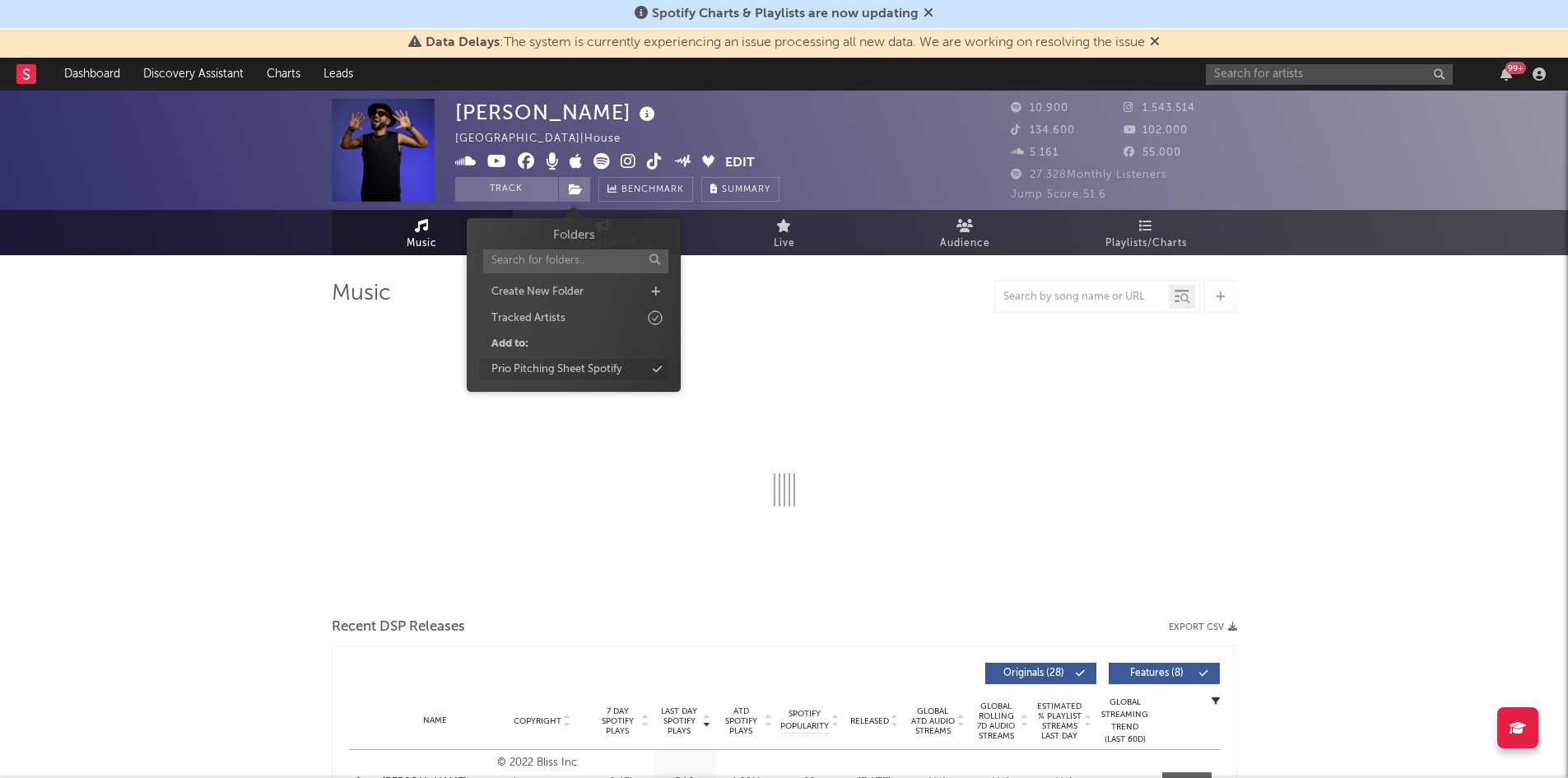
click at [637, 359] on div "Prio Pitching Sheet Spotify" at bounding box center [574, 370] width 190 height 21
select select "6m"
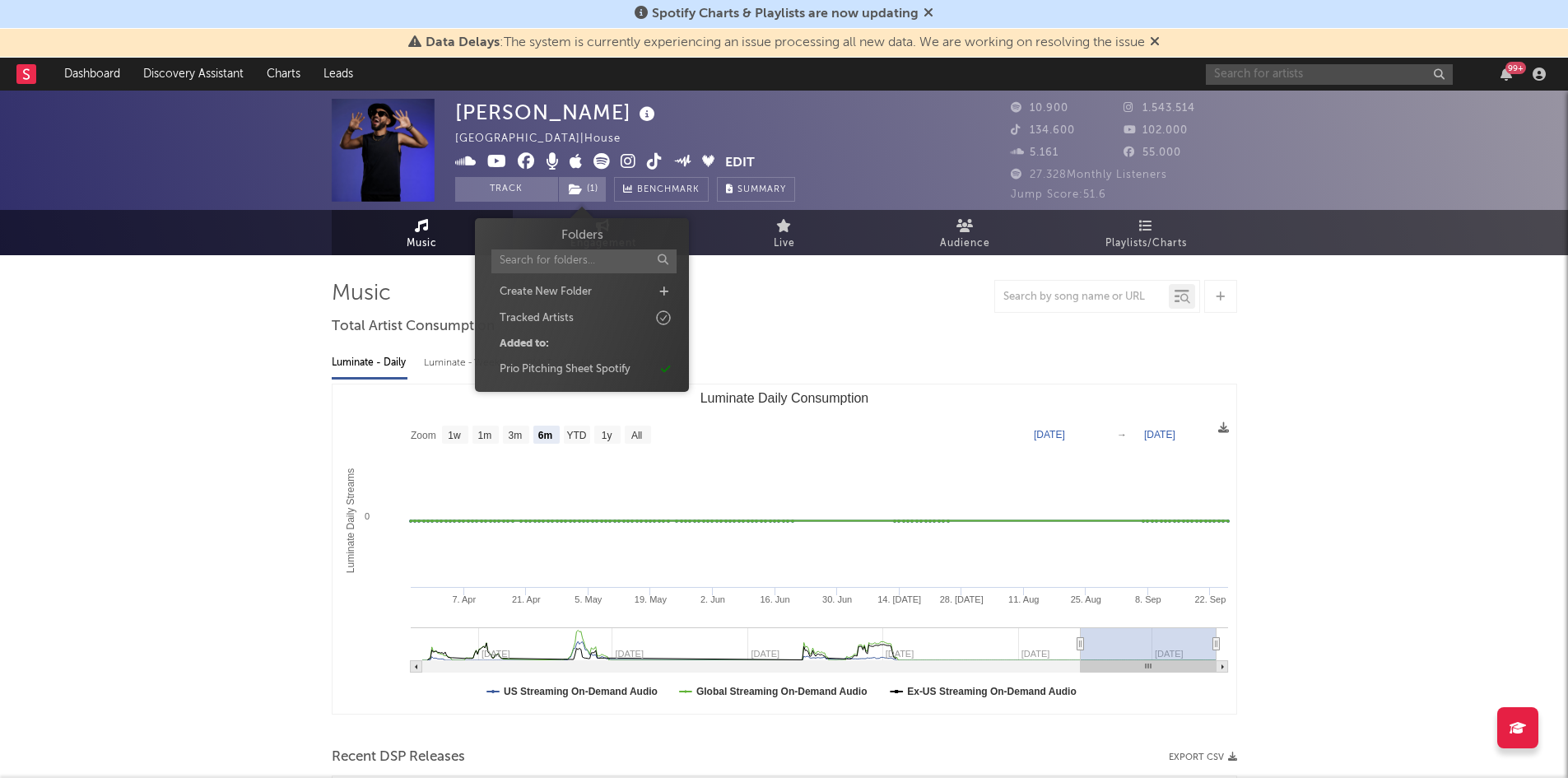
click at [1294, 70] on input "text" at bounding box center [1329, 74] width 247 height 20
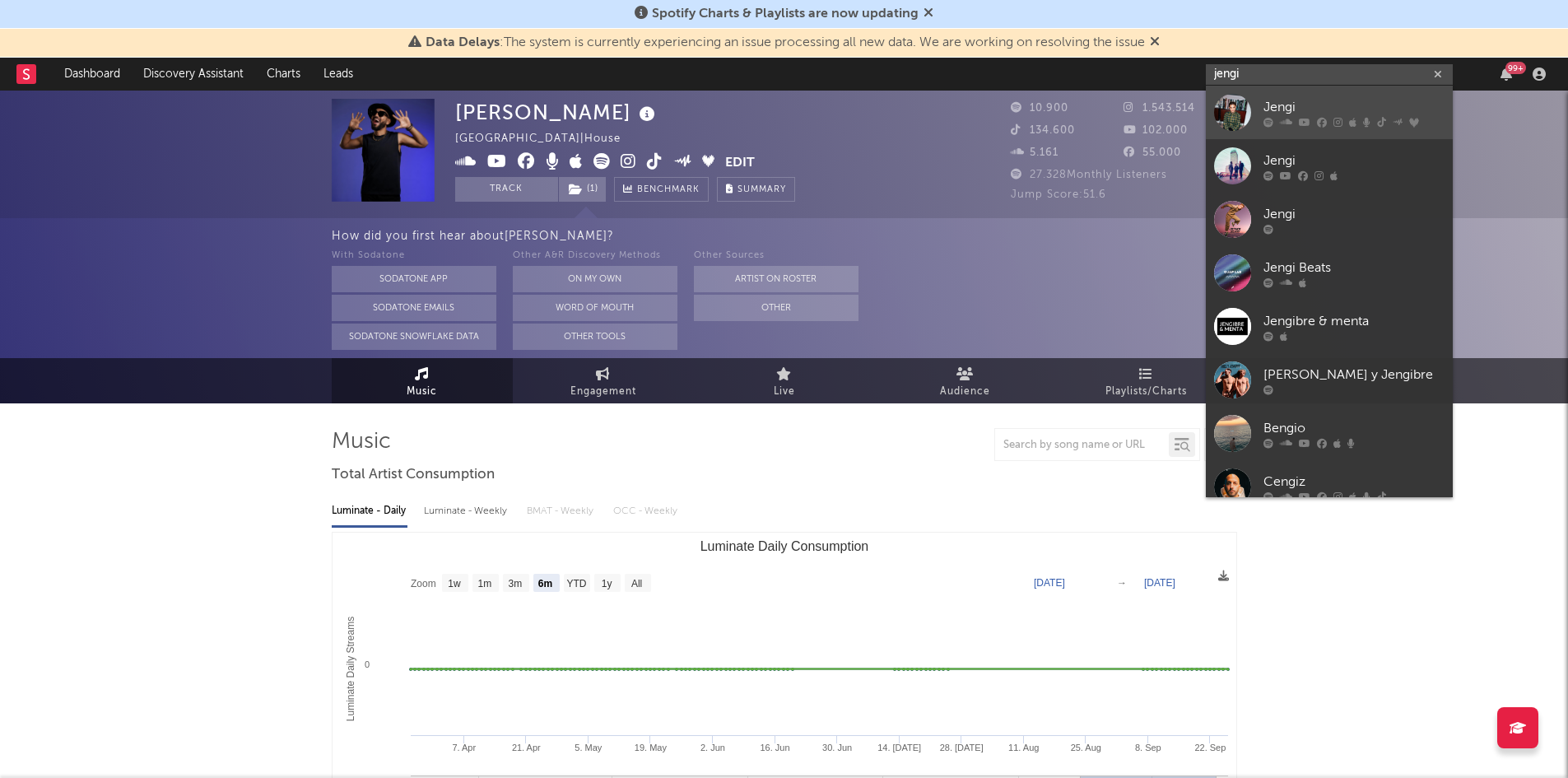
type input "jengi"
click at [1333, 101] on div "Jengi" at bounding box center [1354, 107] width 181 height 19
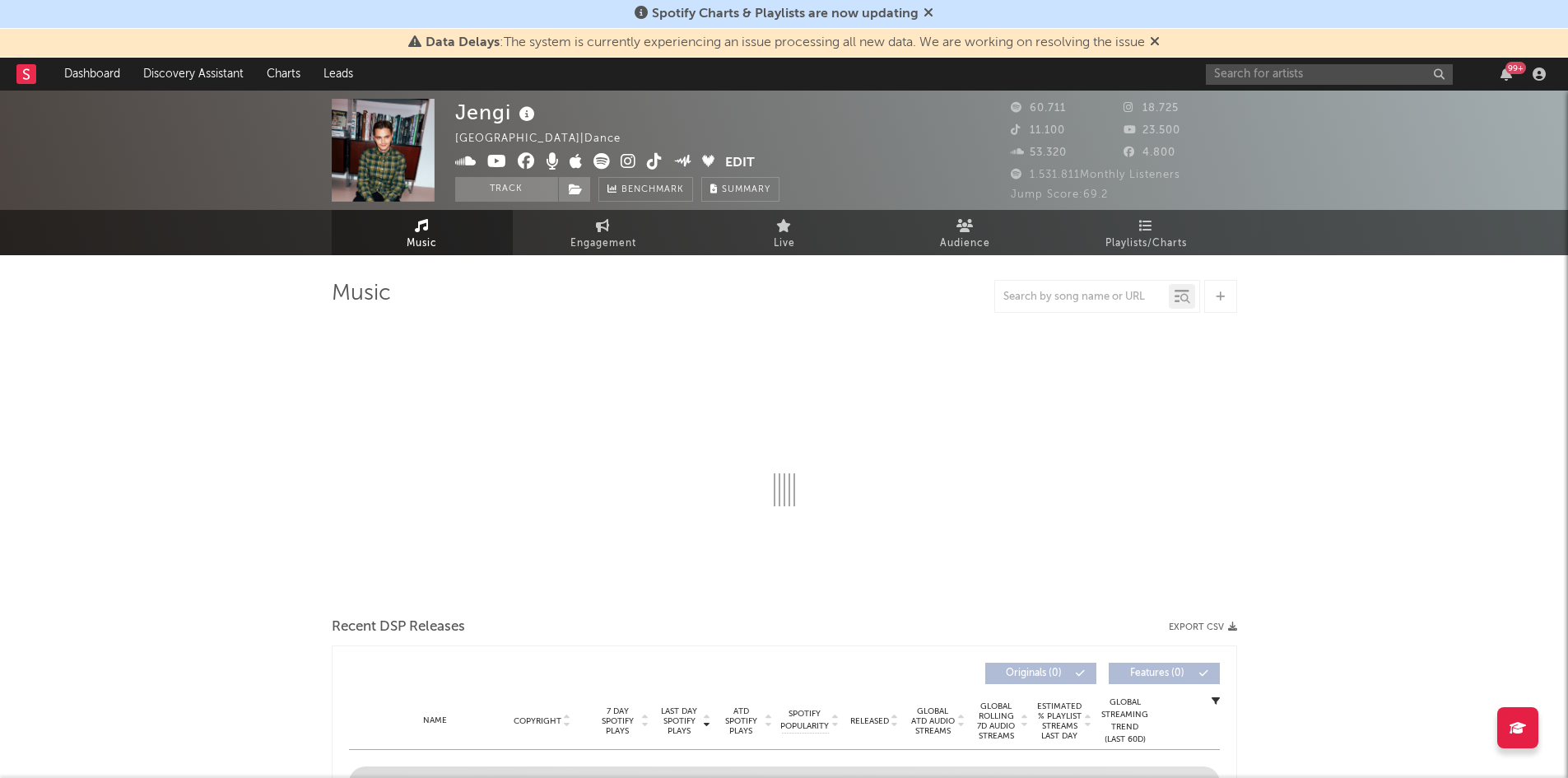
select select "6m"
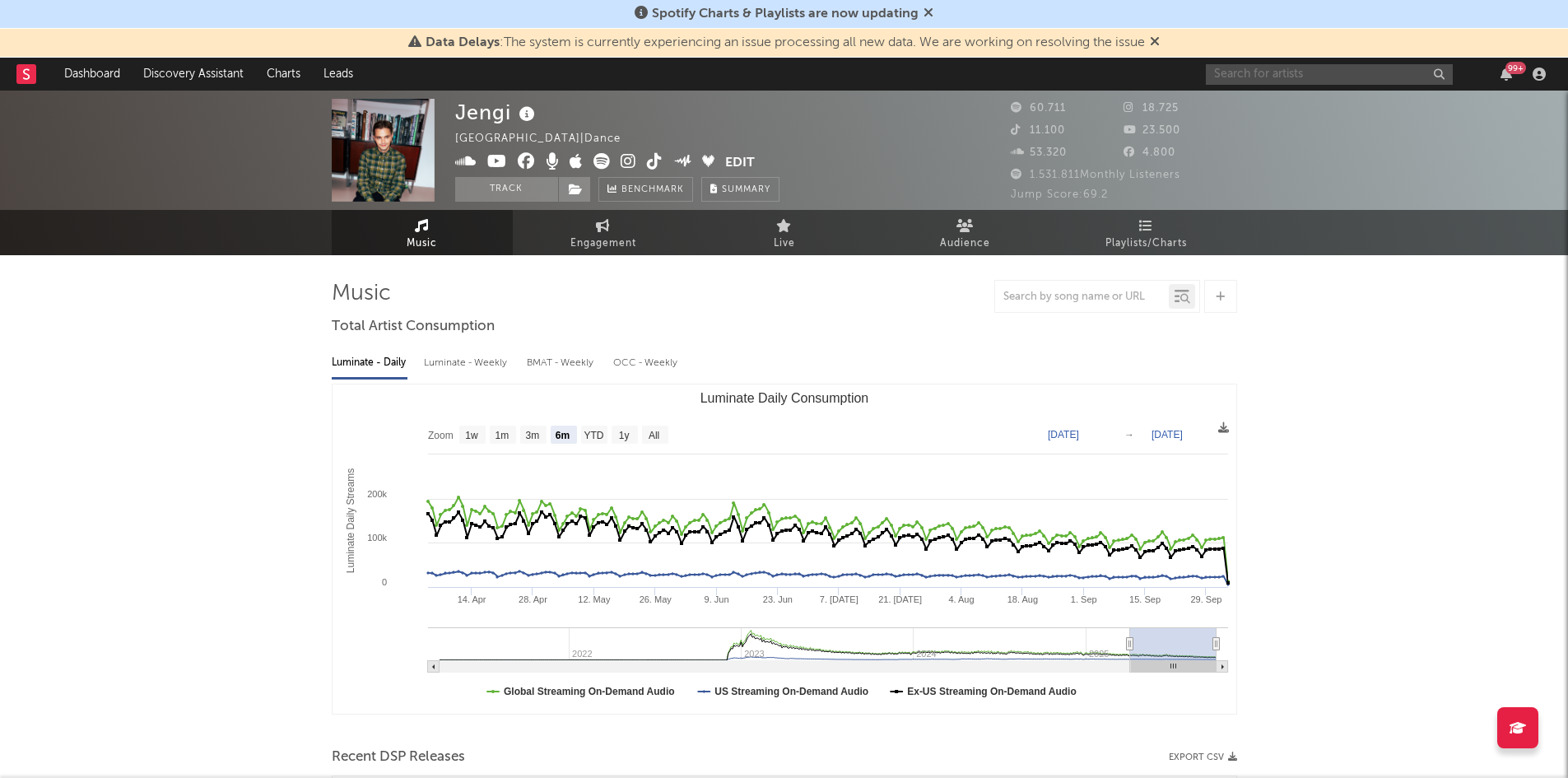
click at [1266, 84] on input "text" at bounding box center [1329, 74] width 247 height 20
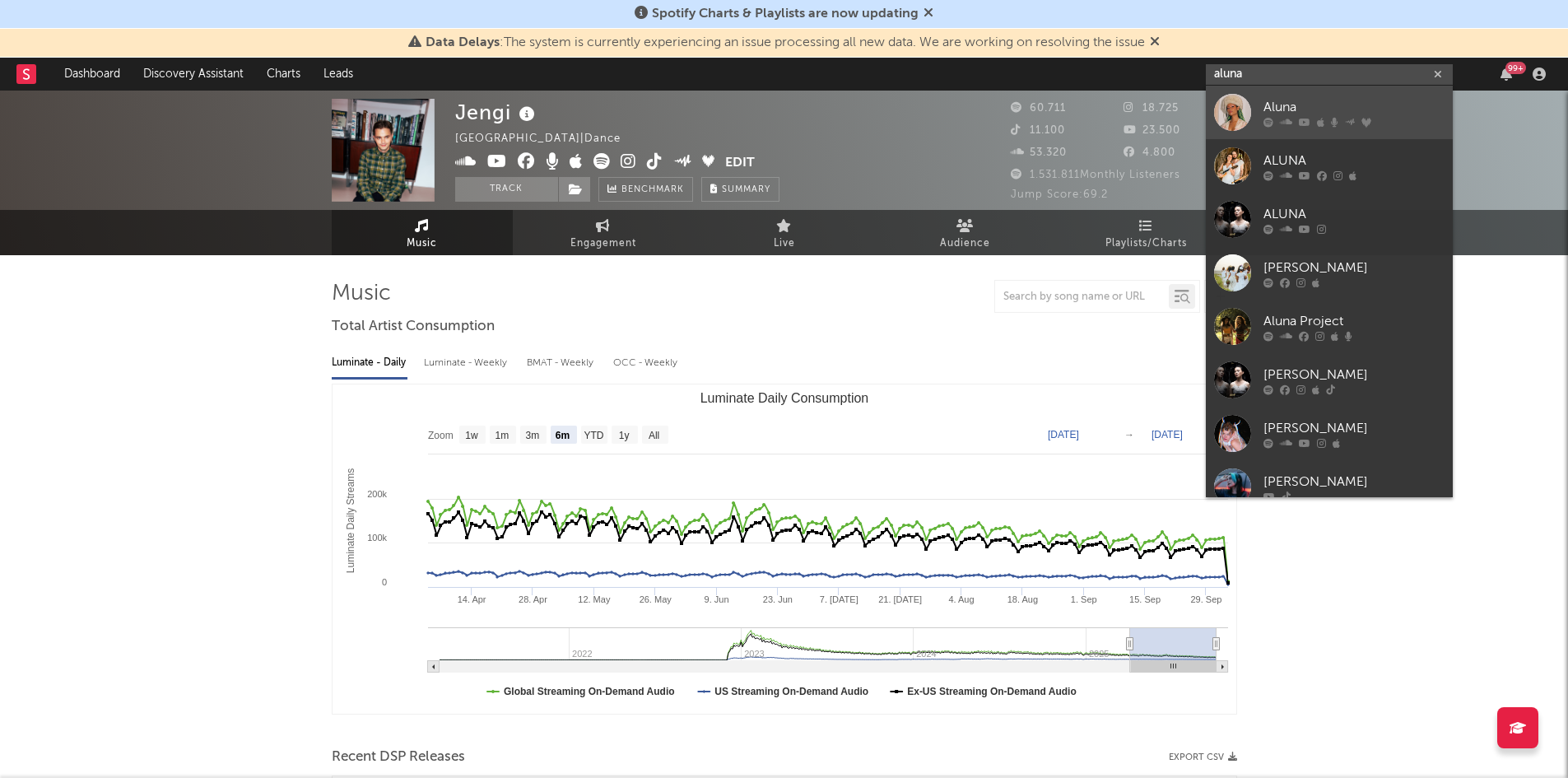
type input "aluna"
click at [1354, 104] on div "Aluna" at bounding box center [1354, 107] width 181 height 19
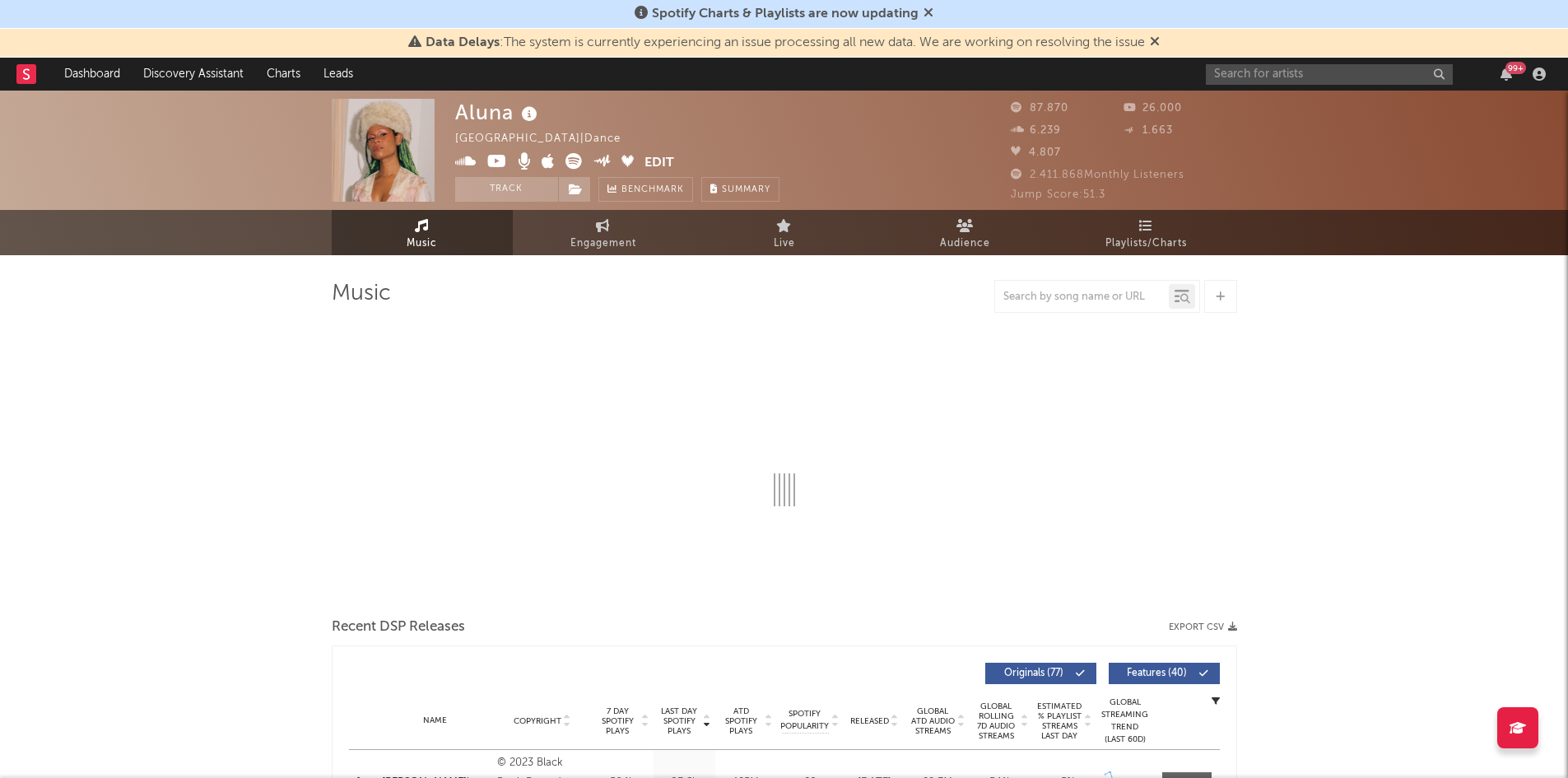
select select "6m"
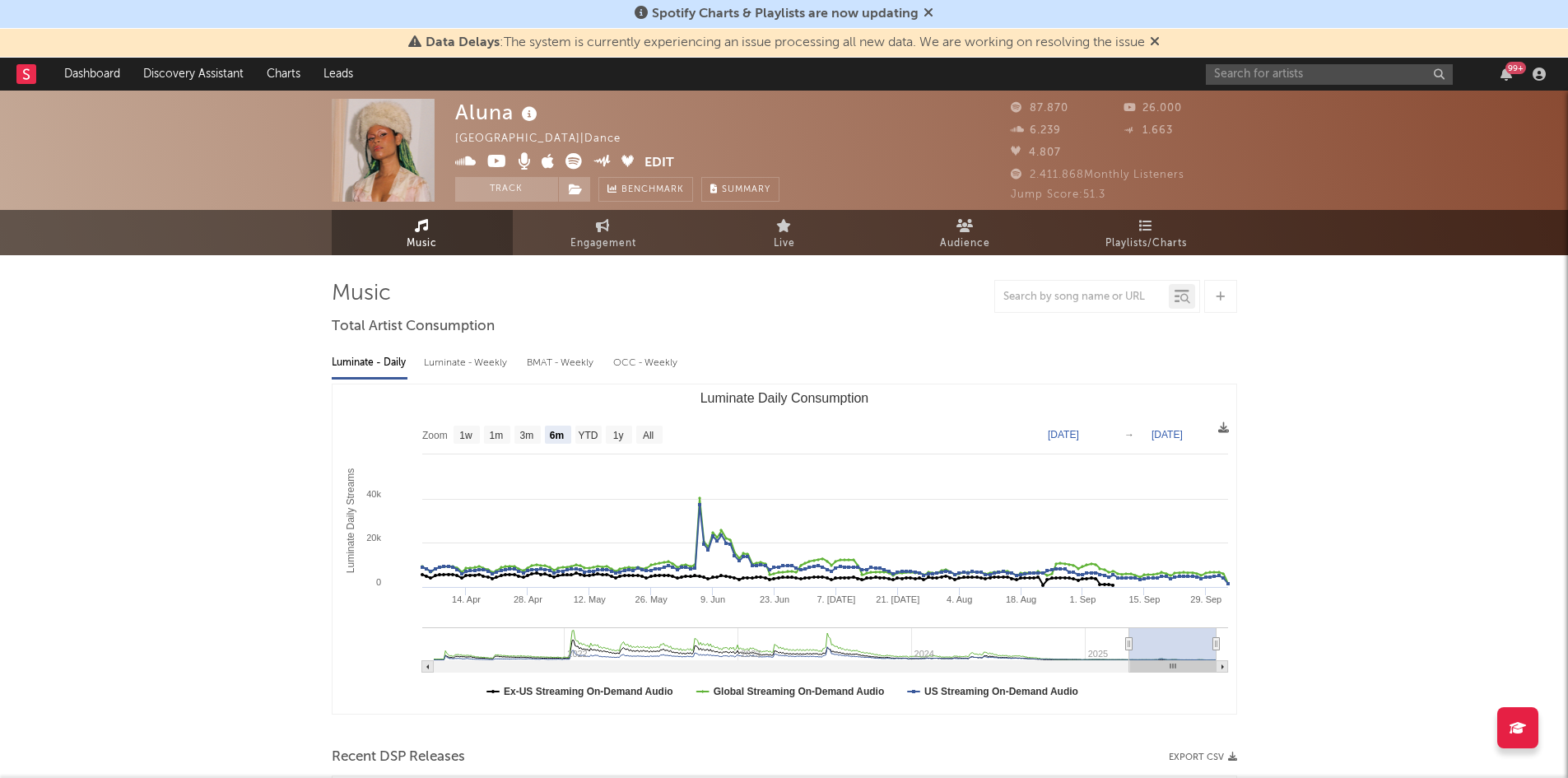
drag, startPoint x: 1228, startPoint y: 100, endPoint x: 1238, endPoint y: 90, distance: 14.1
click at [1233, 94] on div "Aluna [GEOGRAPHIC_DATA] | Dance Edit Track Benchmark Summary 87.870 26.000 6.23…" at bounding box center [784, 150] width 1568 height 119
click at [1250, 72] on input "text" at bounding box center [1329, 74] width 247 height 20
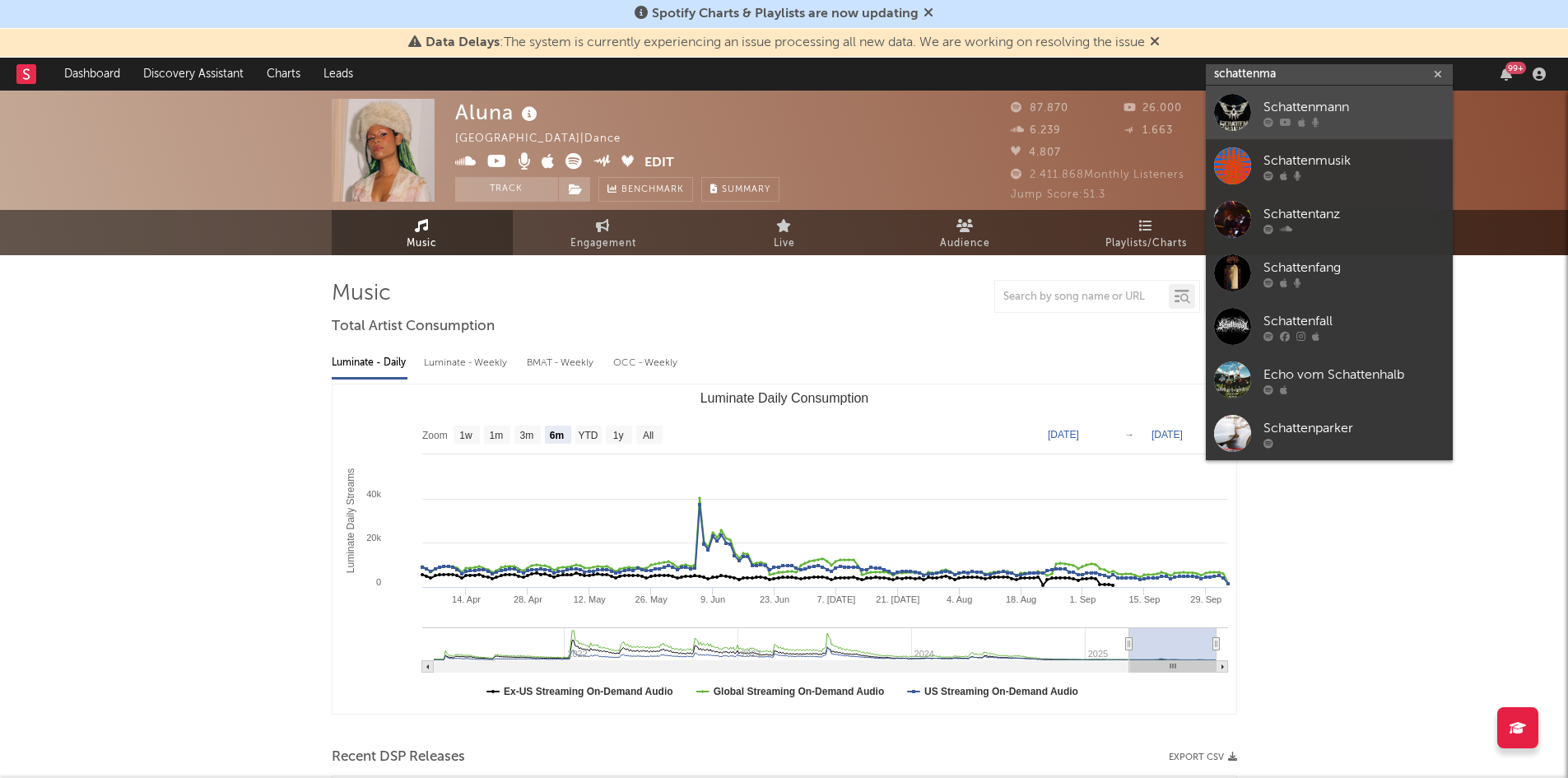
type input "schattenma"
click at [1299, 100] on div "Schattenmann" at bounding box center [1354, 107] width 181 height 19
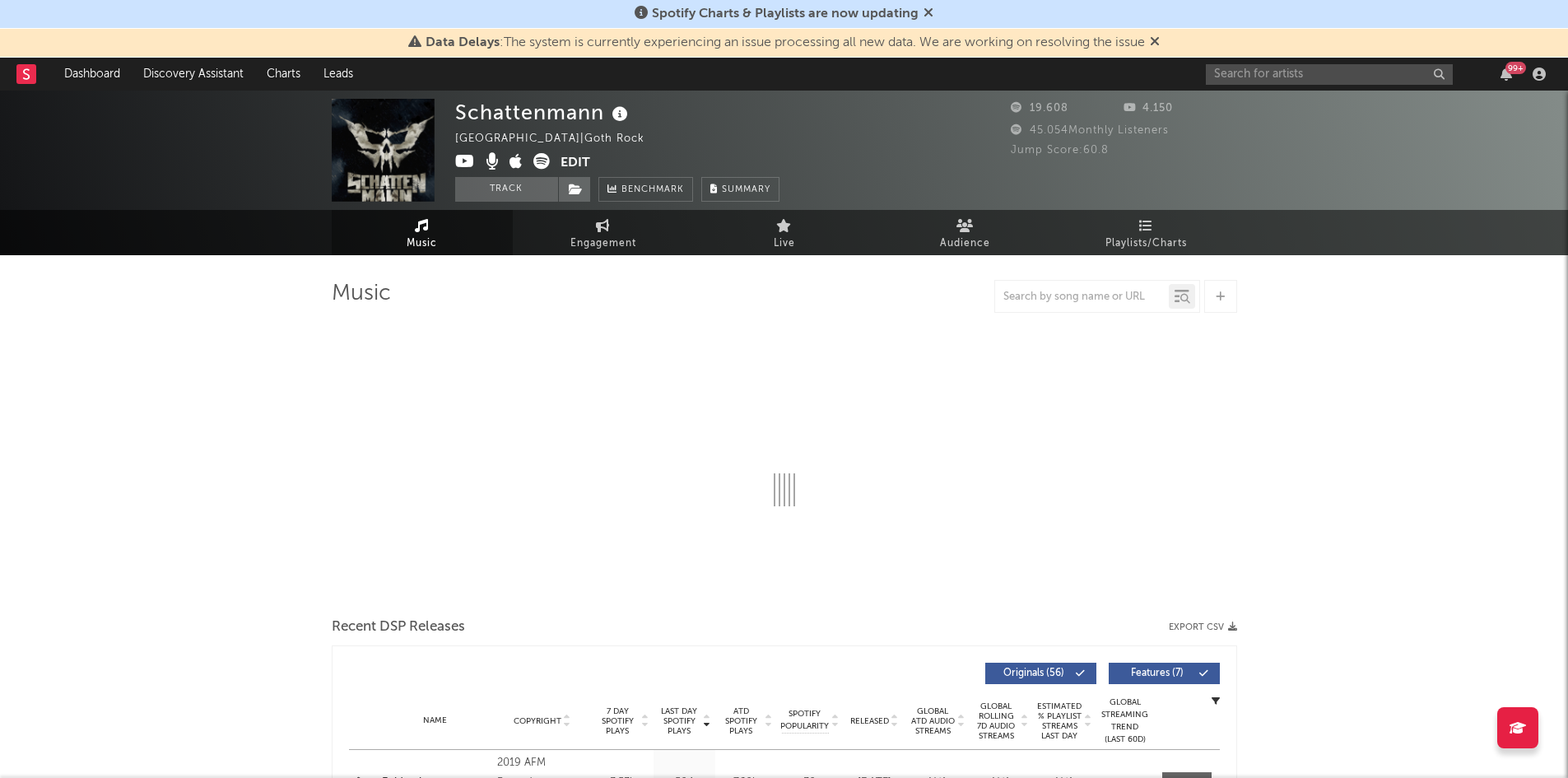
select select "6m"
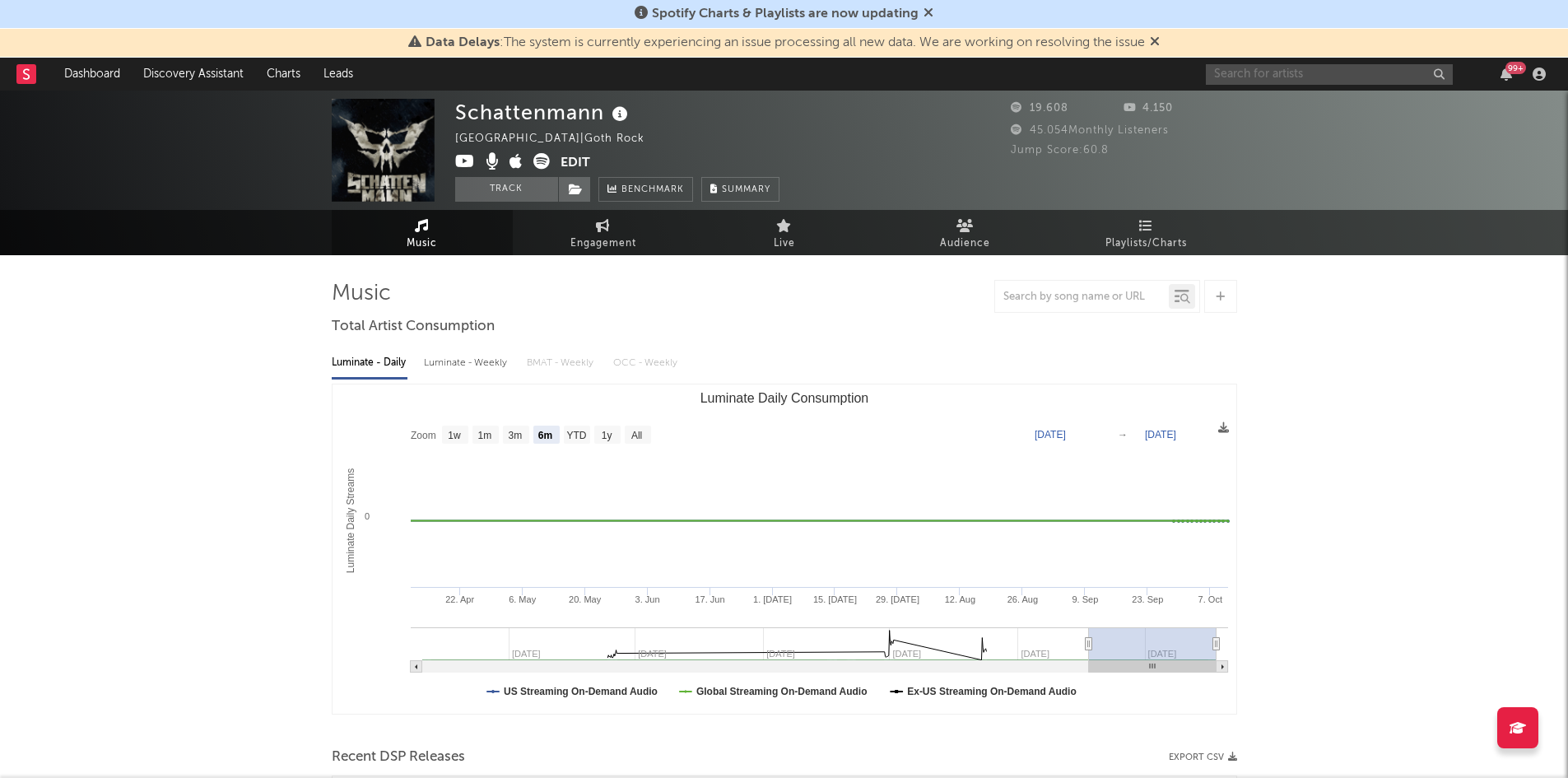
click at [1268, 75] on input "text" at bounding box center [1329, 74] width 247 height 20
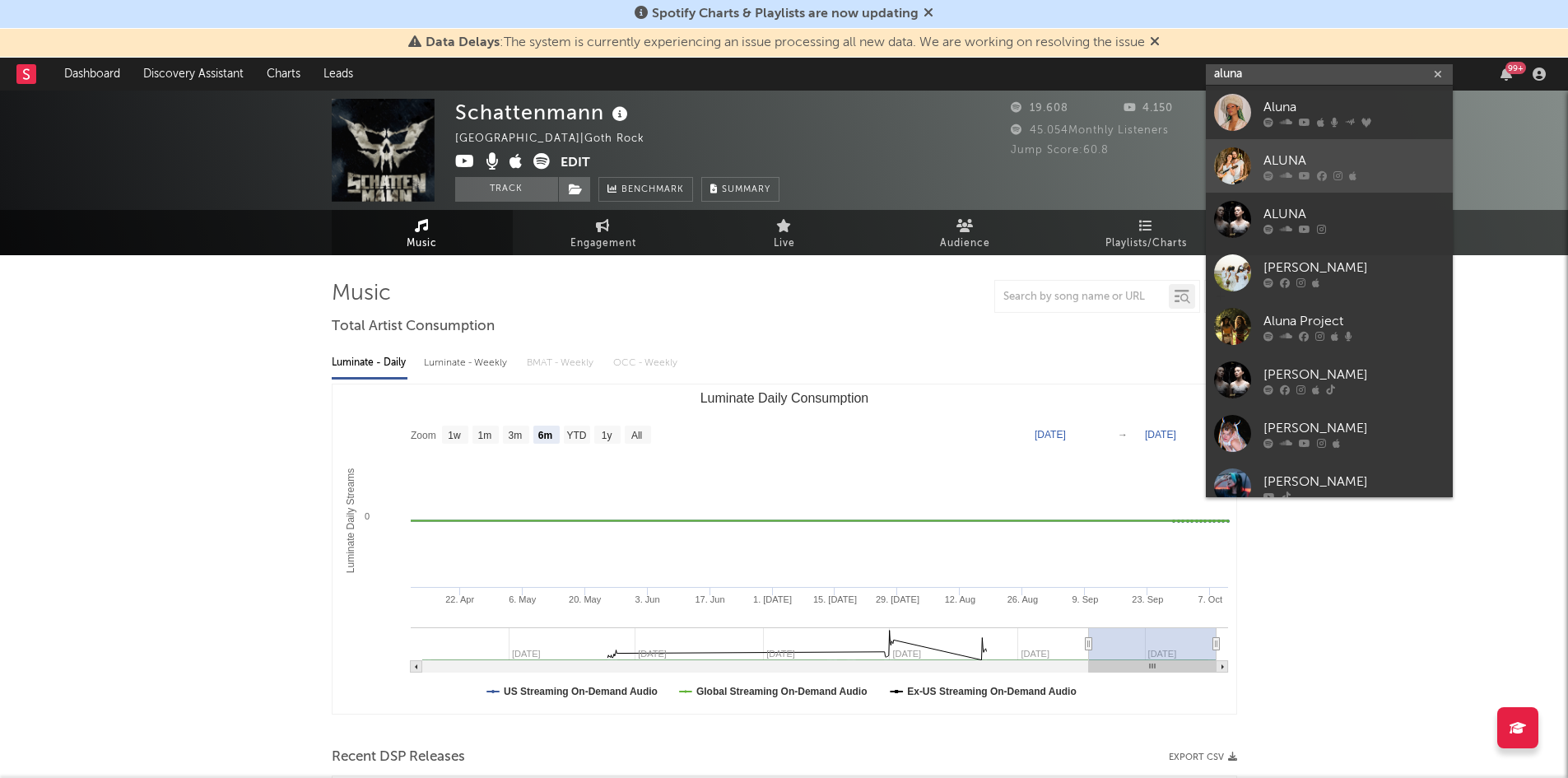
type input "aluna"
click at [1352, 148] on link "ALUNA" at bounding box center [1329, 166] width 247 height 54
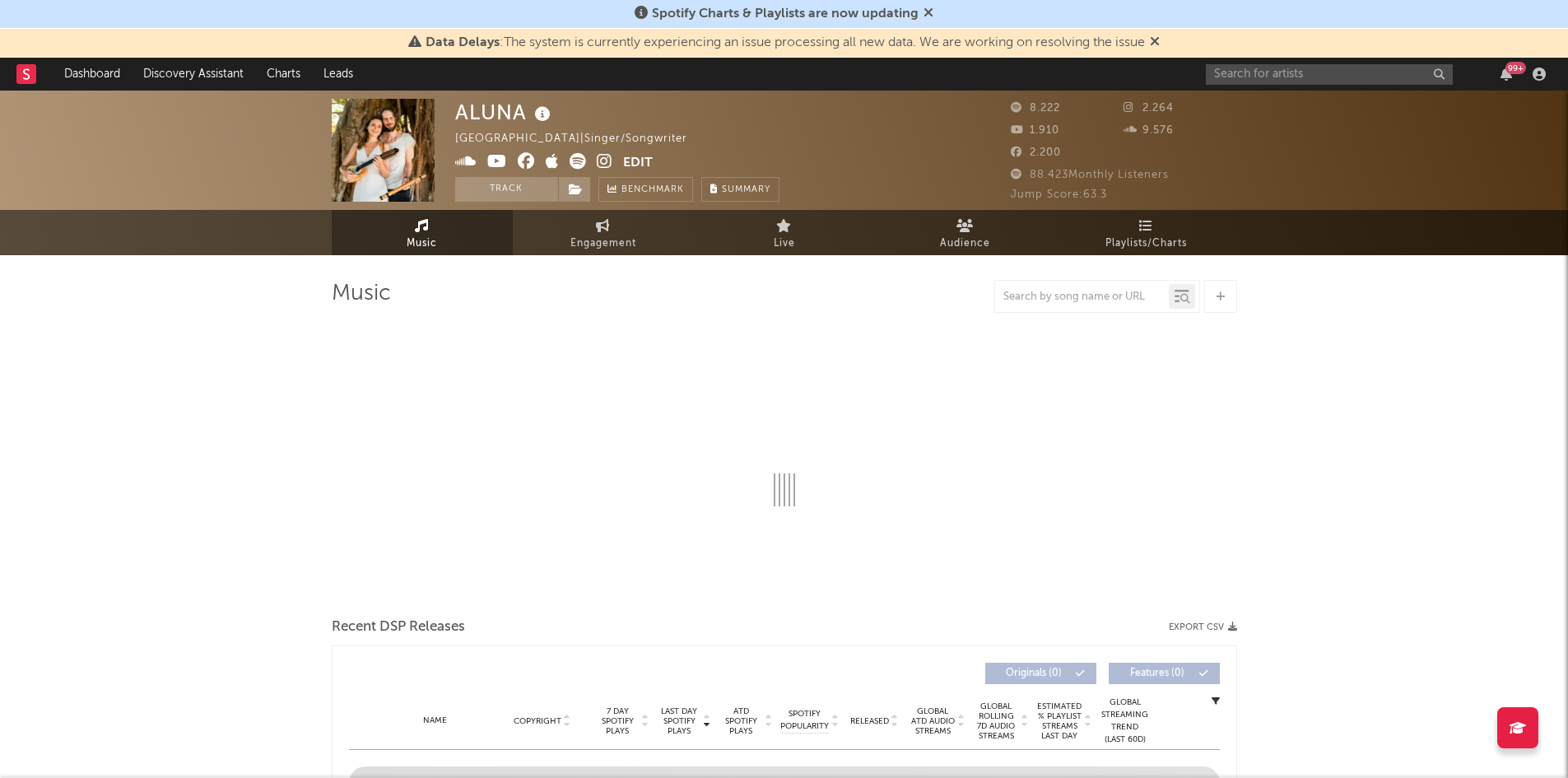
select select "1w"
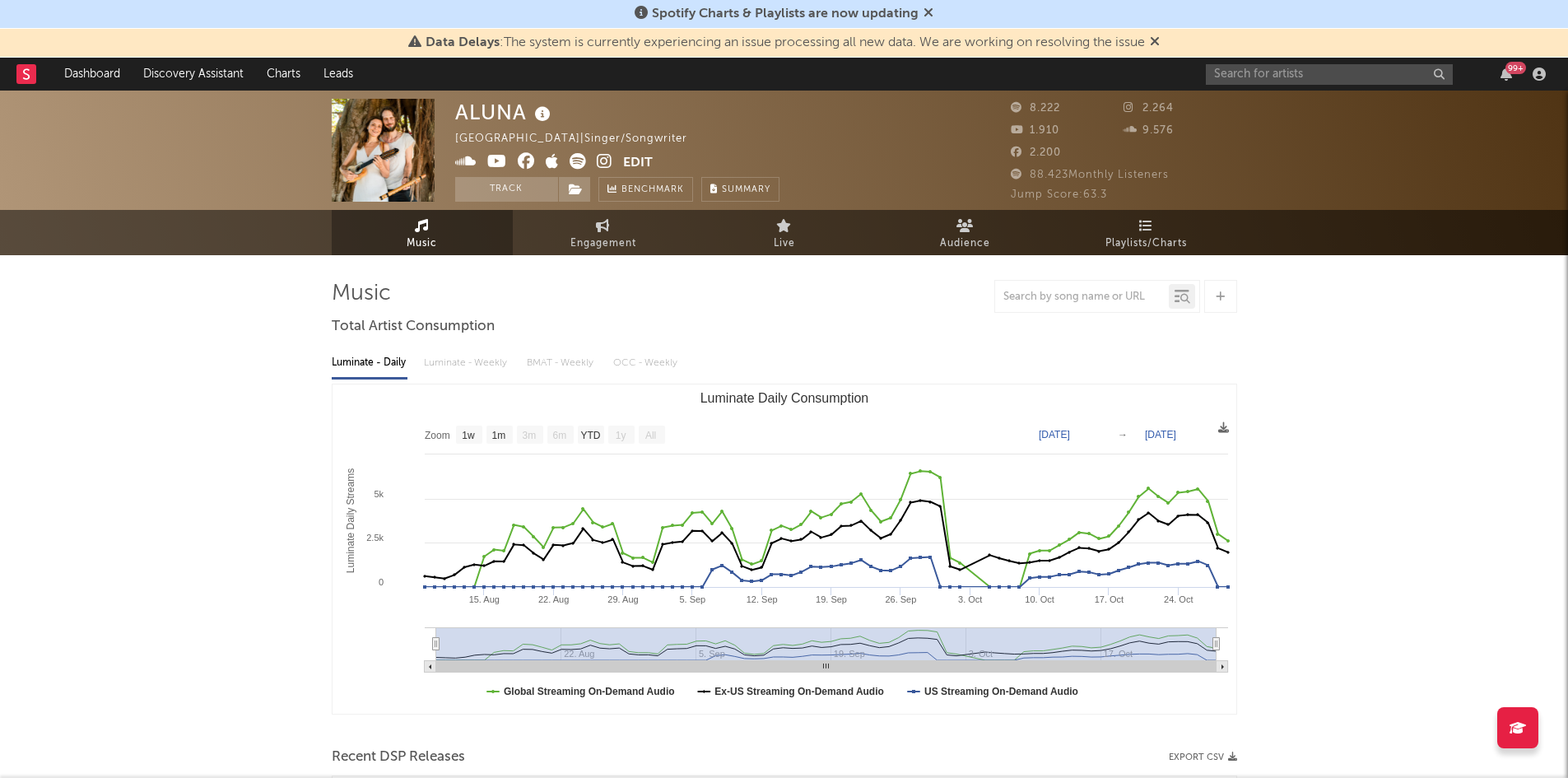
click at [1282, 87] on div "99 +" at bounding box center [1379, 74] width 346 height 33
click at [1287, 82] on input "text" at bounding box center [1329, 74] width 247 height 20
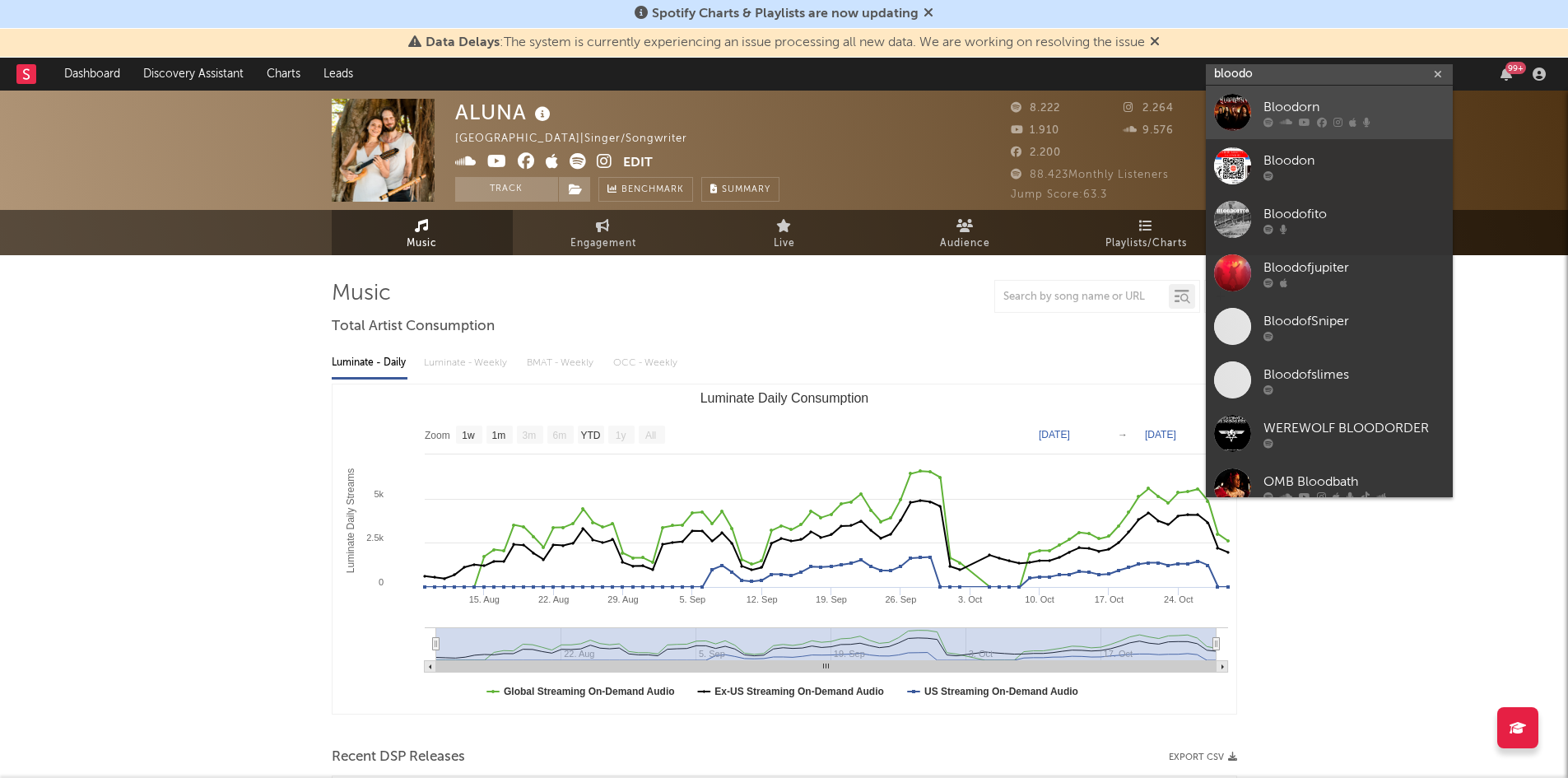
type input "bloodo"
click at [1276, 96] on link "Bloodorn" at bounding box center [1329, 112] width 247 height 54
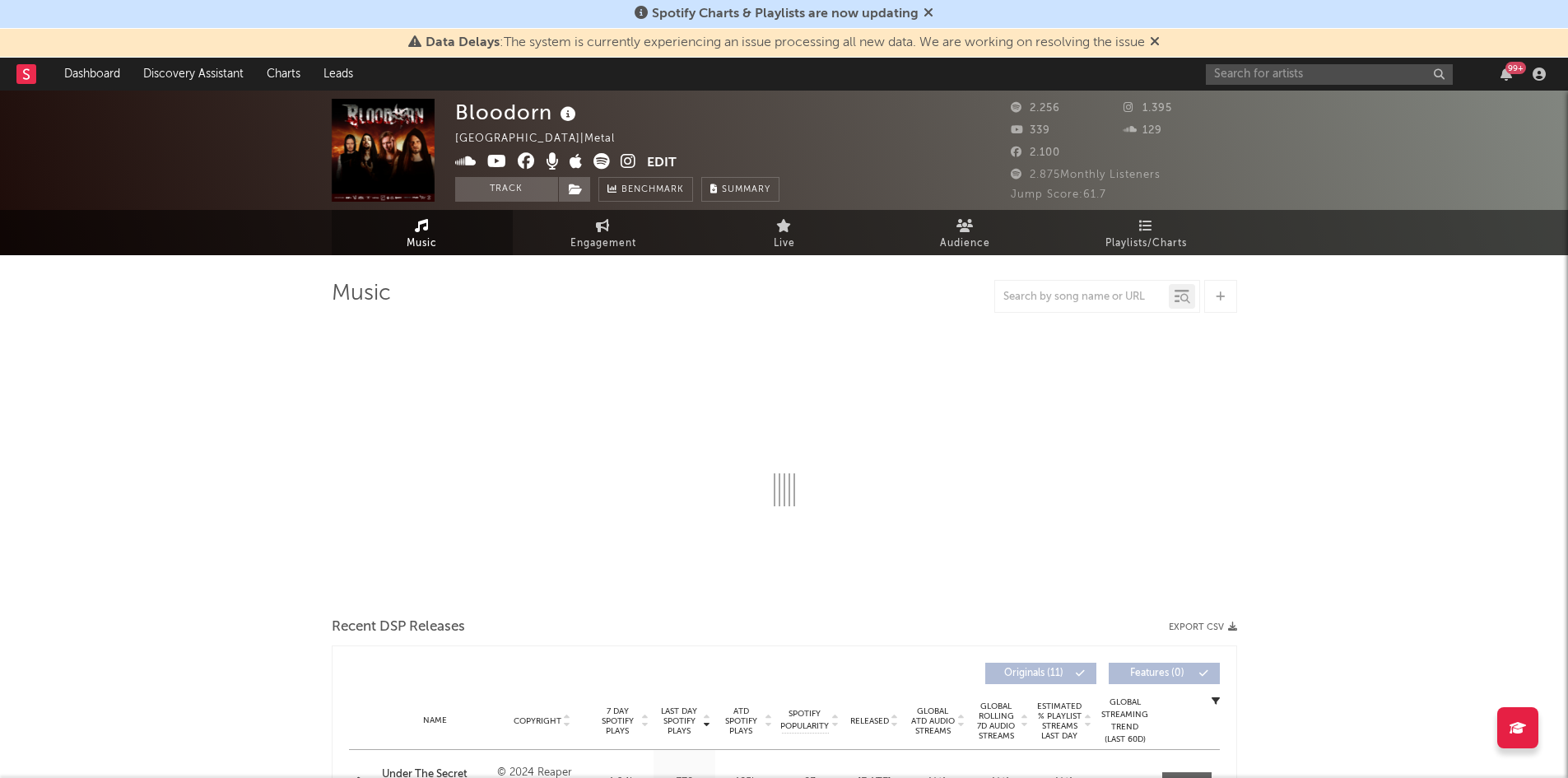
select select "1w"
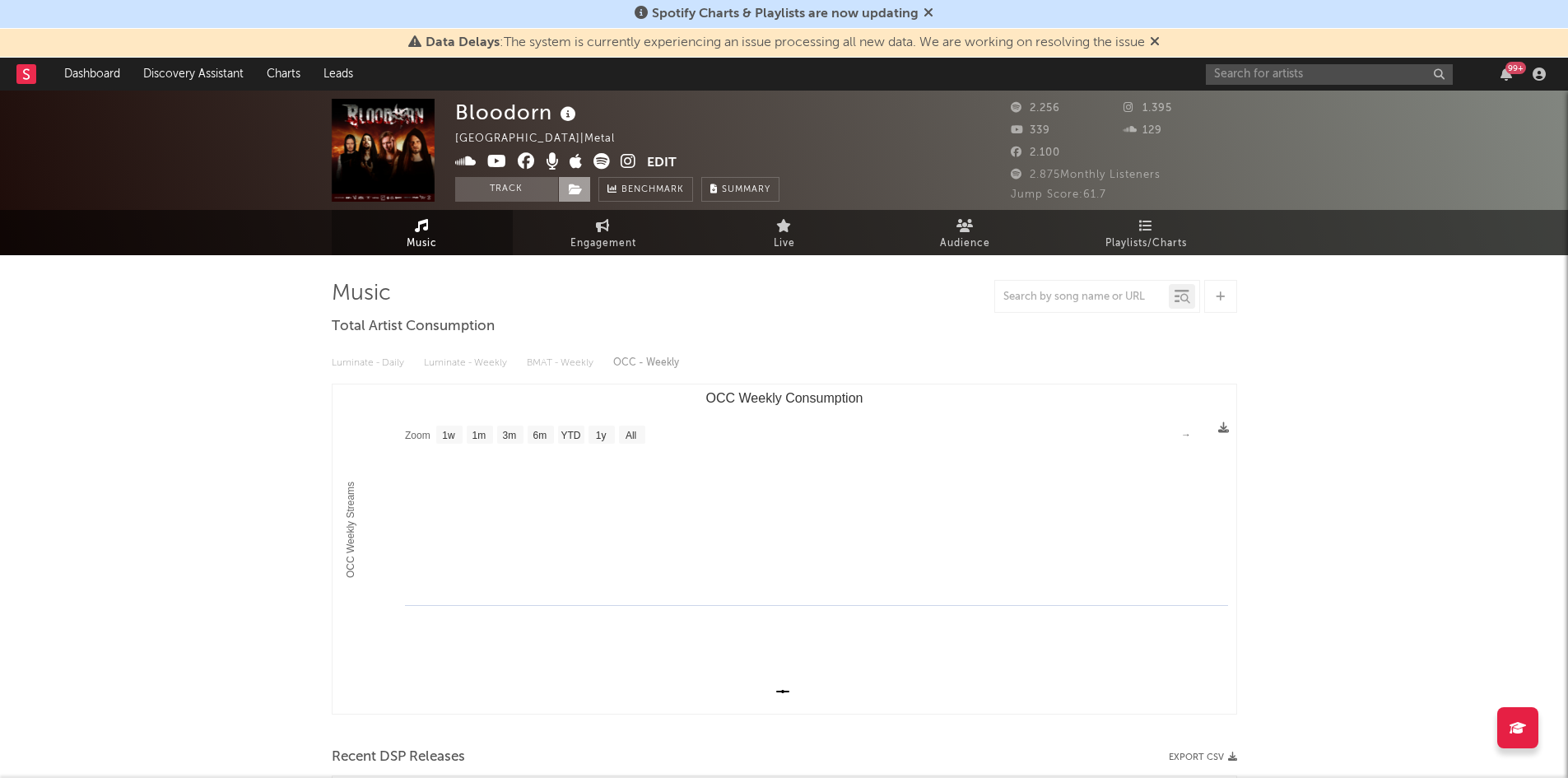
click at [585, 190] on span at bounding box center [575, 189] width 33 height 25
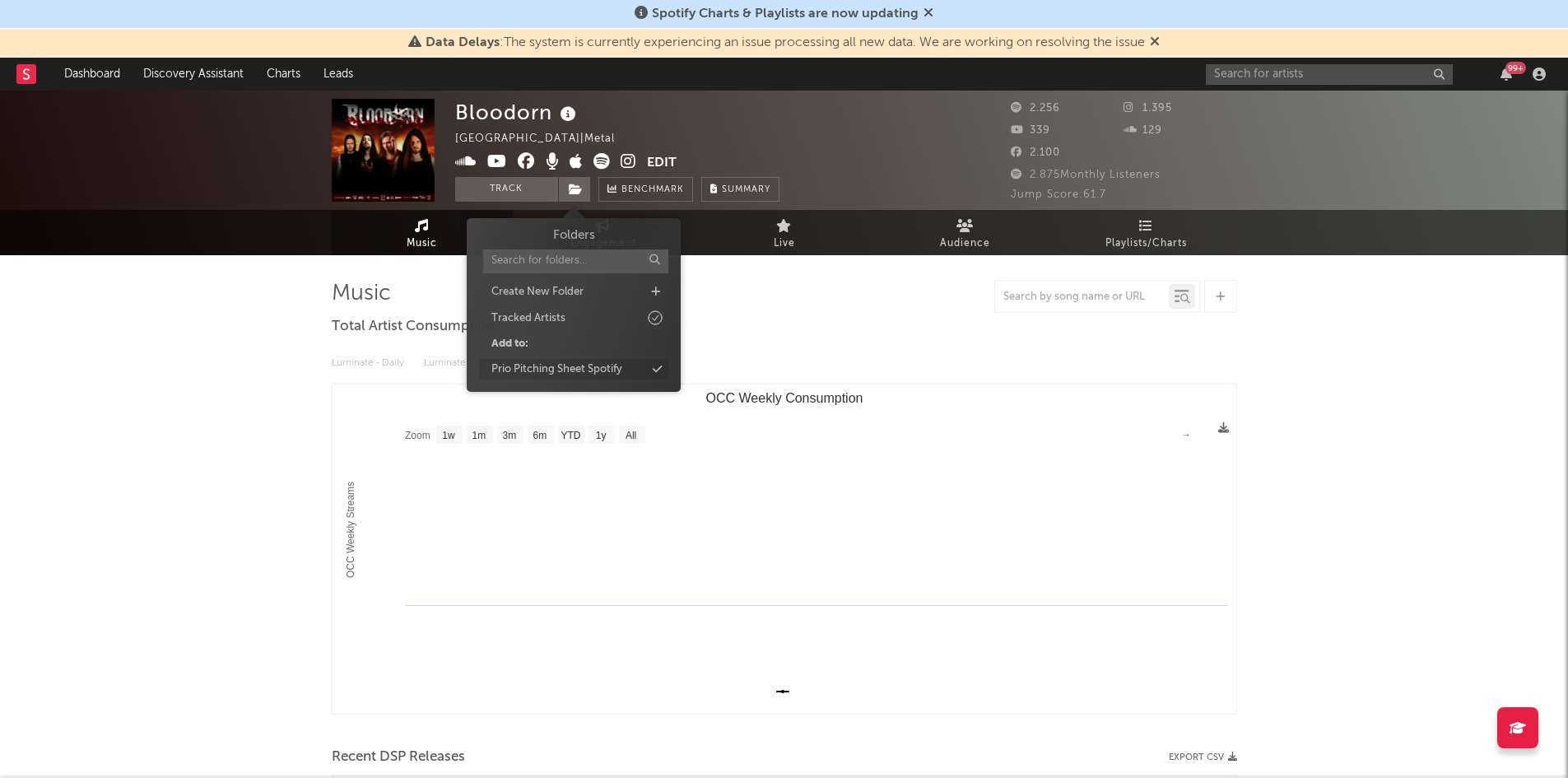
click at [628, 362] on div "Prio Pitching Sheet Spotify" at bounding box center [574, 370] width 190 height 21
click at [1290, 85] on div "99 +" at bounding box center [1379, 74] width 346 height 33
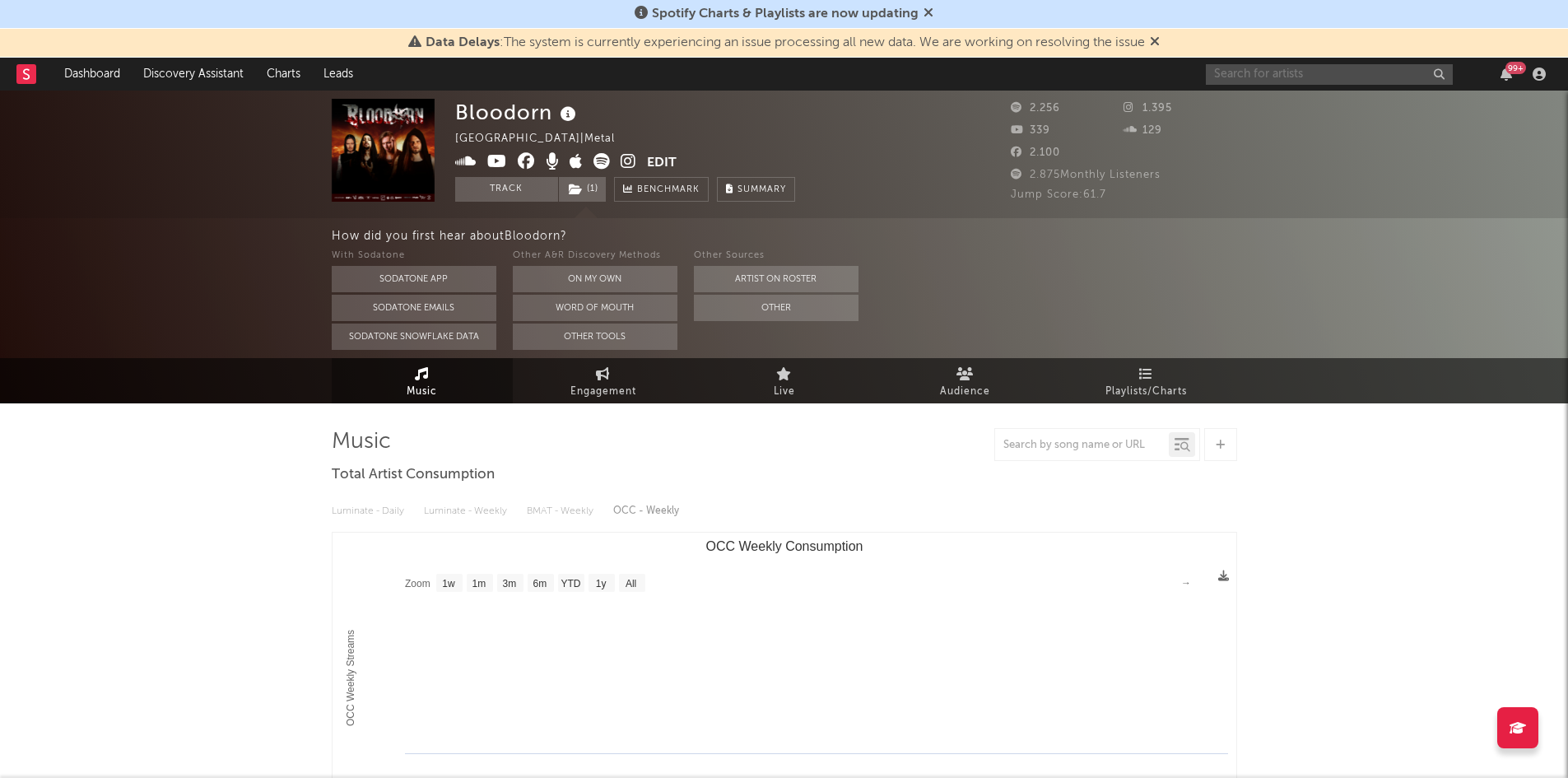
click at [1265, 82] on input "text" at bounding box center [1329, 74] width 247 height 20
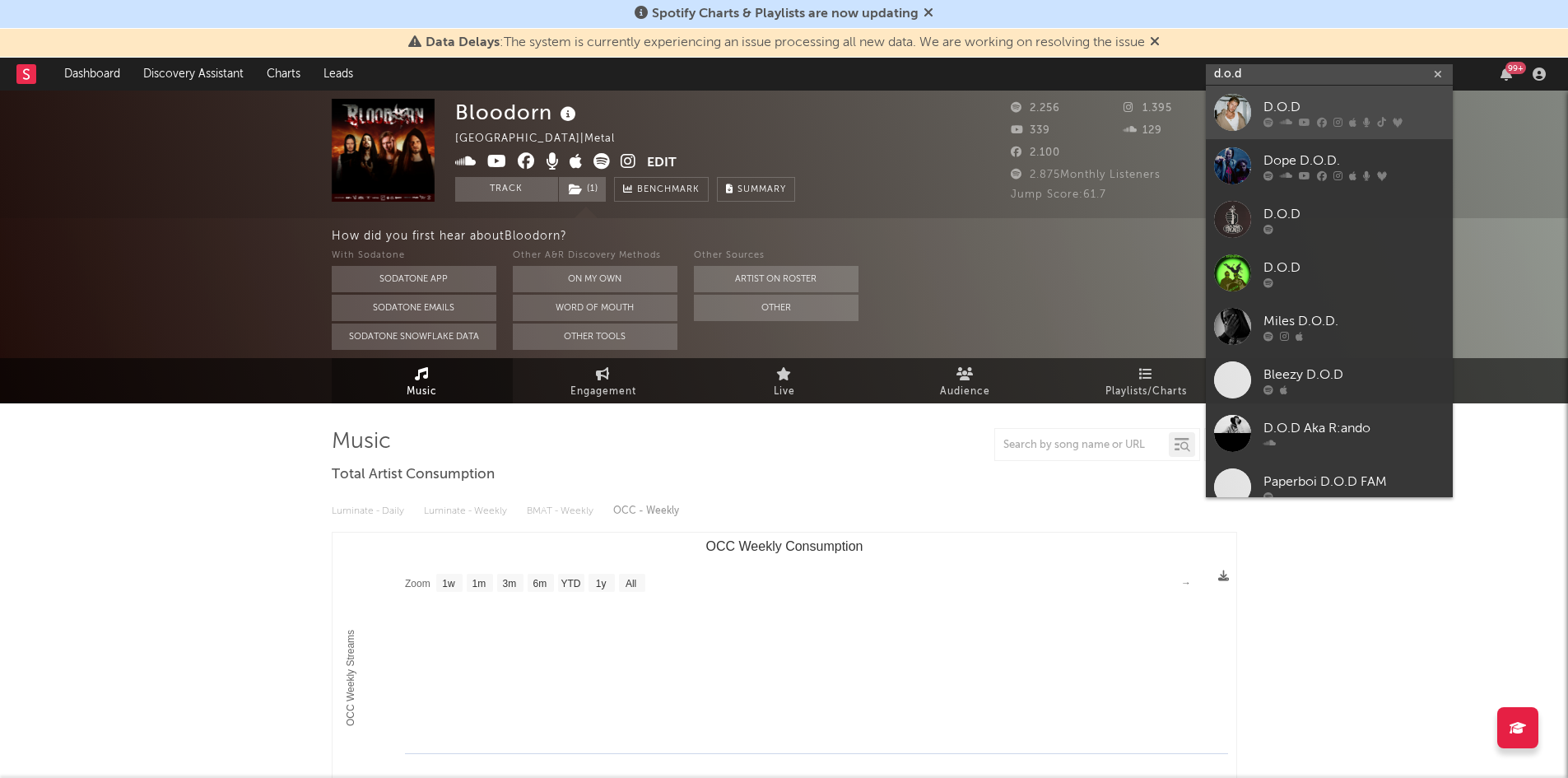
type input "d.o.d"
click at [1330, 97] on div "D.O.D" at bounding box center [1354, 107] width 181 height 19
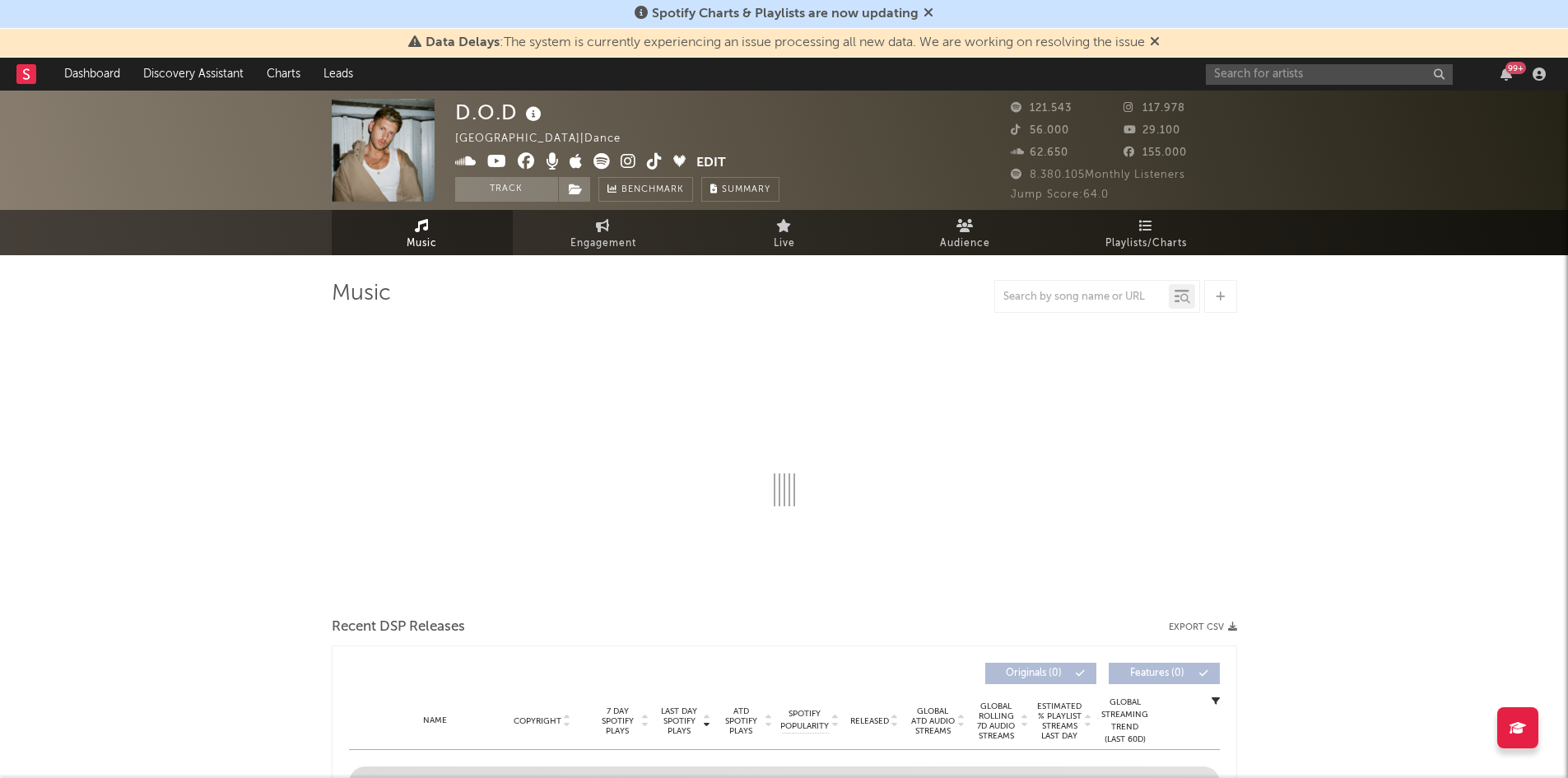
select select "6m"
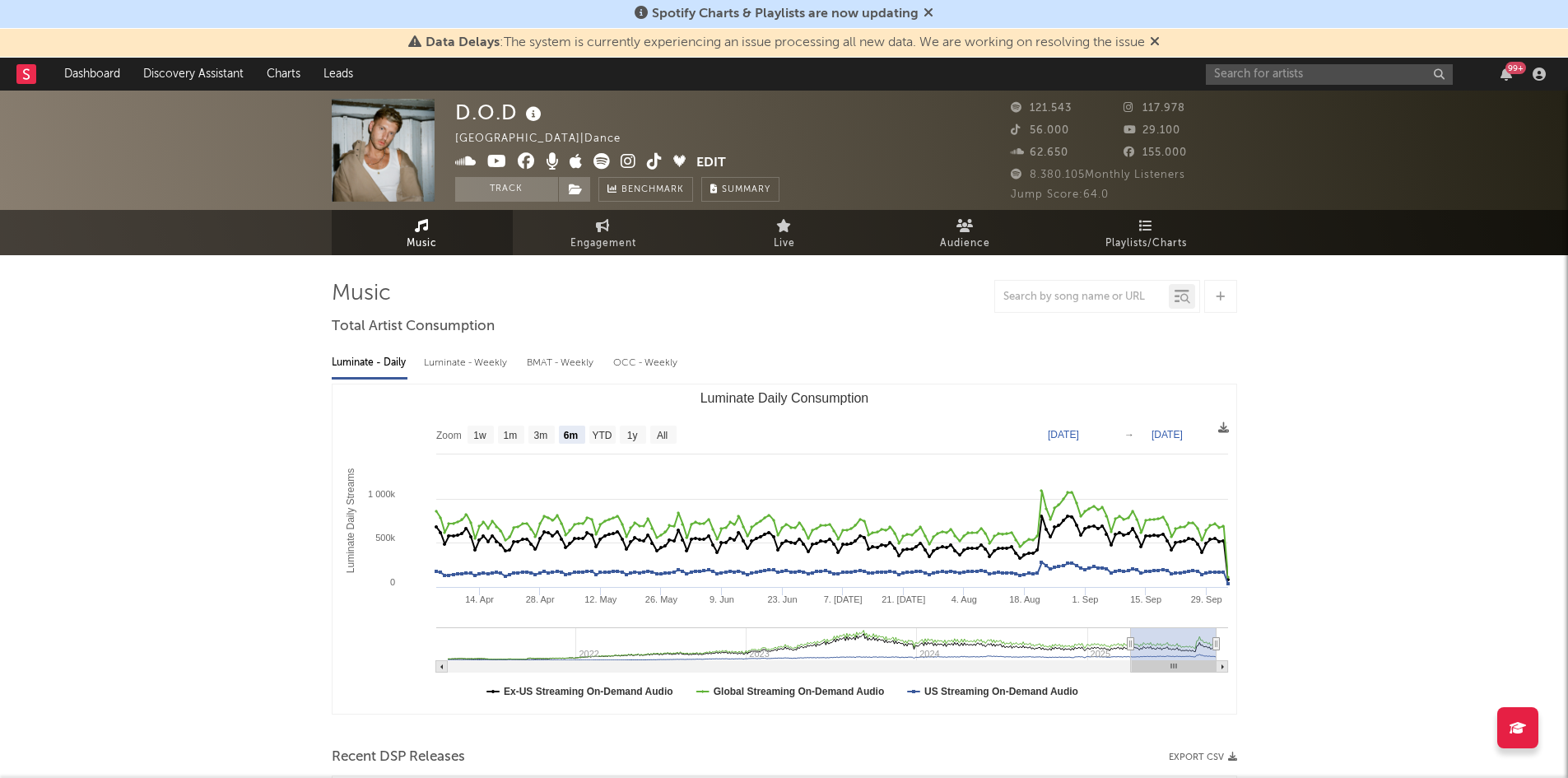
select select "6m"
click at [1273, 80] on input "text" at bounding box center [1329, 74] width 247 height 20
type input "poppy baskc"
click at [1285, 108] on div "Poppy Baskcomb" at bounding box center [1354, 107] width 181 height 19
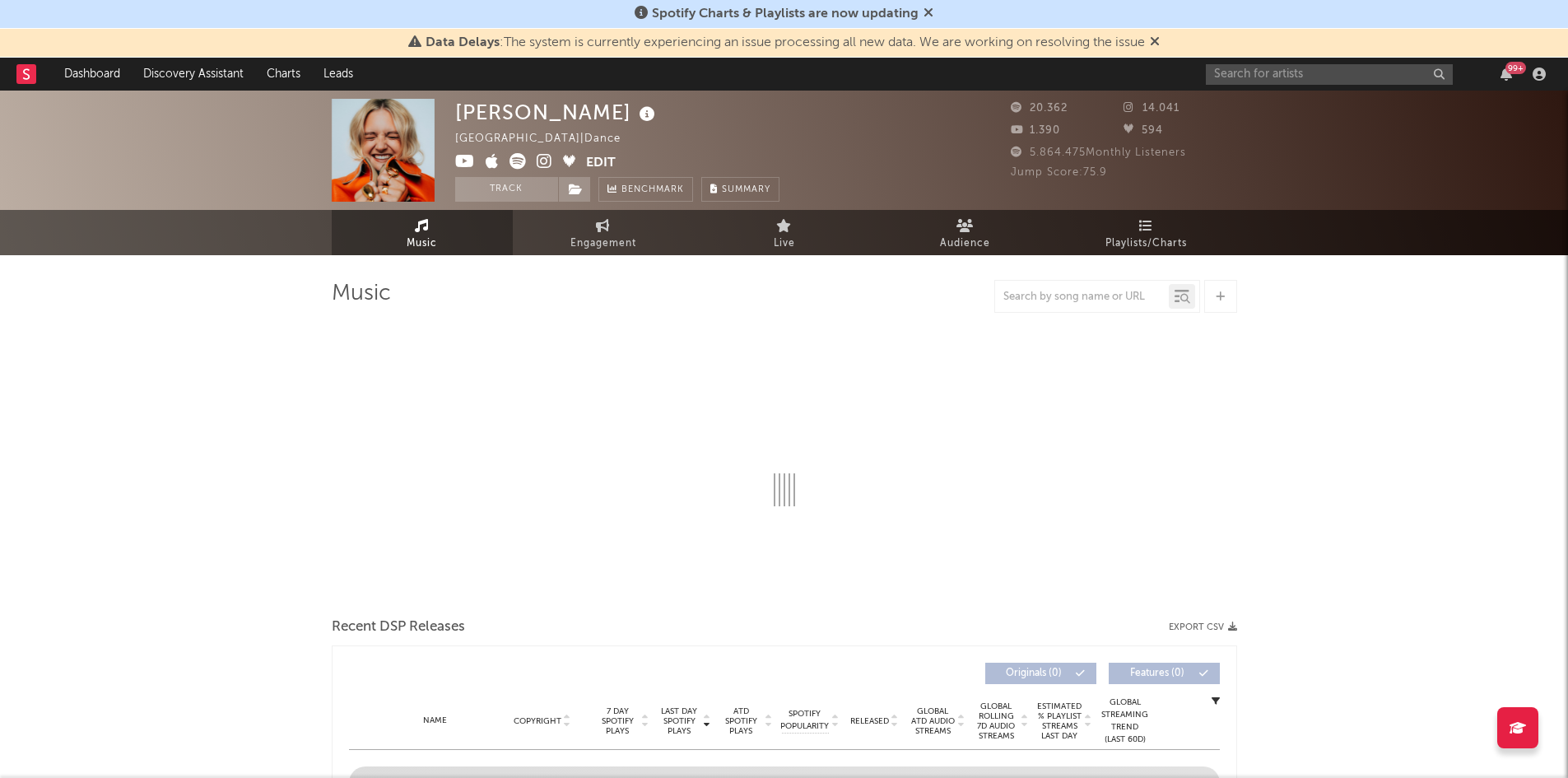
select select "6m"
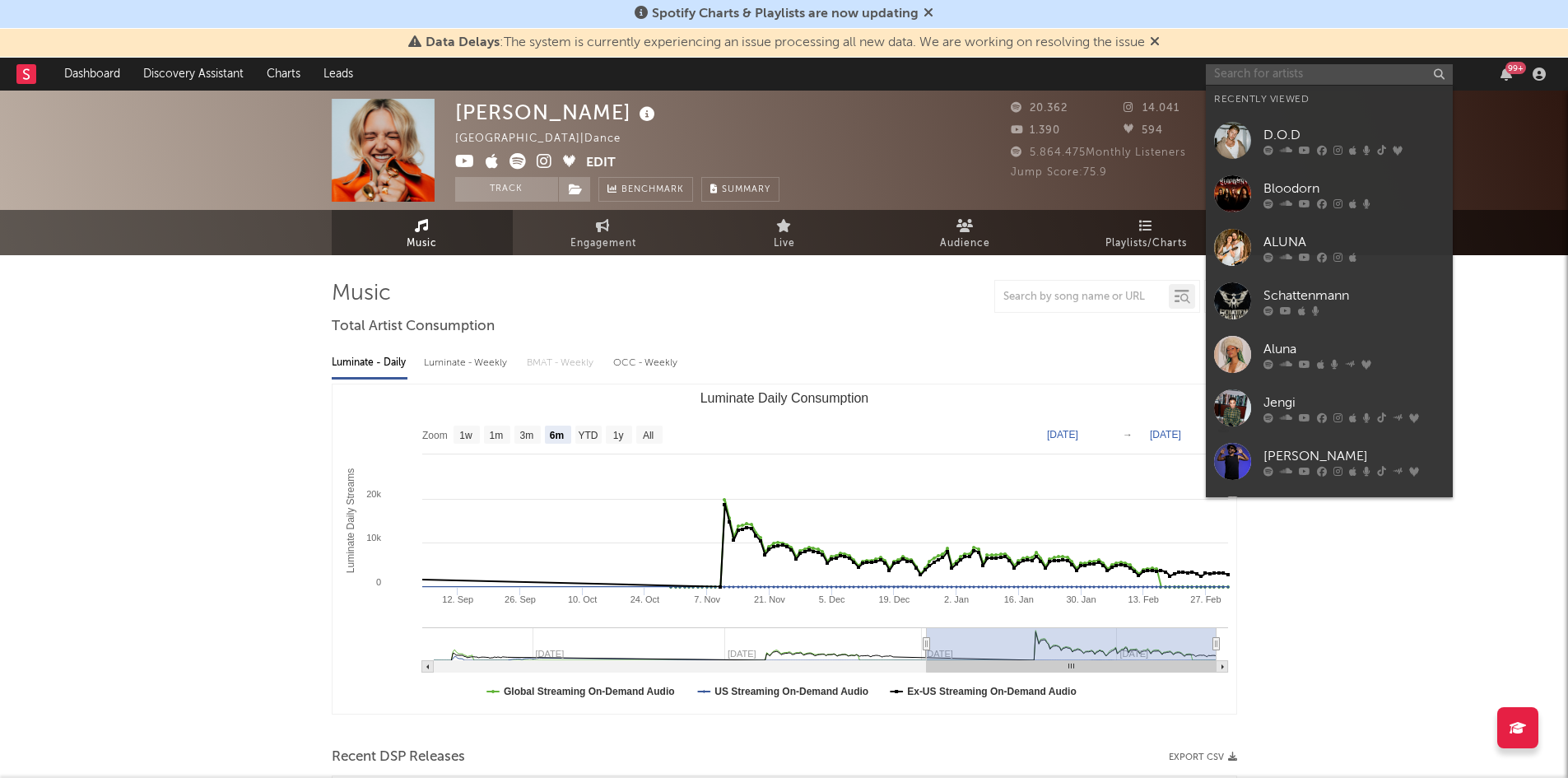
click at [1298, 66] on input "text" at bounding box center [1329, 74] width 247 height 20
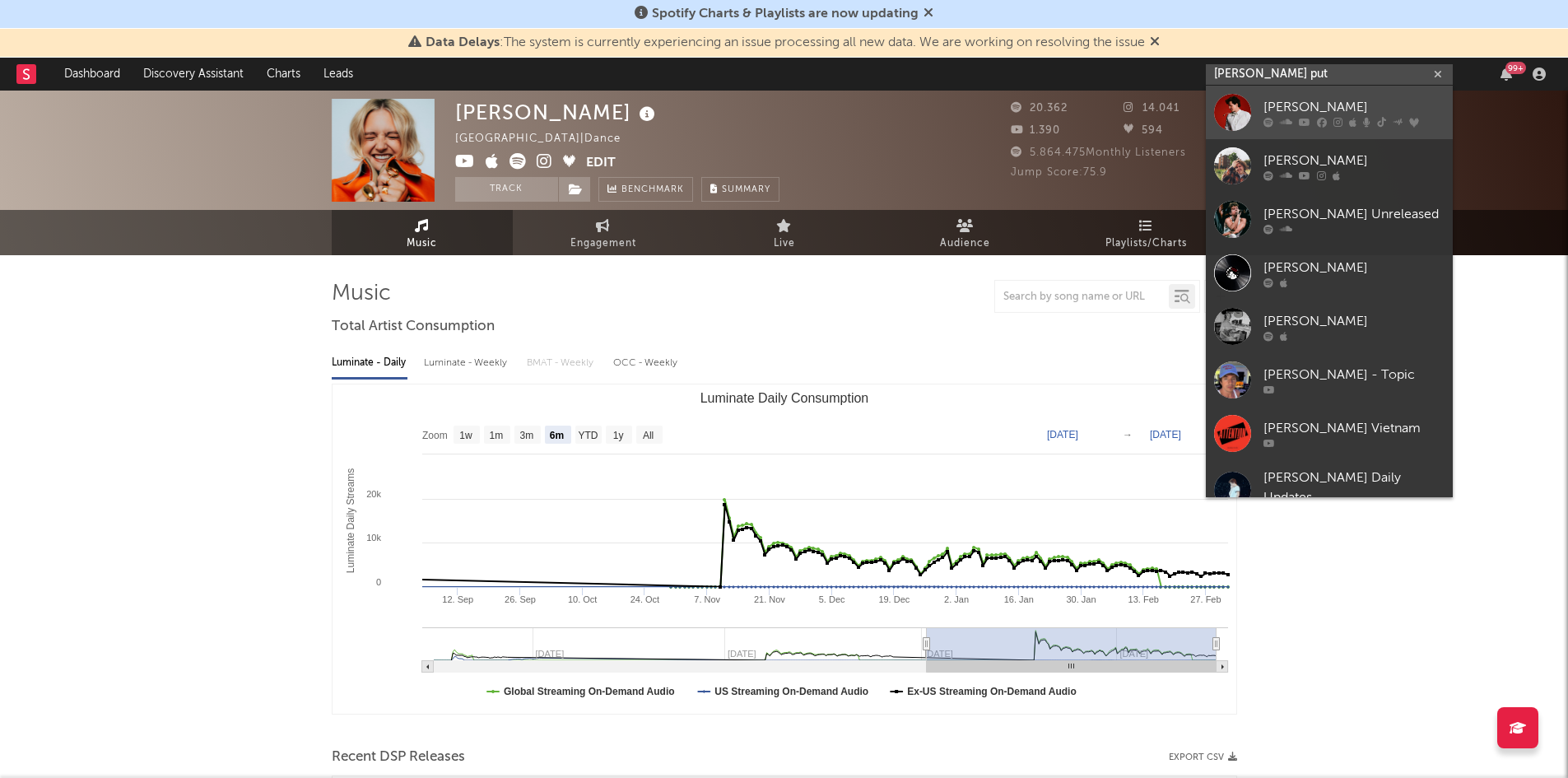
type input "charlie put"
click at [1316, 100] on div "Charlie Puth" at bounding box center [1354, 107] width 181 height 19
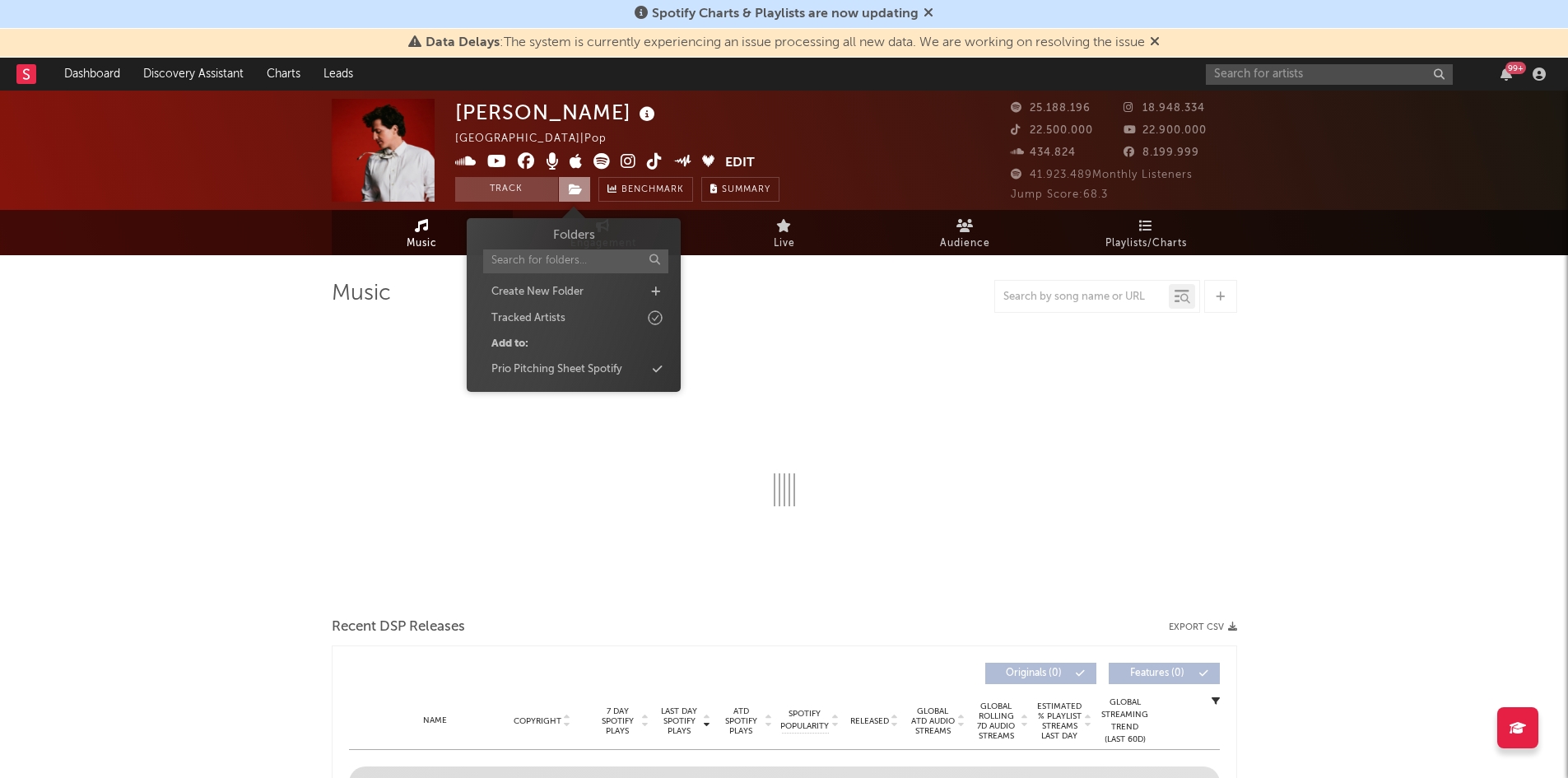
click at [585, 197] on span at bounding box center [575, 189] width 33 height 25
click at [591, 363] on div "Prio Pitching Sheet Spotify" at bounding box center [556, 370] width 131 height 17
select select "6m"
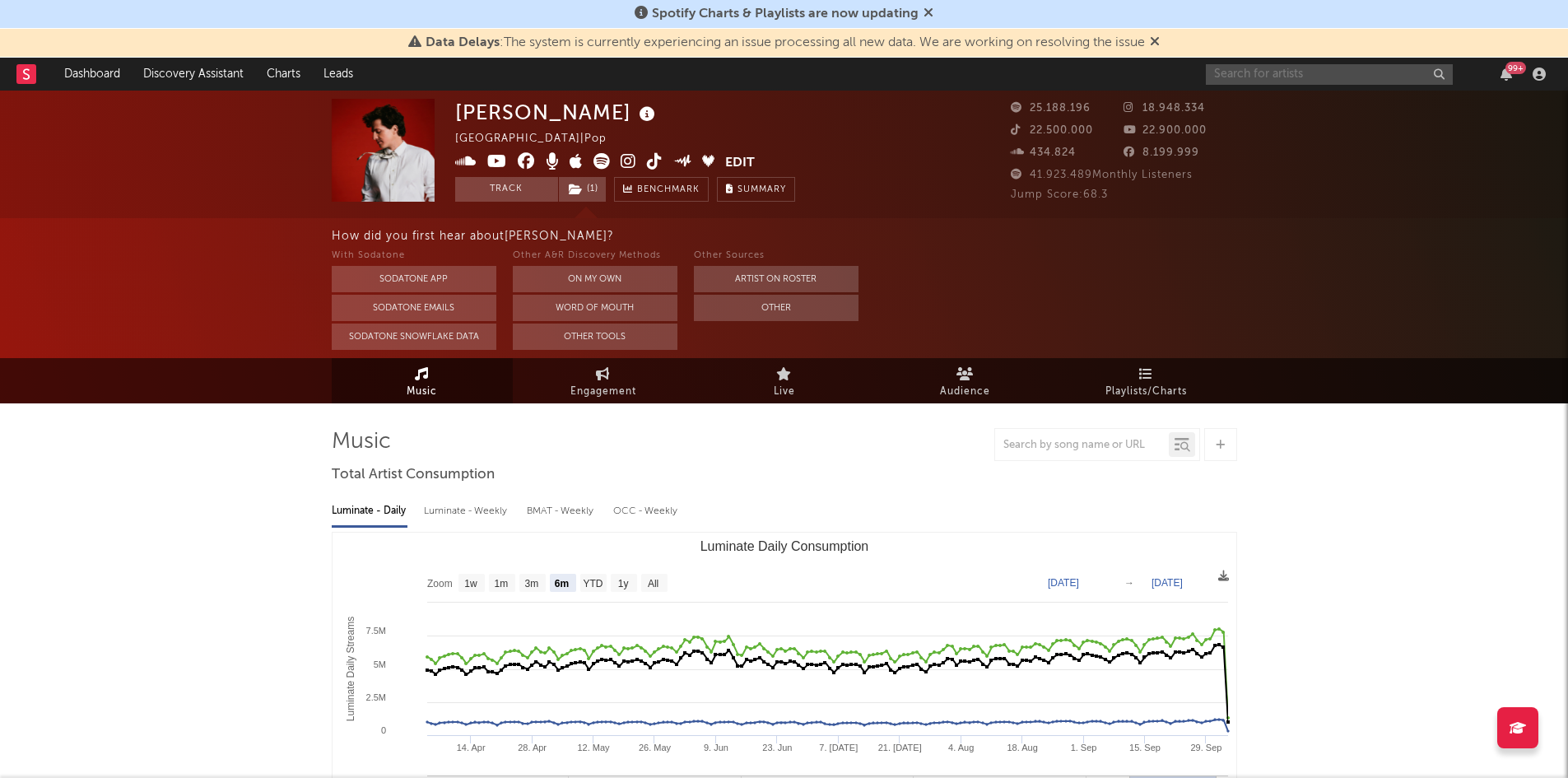
click at [1238, 70] on input "text" at bounding box center [1329, 74] width 247 height 20
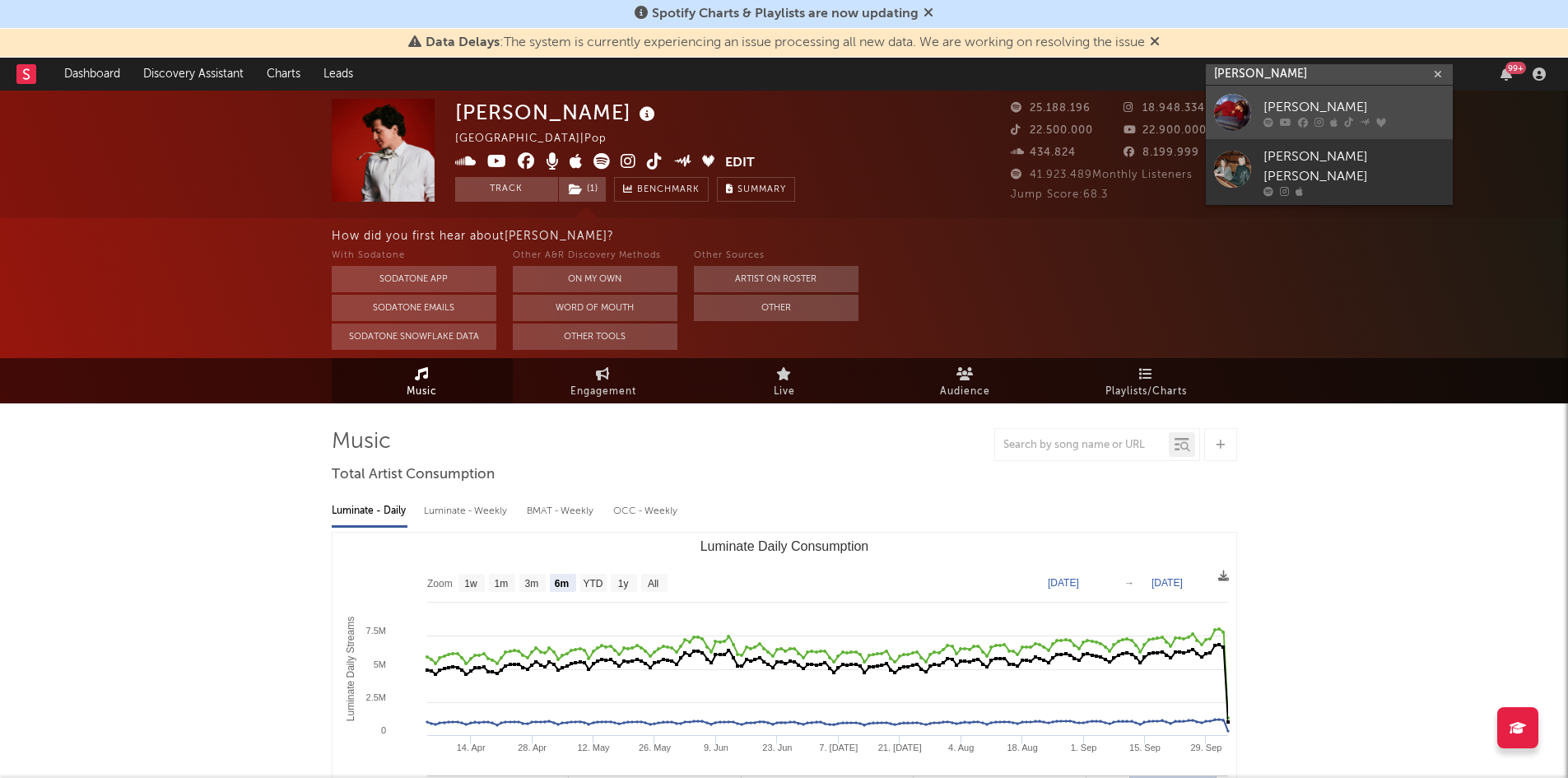
type input "alicia cret"
click at [1302, 99] on div "Alicia Creti" at bounding box center [1354, 107] width 181 height 19
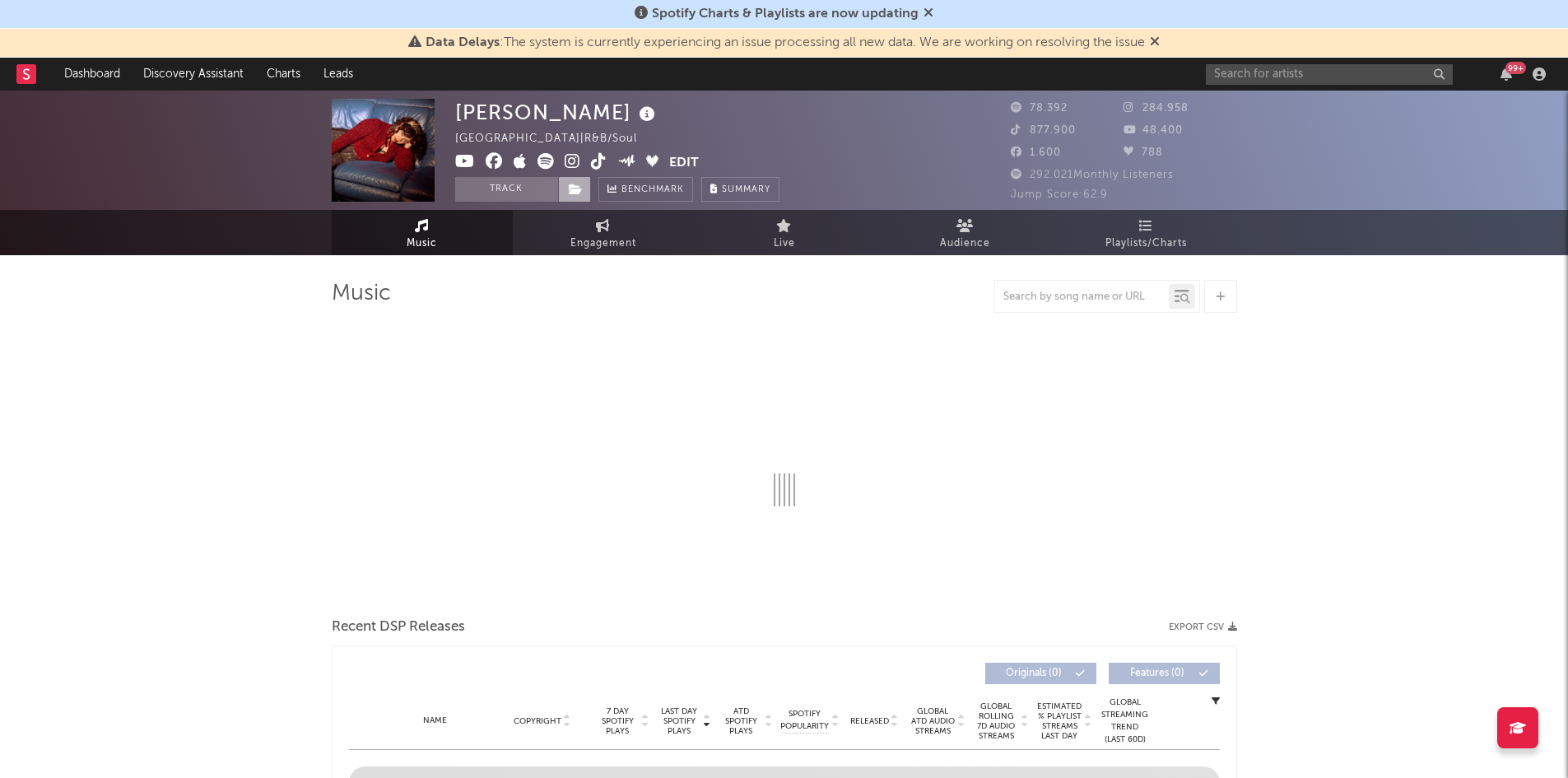
click at [581, 188] on icon at bounding box center [576, 189] width 14 height 11
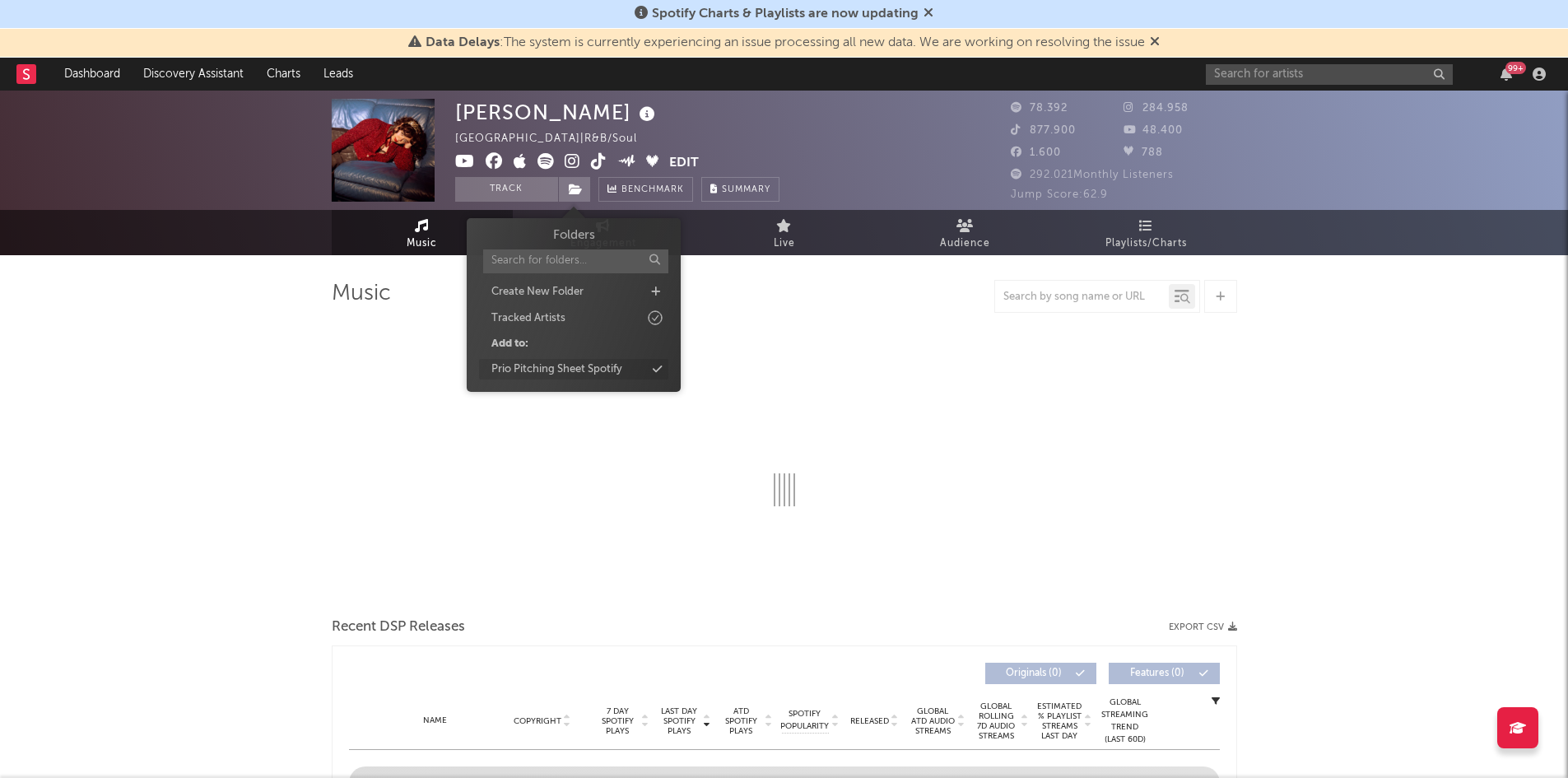
click at [631, 365] on div "Prio Pitching Sheet Spotify" at bounding box center [574, 370] width 190 height 21
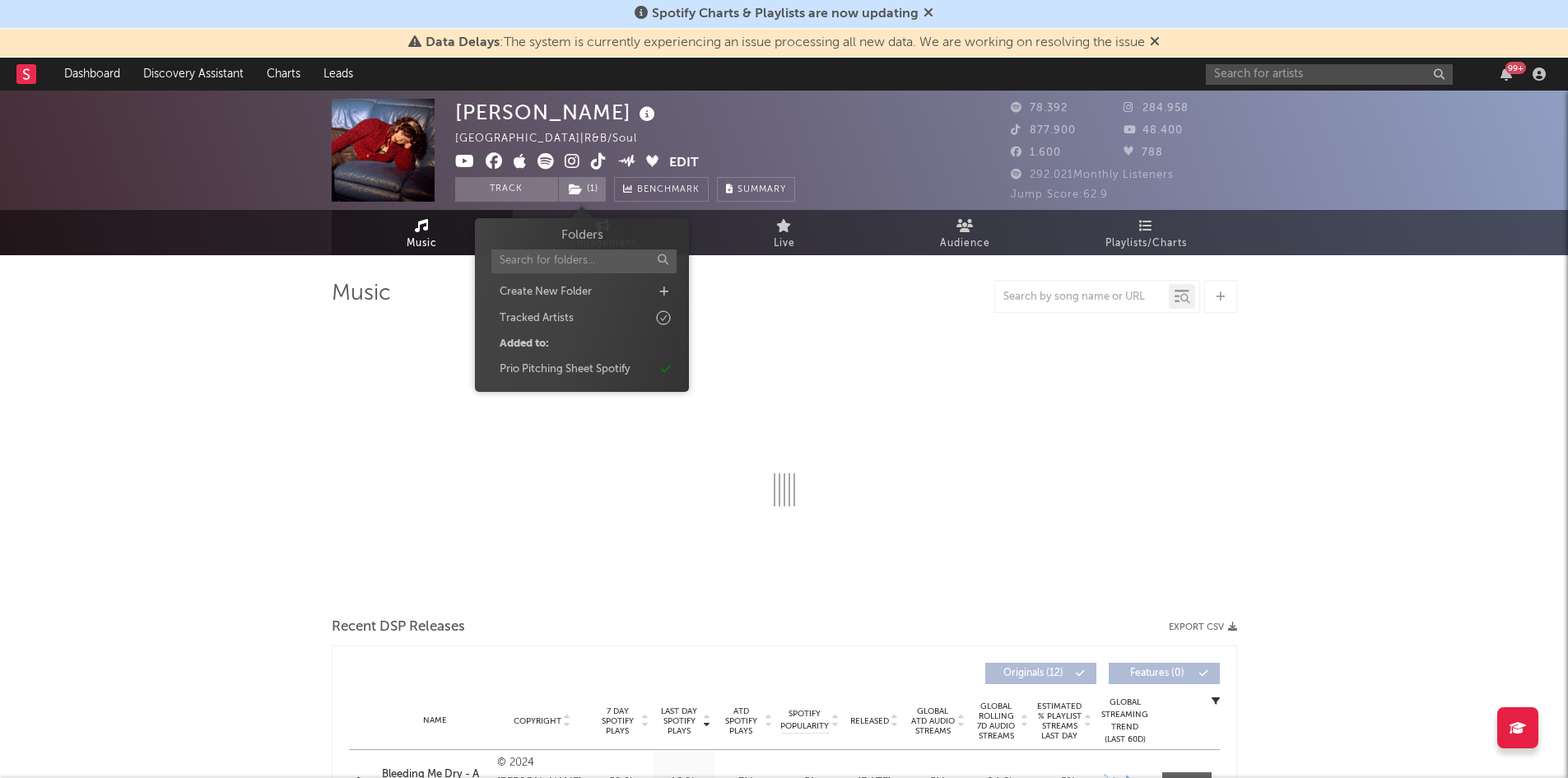
select select "6m"
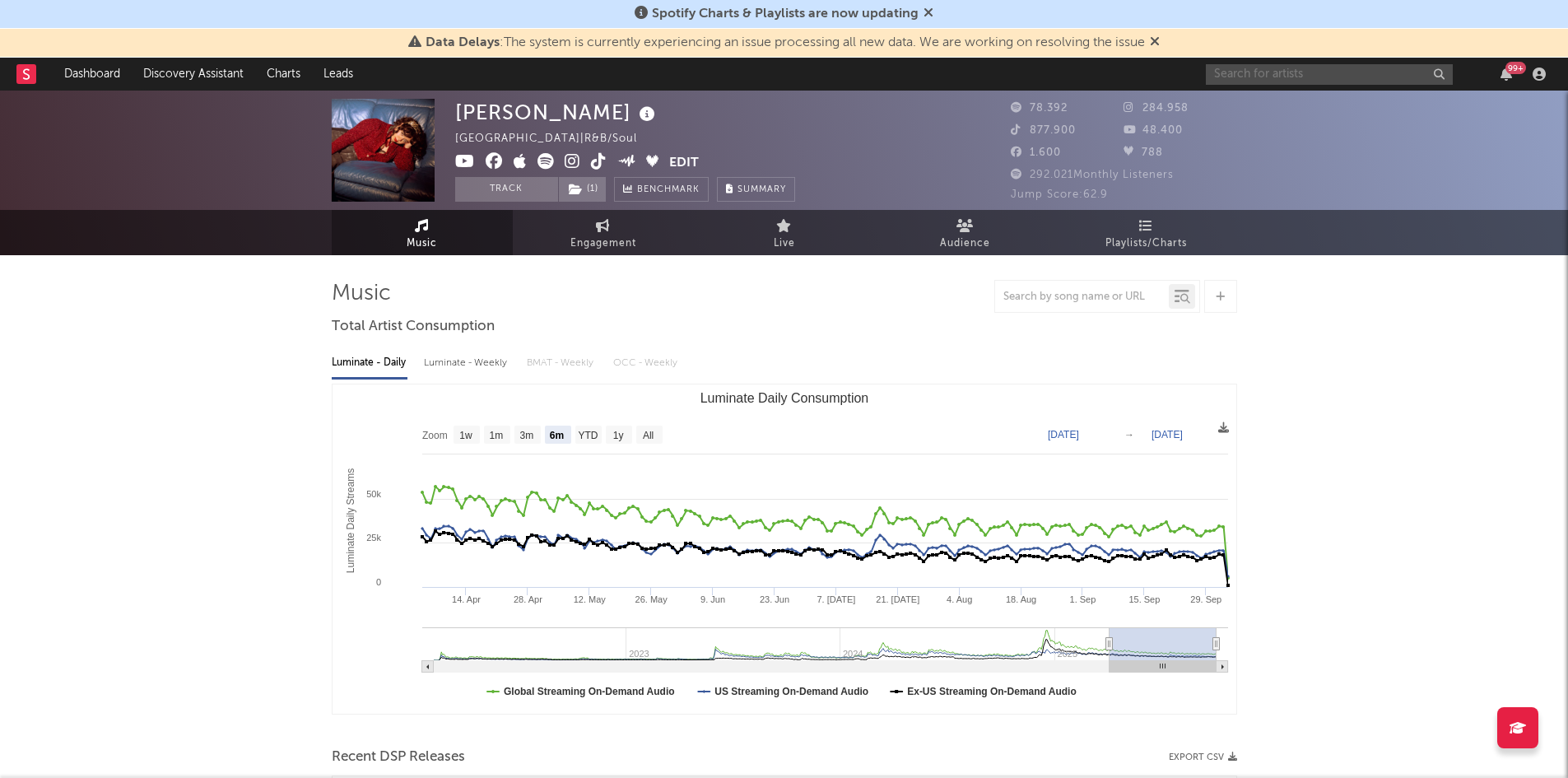
click at [1254, 73] on input "text" at bounding box center [1329, 74] width 247 height 20
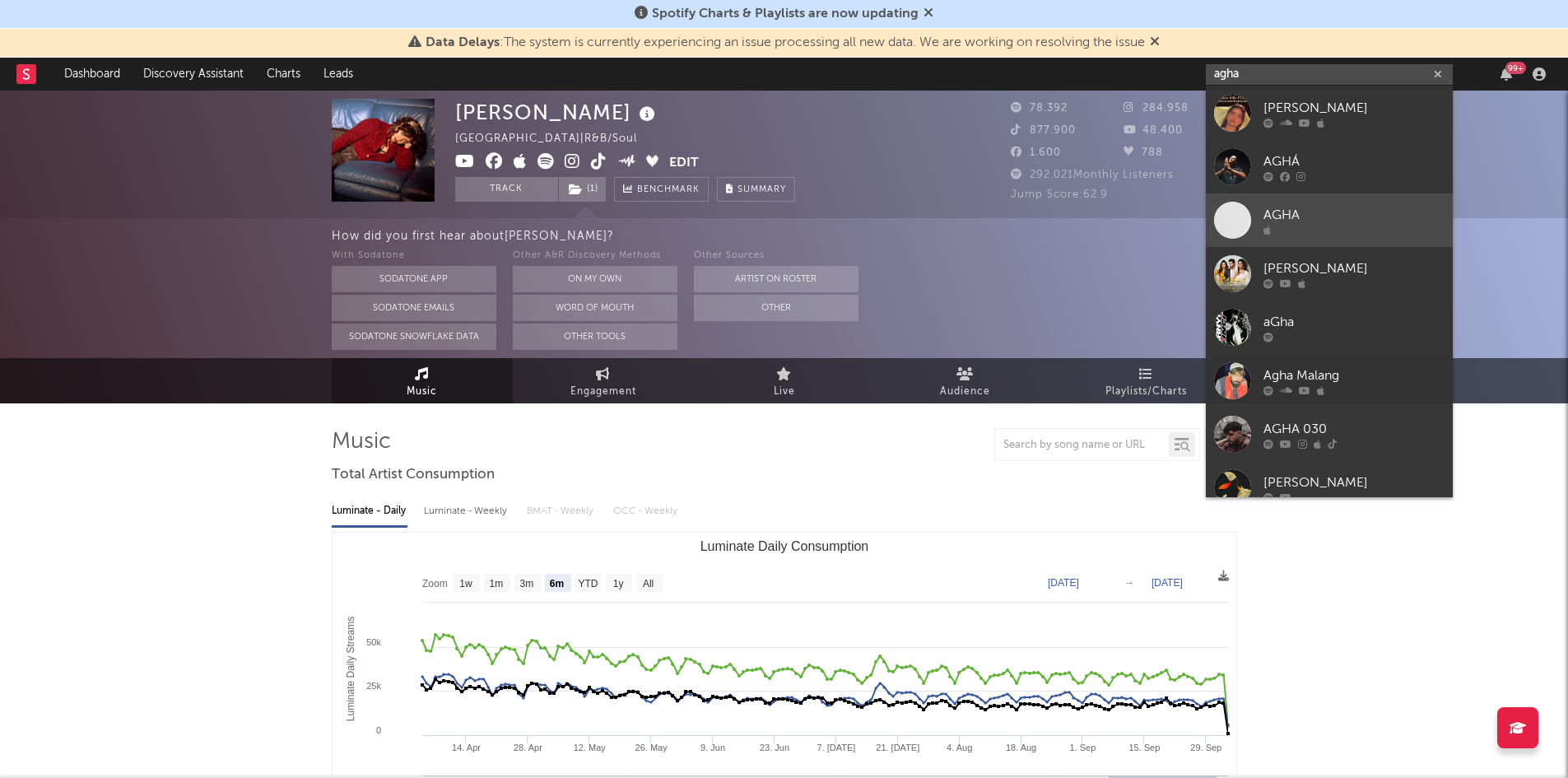
scroll to position [123, 0]
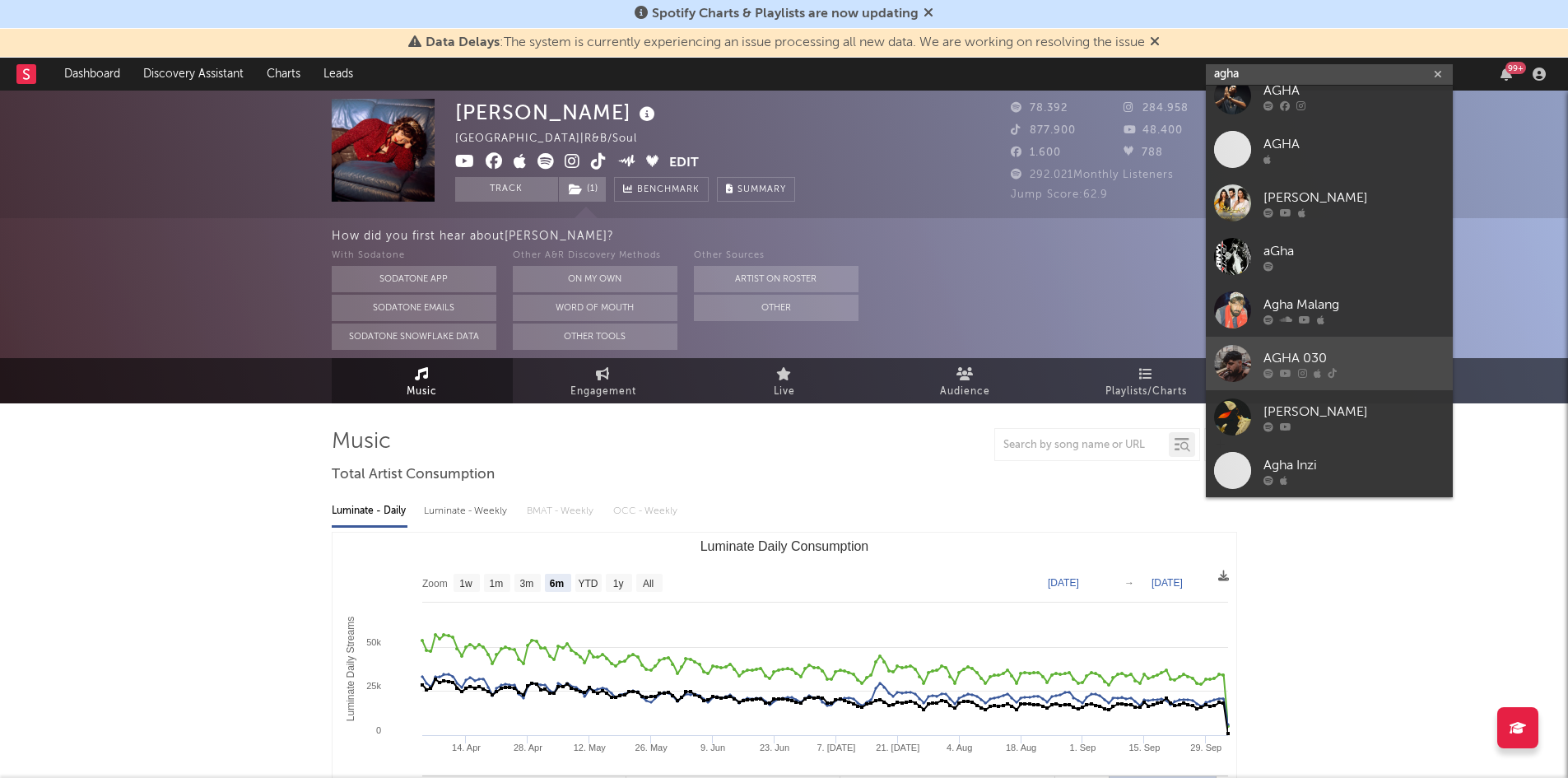
type input "agha"
click at [1342, 339] on link "AGHA 030" at bounding box center [1329, 364] width 247 height 54
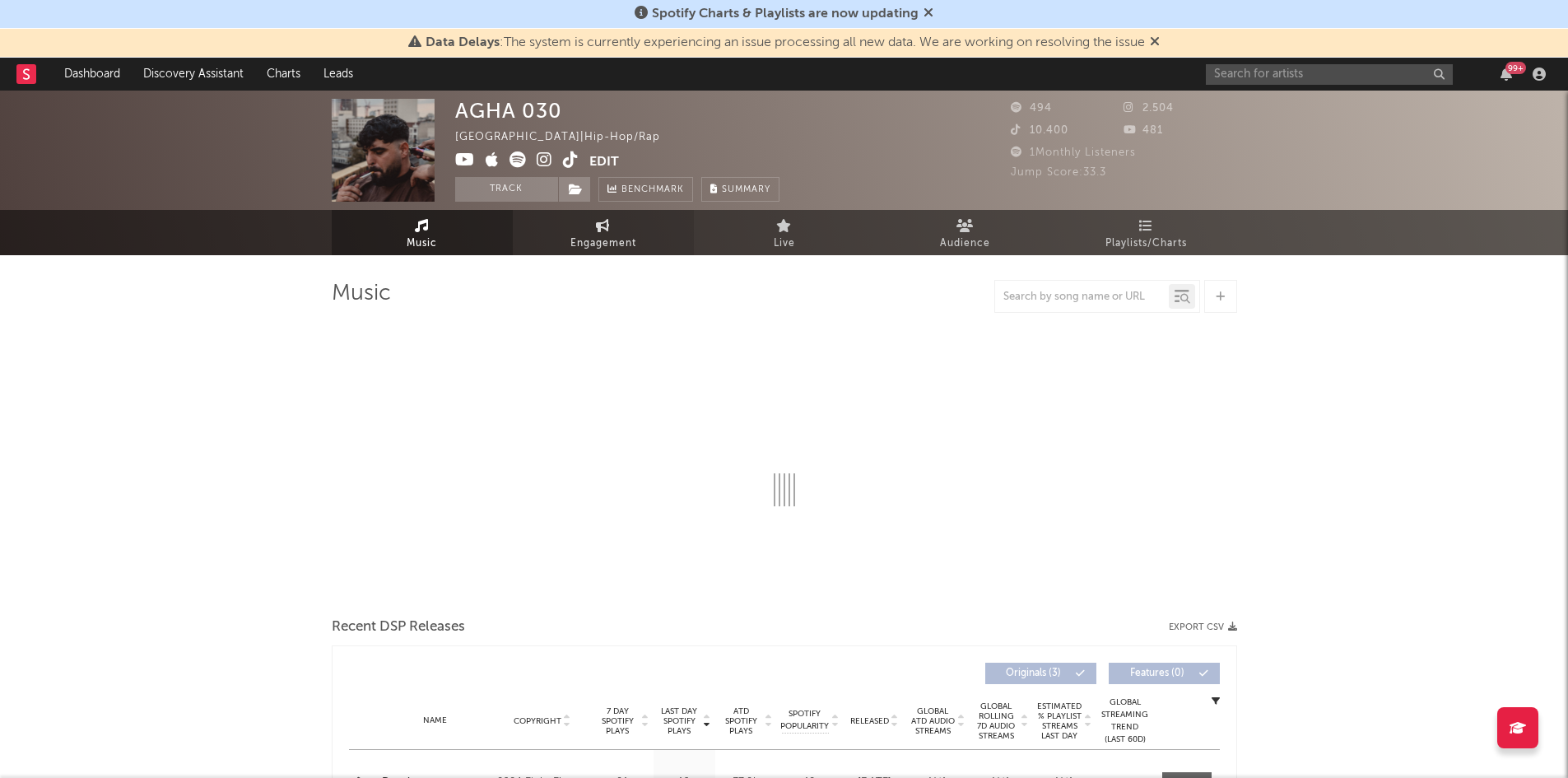
select select "6m"
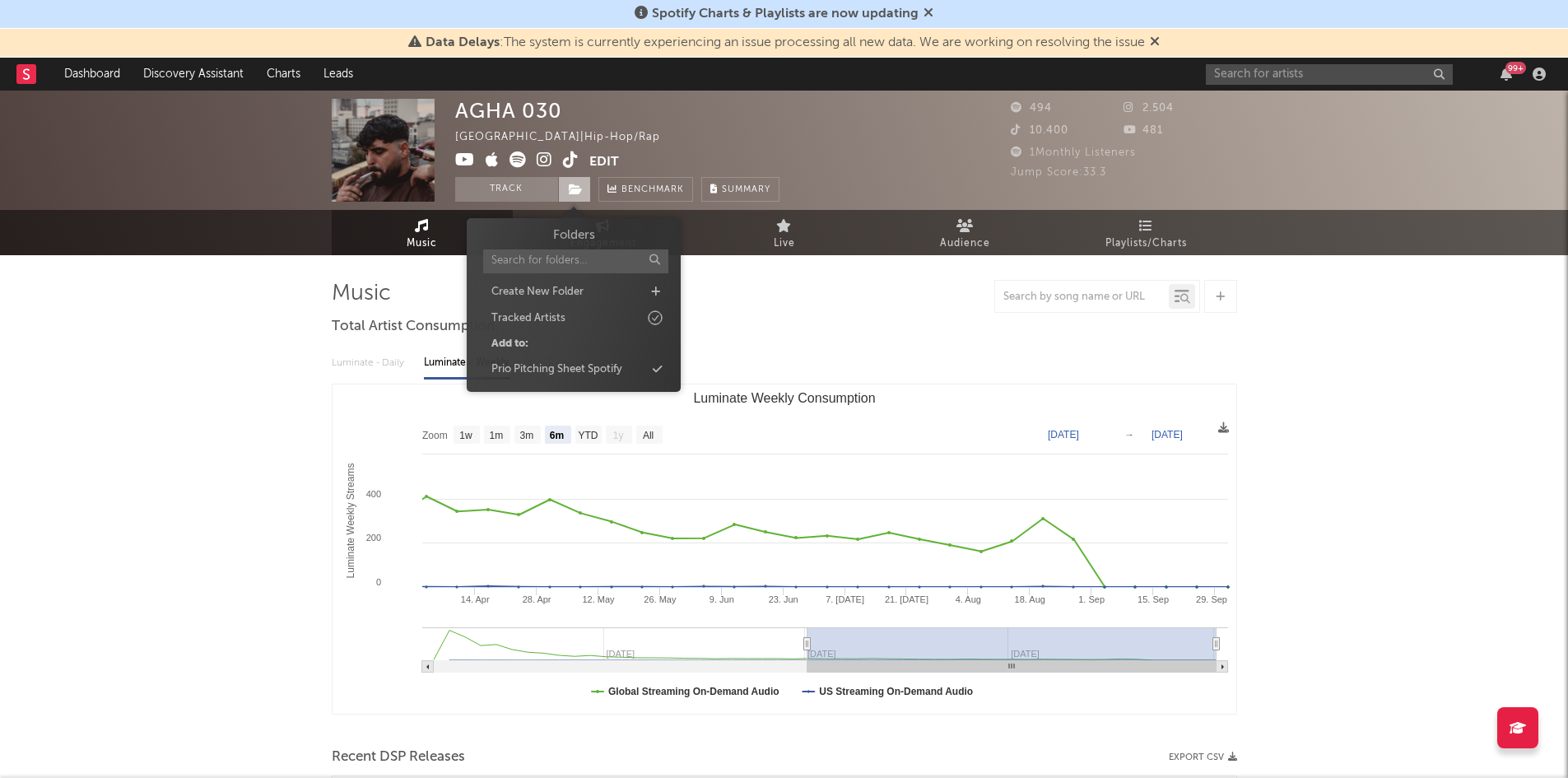
click at [574, 189] on icon at bounding box center [576, 189] width 14 height 11
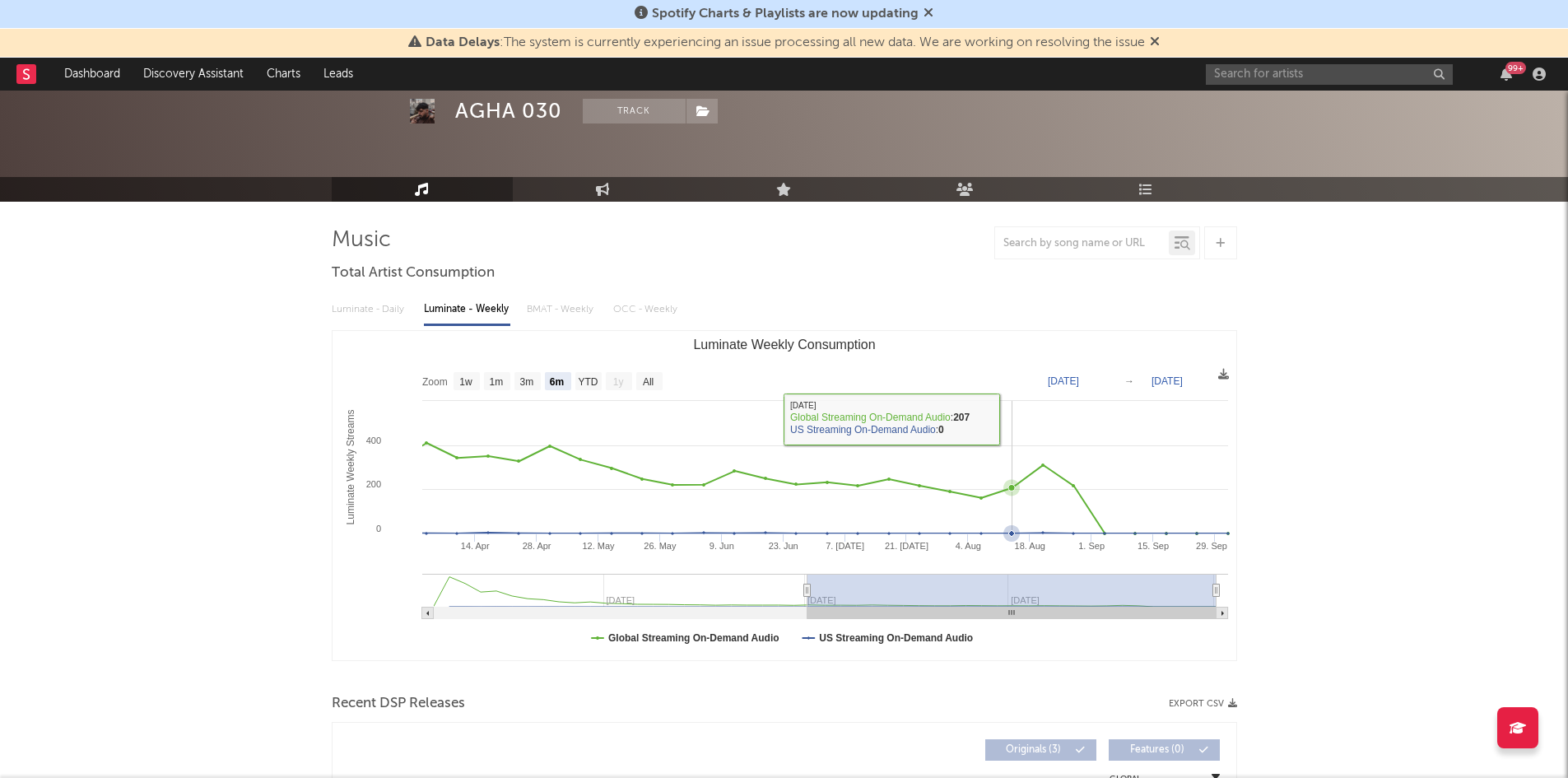
scroll to position [82, 0]
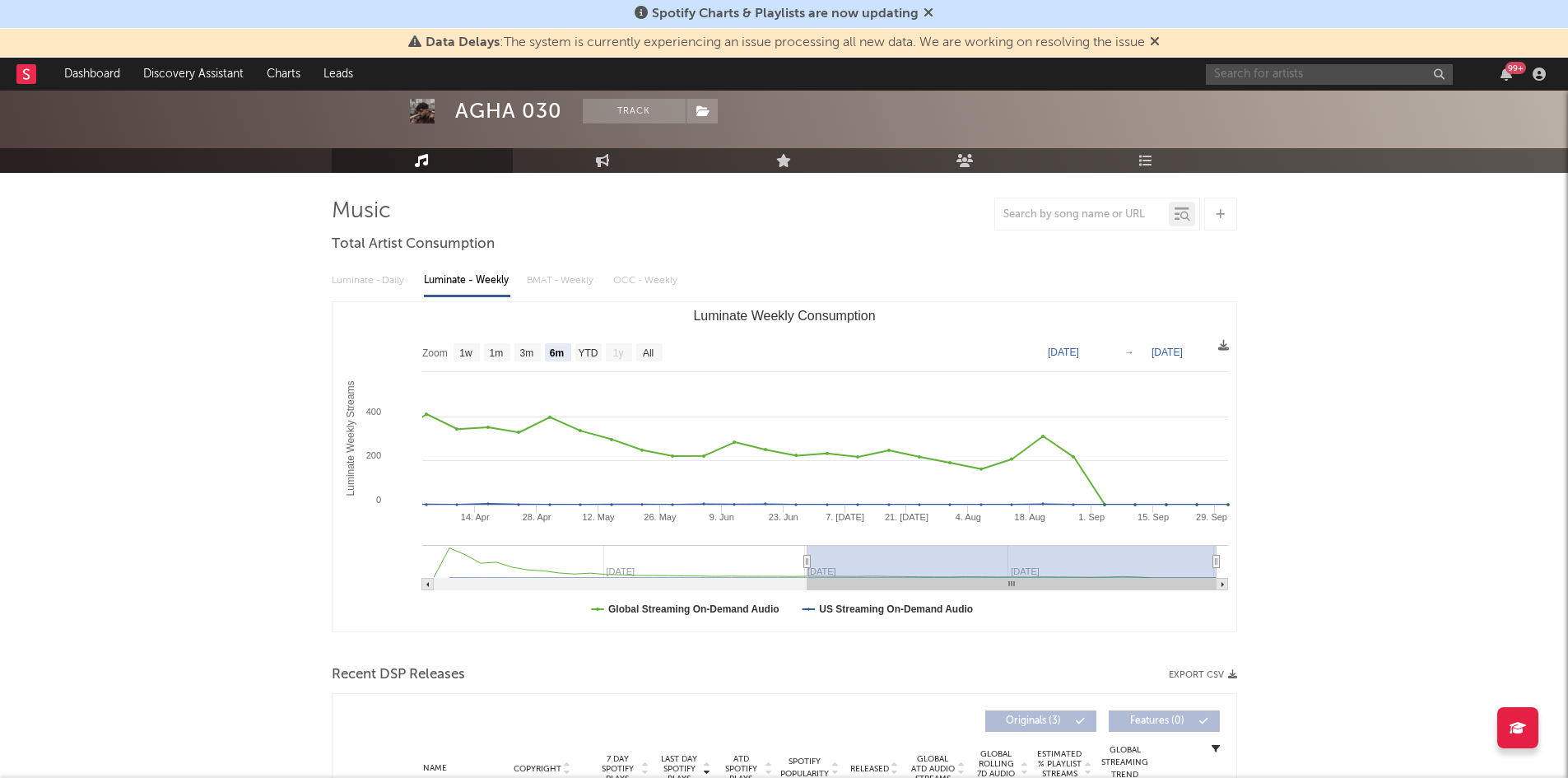
click at [1375, 78] on input "text" at bounding box center [1329, 74] width 247 height 20
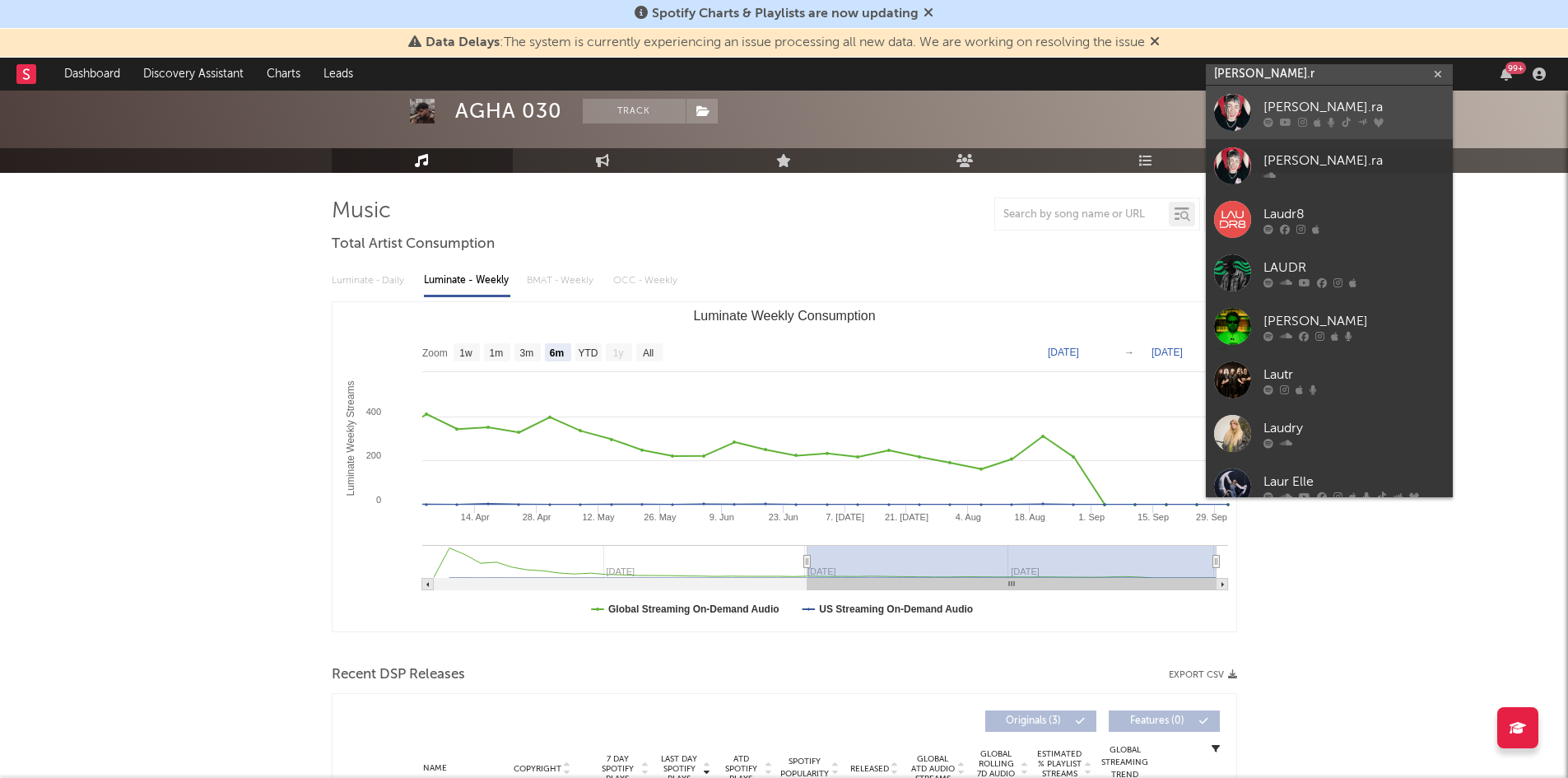
type input "lau.r"
click at [1349, 103] on div "lau.ra" at bounding box center [1354, 107] width 181 height 19
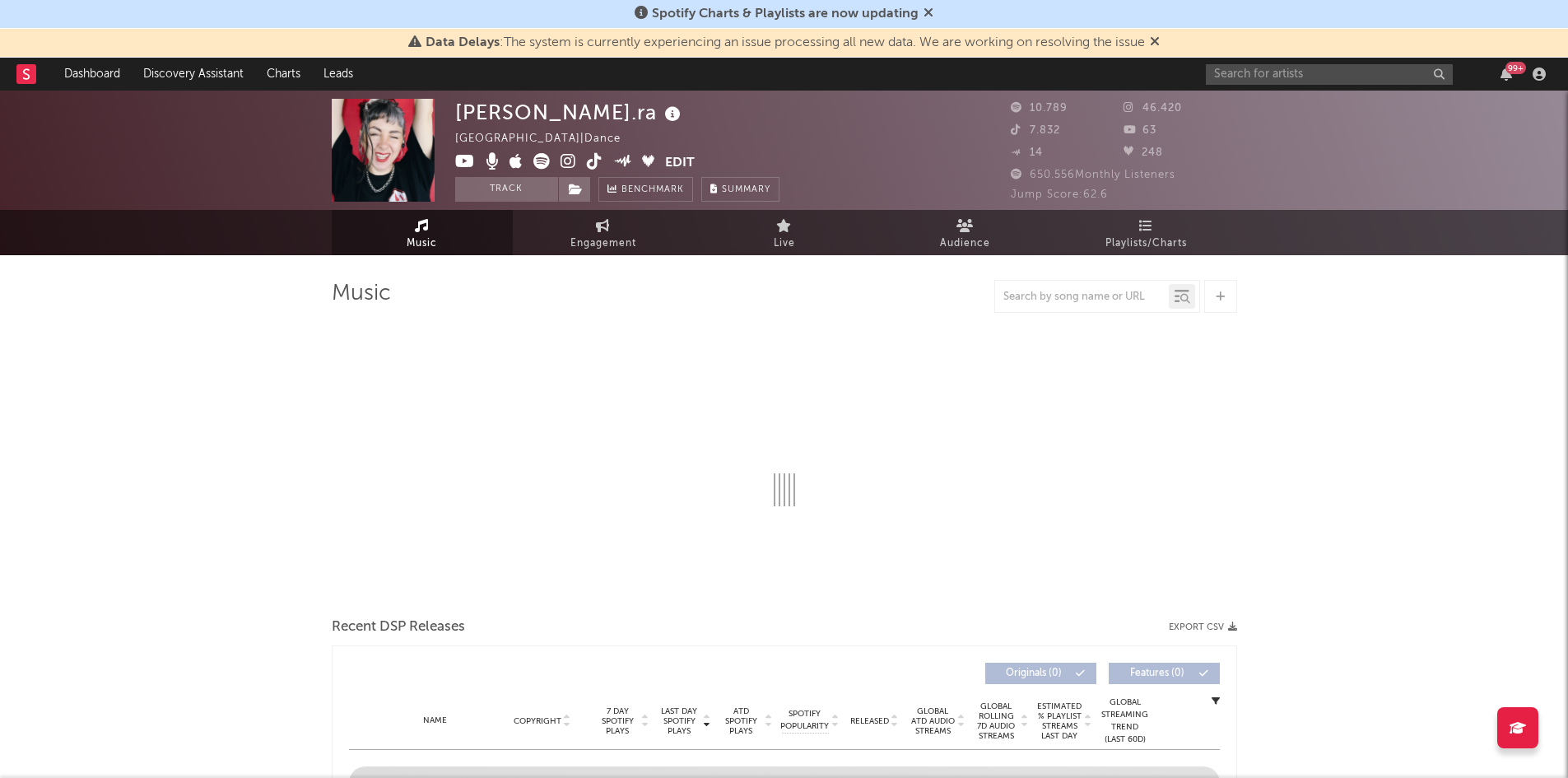
select select "6m"
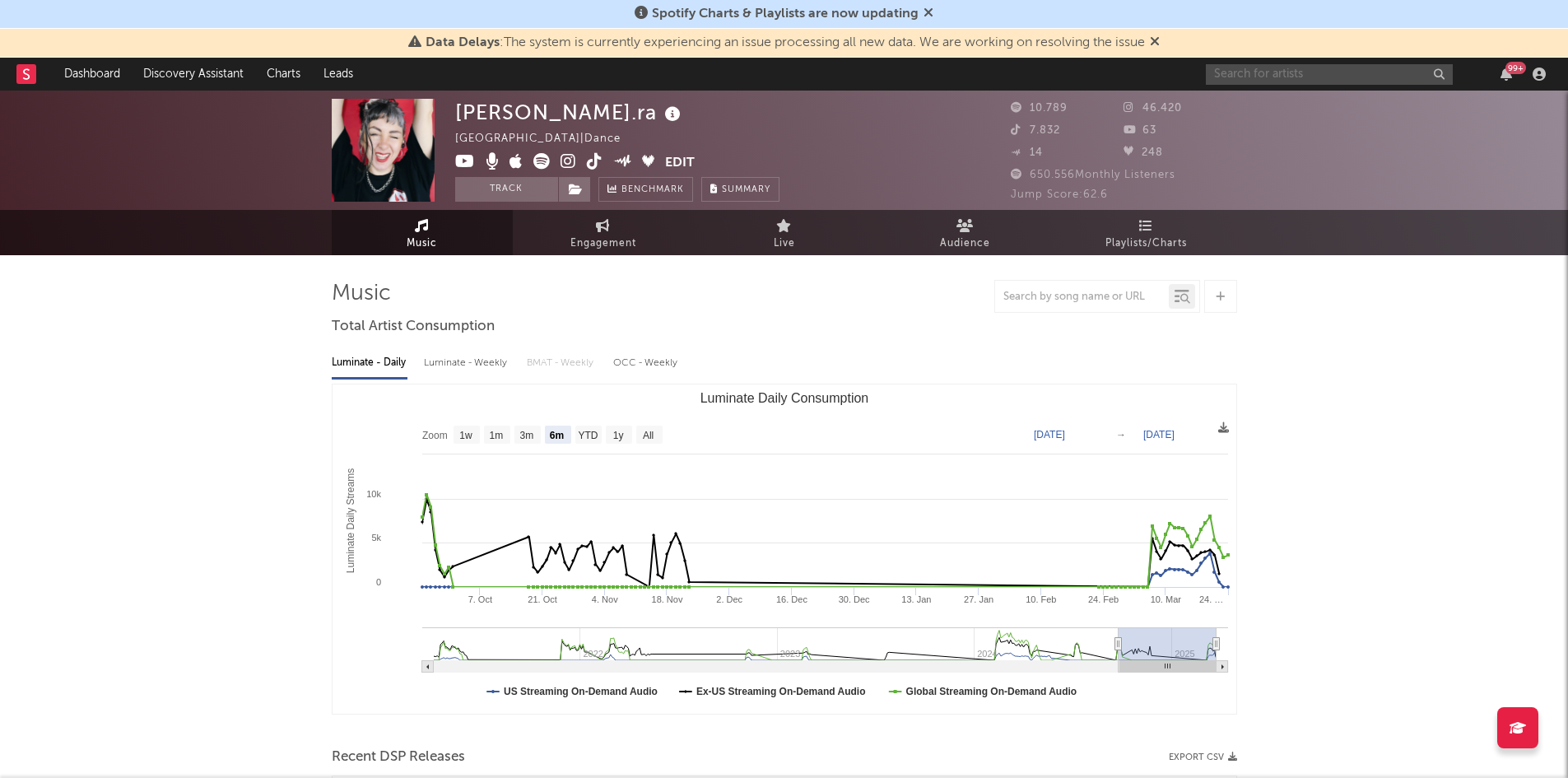
click at [1271, 71] on input "text" at bounding box center [1329, 74] width 247 height 20
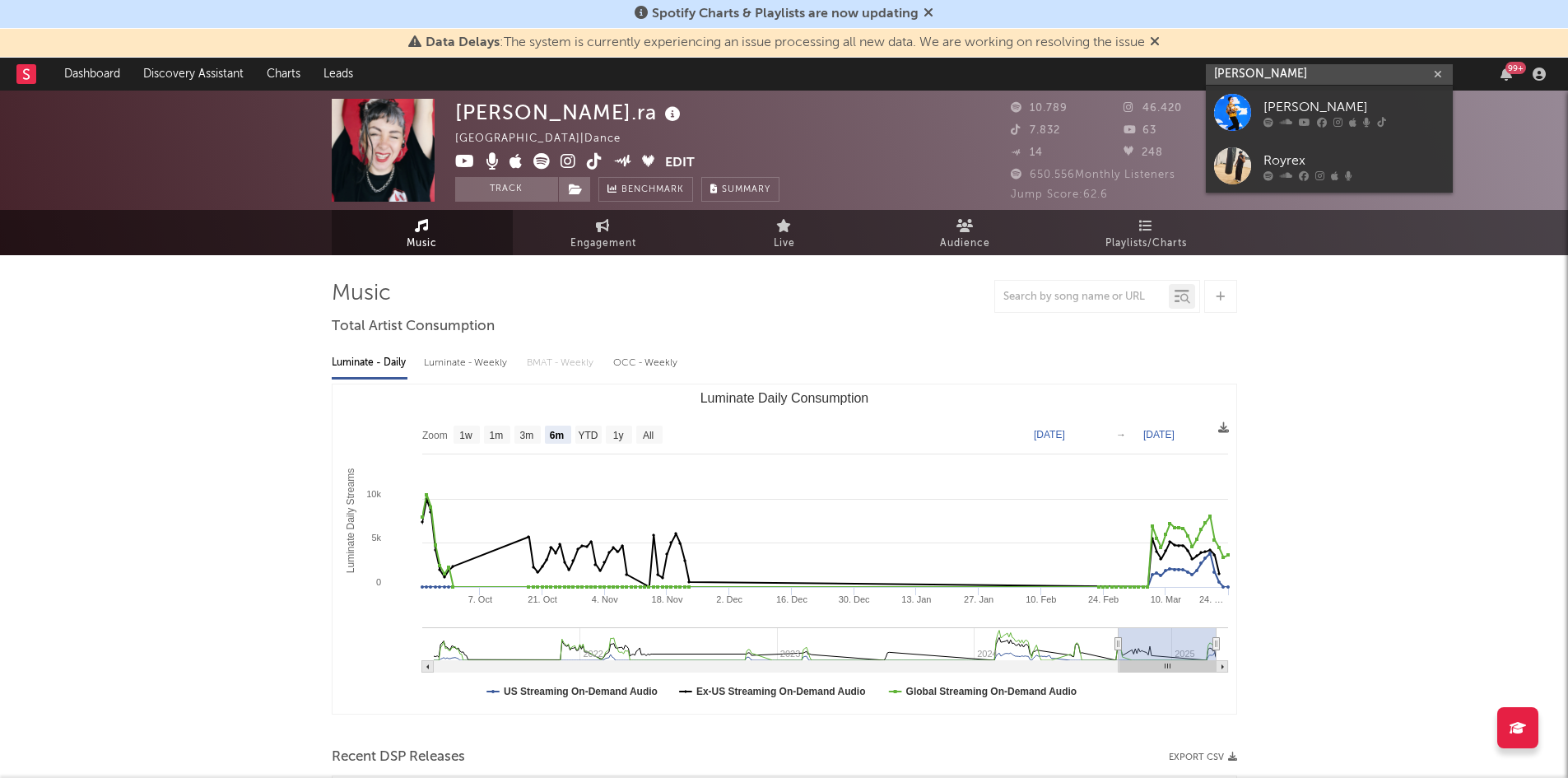
type input "rony rex"
click at [1346, 117] on div at bounding box center [1354, 121] width 181 height 10
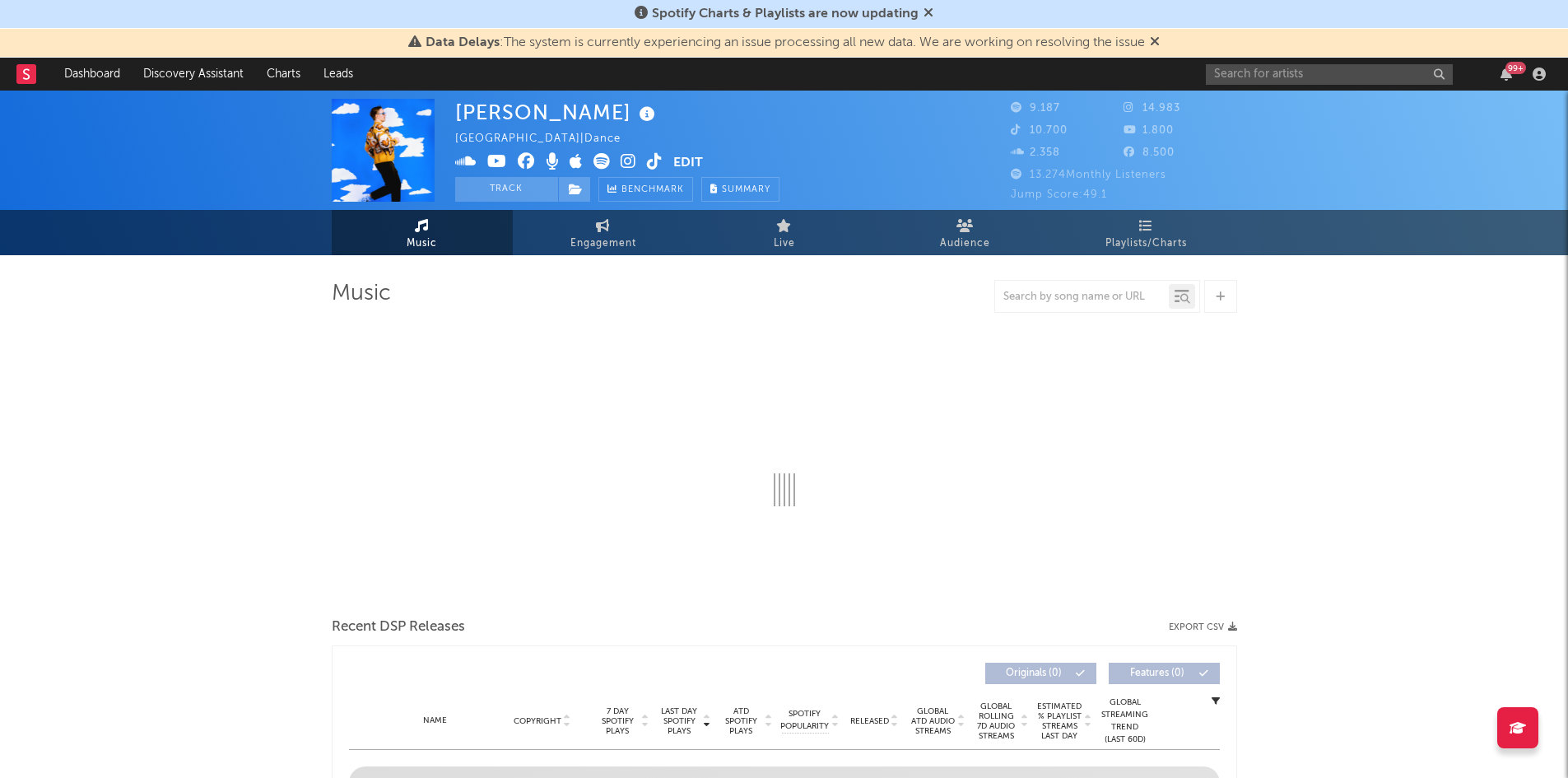
select select "1w"
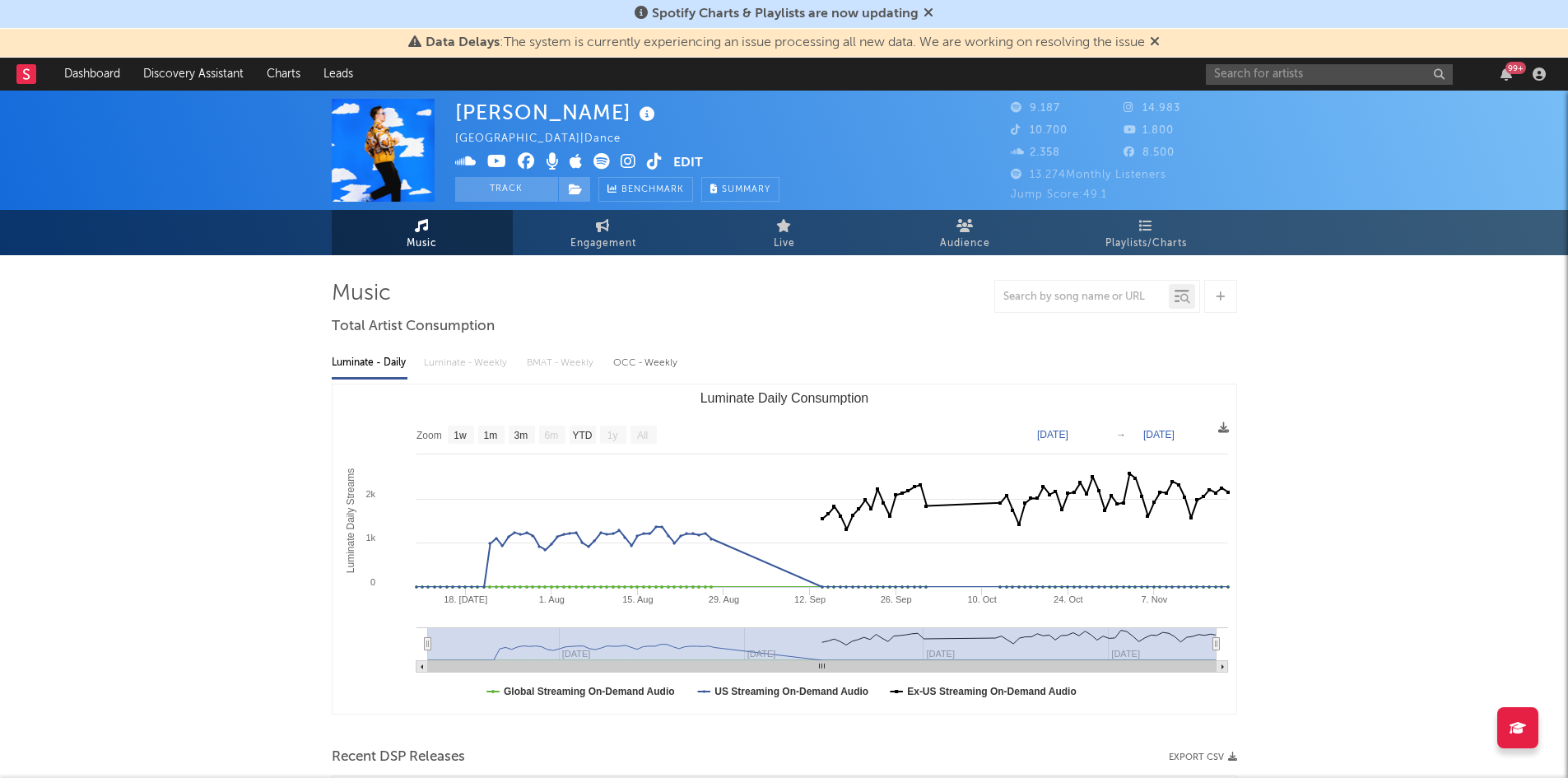
click at [1338, 86] on div "99 +" at bounding box center [1379, 74] width 346 height 33
click at [1317, 83] on input "text" at bounding box center [1329, 74] width 247 height 20
click at [1292, 74] on input "nova newla" at bounding box center [1329, 74] width 247 height 20
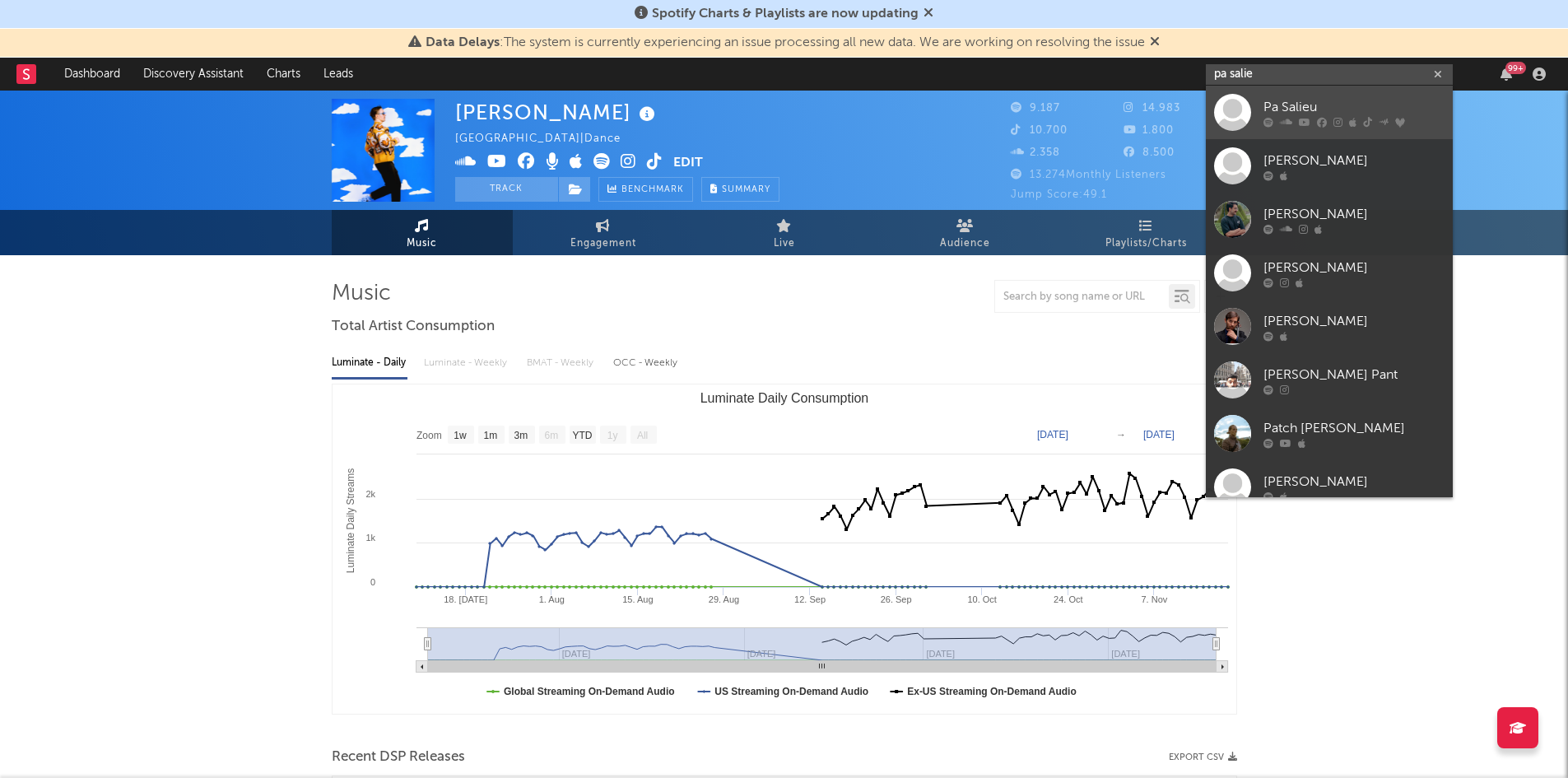
type input "pa salie"
click at [1335, 107] on div "Pa Salieu" at bounding box center [1354, 107] width 181 height 19
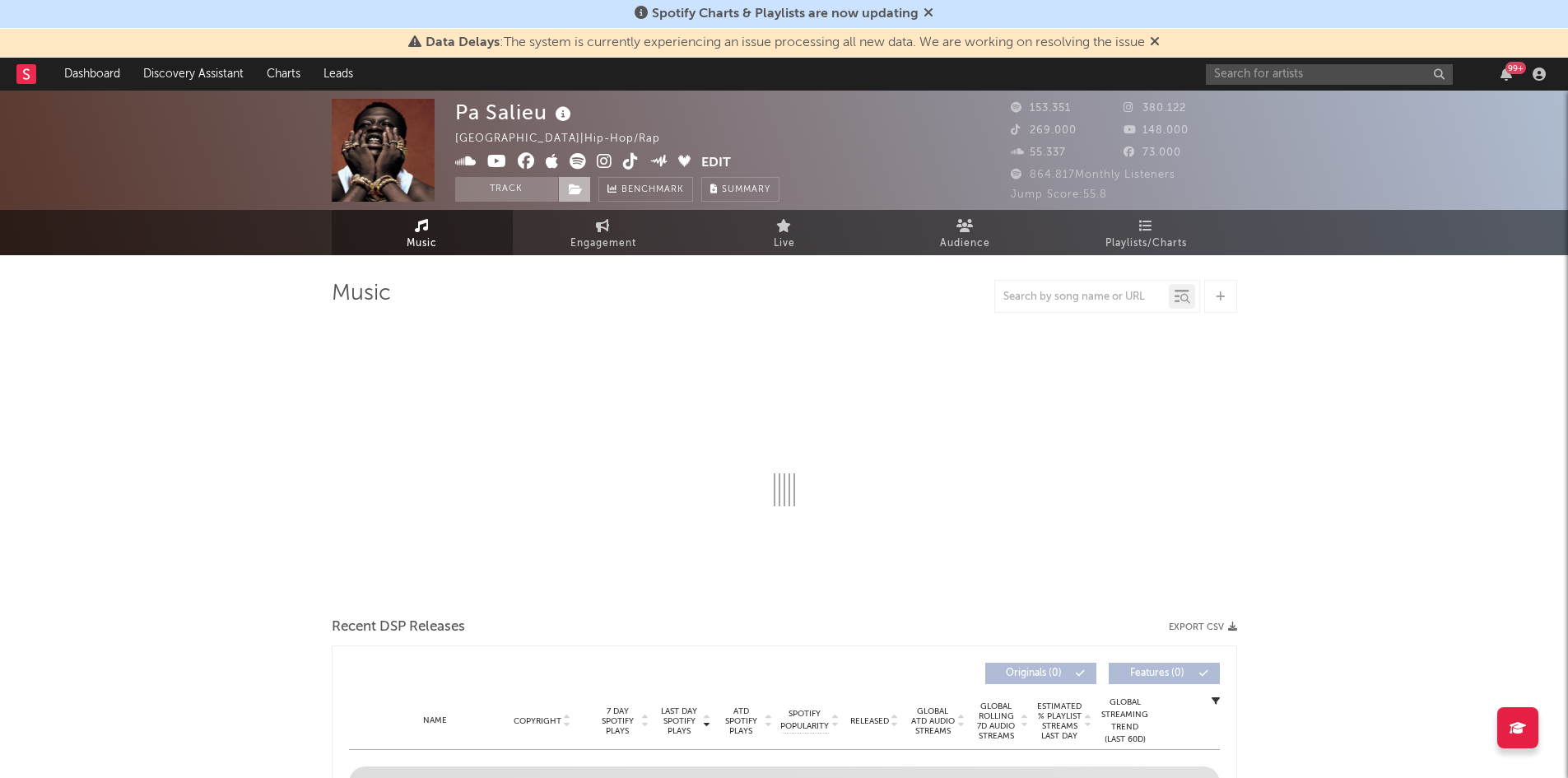
click at [574, 187] on icon at bounding box center [576, 189] width 14 height 11
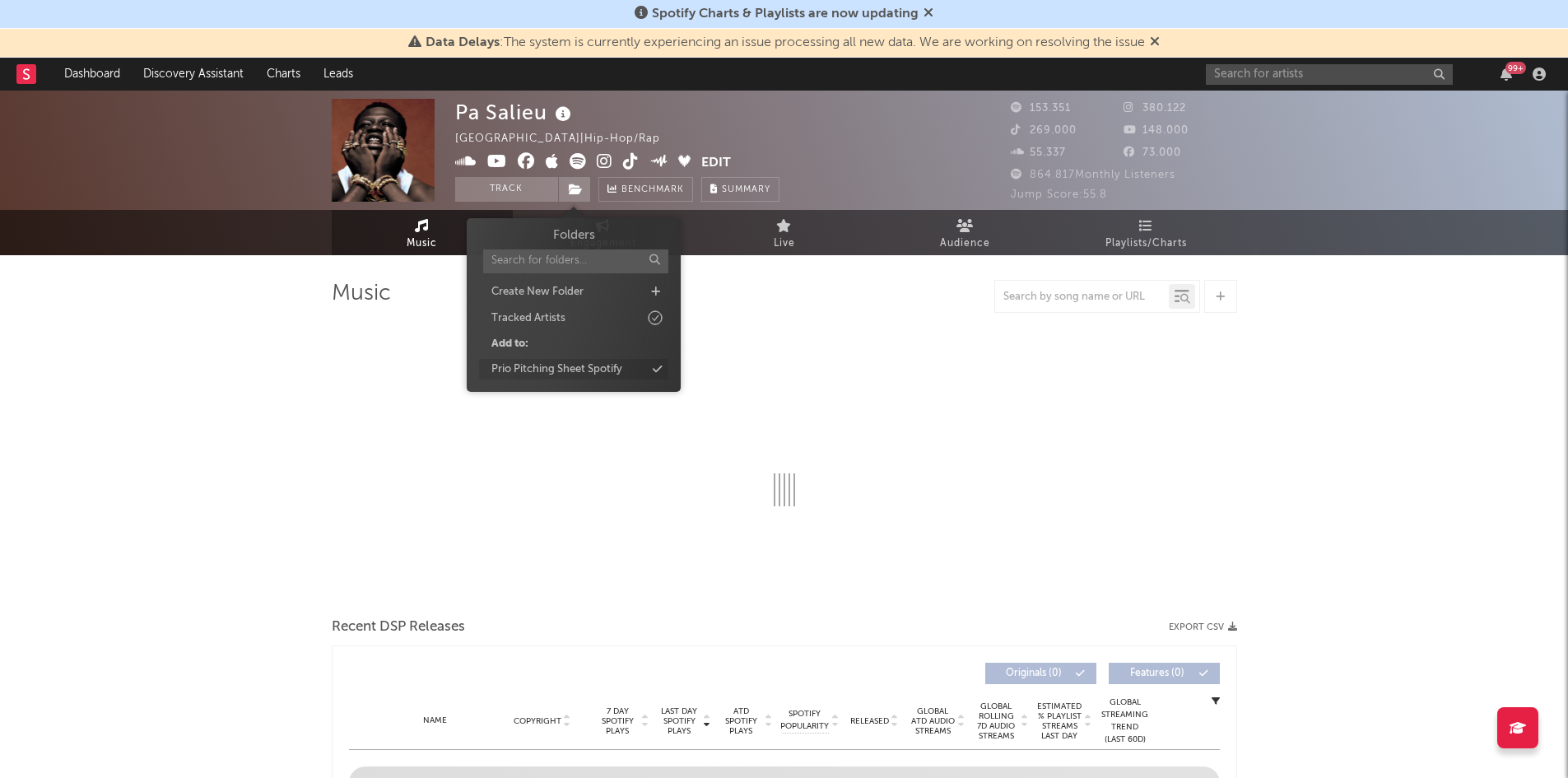
click at [634, 361] on div "Prio Pitching Sheet Spotify" at bounding box center [574, 370] width 190 height 21
select select "6m"
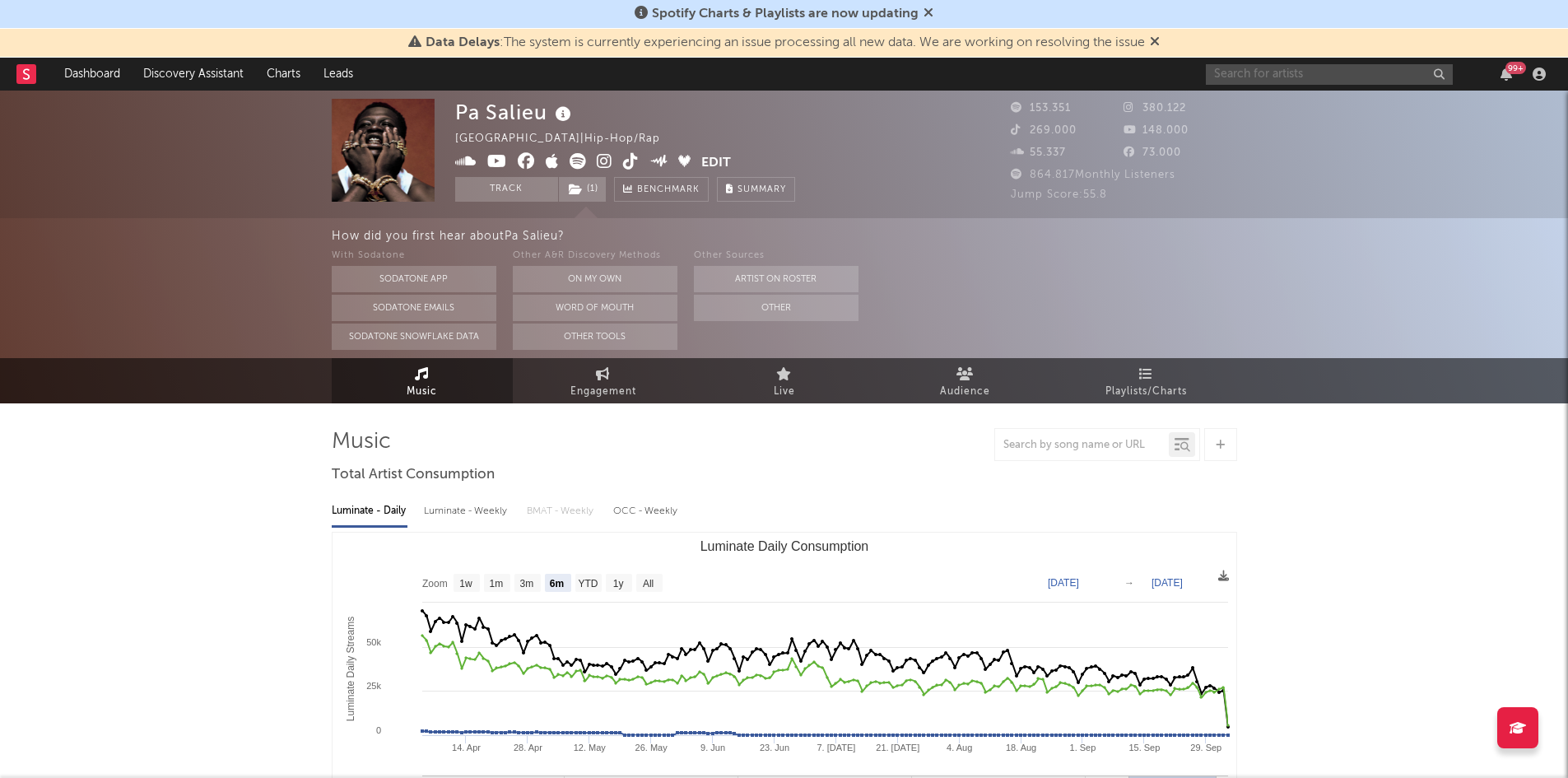
click at [1240, 79] on input "text" at bounding box center [1329, 74] width 247 height 20
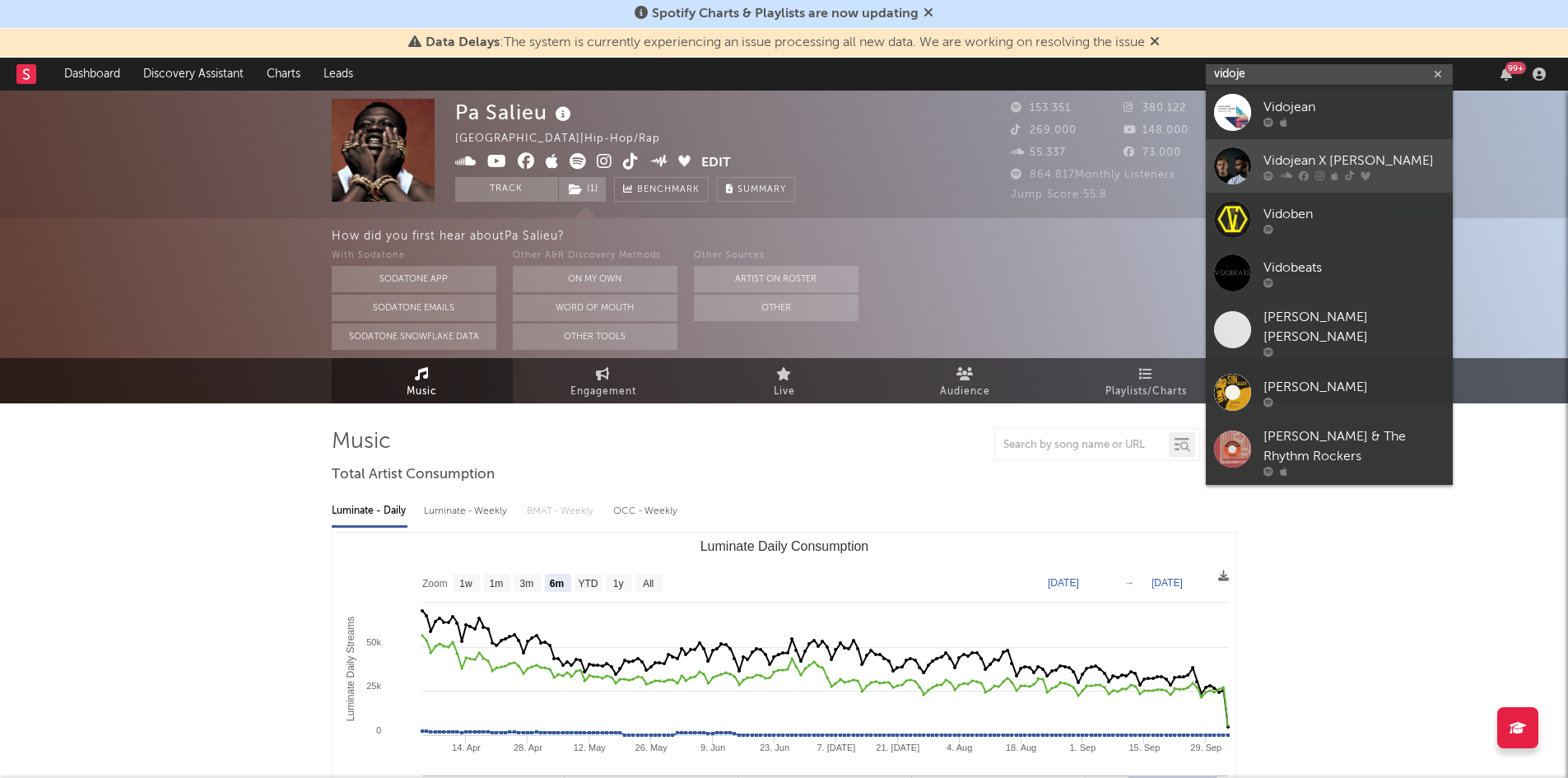
type input "vidoje"
click at [1363, 159] on div "Vidojean X Oliver Loenn" at bounding box center [1354, 160] width 181 height 19
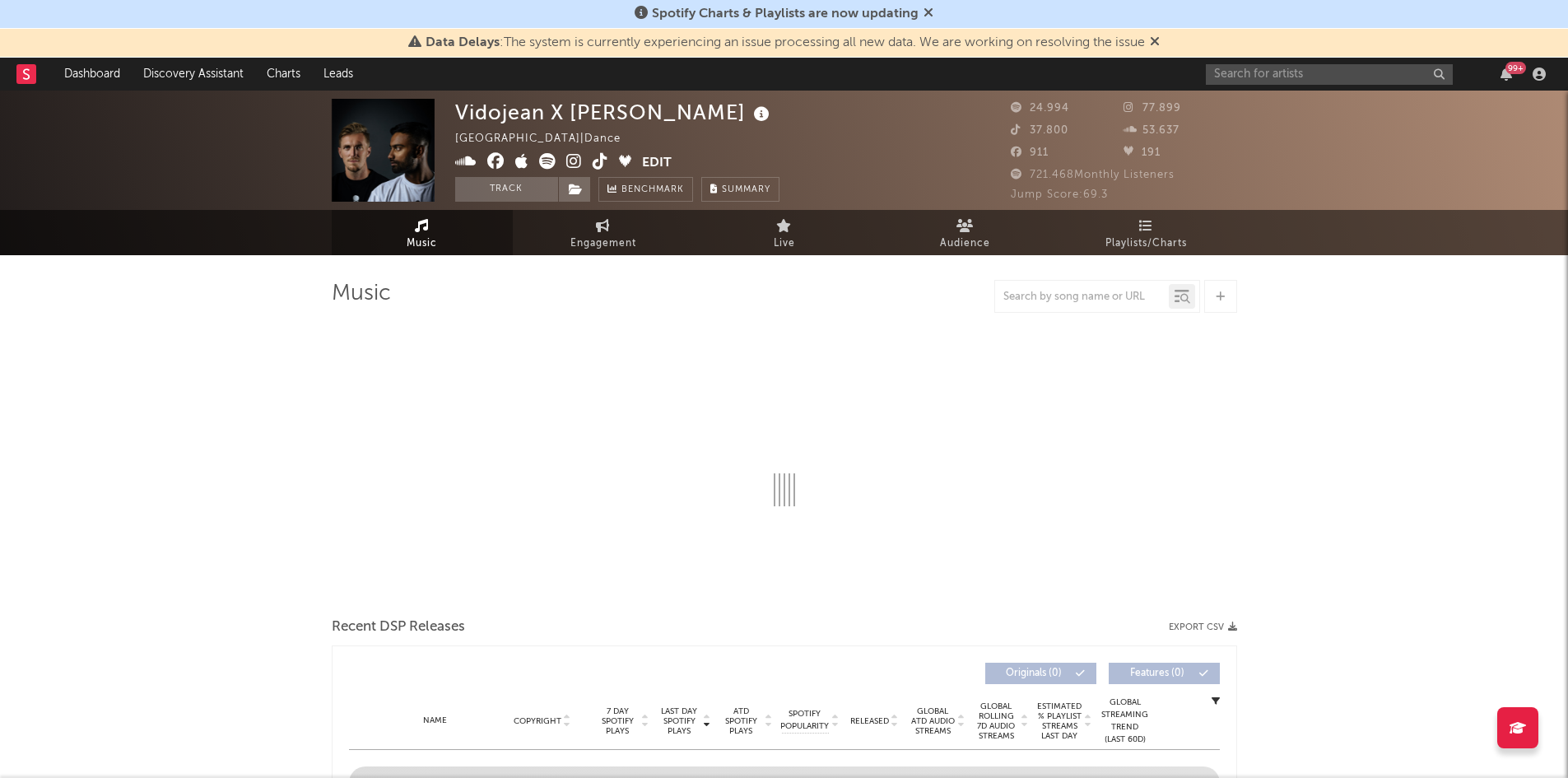
select select "6m"
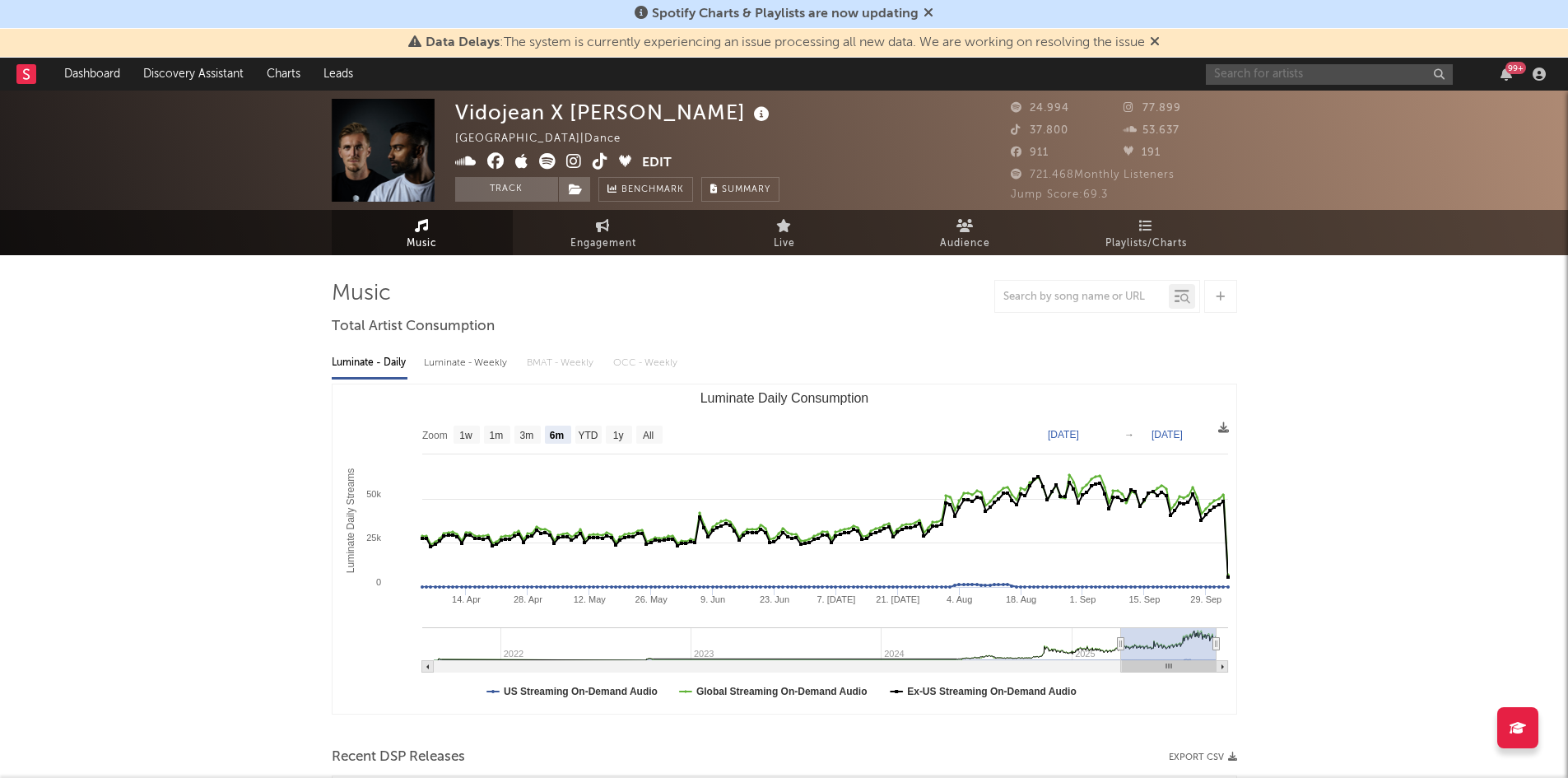
click at [1307, 81] on input "text" at bounding box center [1329, 74] width 247 height 20
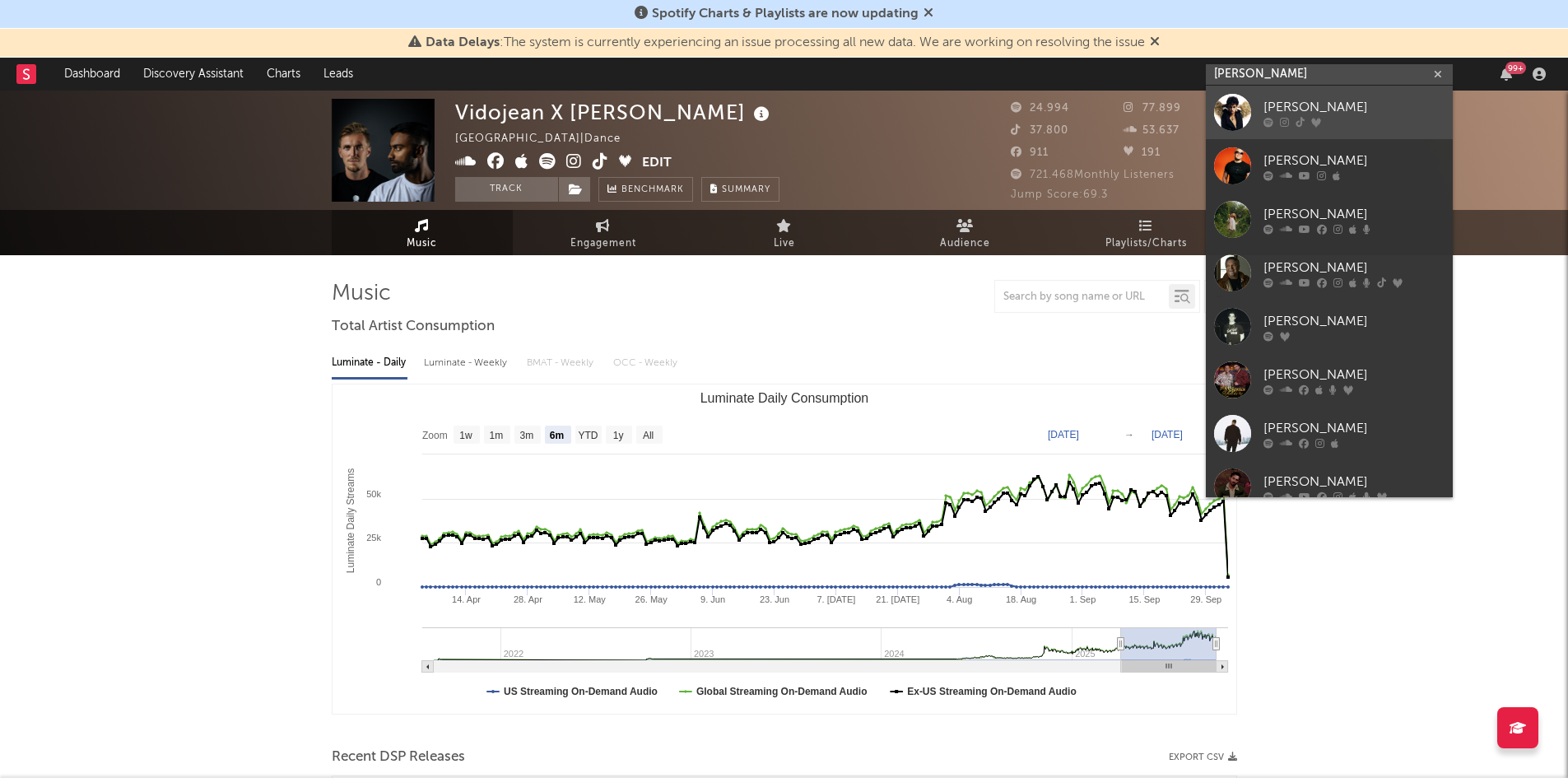
type input "edwin"
click at [1294, 100] on div "edwin" at bounding box center [1354, 107] width 181 height 19
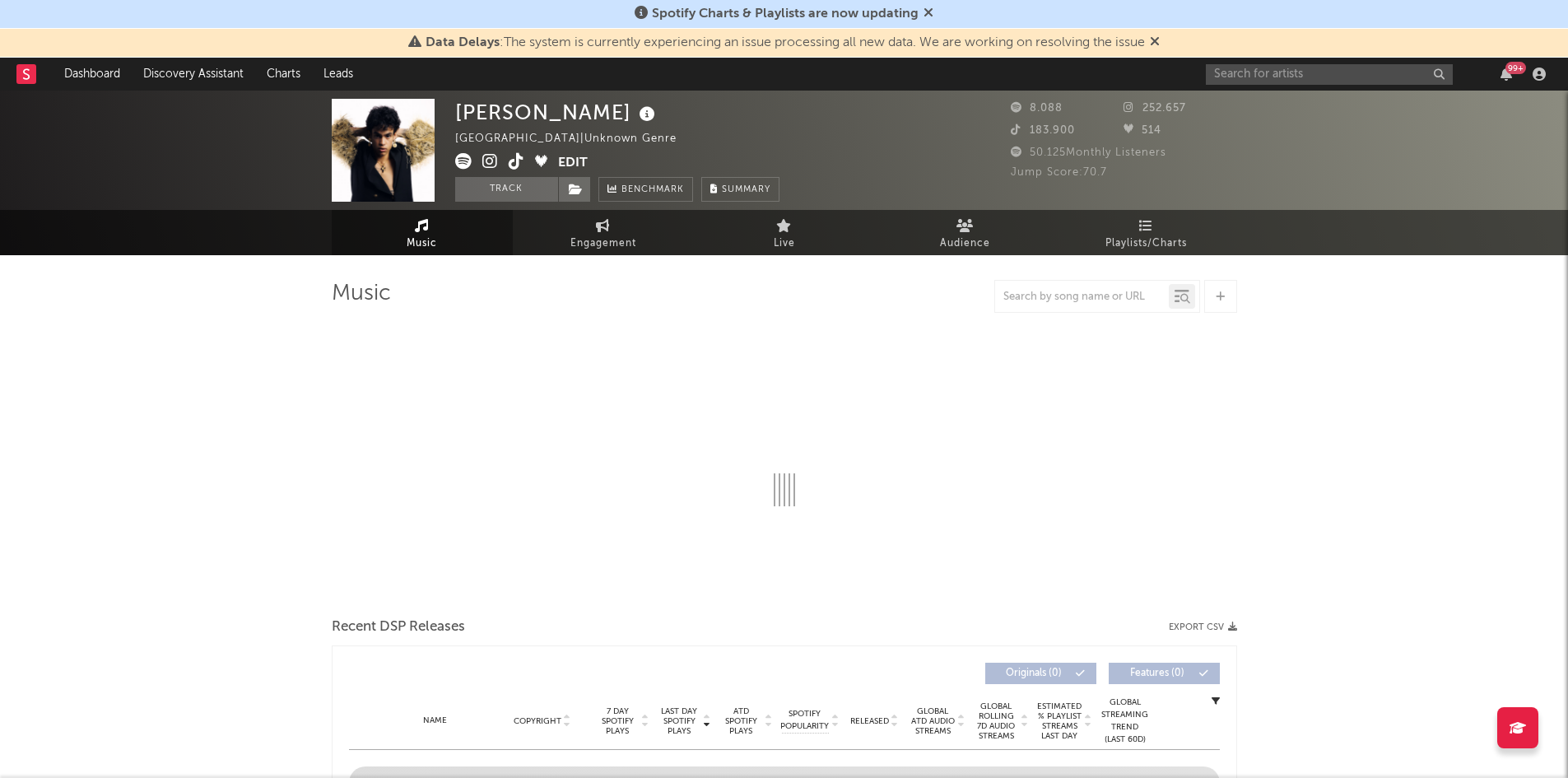
select select "6m"
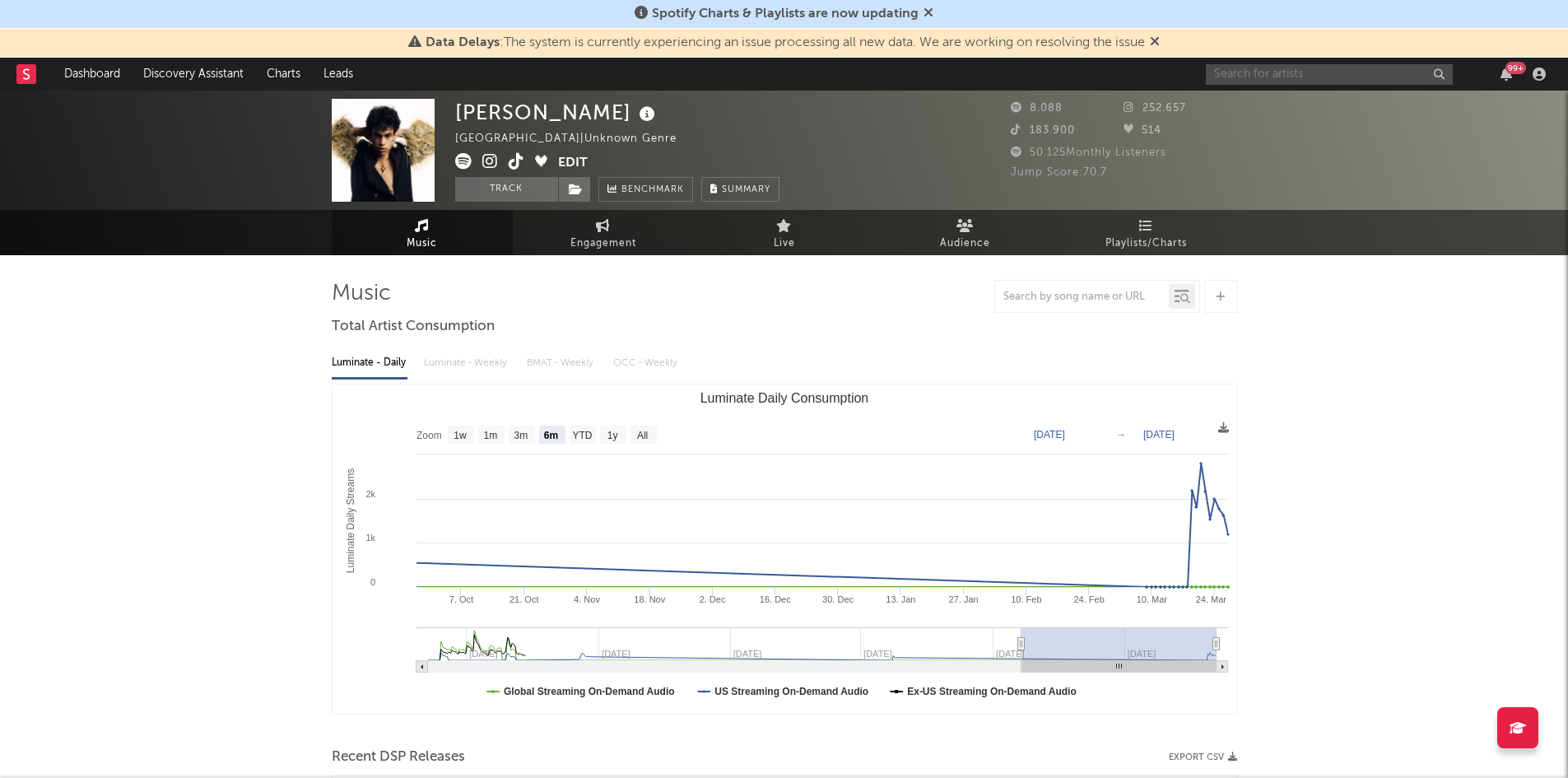
click at [1271, 66] on input "text" at bounding box center [1329, 74] width 247 height 20
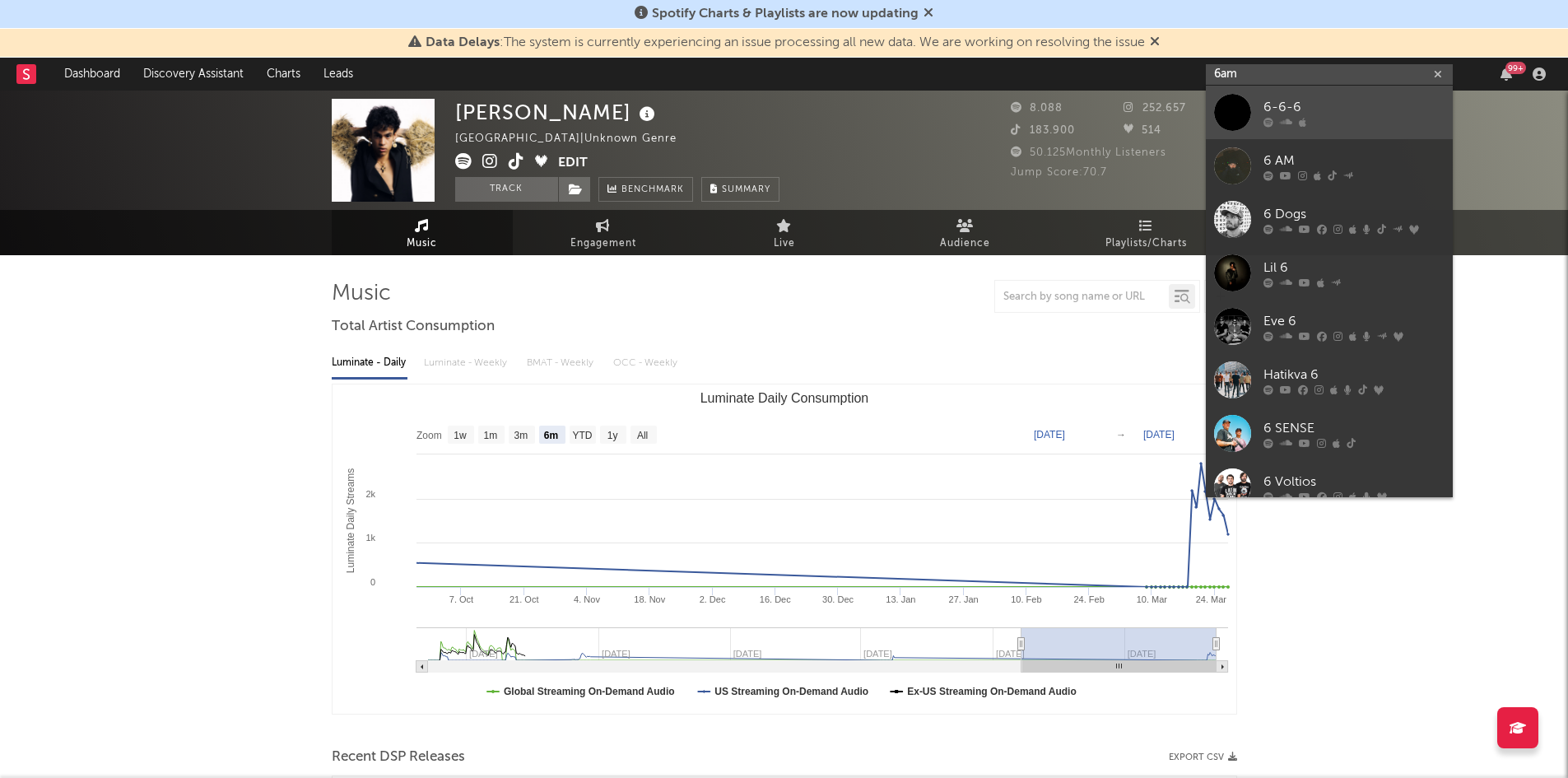
type input "6am"
click at [1268, 114] on div "6-6-6" at bounding box center [1354, 107] width 181 height 19
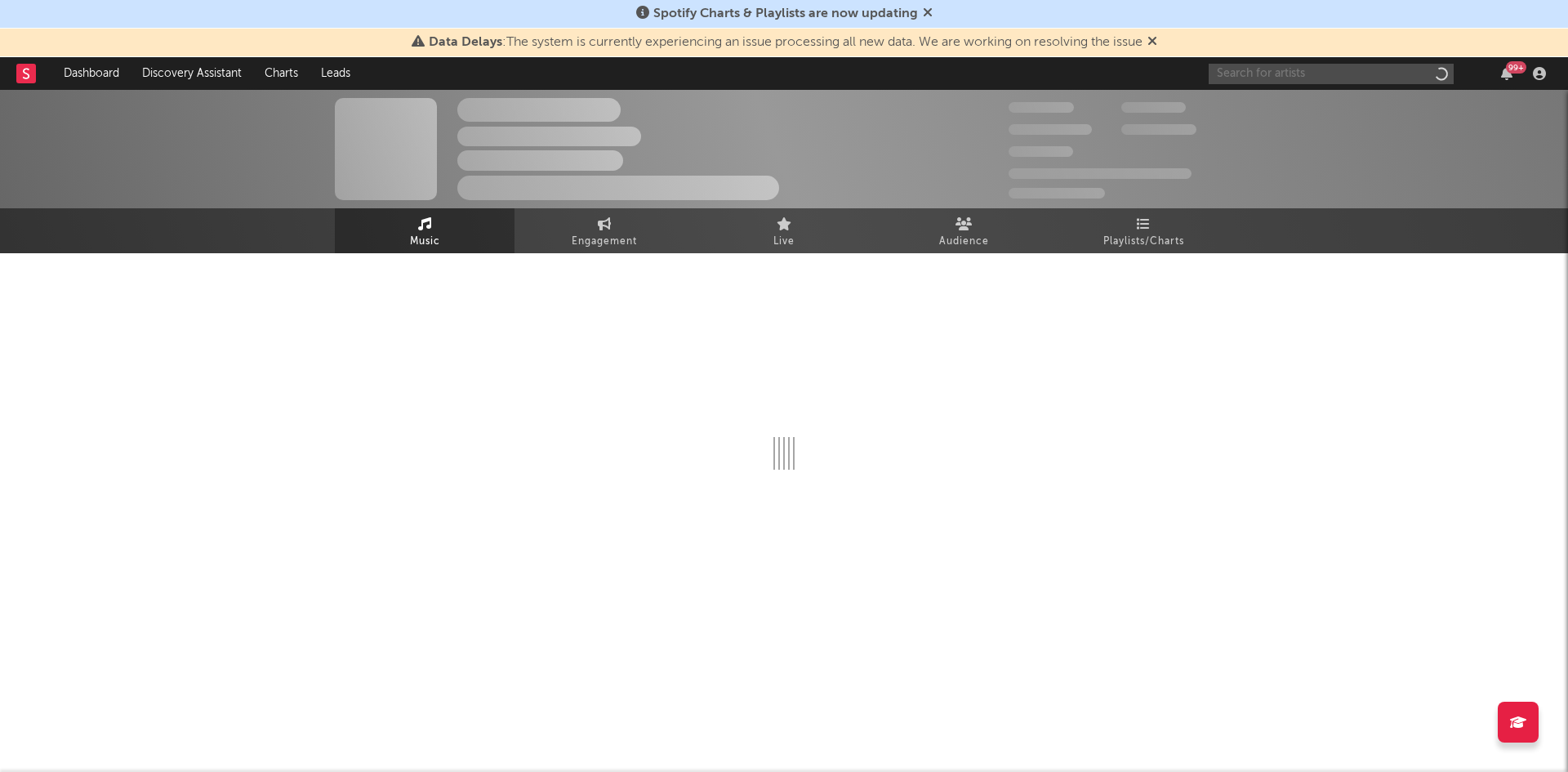
click at [1271, 77] on input "text" at bounding box center [1331, 74] width 245 height 20
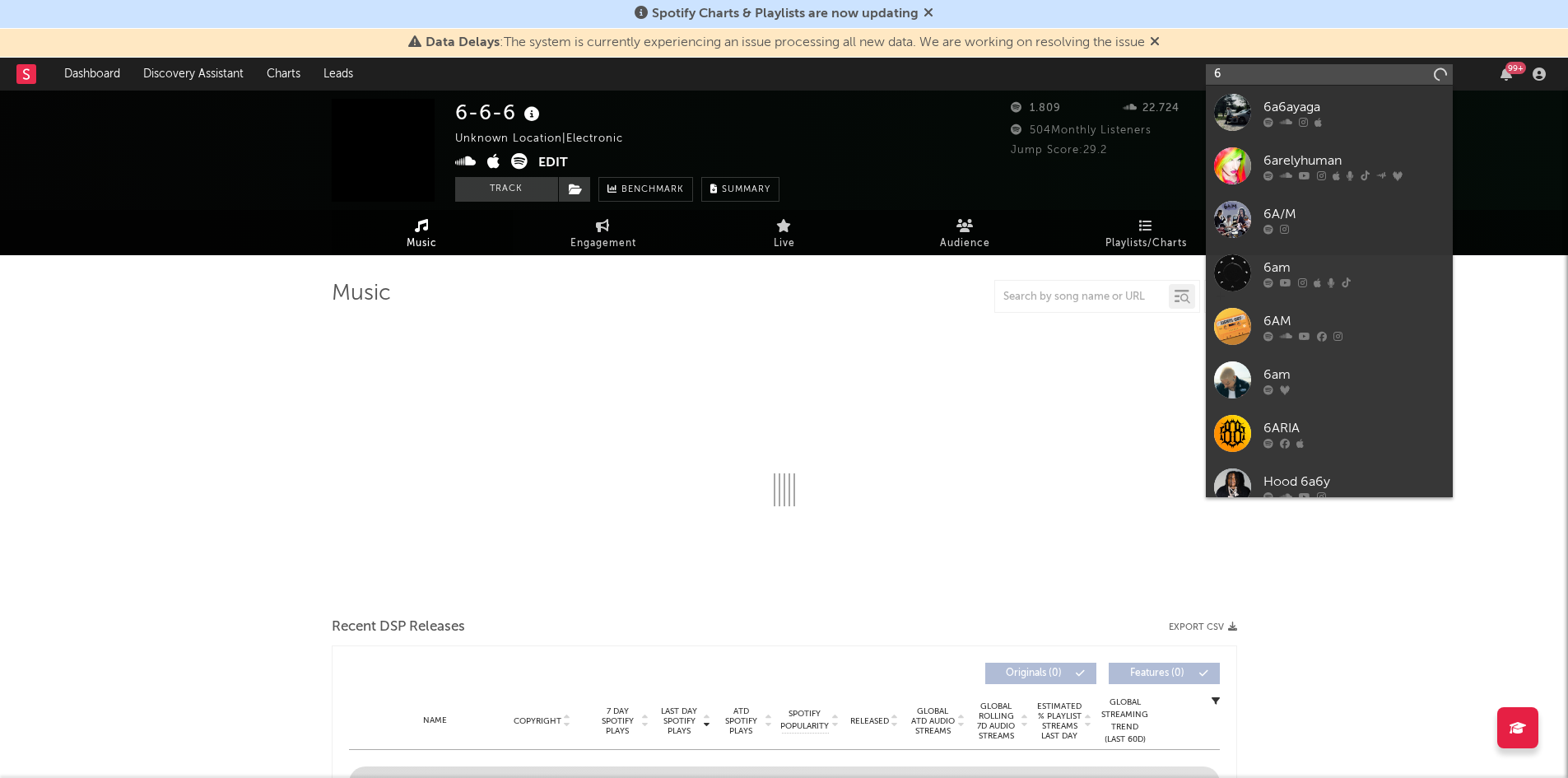
type input "6a"
select select "6m"
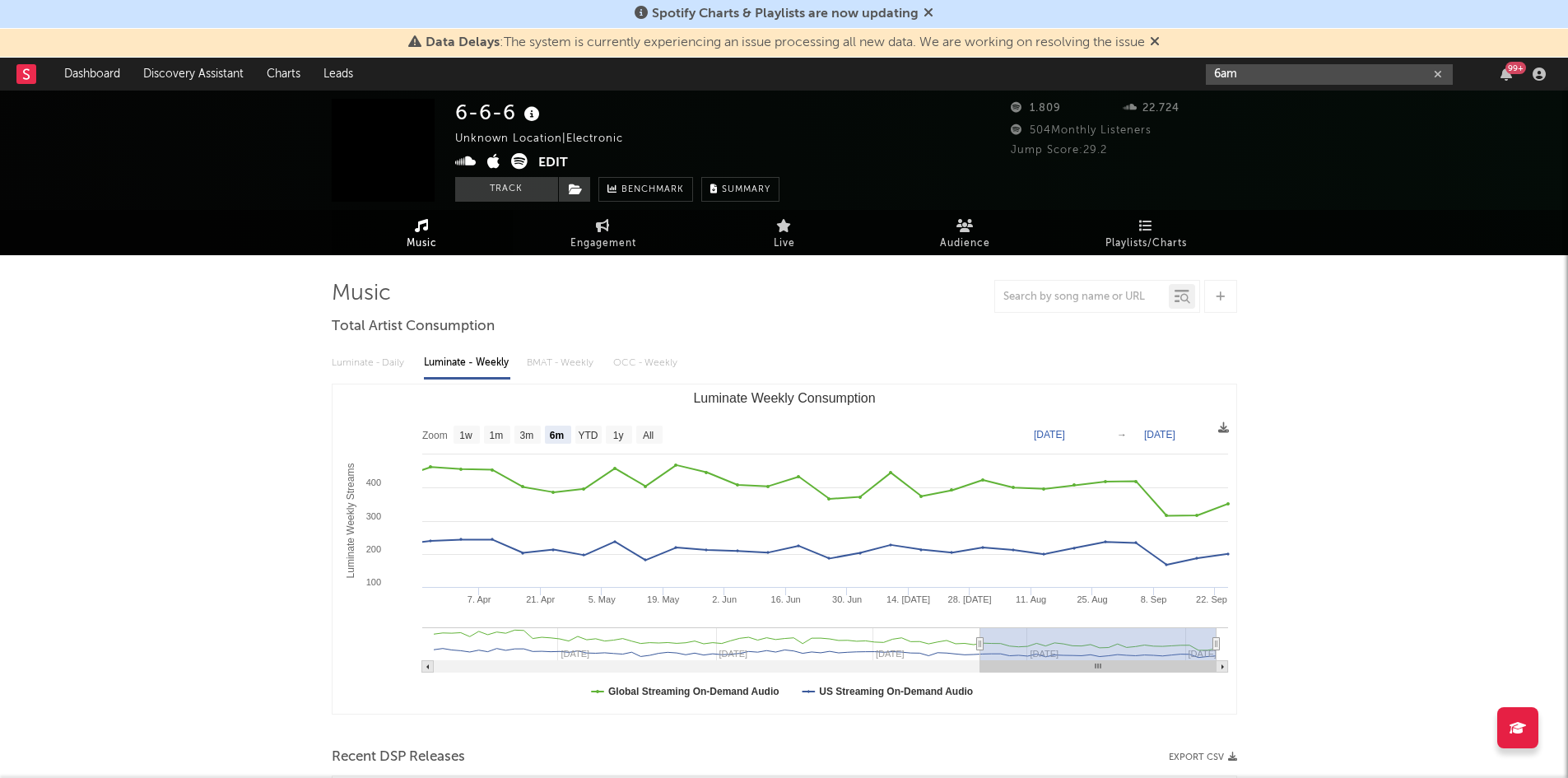
drag, startPoint x: 1239, startPoint y: 69, endPoint x: 1045, endPoint y: 87, distance: 194.8
click at [1119, 77] on nav "Dashboard Discovery Assistant Charts Leads 6am 99 +" at bounding box center [784, 74] width 1568 height 33
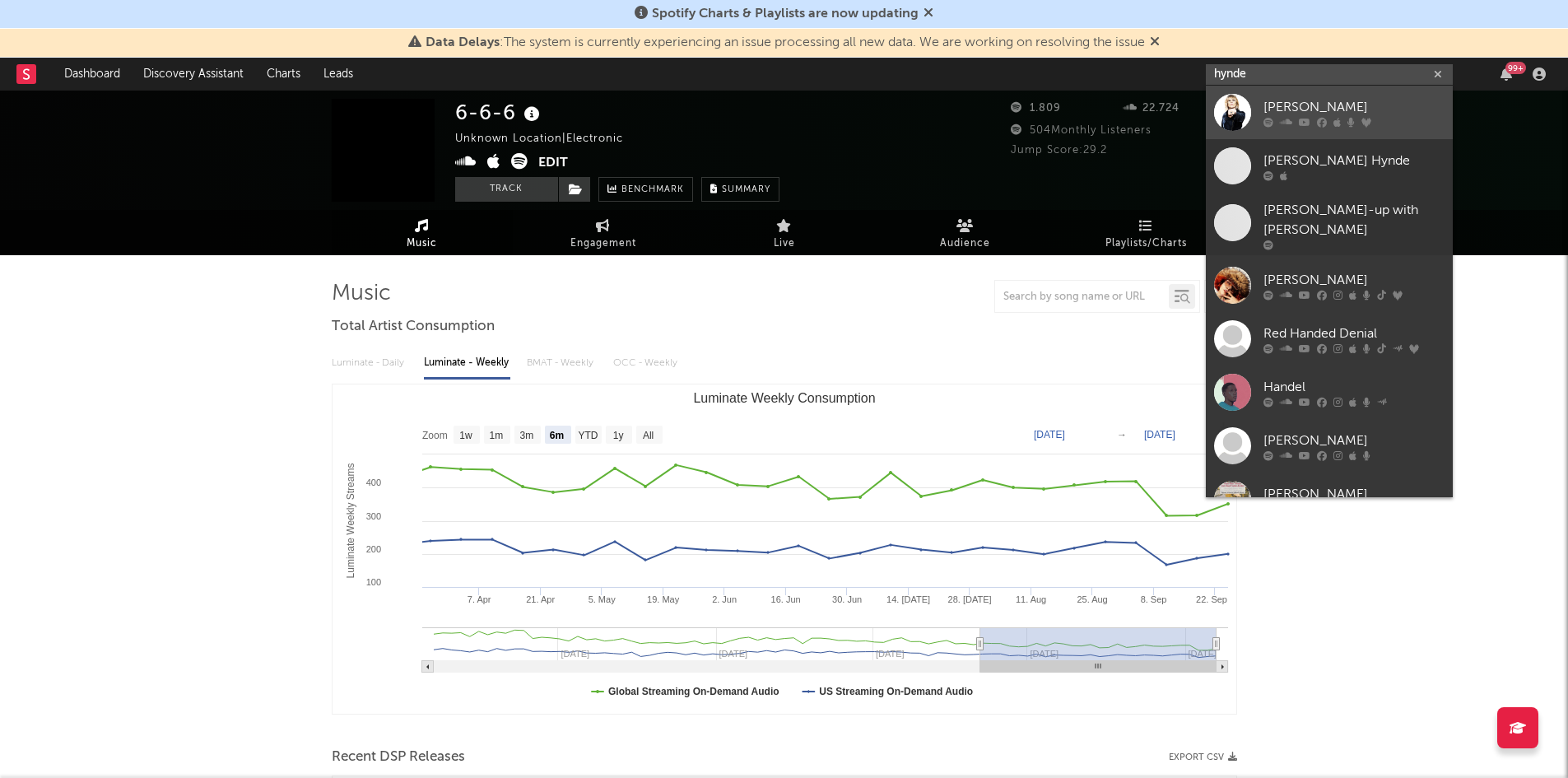
type input "hynde"
click at [1304, 111] on div "Chrissie Hynde" at bounding box center [1354, 107] width 181 height 19
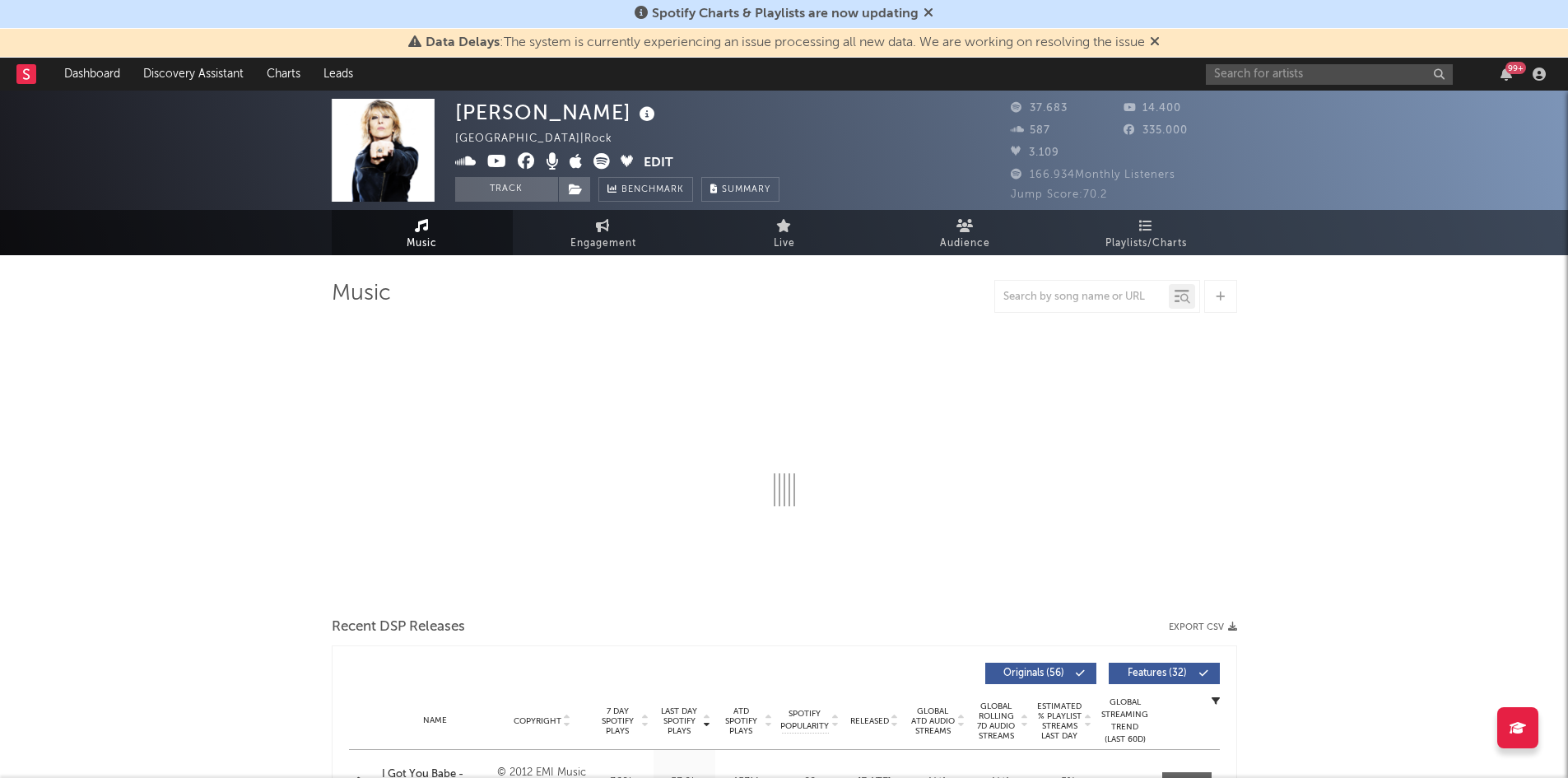
select select "6m"
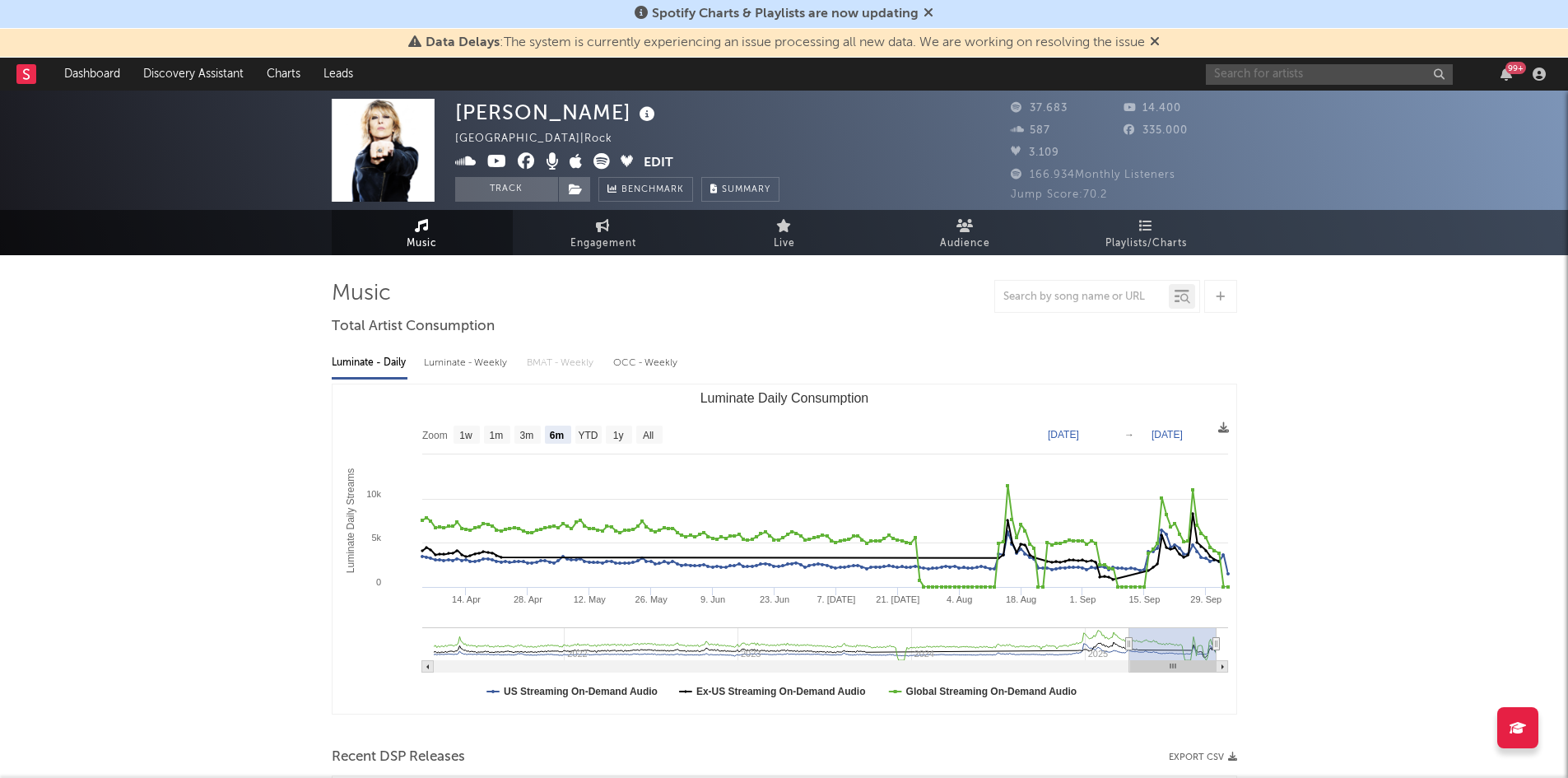
click at [1245, 81] on input "text" at bounding box center [1329, 74] width 247 height 20
click at [1301, 69] on input "hynde pal" at bounding box center [1329, 74] width 247 height 20
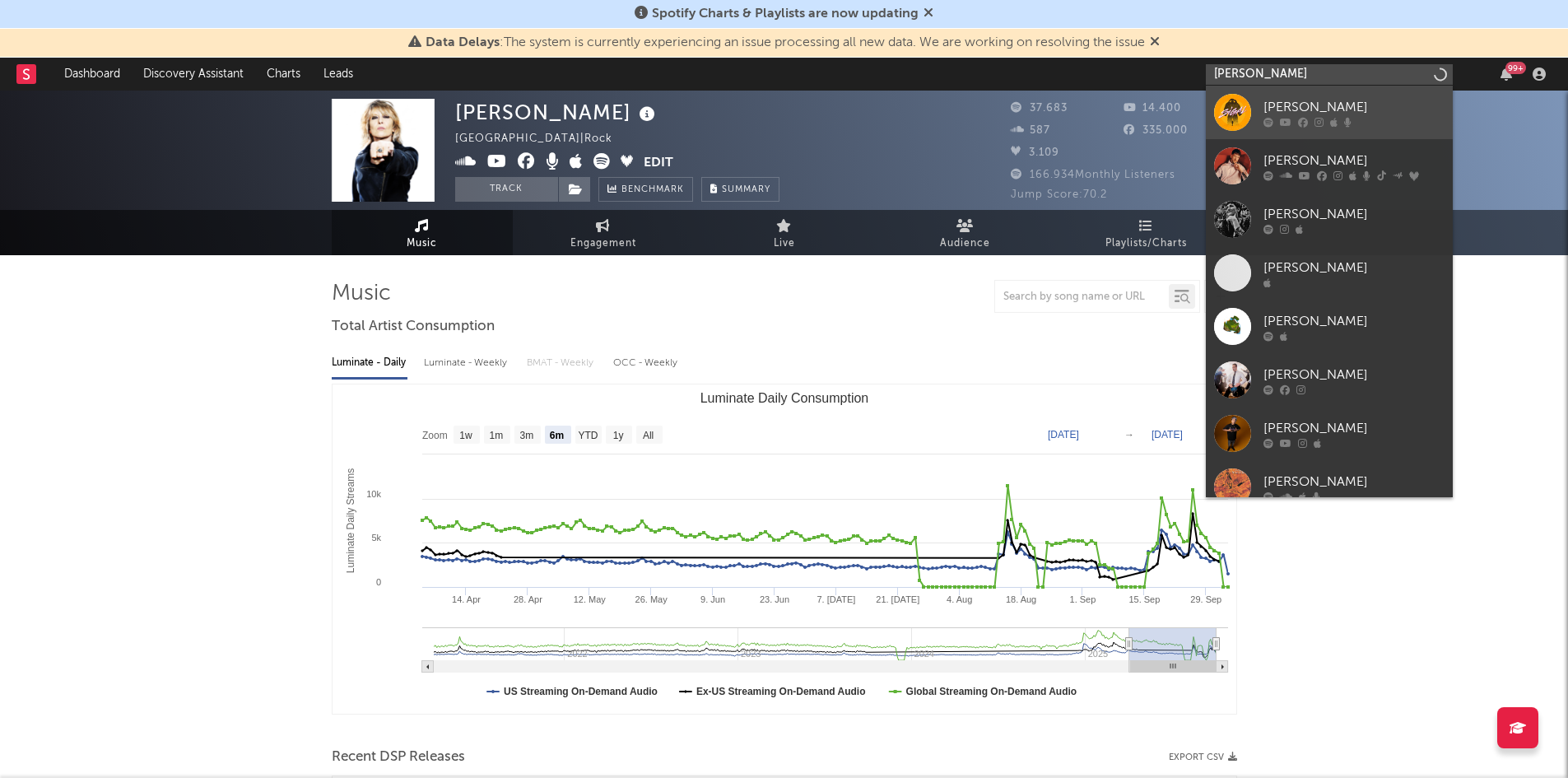
type input "sigala"
click at [1283, 129] on link "SIGAL" at bounding box center [1329, 112] width 247 height 54
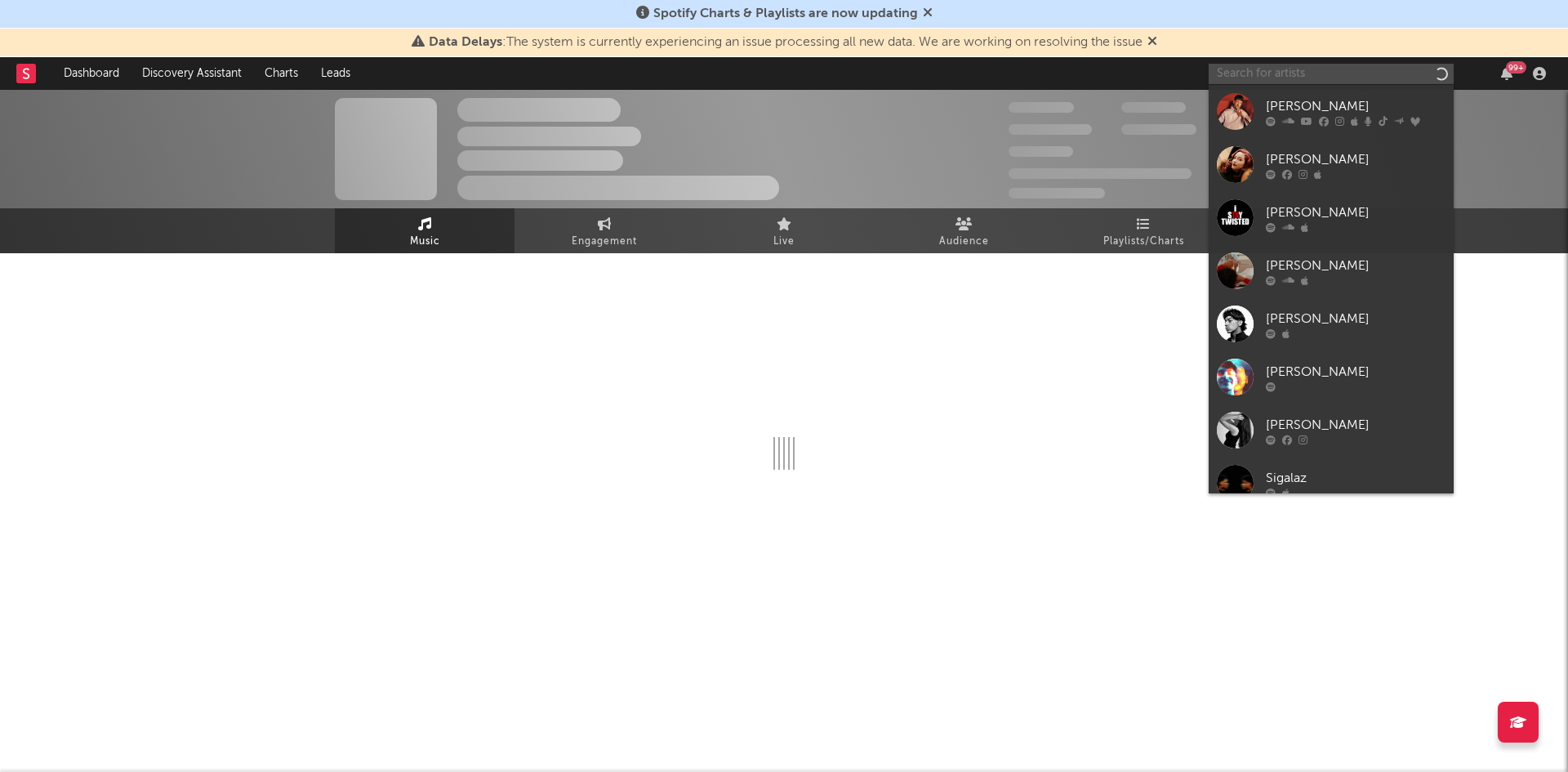
click at [1280, 71] on input "text" at bounding box center [1331, 74] width 245 height 20
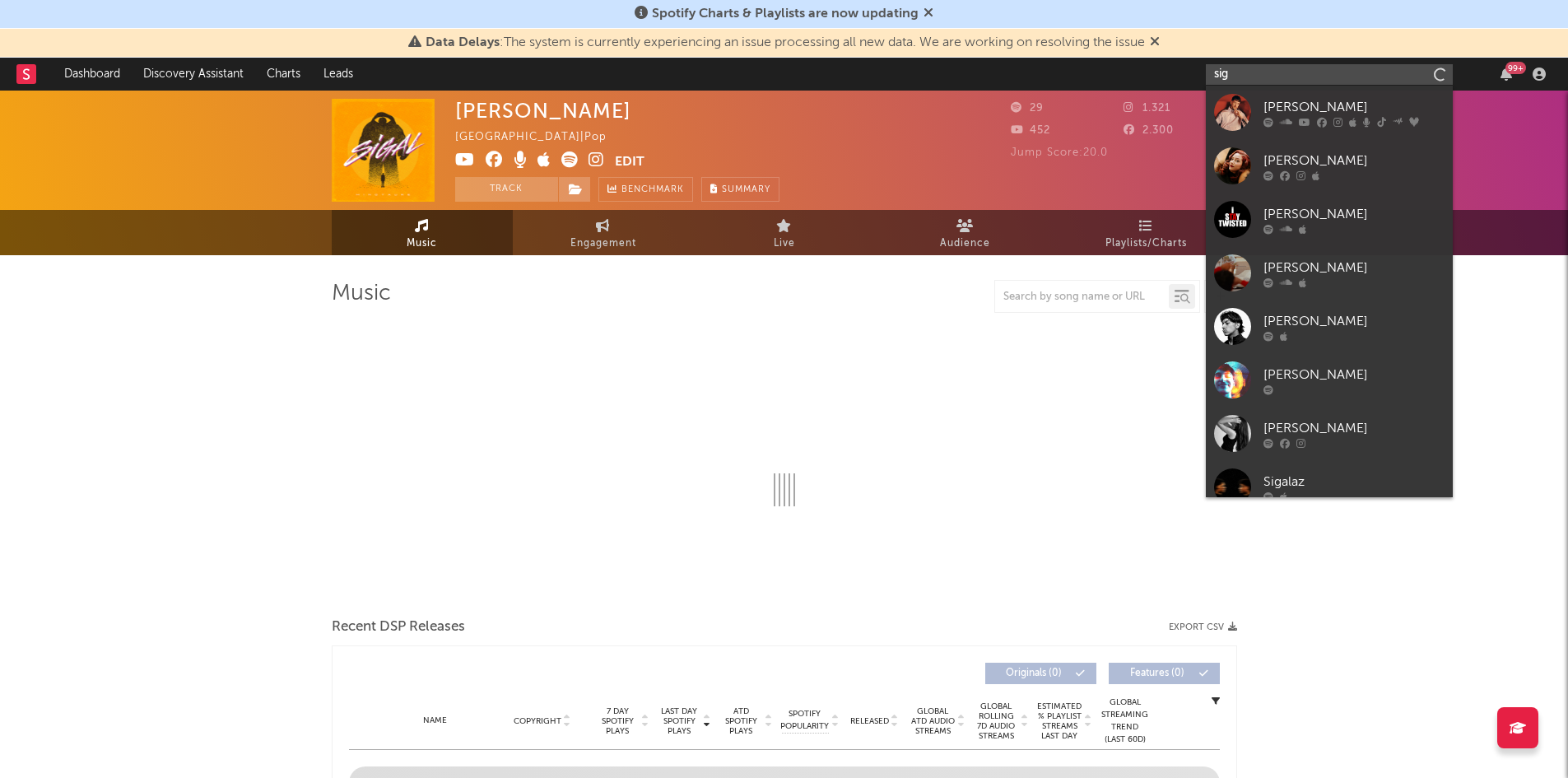
type input "siga"
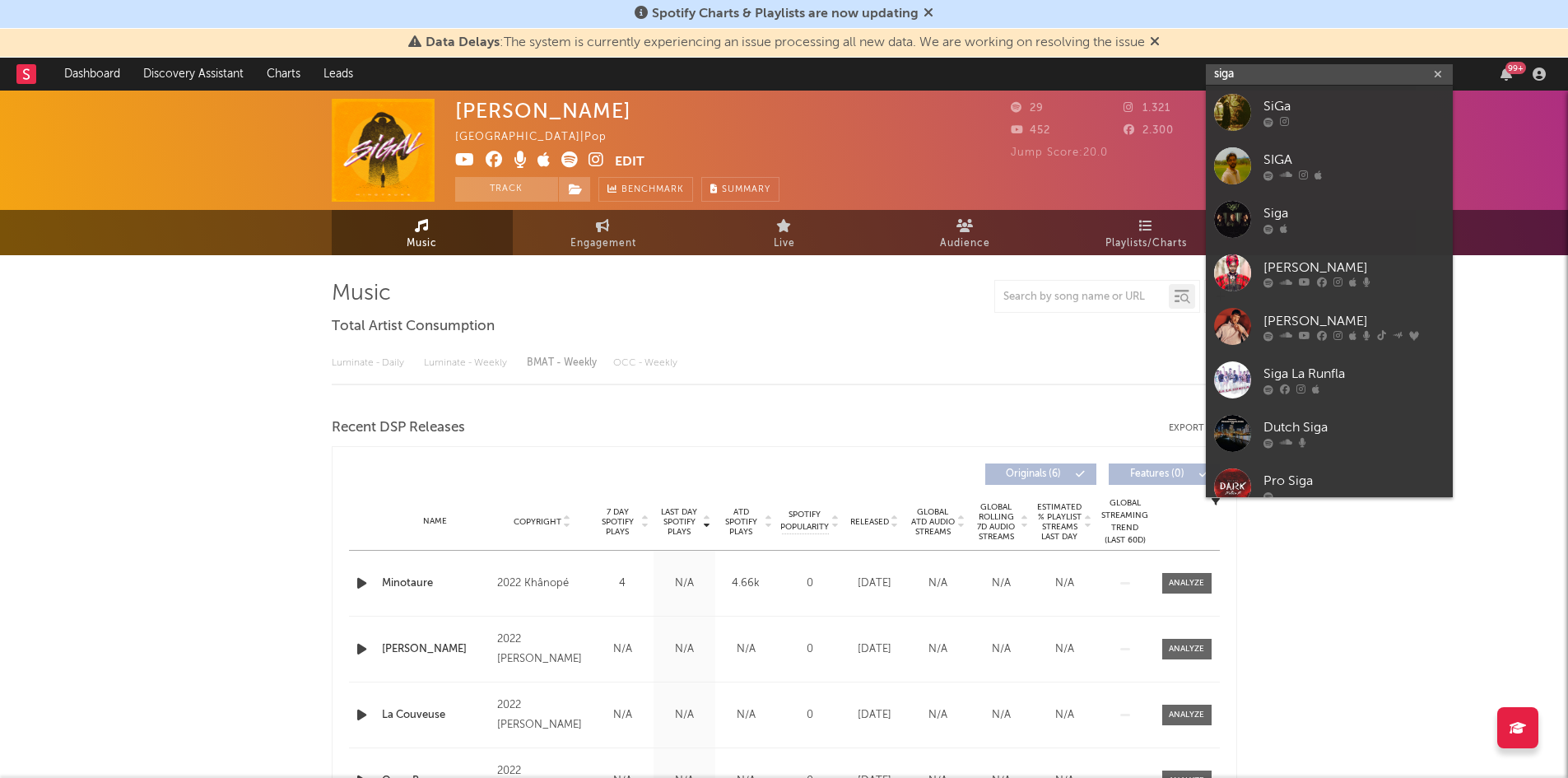
select select "1w"
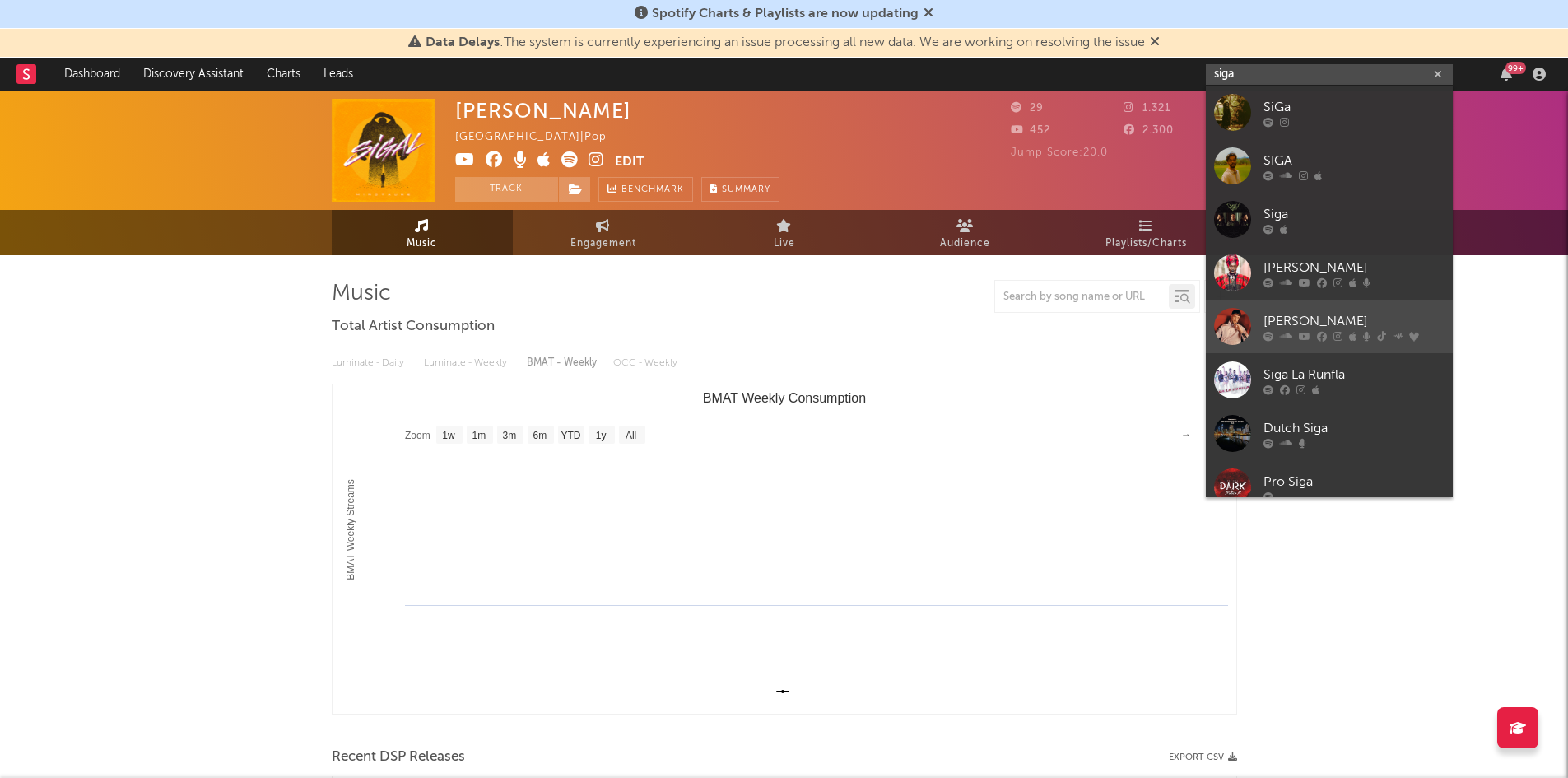
type input "siga"
click at [1305, 316] on div "Sigala" at bounding box center [1354, 320] width 181 height 19
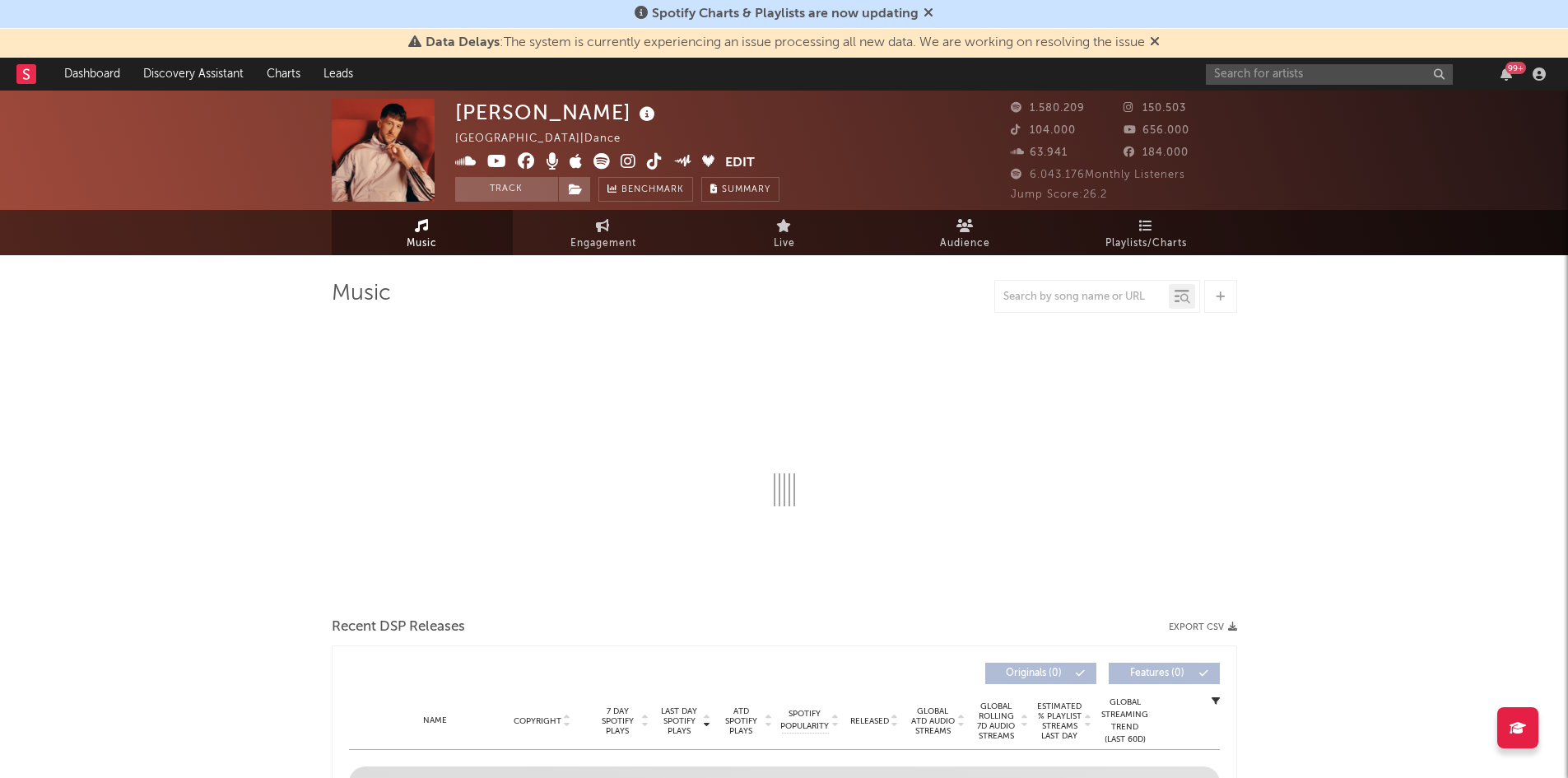
select select "6m"
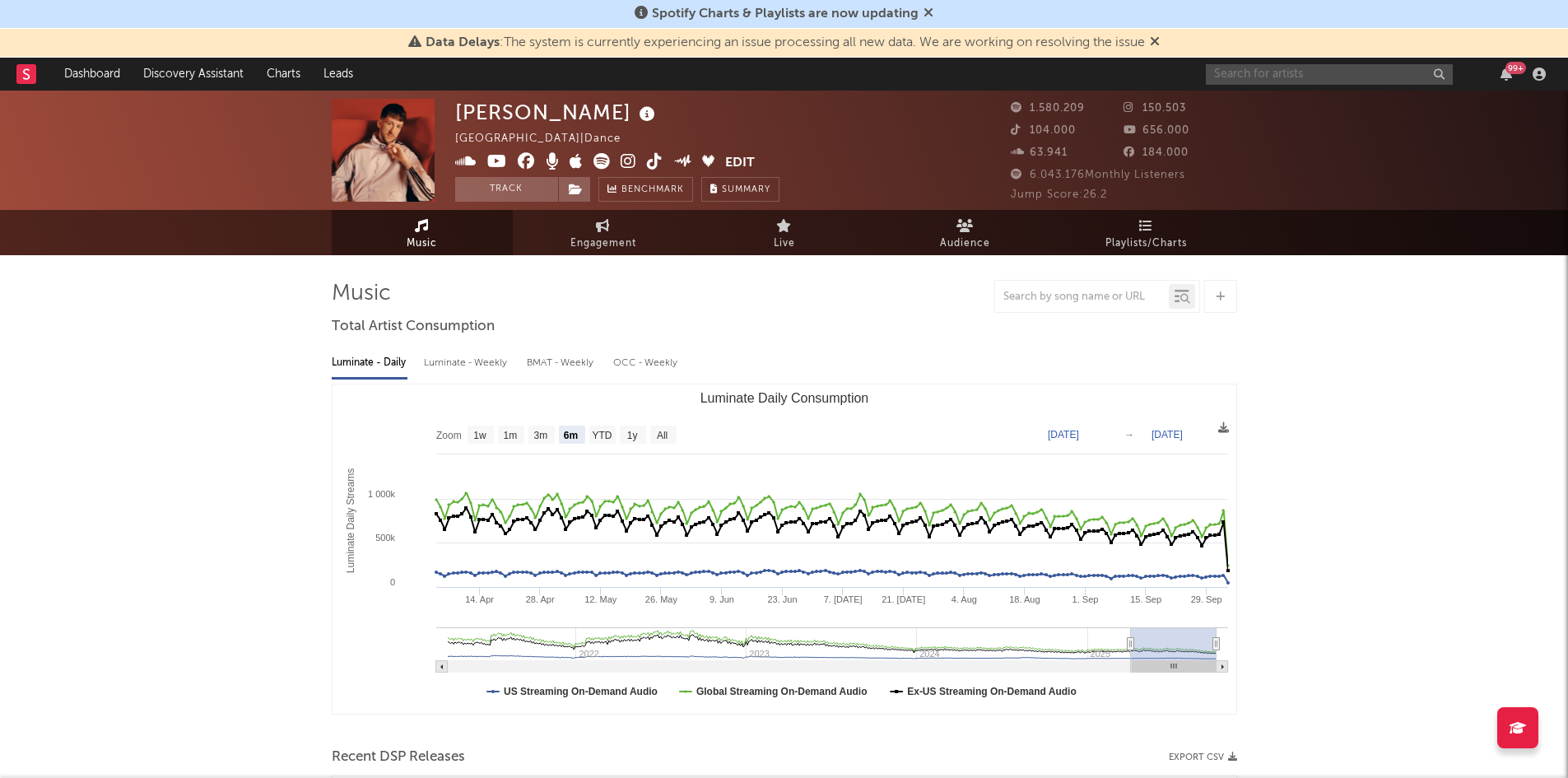
click at [1325, 68] on input "text" at bounding box center [1329, 74] width 247 height 20
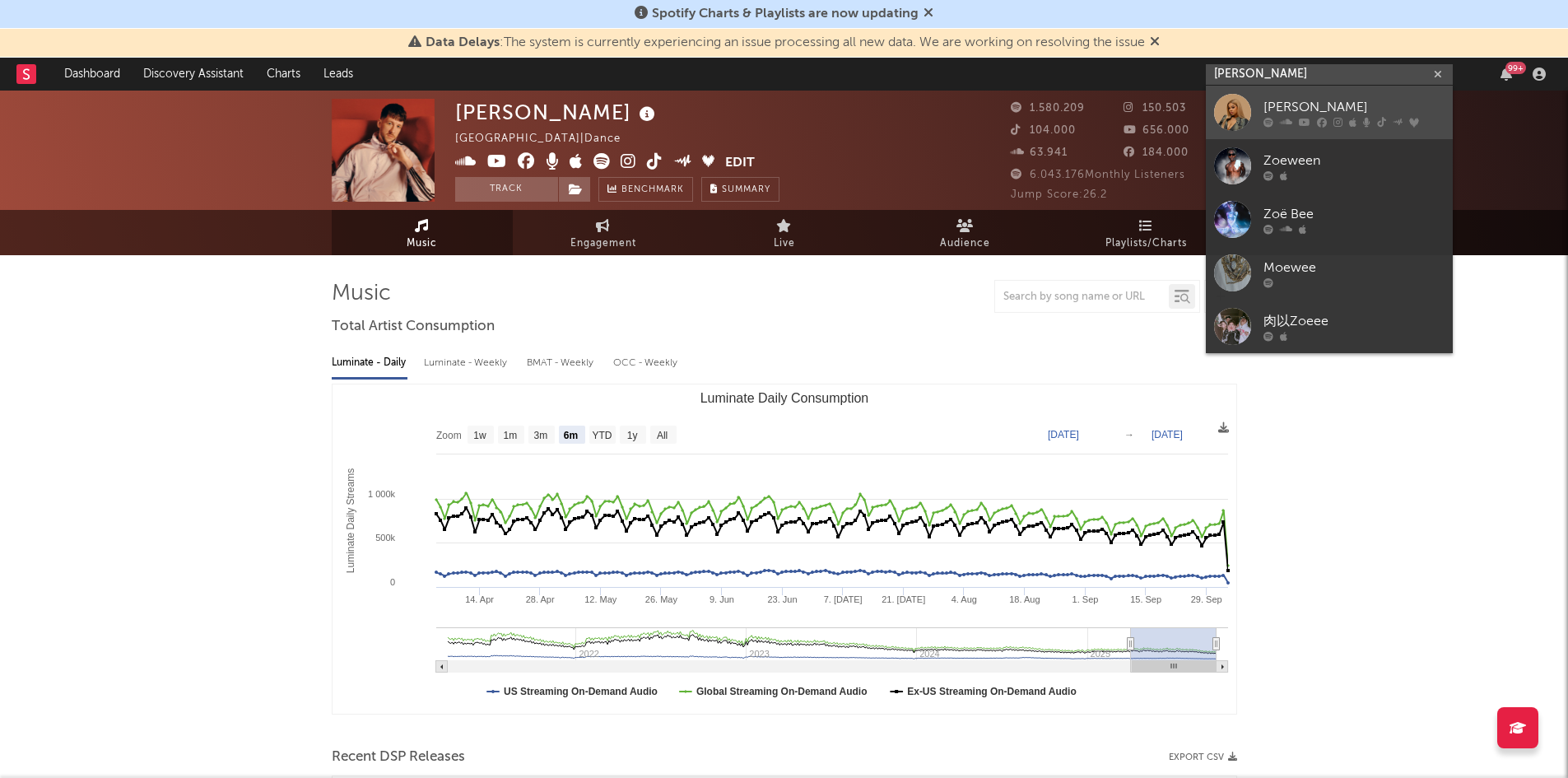
type input "zoe wee"
click at [1332, 96] on link "Zoe Wees" at bounding box center [1329, 112] width 247 height 54
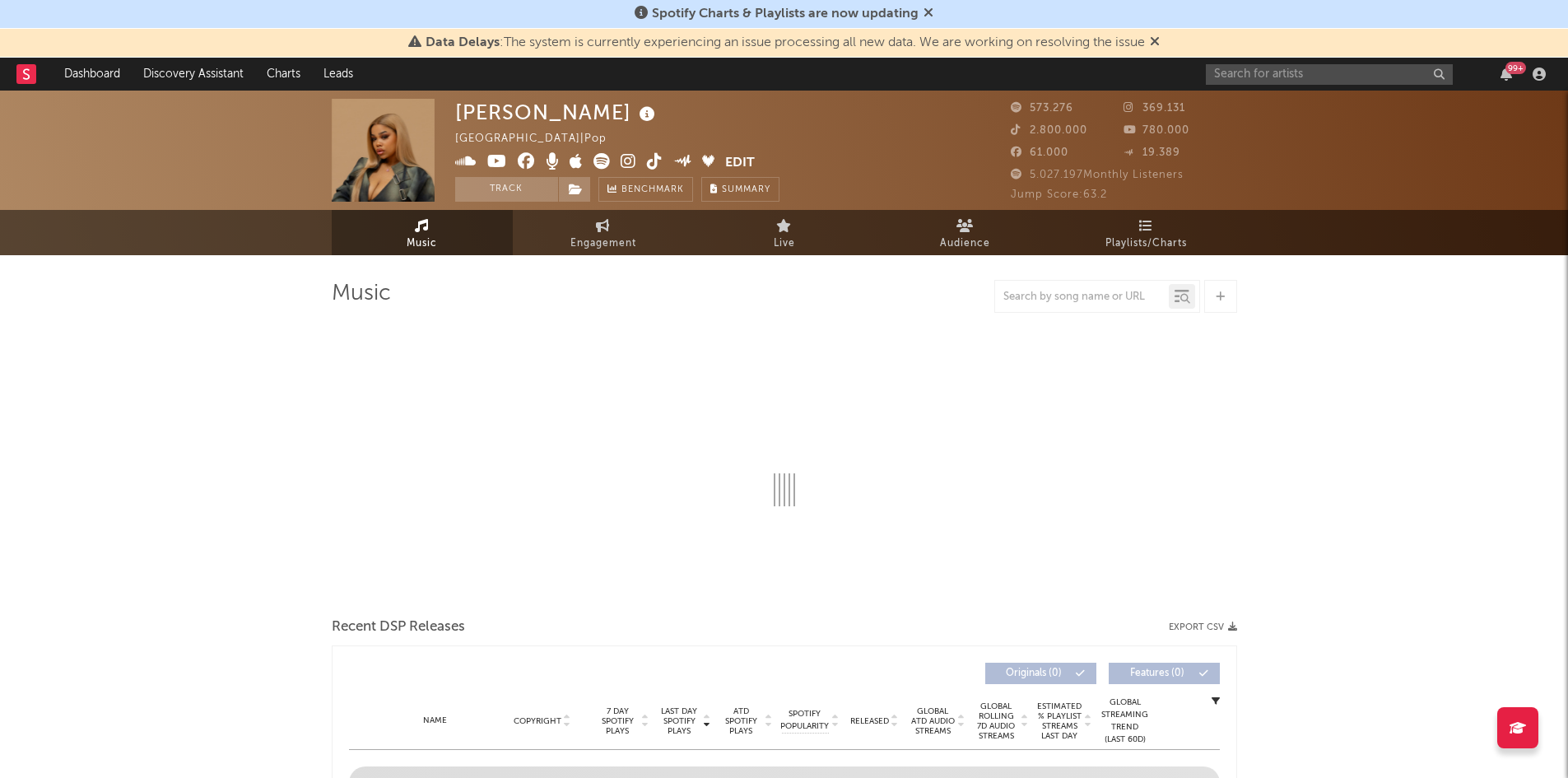
select select "6m"
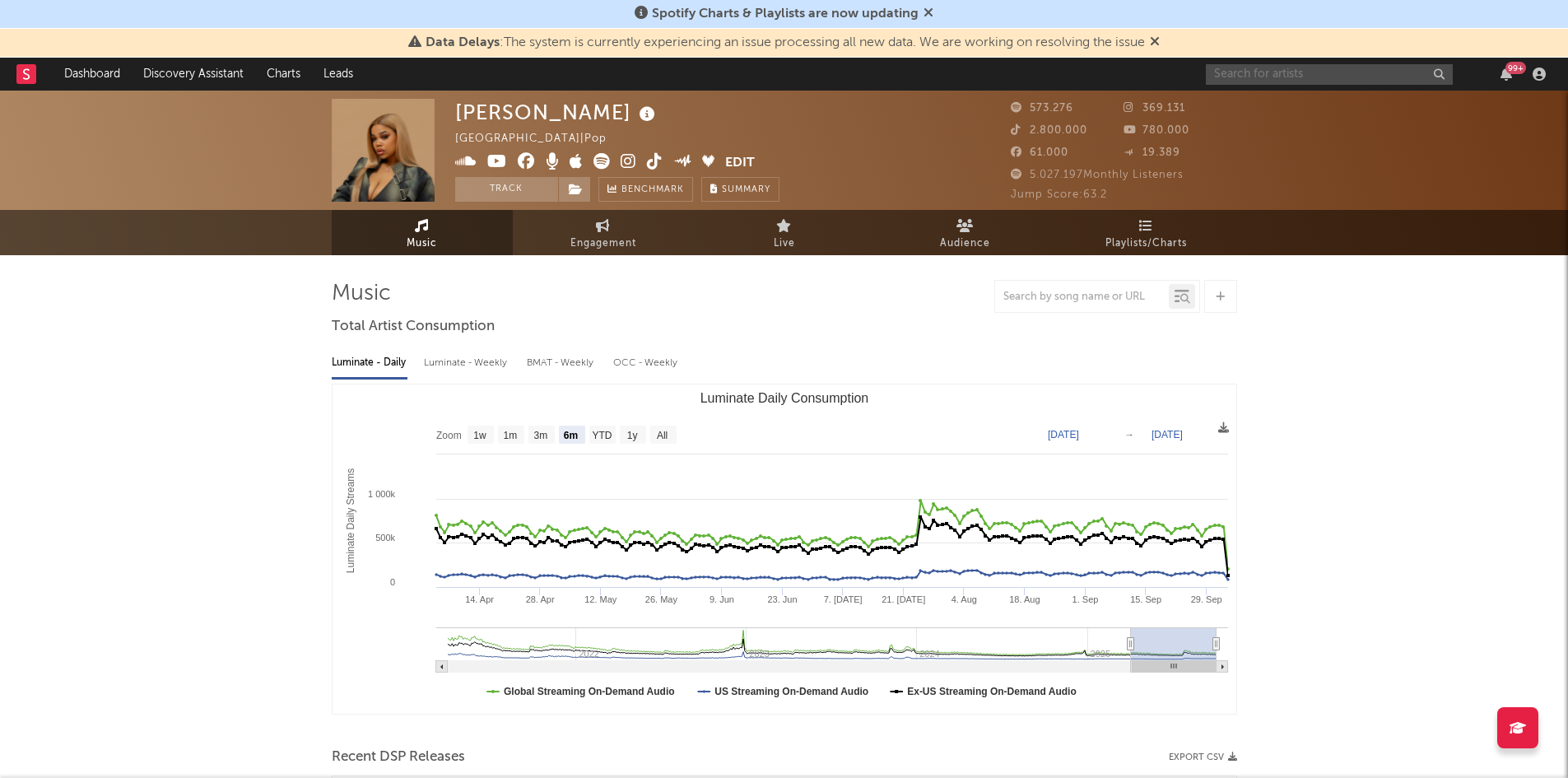
click at [1242, 75] on input "text" at bounding box center [1329, 74] width 247 height 20
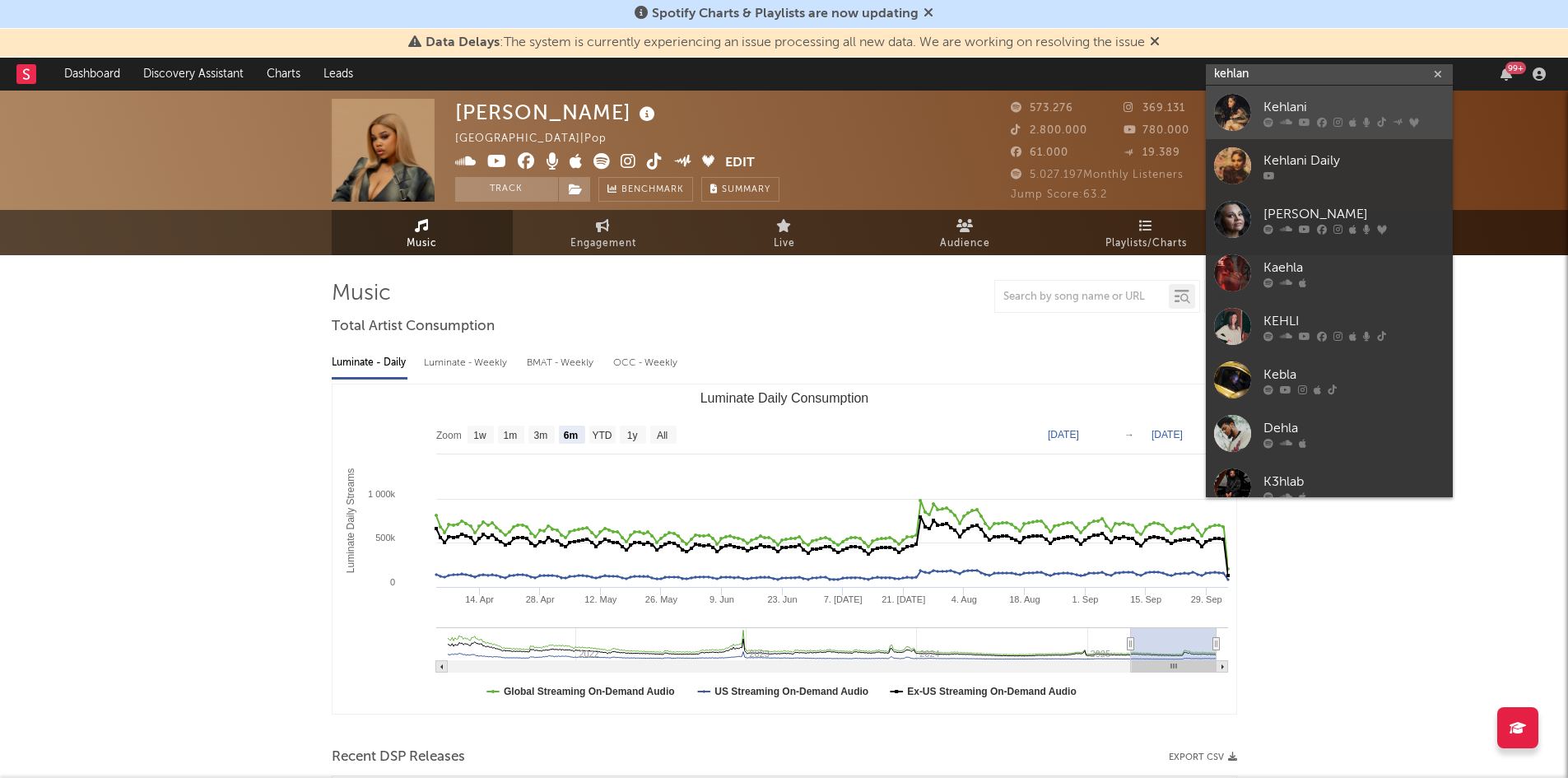
type input "kehlan"
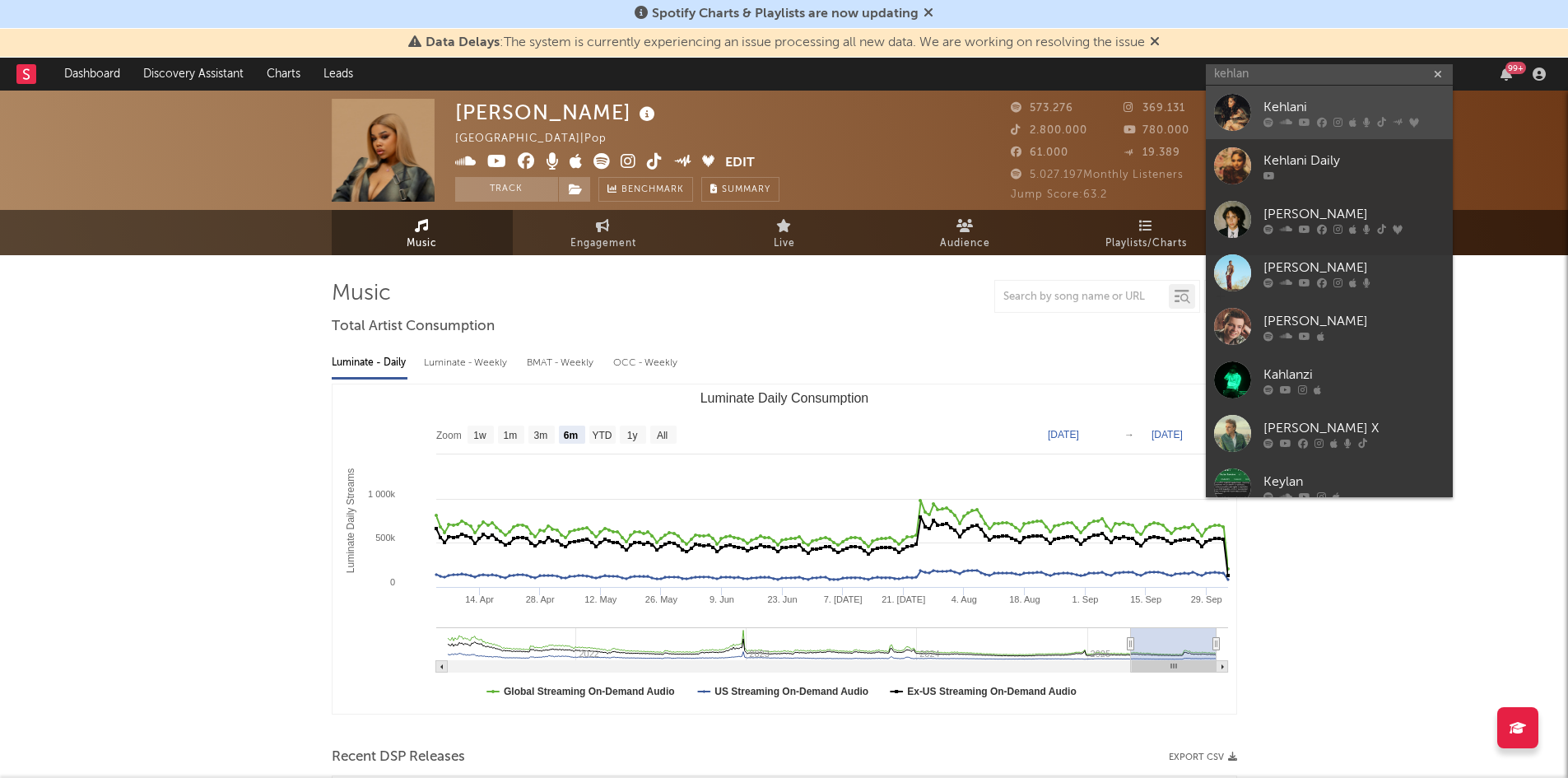
click at [1294, 102] on div "Kehlani" at bounding box center [1354, 107] width 181 height 19
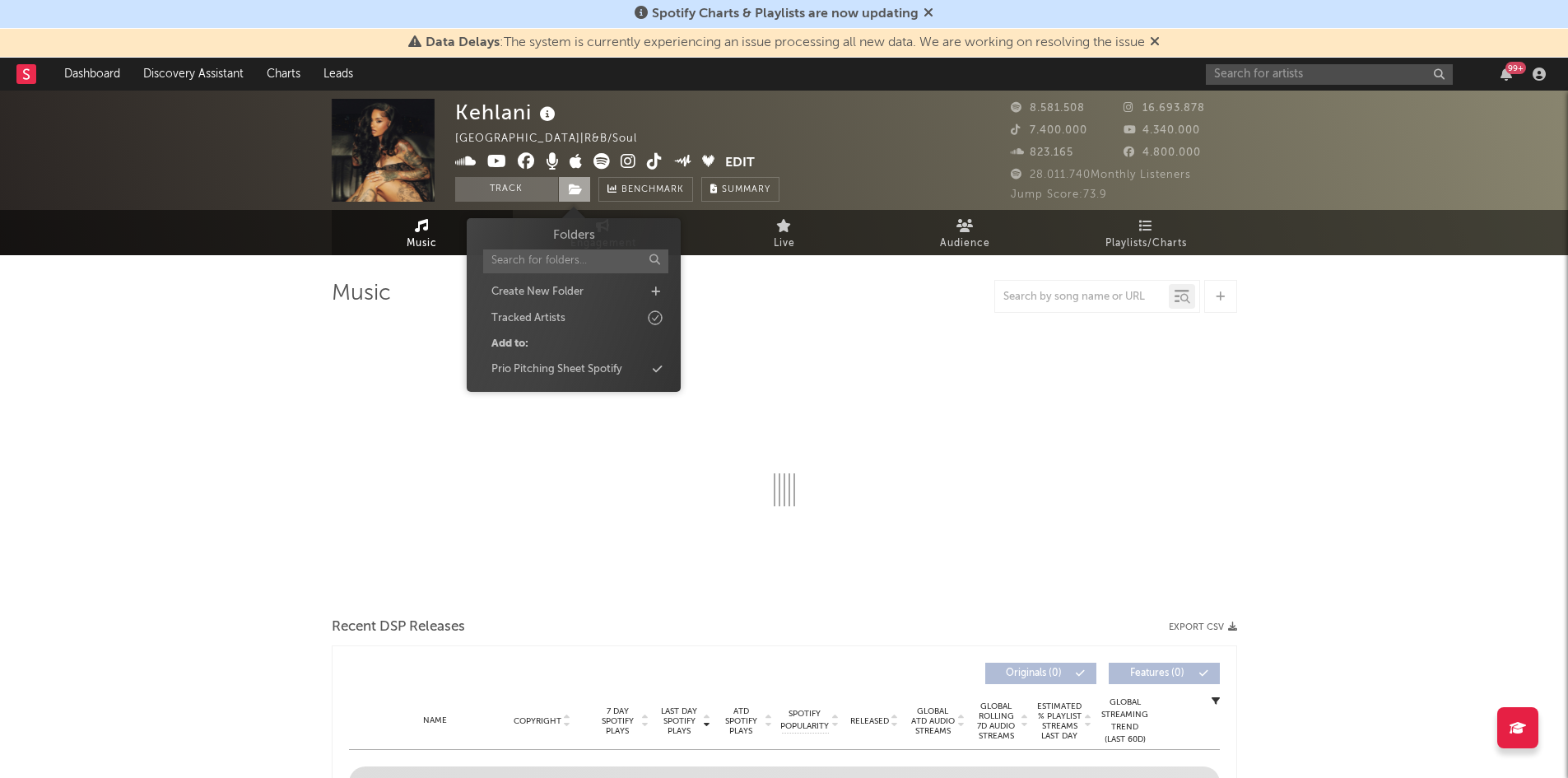
click at [579, 192] on icon at bounding box center [576, 189] width 14 height 11
click at [638, 366] on div "Prio Pitching Sheet Spotify" at bounding box center [574, 370] width 190 height 21
select select "6m"
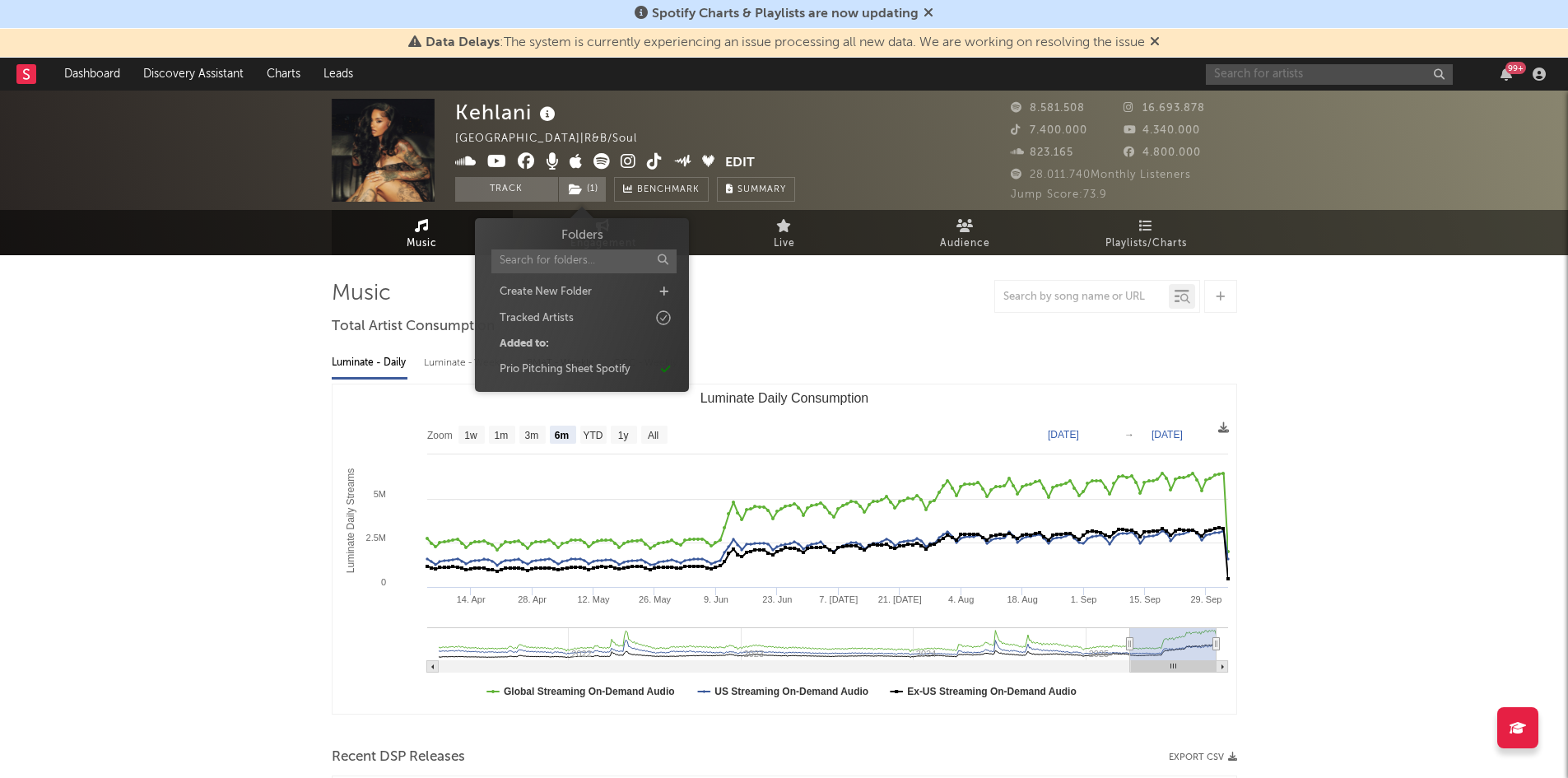
click at [1252, 71] on input "text" at bounding box center [1329, 74] width 247 height 20
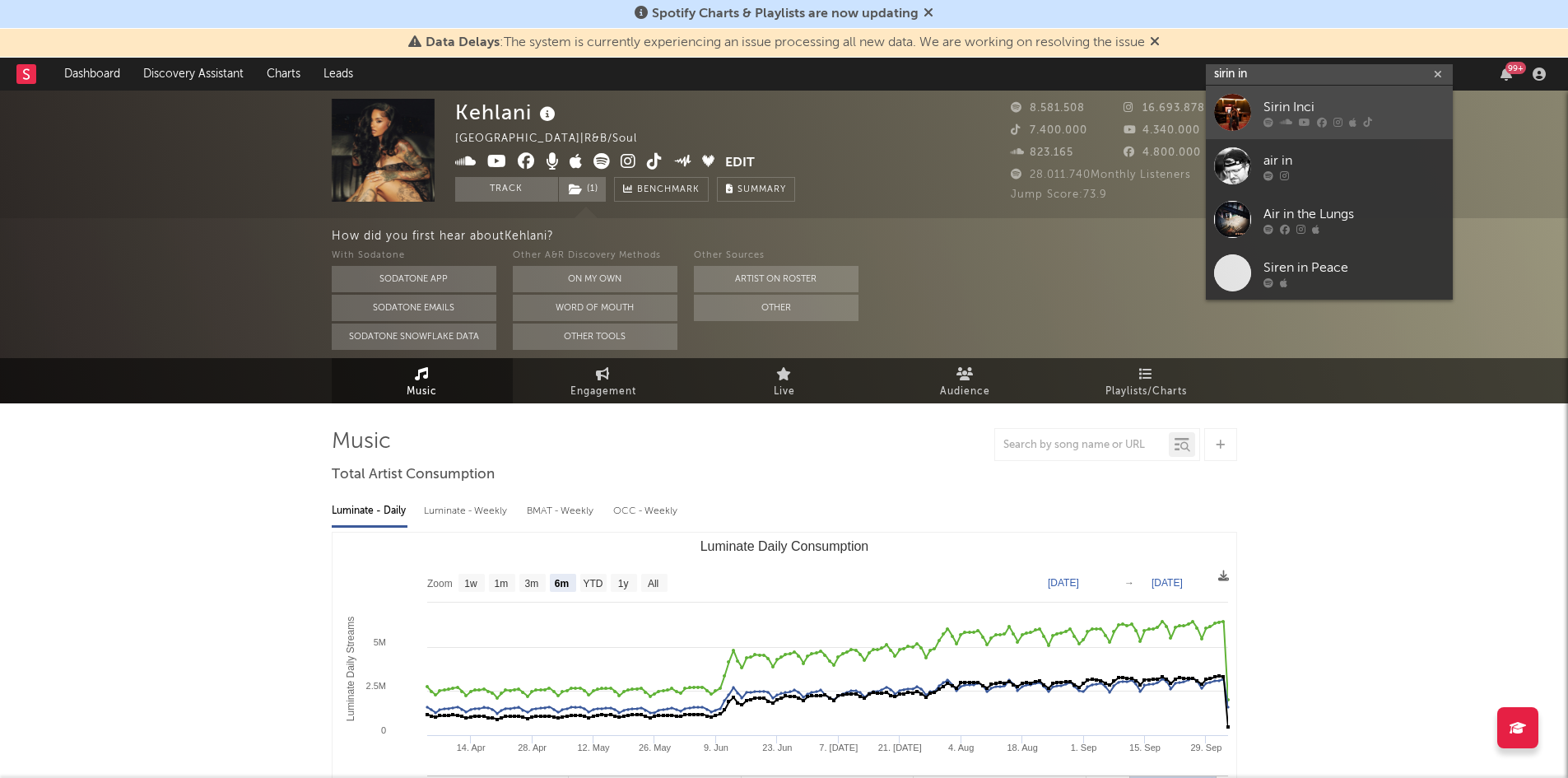
type input "sirin in"
click at [1296, 98] on div "Sirin Inci" at bounding box center [1354, 107] width 181 height 19
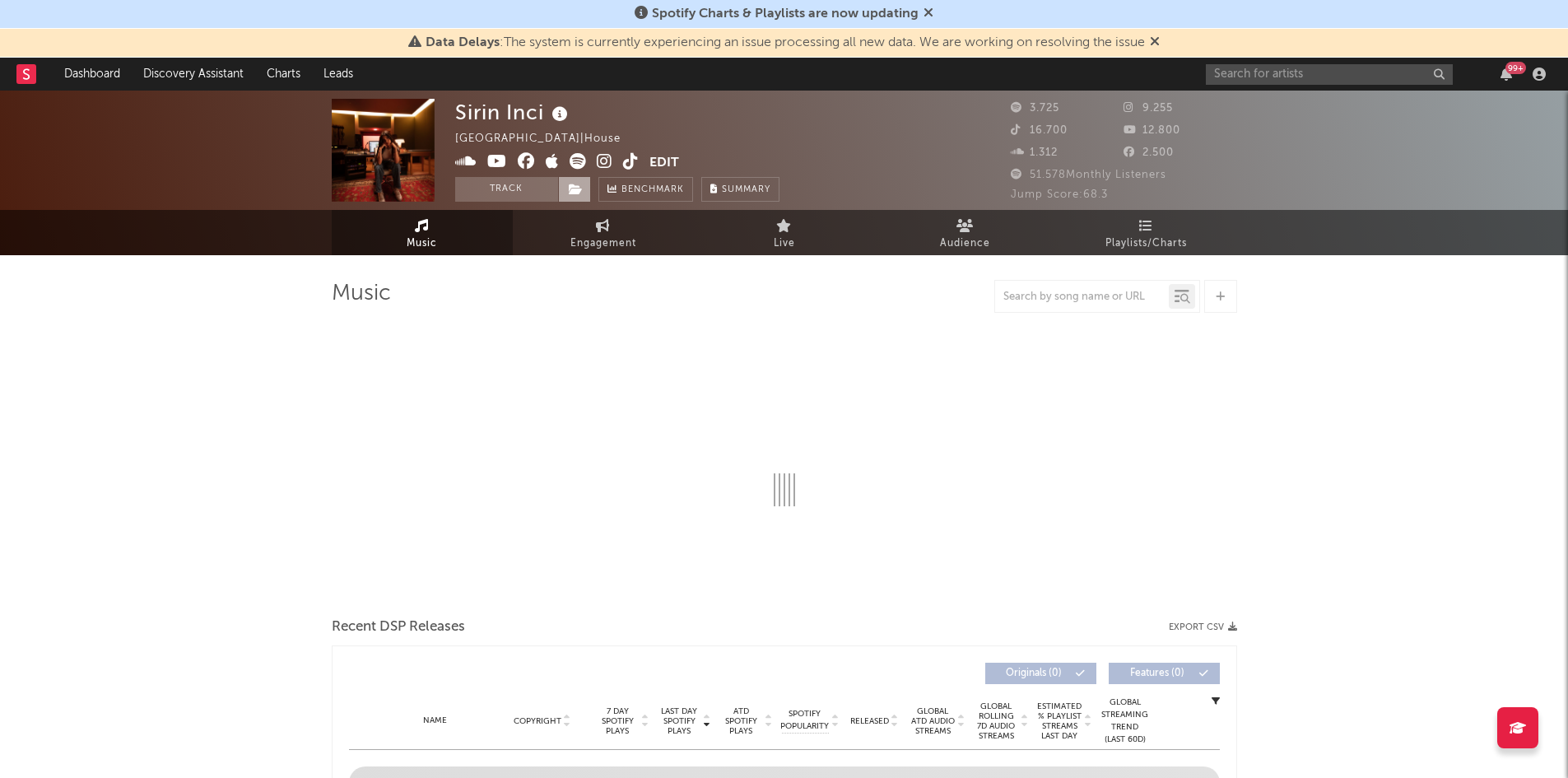
click at [570, 182] on span at bounding box center [575, 189] width 33 height 25
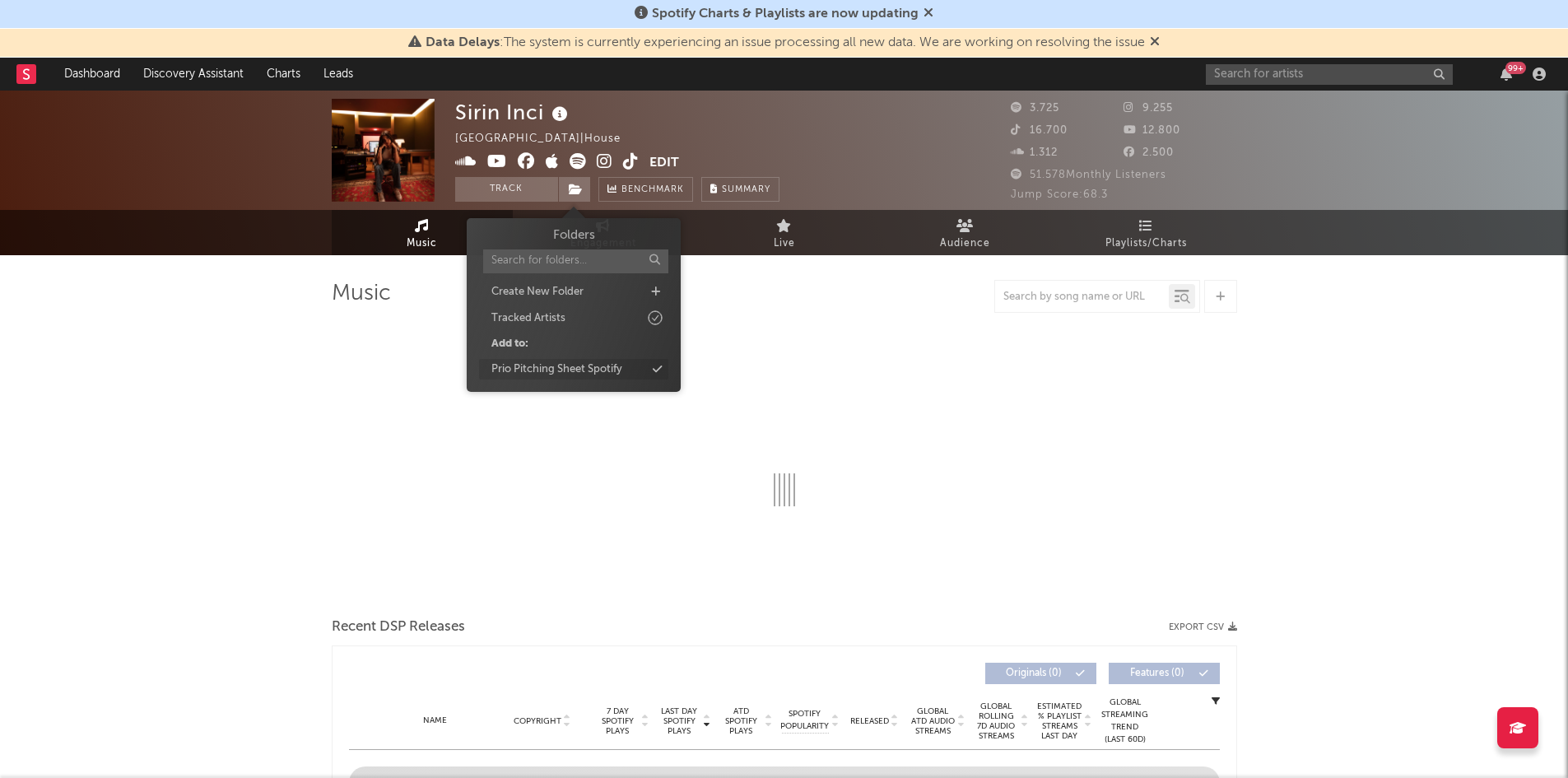
click at [639, 364] on div "Prio Pitching Sheet Spotify" at bounding box center [574, 370] width 190 height 21
select select "1w"
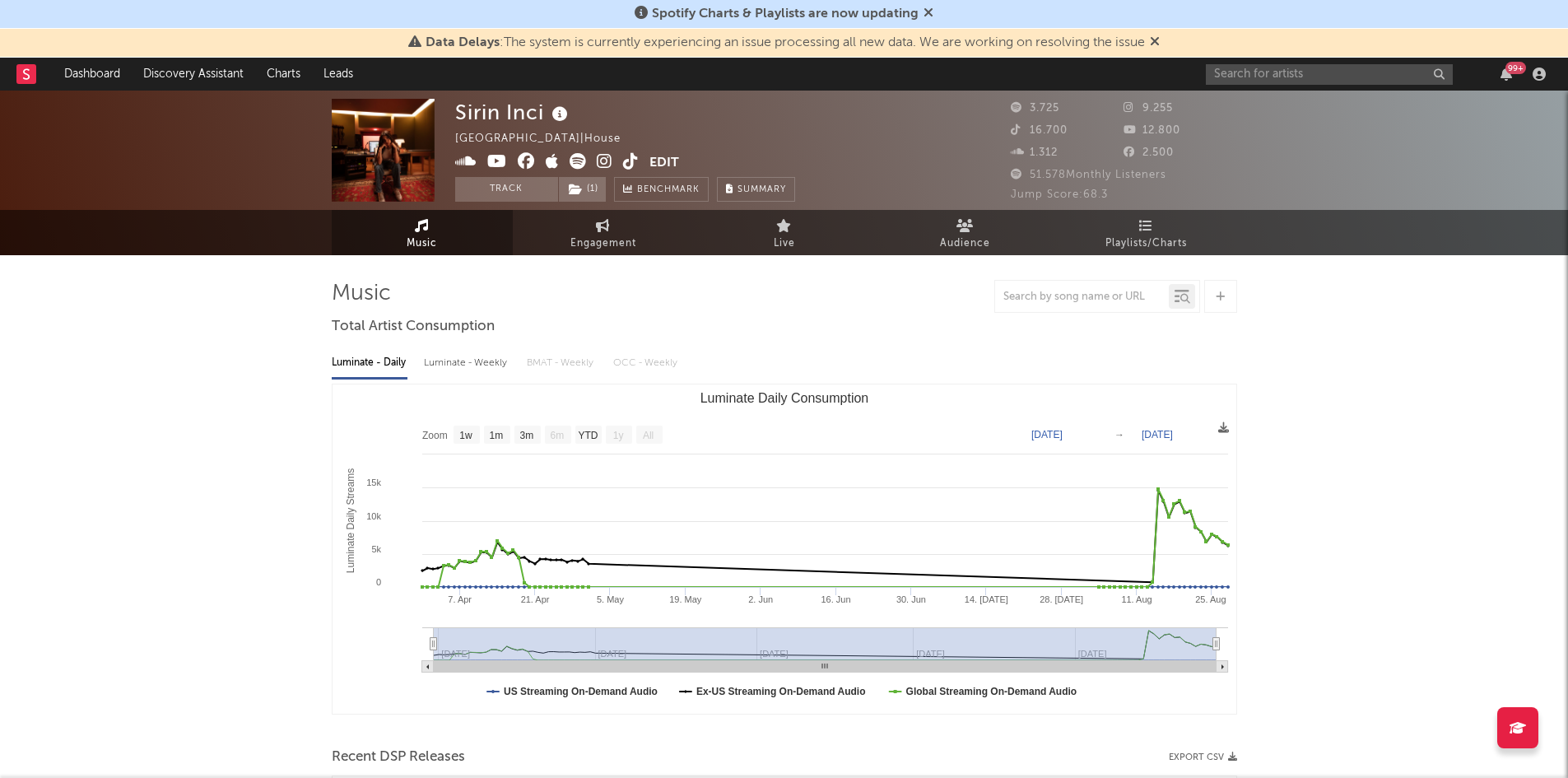
click at [1260, 96] on div "Sirin Inci Germany | House Edit Track ( 1 ) Benchmark Summary 3.725 9.255 16.70…" at bounding box center [784, 150] width 1568 height 119
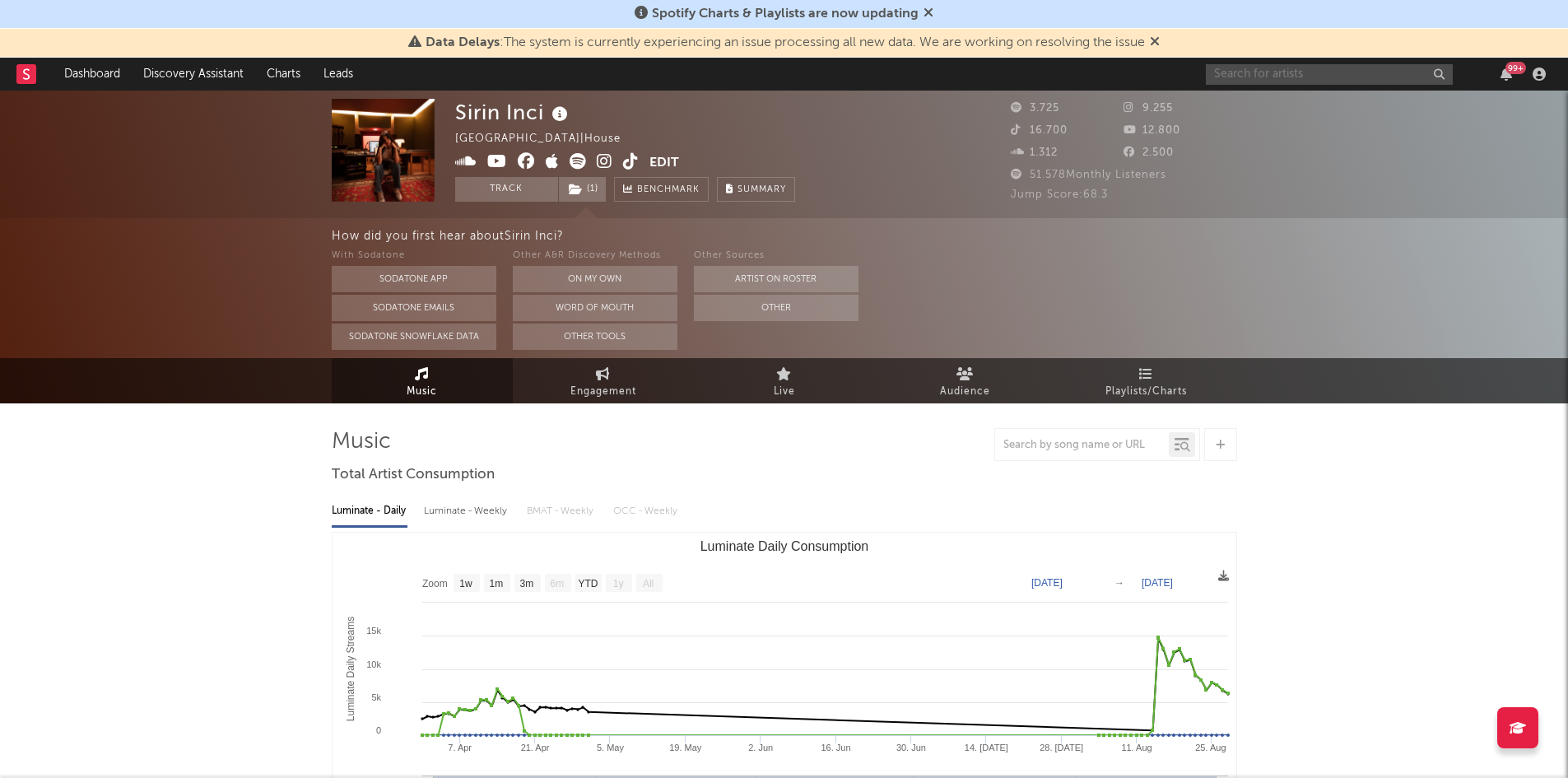
click at [1241, 82] on input "text" at bounding box center [1329, 74] width 247 height 20
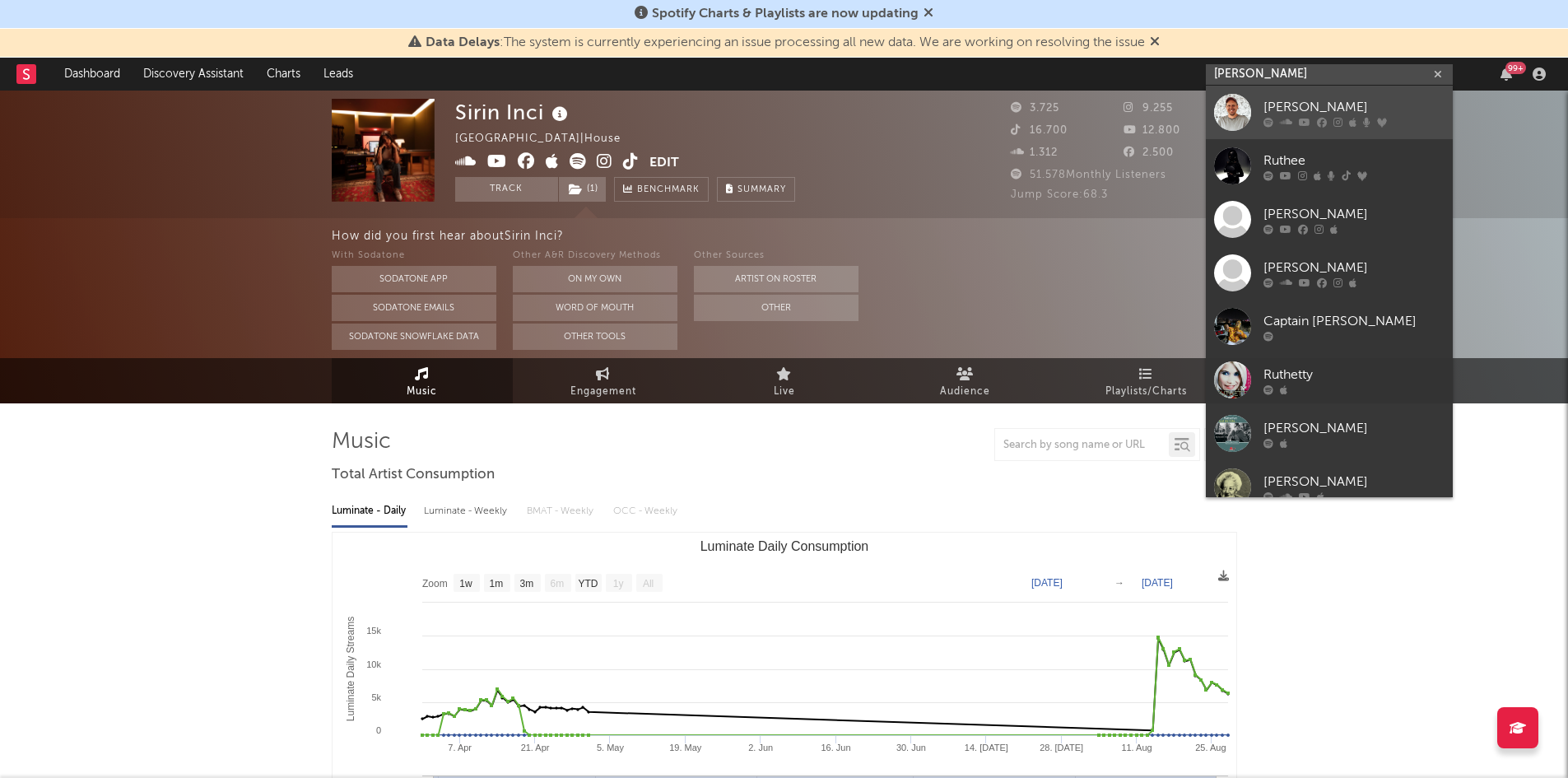
type input "[PERSON_NAME]"
click at [1330, 107] on div "Ruthe" at bounding box center [1354, 107] width 181 height 19
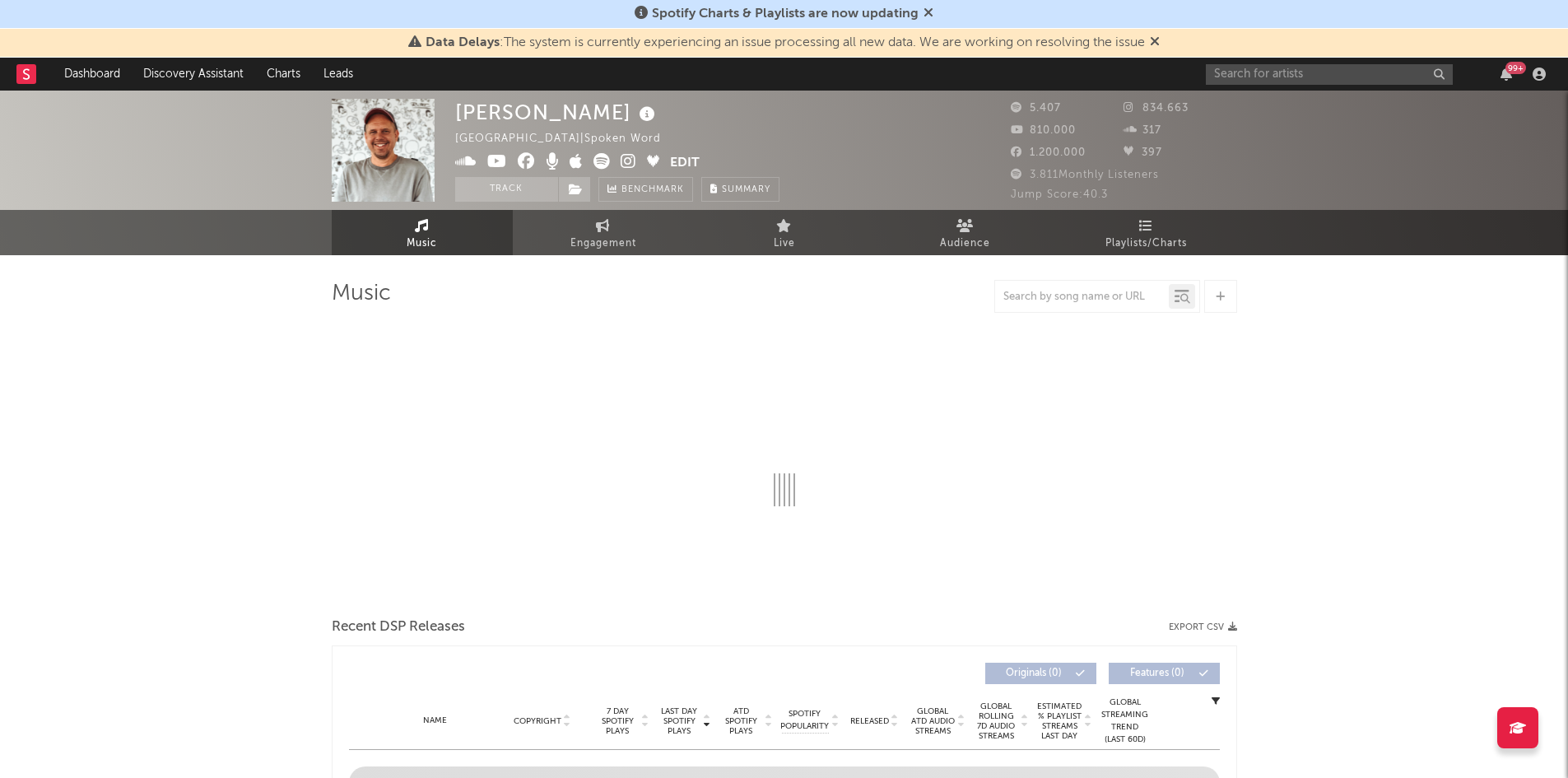
select select "6m"
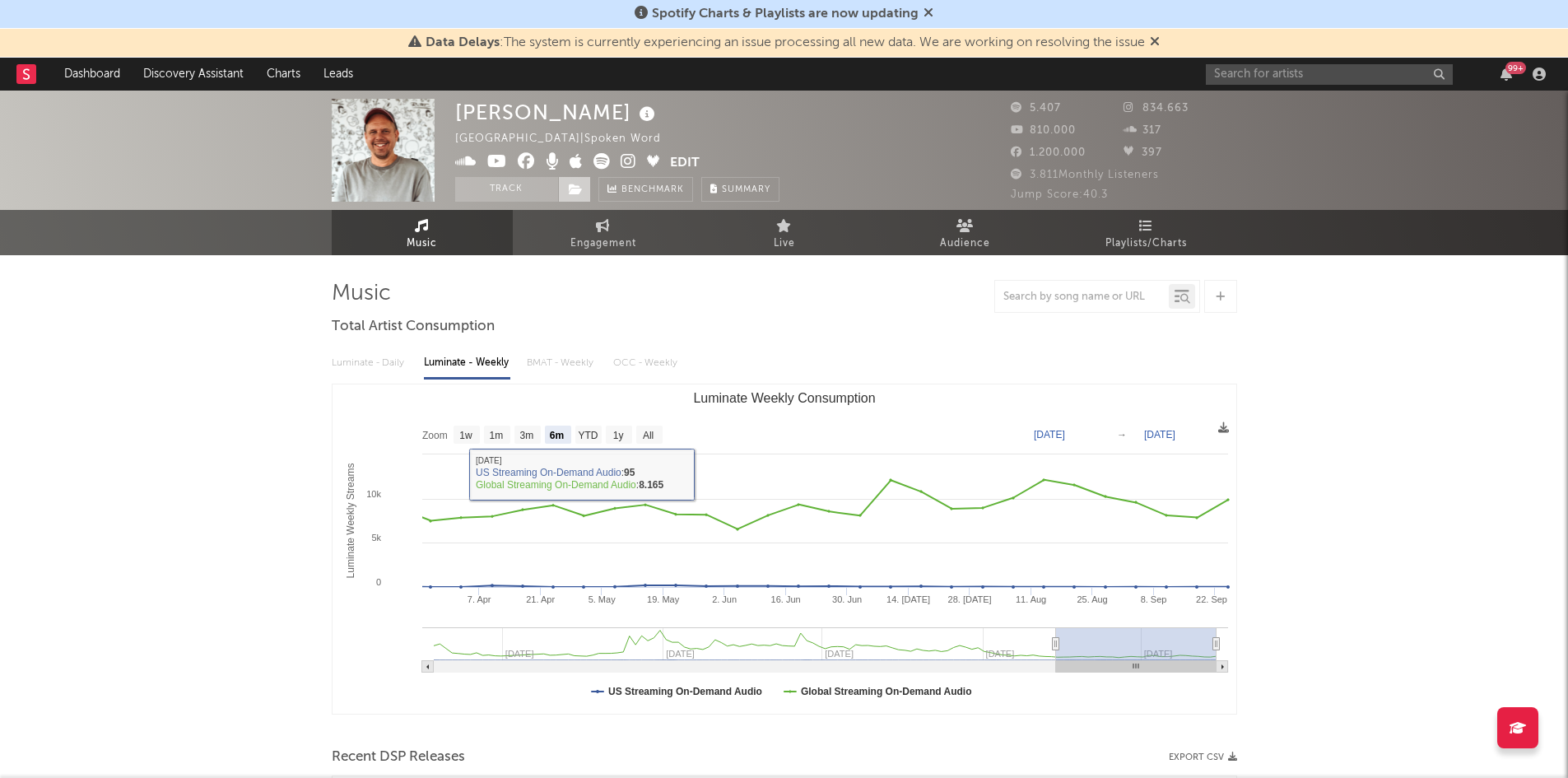
click at [580, 190] on icon at bounding box center [576, 189] width 14 height 11
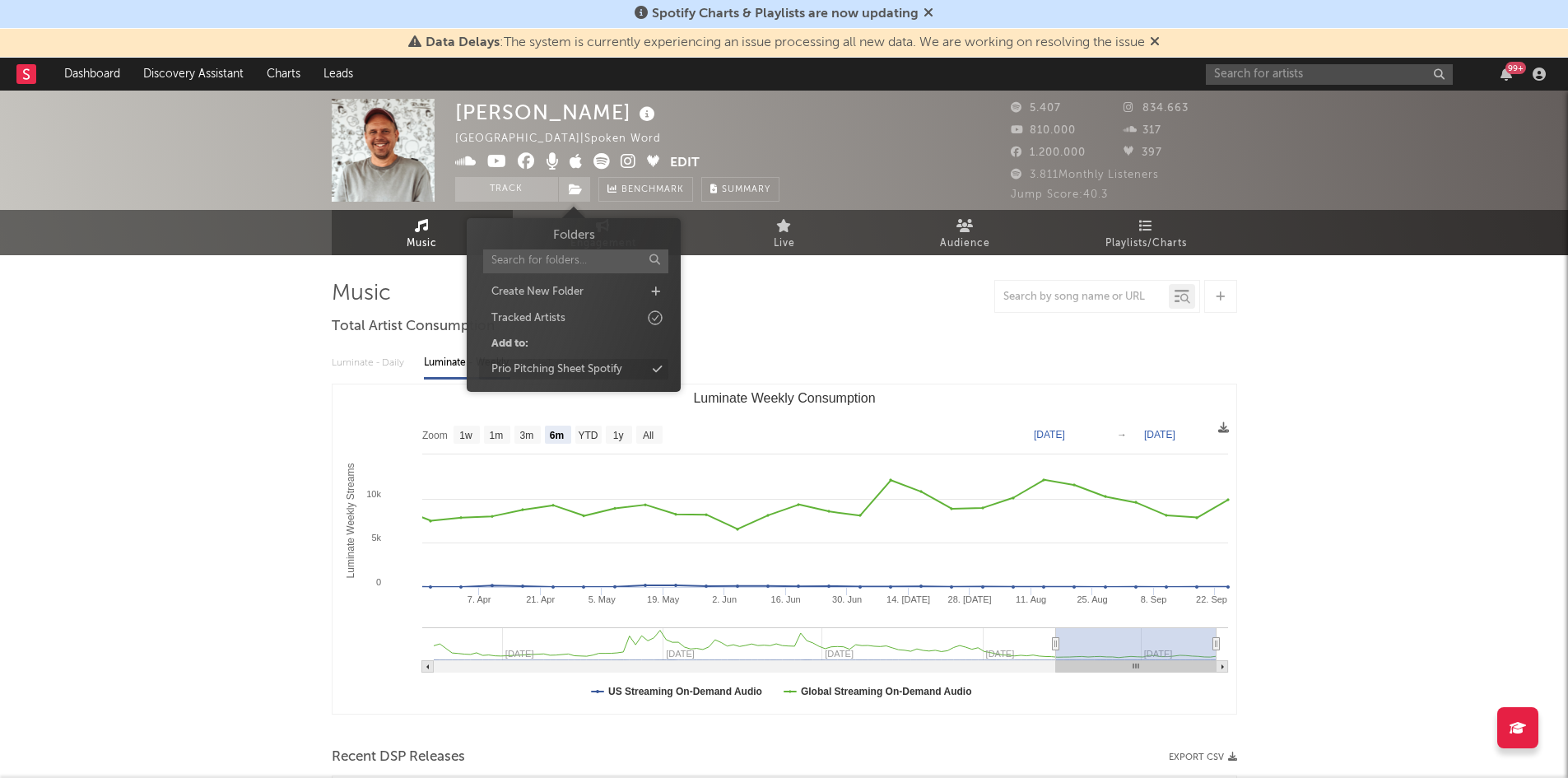
click at [632, 374] on div "Prio Pitching Sheet Spotify" at bounding box center [574, 370] width 190 height 21
click at [599, 161] on icon at bounding box center [602, 161] width 17 height 17
